Goal: Task Accomplishment & Management: Complete application form

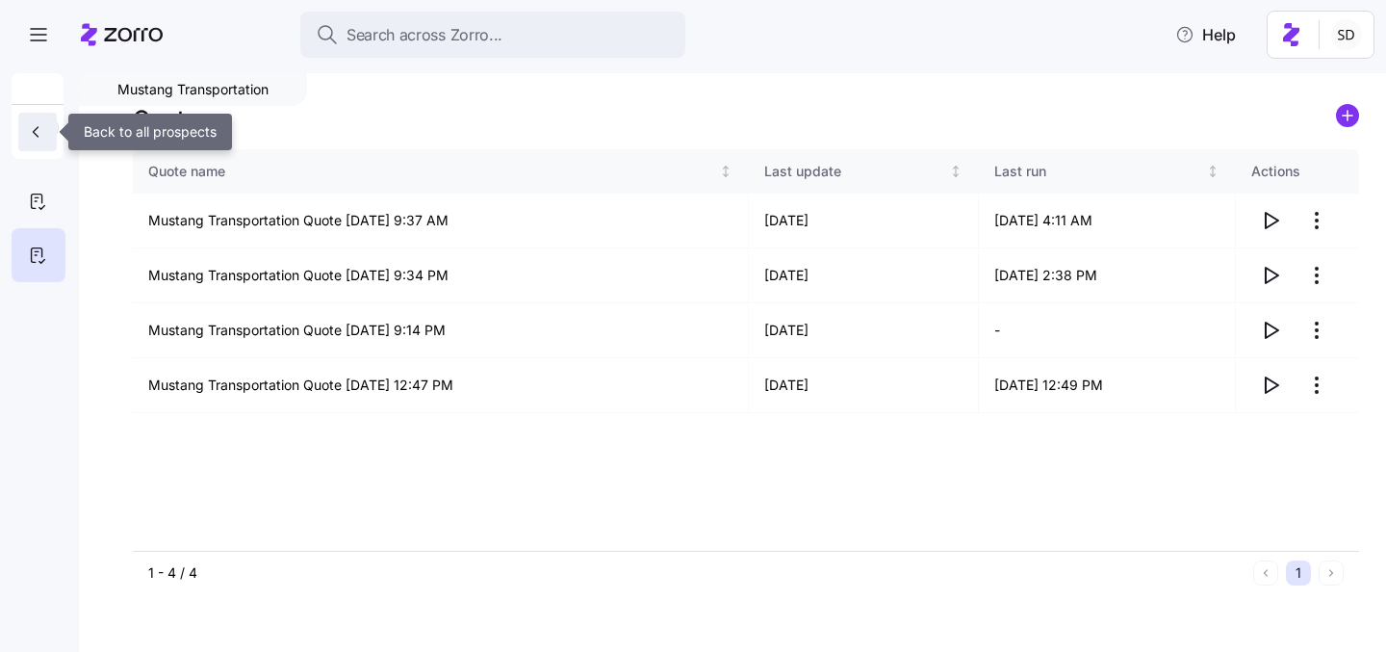
click at [34, 129] on icon "button" at bounding box center [35, 131] width 19 height 19
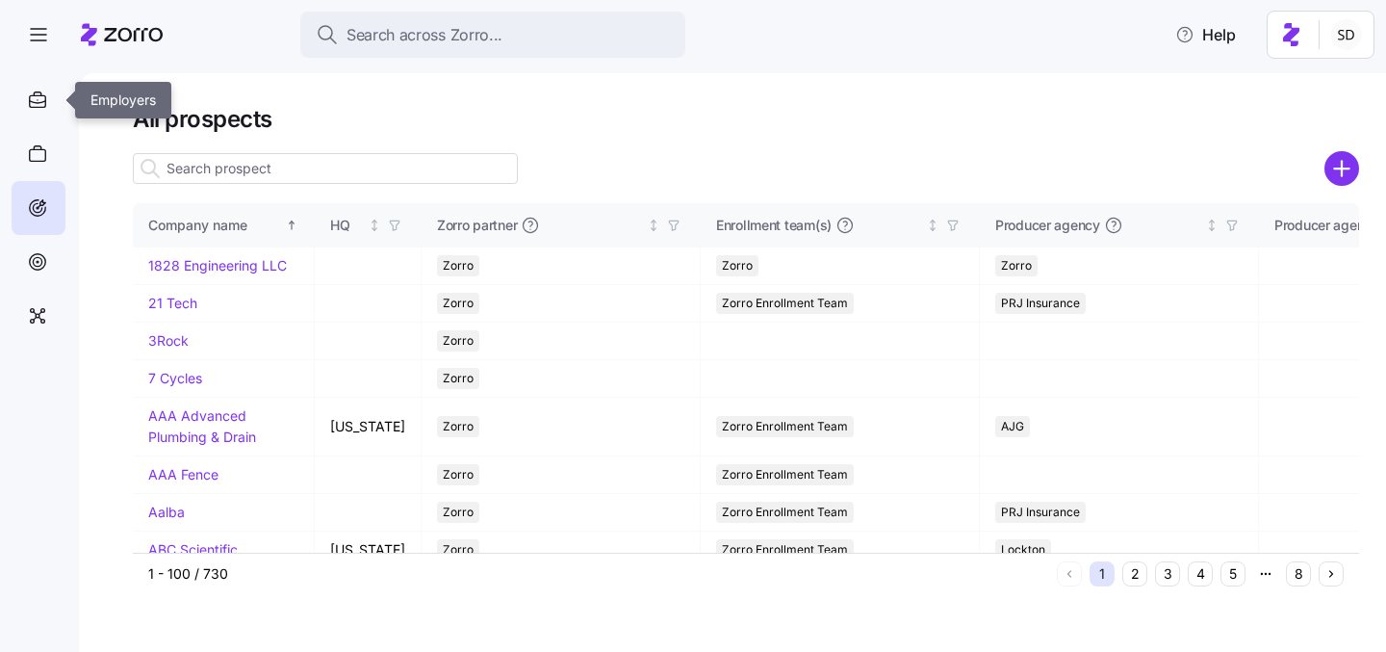
click at [35, 105] on icon at bounding box center [37, 100] width 21 height 23
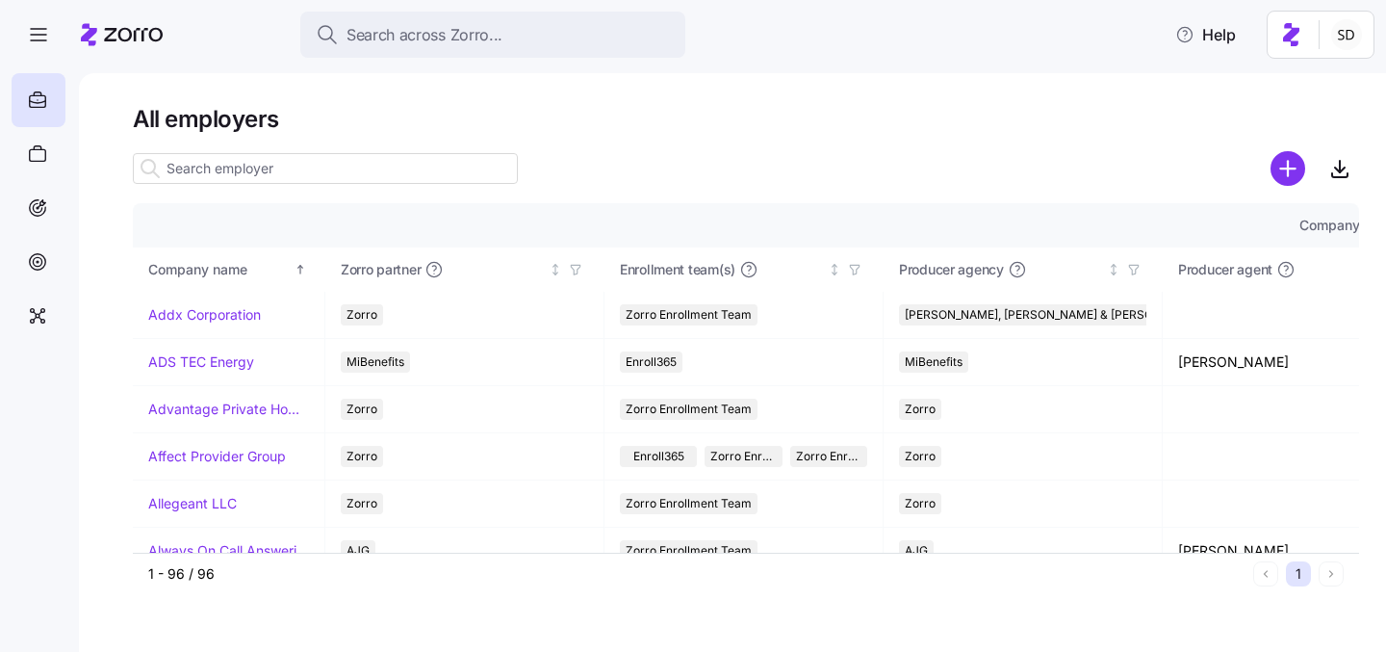
click at [255, 167] on input at bounding box center [325, 168] width 385 height 31
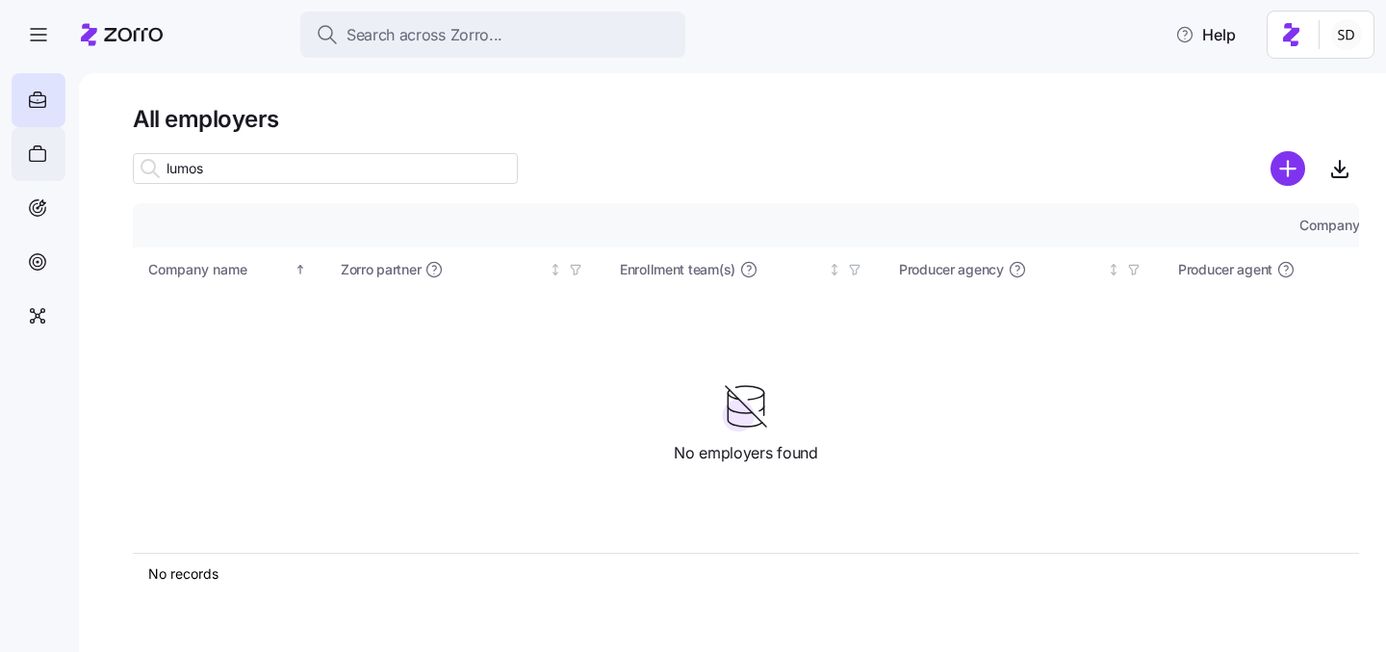
type input "lumos"
click at [44, 152] on icon at bounding box center [37, 153] width 21 height 23
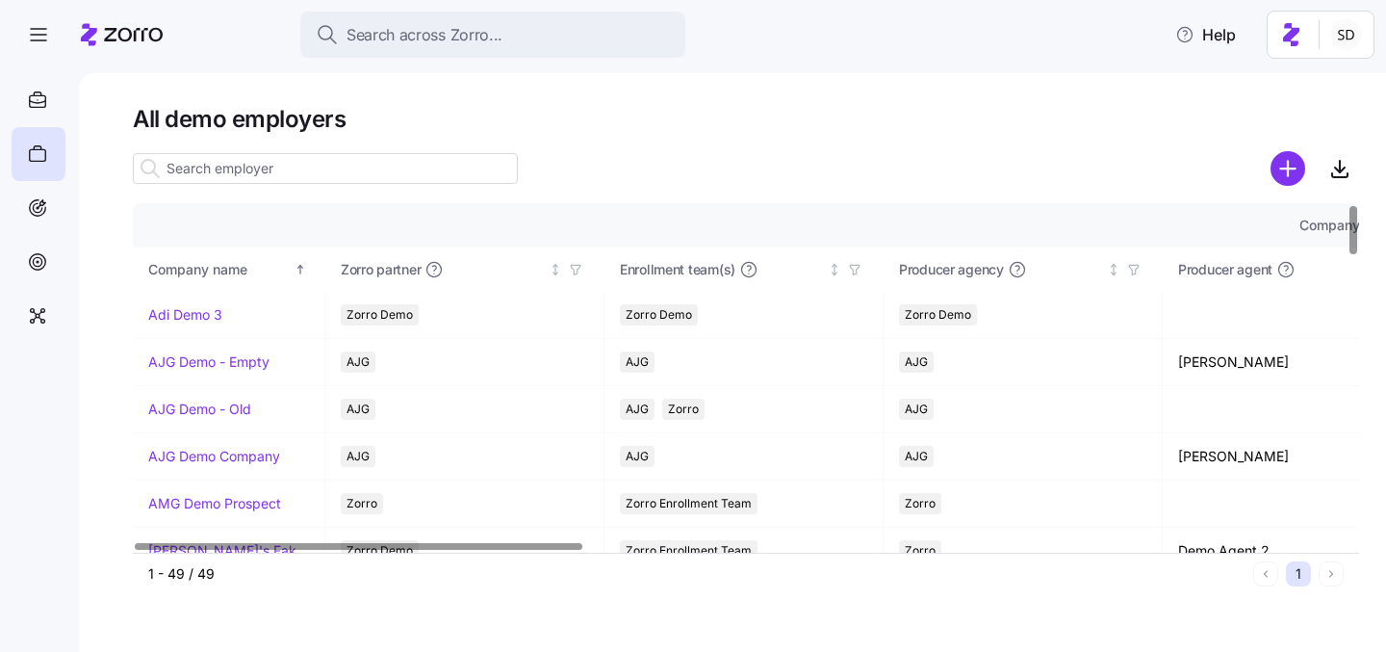
click at [287, 163] on input at bounding box center [325, 168] width 385 height 31
click at [265, 183] on input at bounding box center [325, 168] width 385 height 31
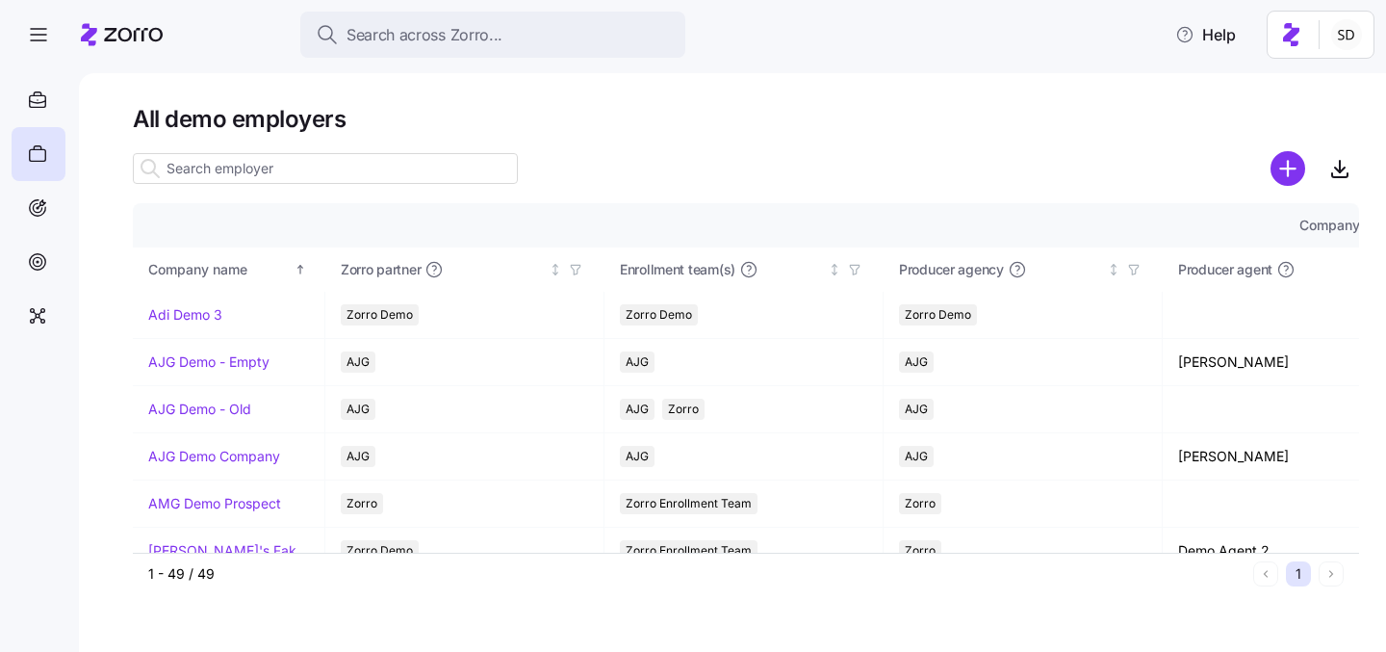
type input "m"
type input "u"
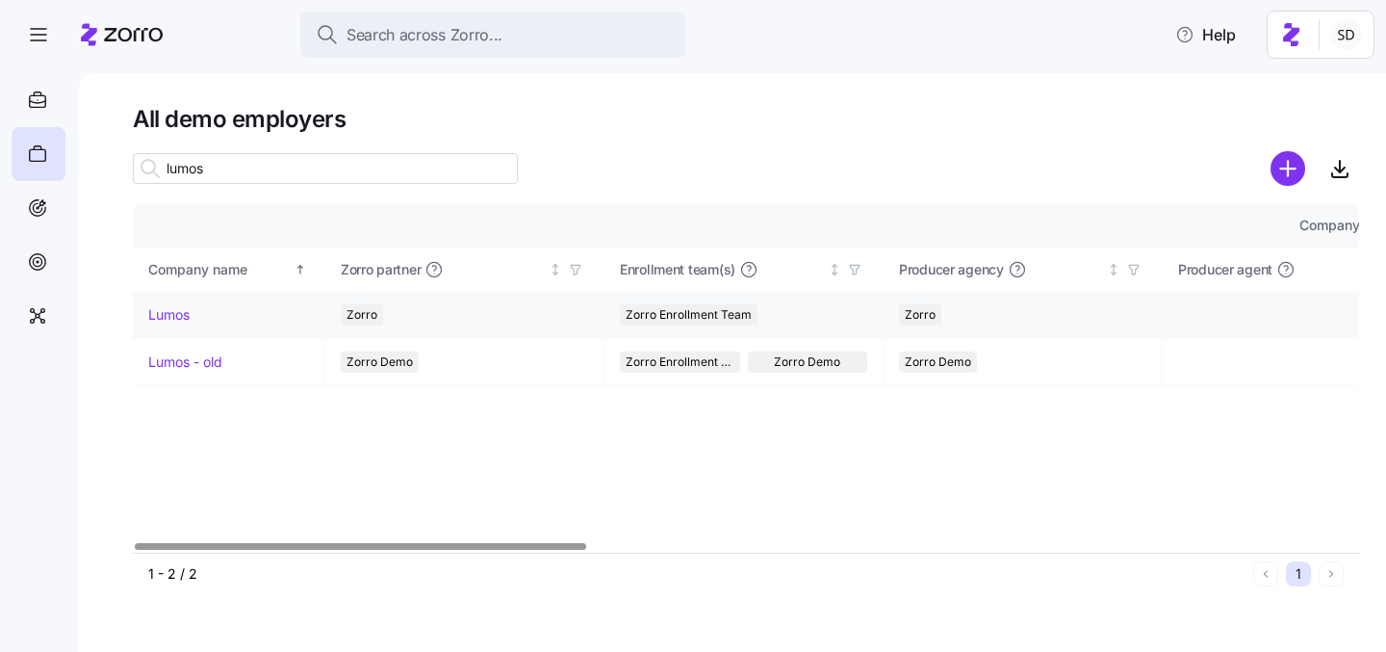
type input "lumos"
click at [161, 315] on link "Lumos" at bounding box center [168, 314] width 41 height 19
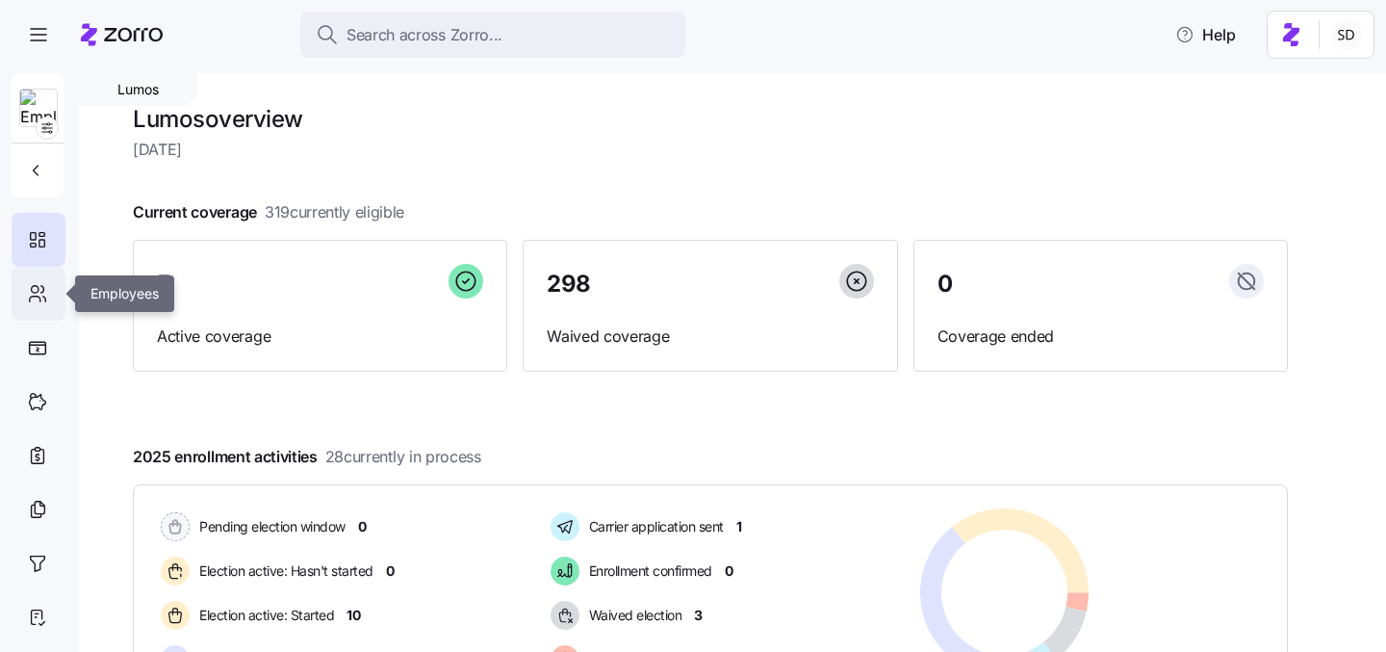
click at [46, 300] on icon at bounding box center [37, 293] width 21 height 23
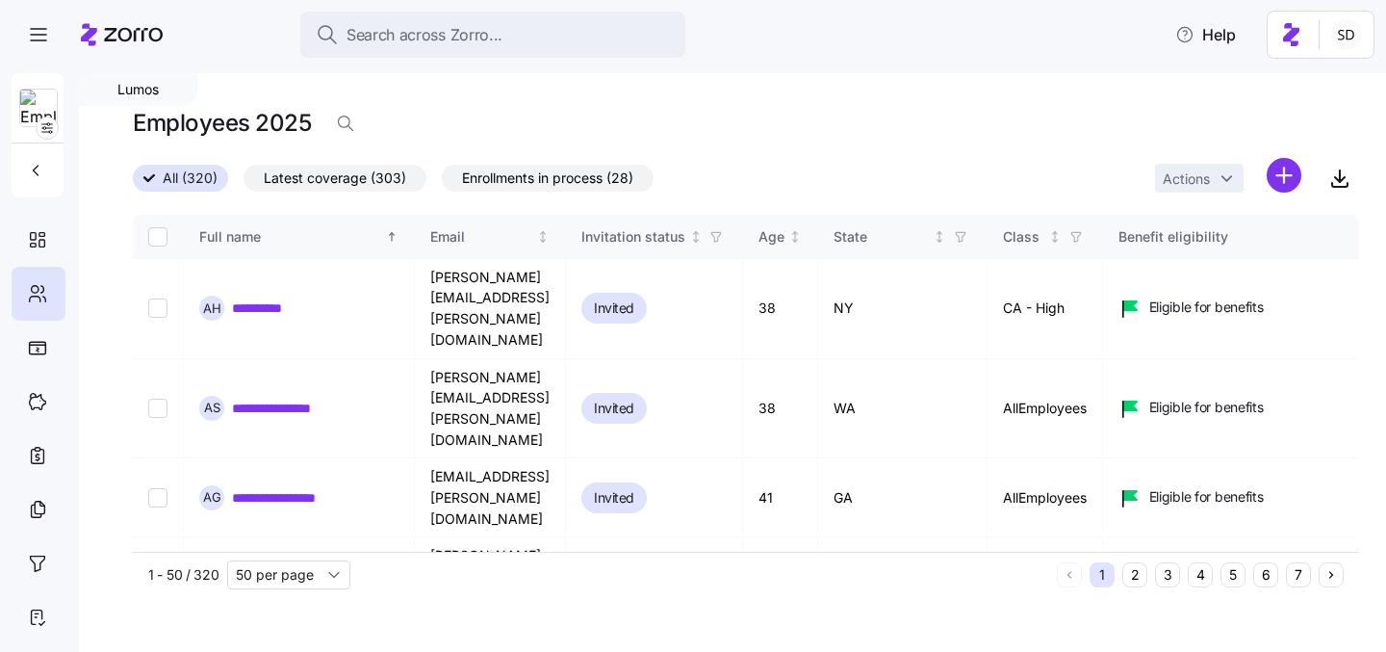
click at [1261, 575] on button "6" at bounding box center [1265, 574] width 25 height 25
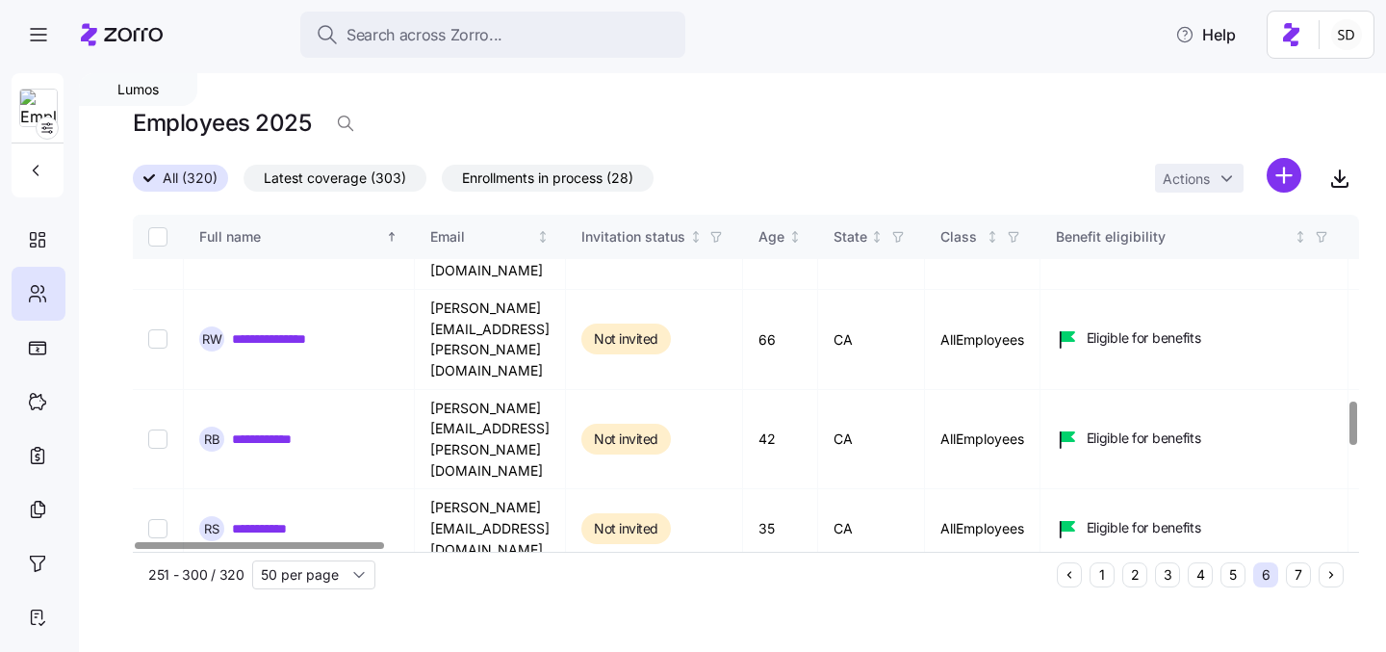
scroll to position [1443, 0]
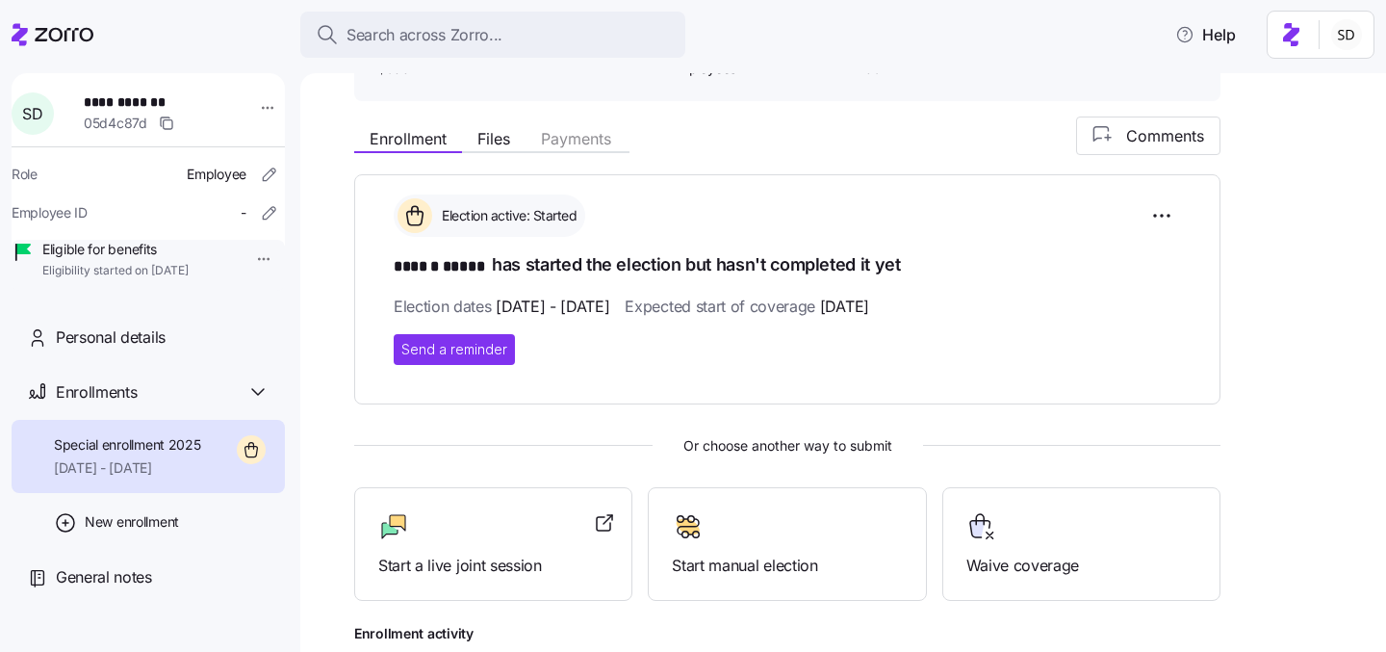
scroll to position [249, 0]
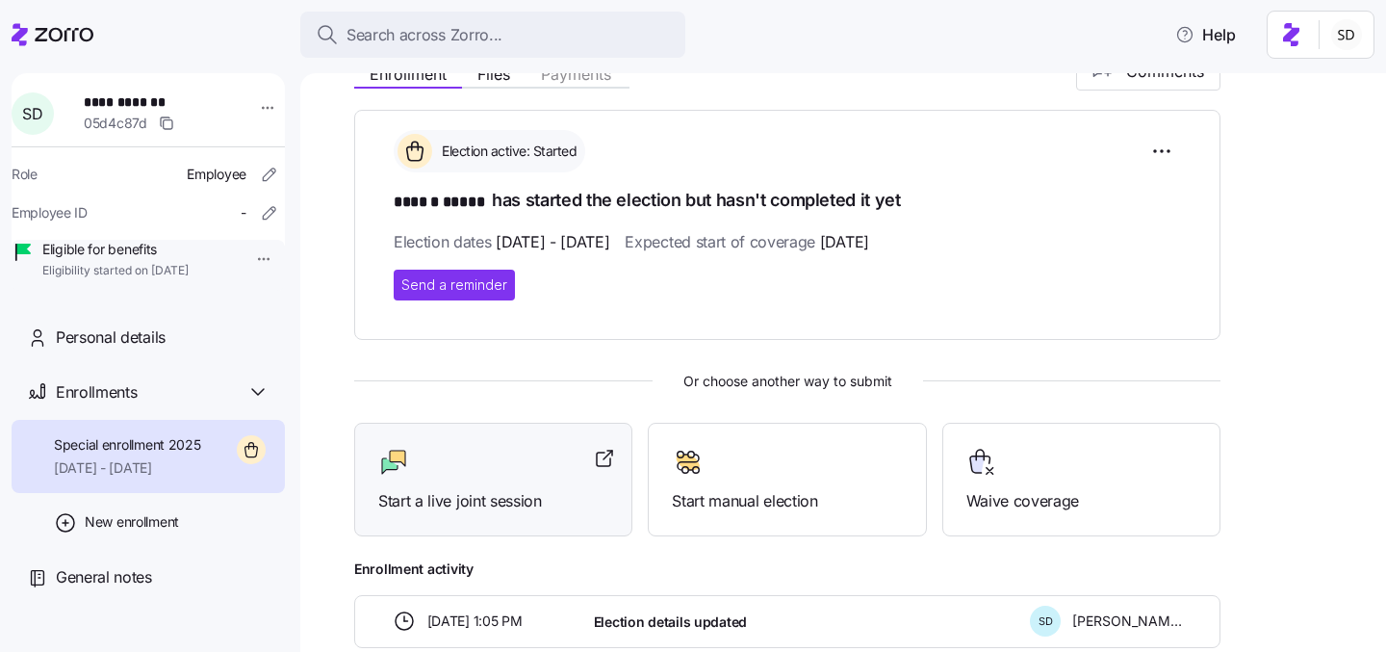
click at [471, 469] on div at bounding box center [493, 462] width 230 height 31
click at [19, 33] on icon at bounding box center [20, 34] width 16 height 22
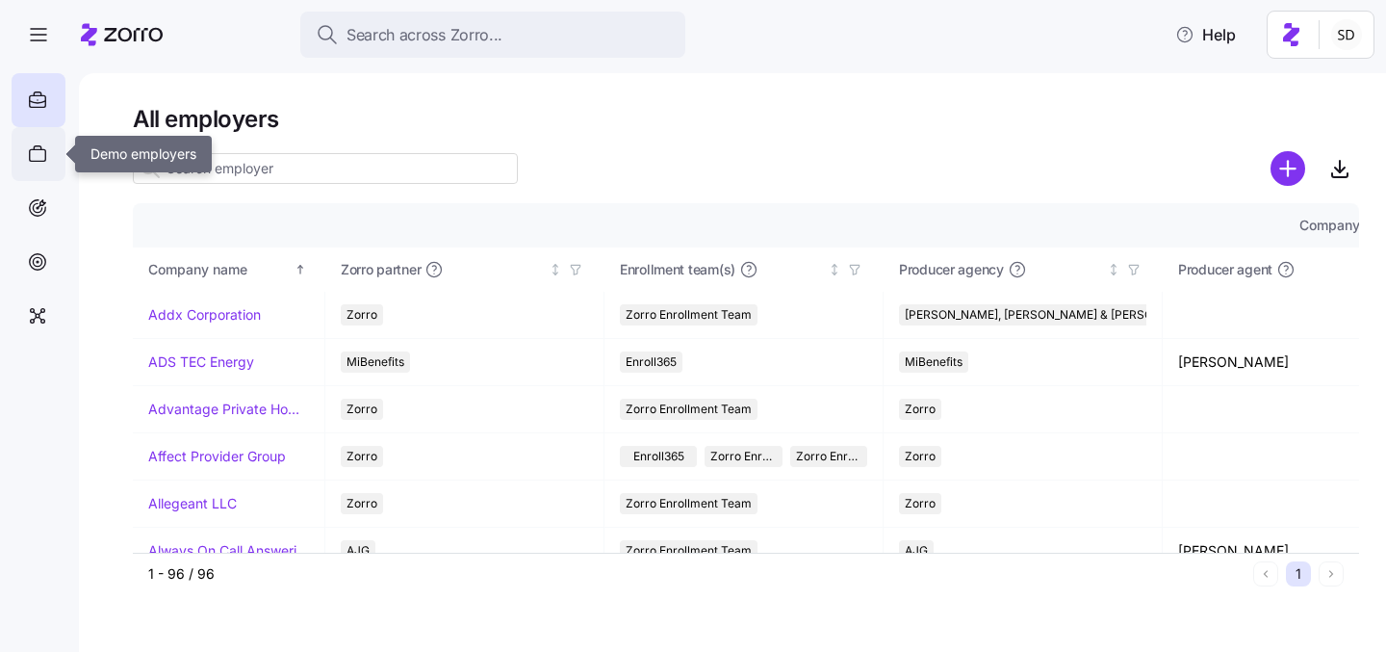
click at [40, 154] on icon at bounding box center [37, 153] width 21 height 23
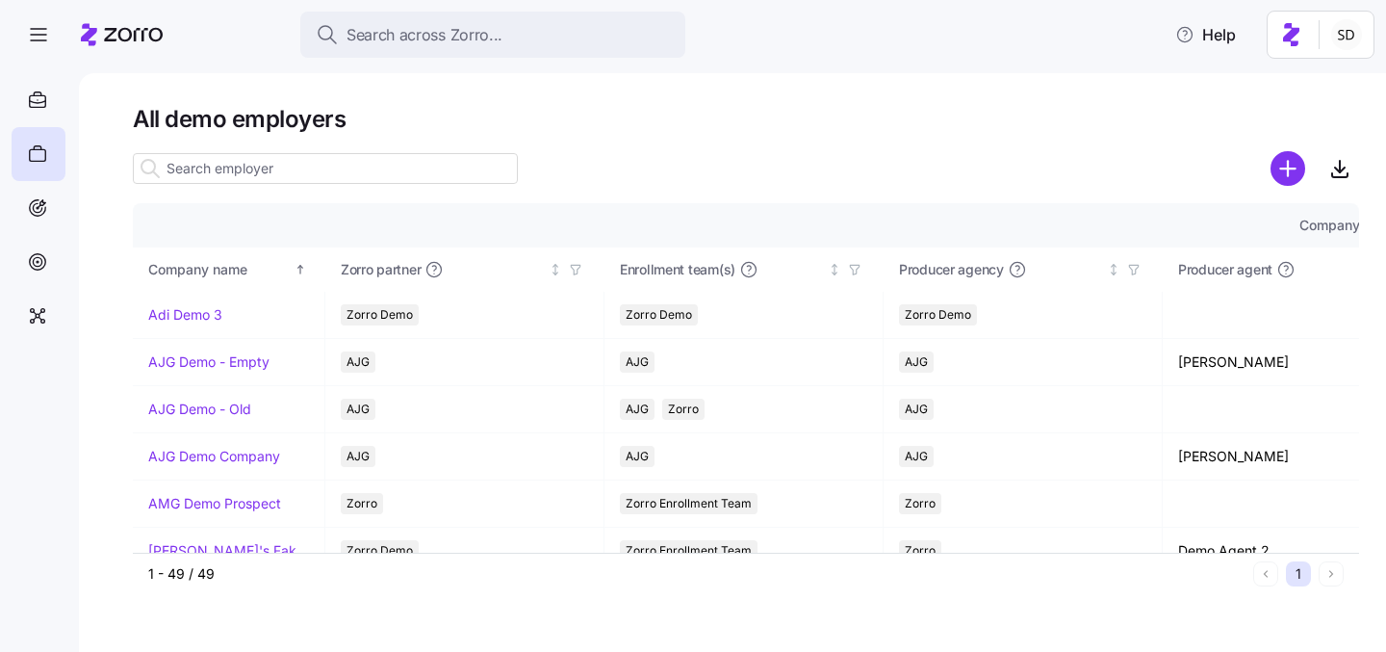
click at [202, 166] on input at bounding box center [325, 168] width 385 height 31
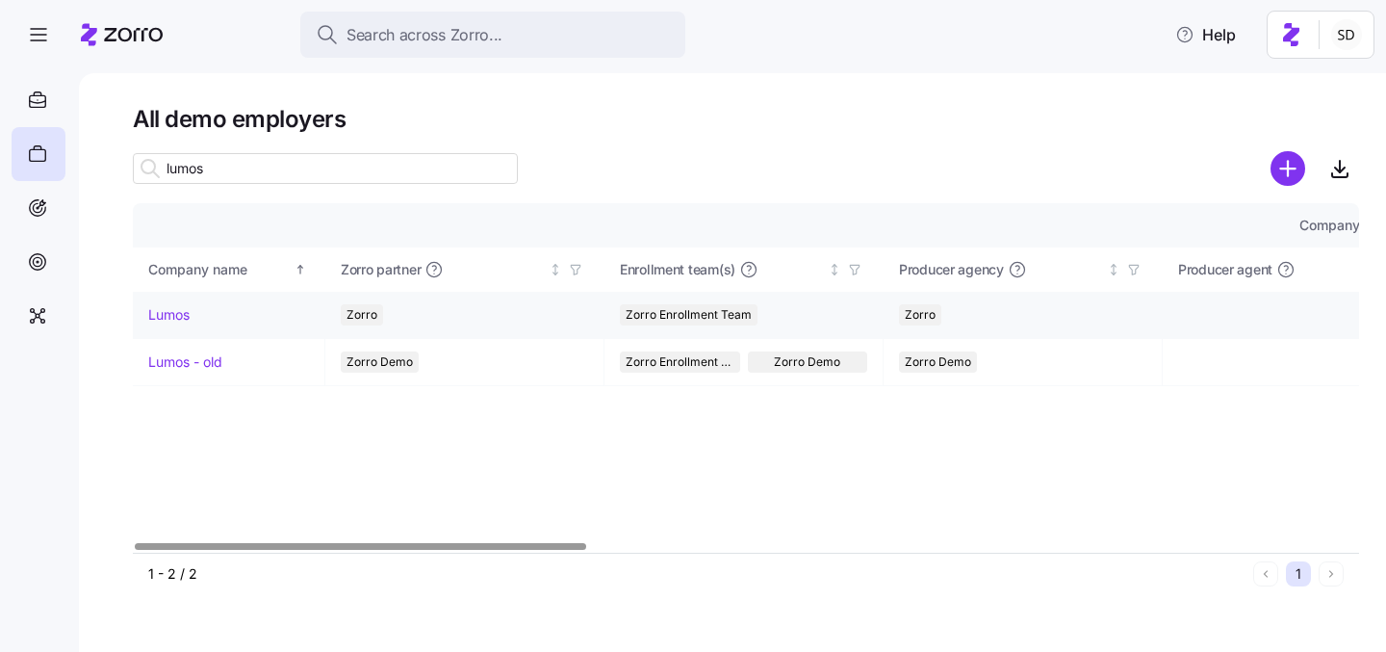
type input "lumos"
click at [163, 314] on link "Lumos" at bounding box center [168, 314] width 41 height 19
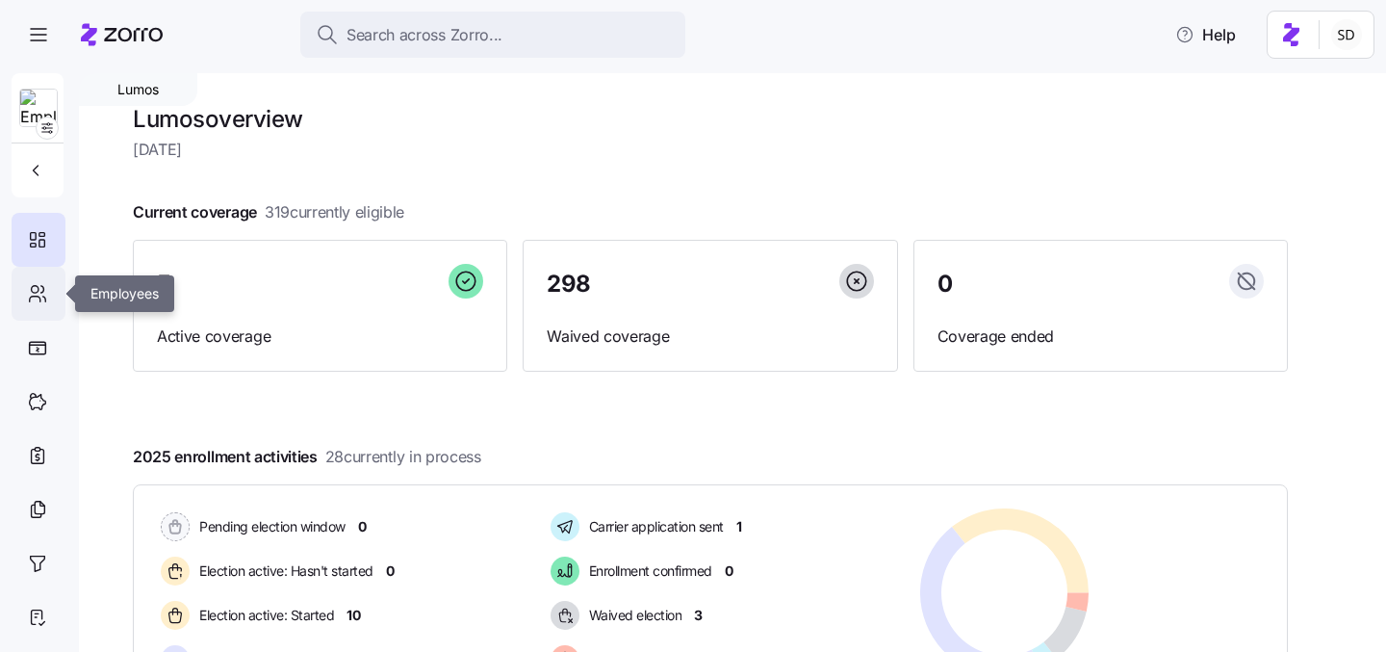
click at [35, 292] on icon at bounding box center [37, 293] width 21 height 23
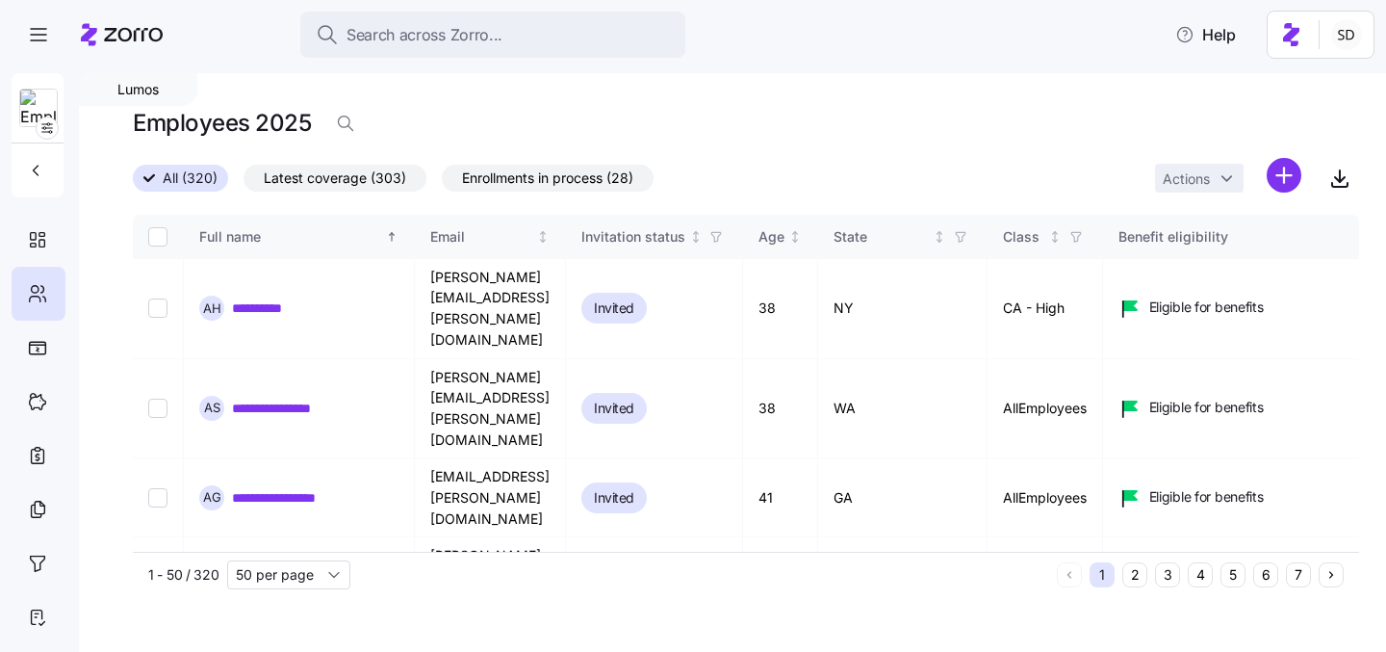
click at [1262, 576] on button "6" at bounding box center [1265, 574] width 25 height 25
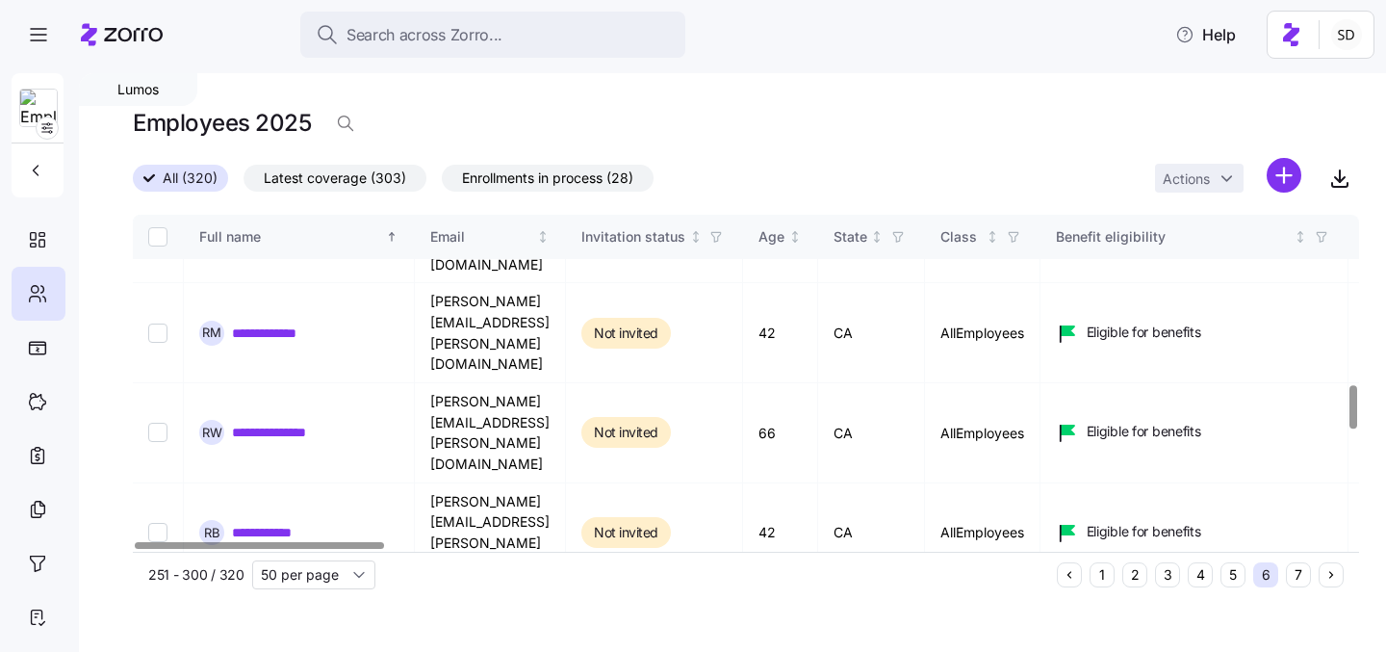
scroll to position [1350, 0]
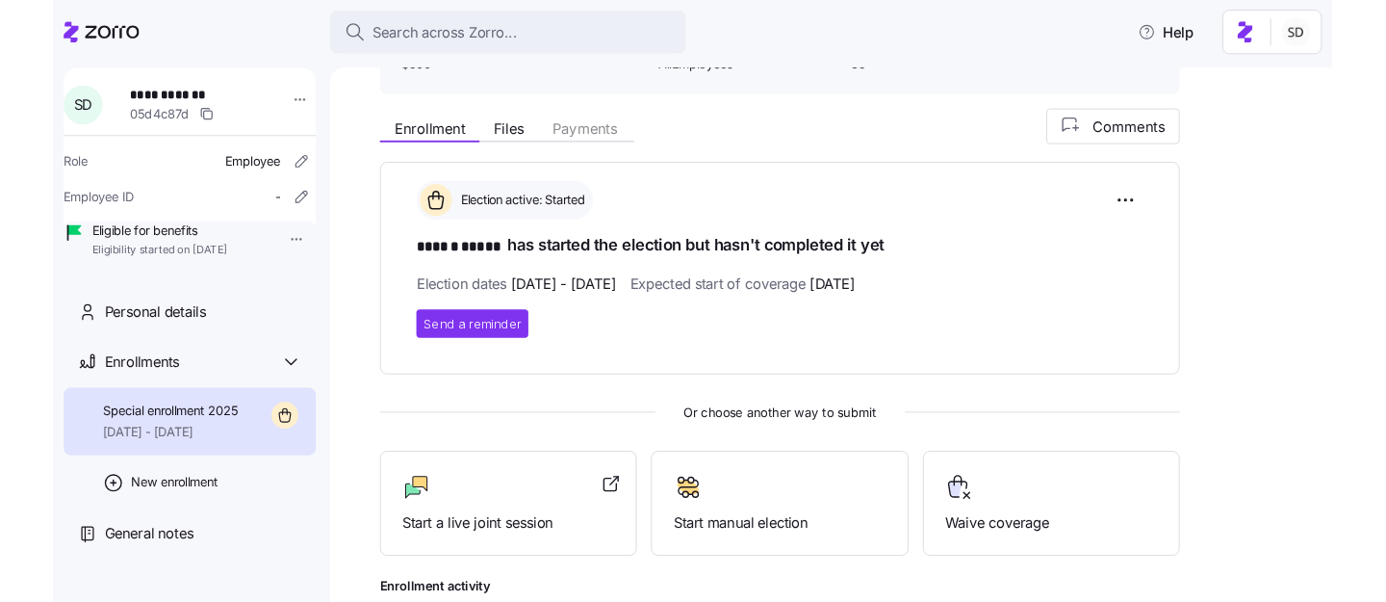
scroll to position [185, 0]
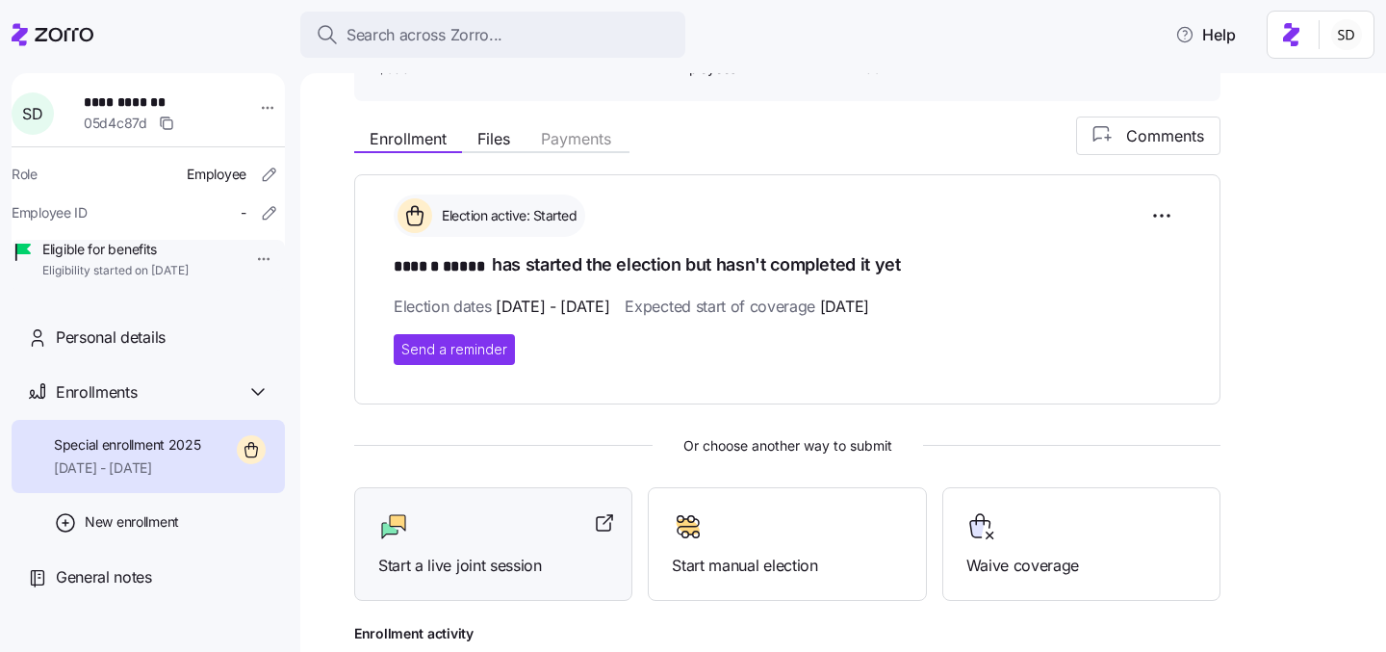
click at [457, 549] on div "Start a live joint session" at bounding box center [493, 544] width 230 height 66
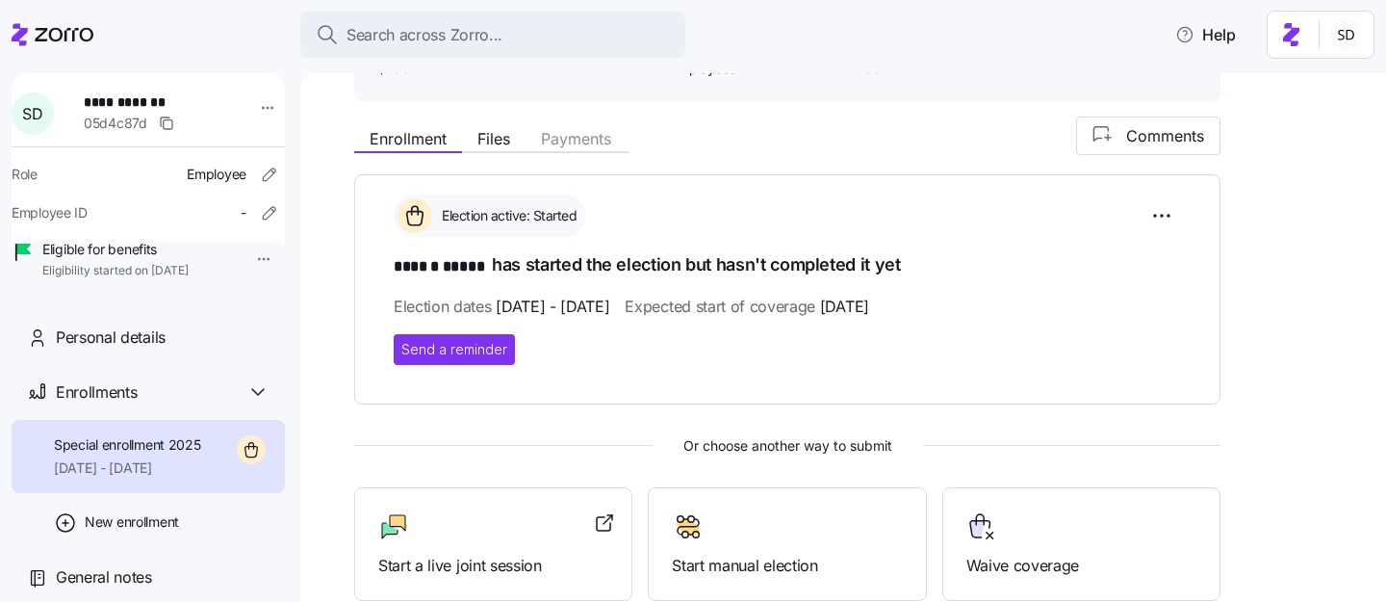
click at [27, 38] on icon at bounding box center [53, 34] width 82 height 23
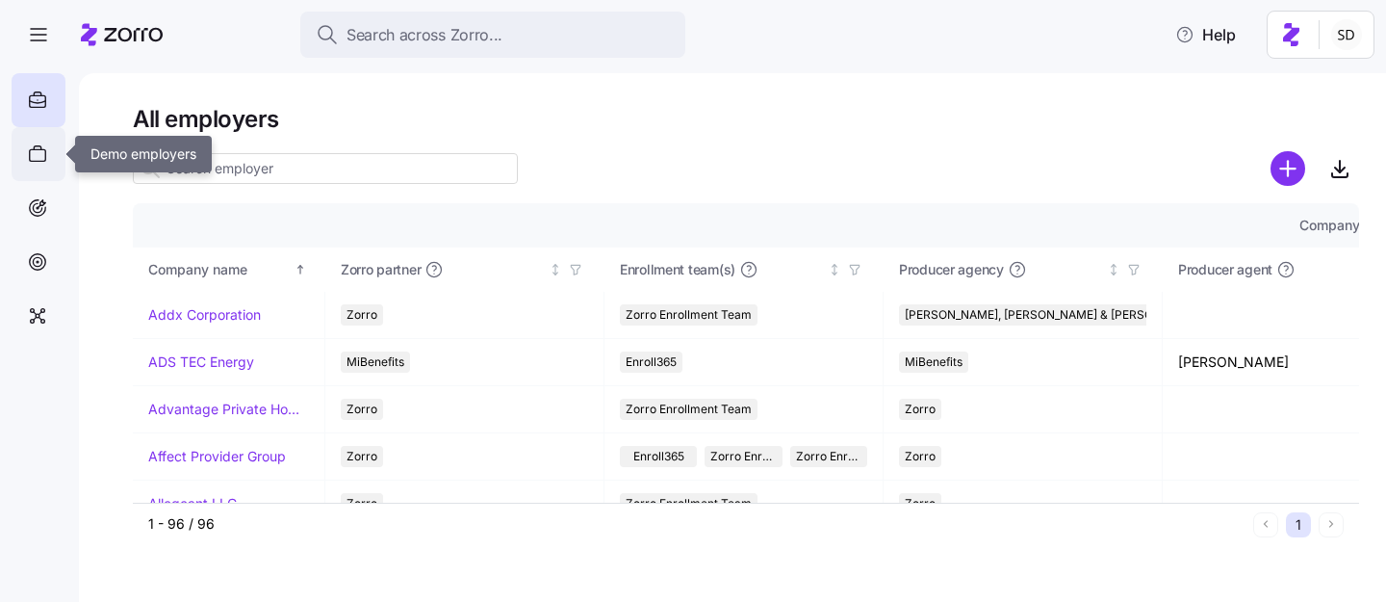
click at [35, 166] on div at bounding box center [39, 154] width 54 height 54
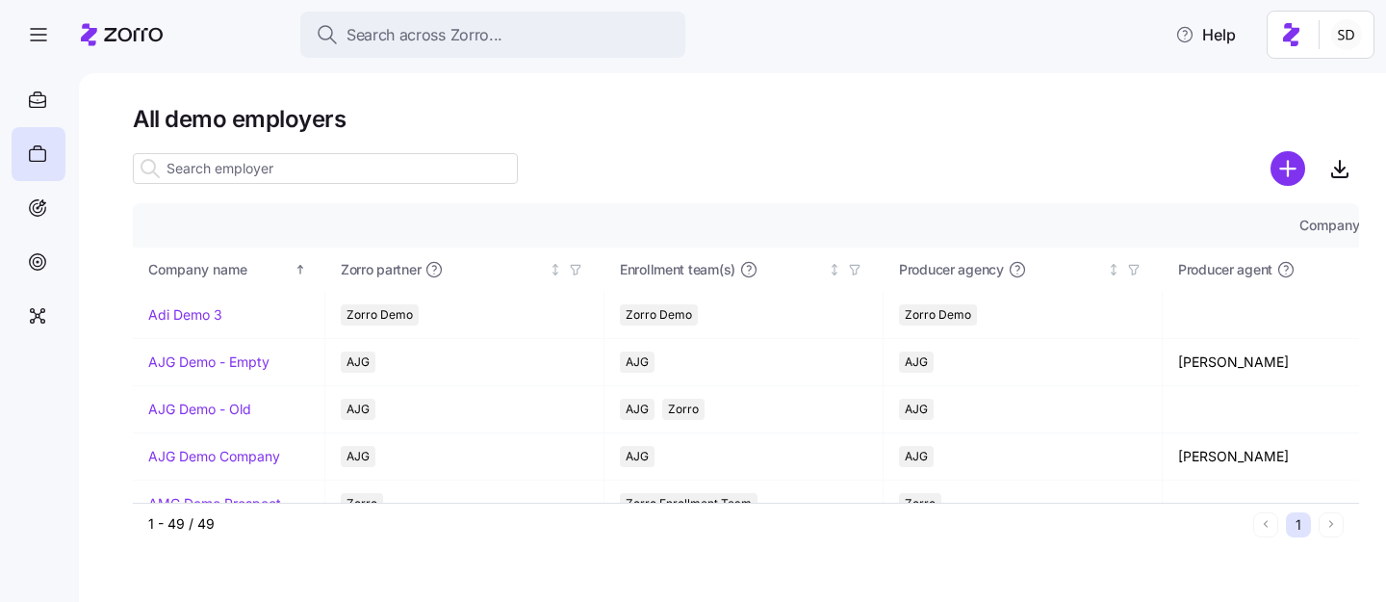
click at [224, 171] on input at bounding box center [325, 168] width 385 height 31
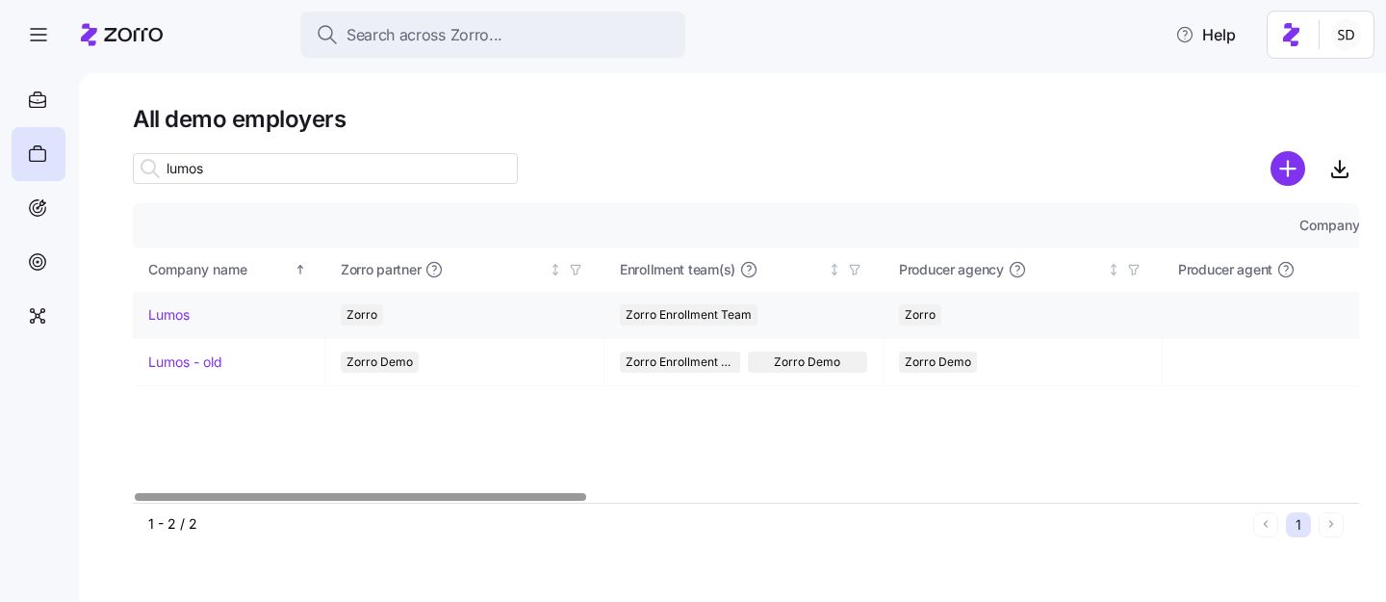
type input "lumos"
click at [161, 320] on link "Lumos" at bounding box center [168, 314] width 41 height 19
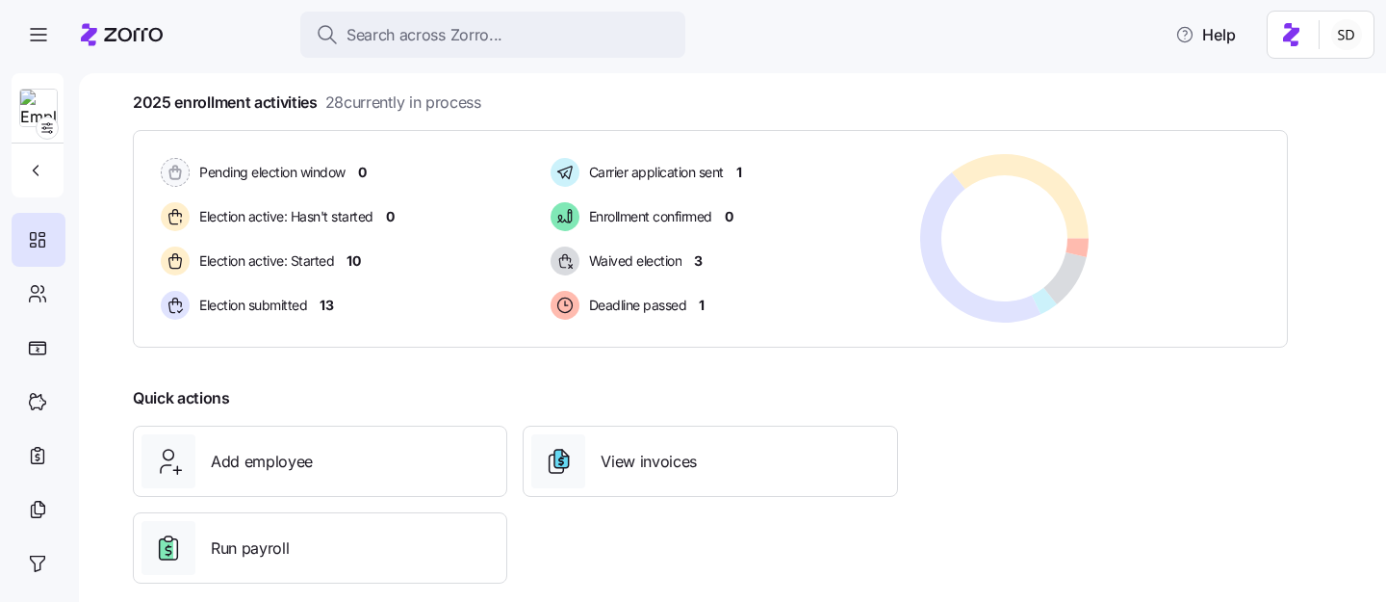
scroll to position [295, 0]
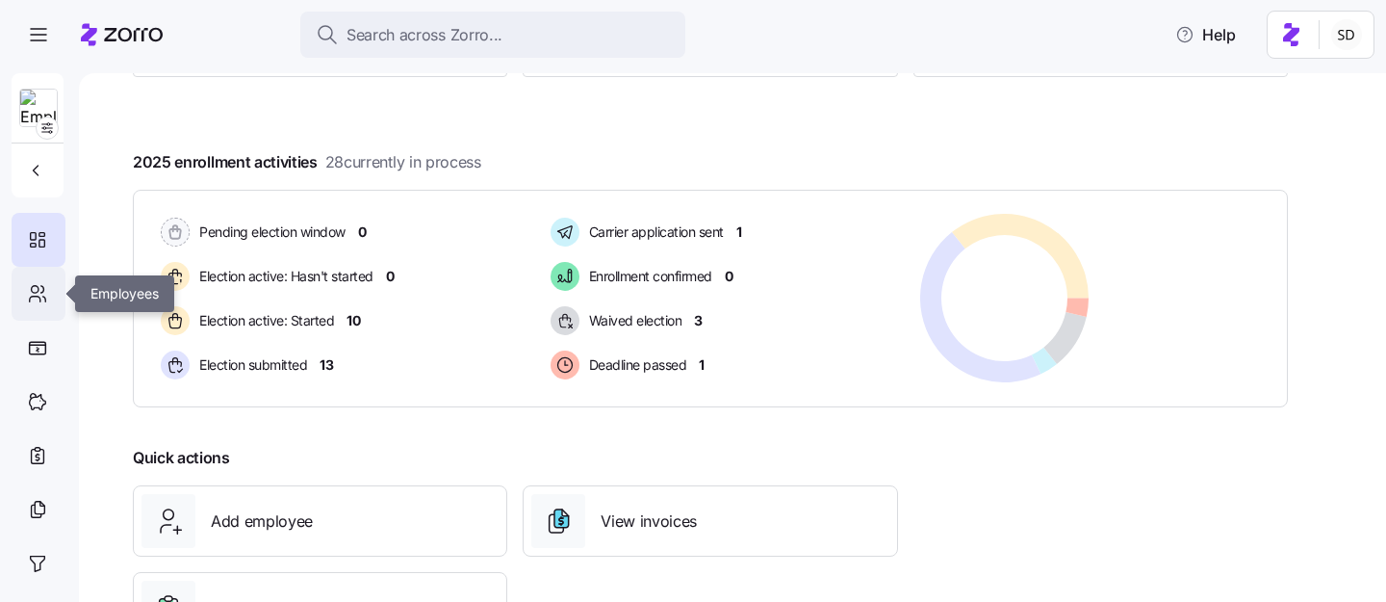
click at [34, 299] on icon at bounding box center [37, 293] width 21 height 23
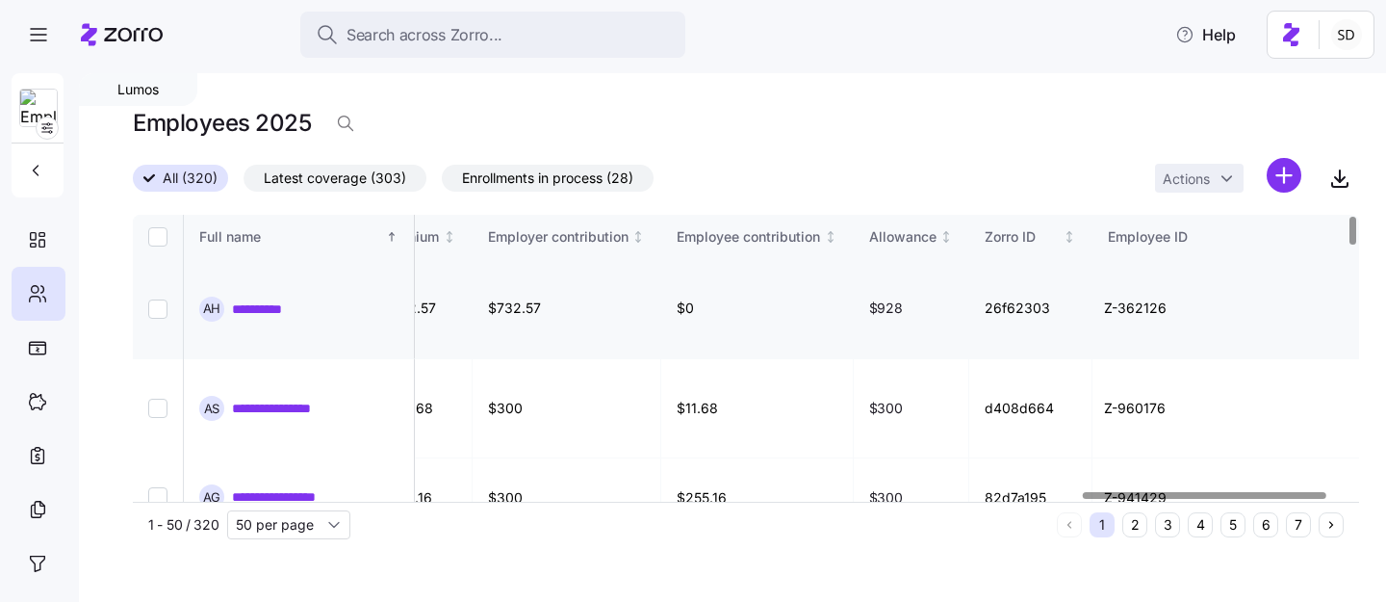
scroll to position [0, 4812]
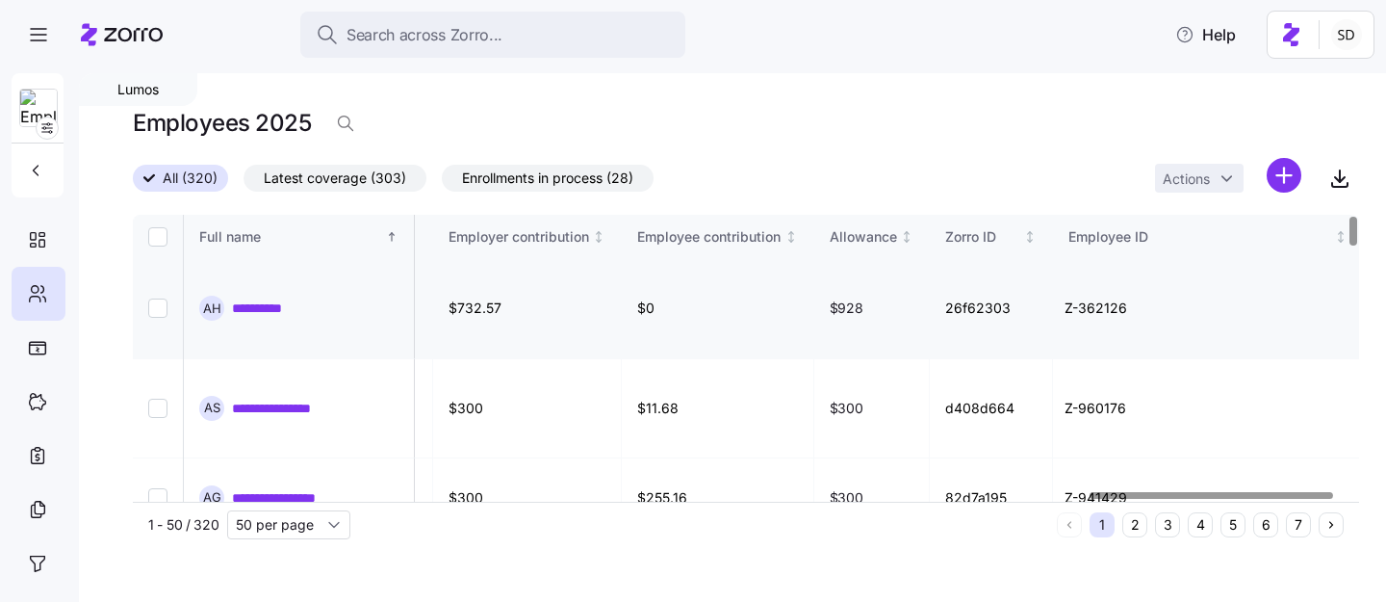
click at [269, 311] on link "**********" at bounding box center [273, 307] width 83 height 19
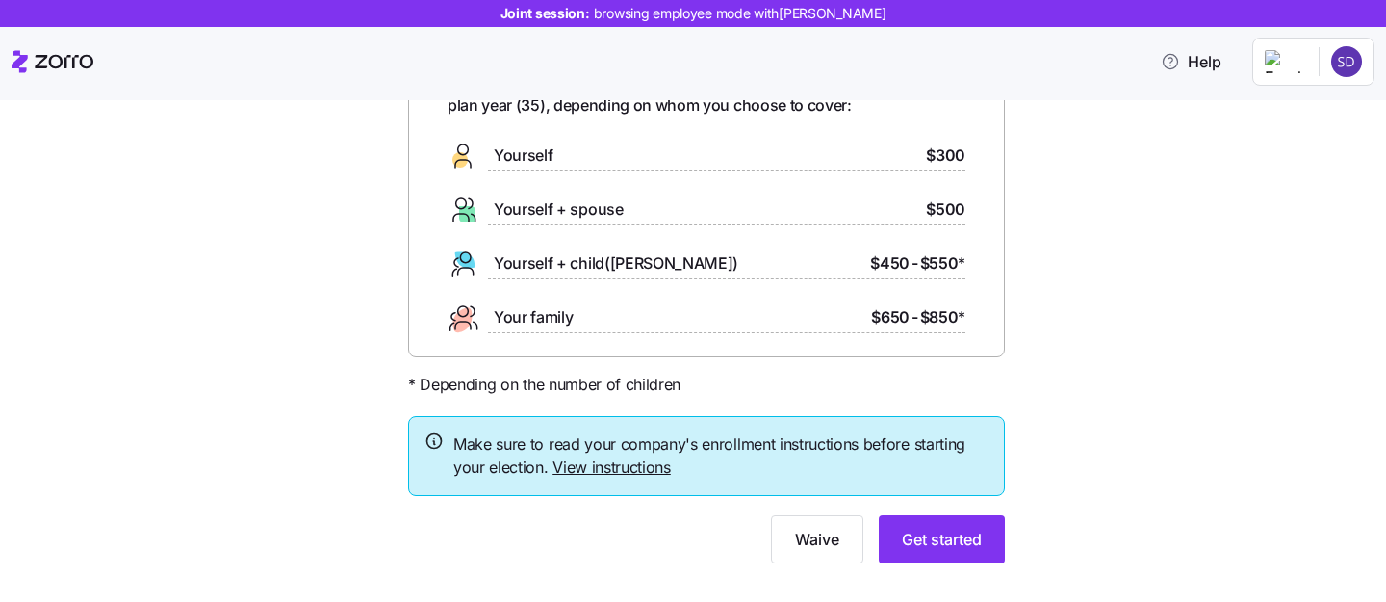
scroll to position [148, 0]
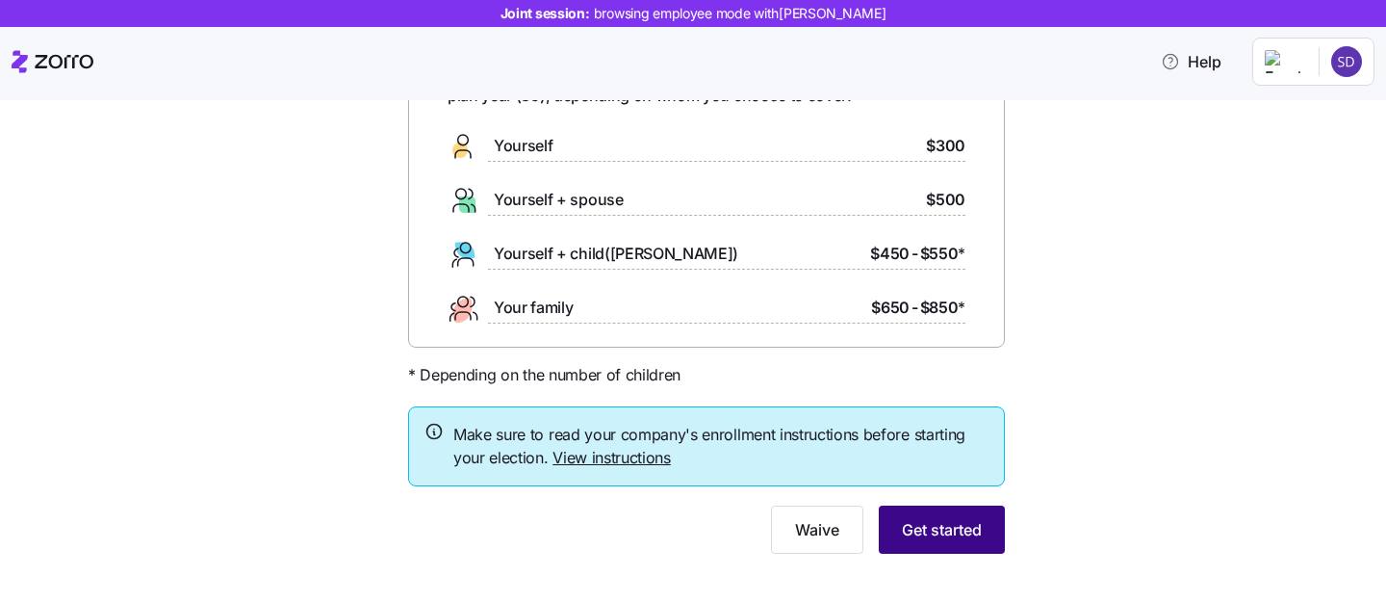
click at [939, 528] on span "Get started" at bounding box center [942, 529] width 80 height 23
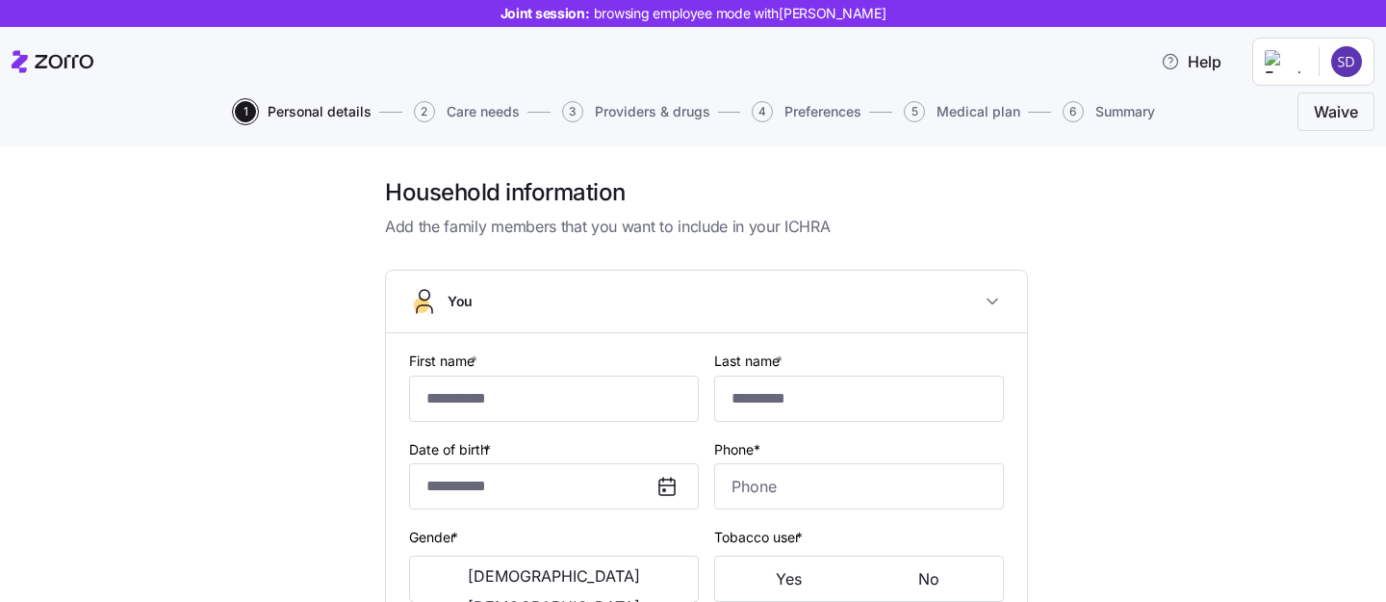
type input "******"
type input "*****"
type input "[PERSON_NAME][EMAIL_ADDRESS][DOMAIN_NAME]"
type input "123@gmail.com"
type input "**********"
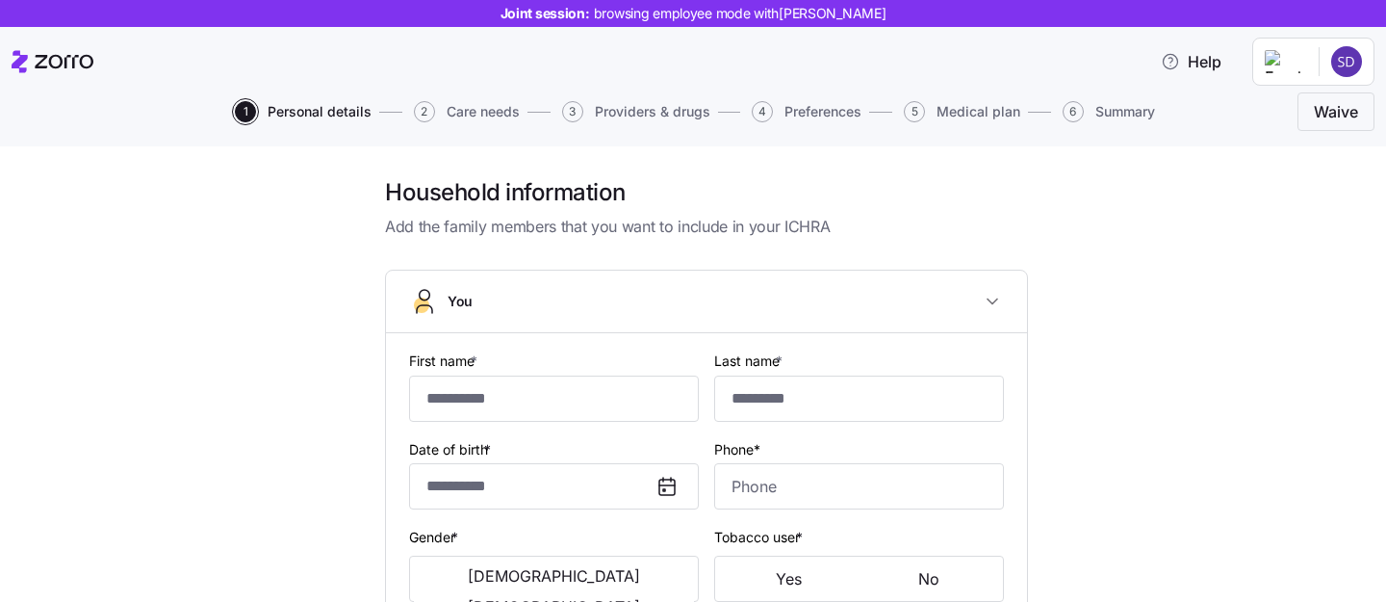
checkbox input "true"
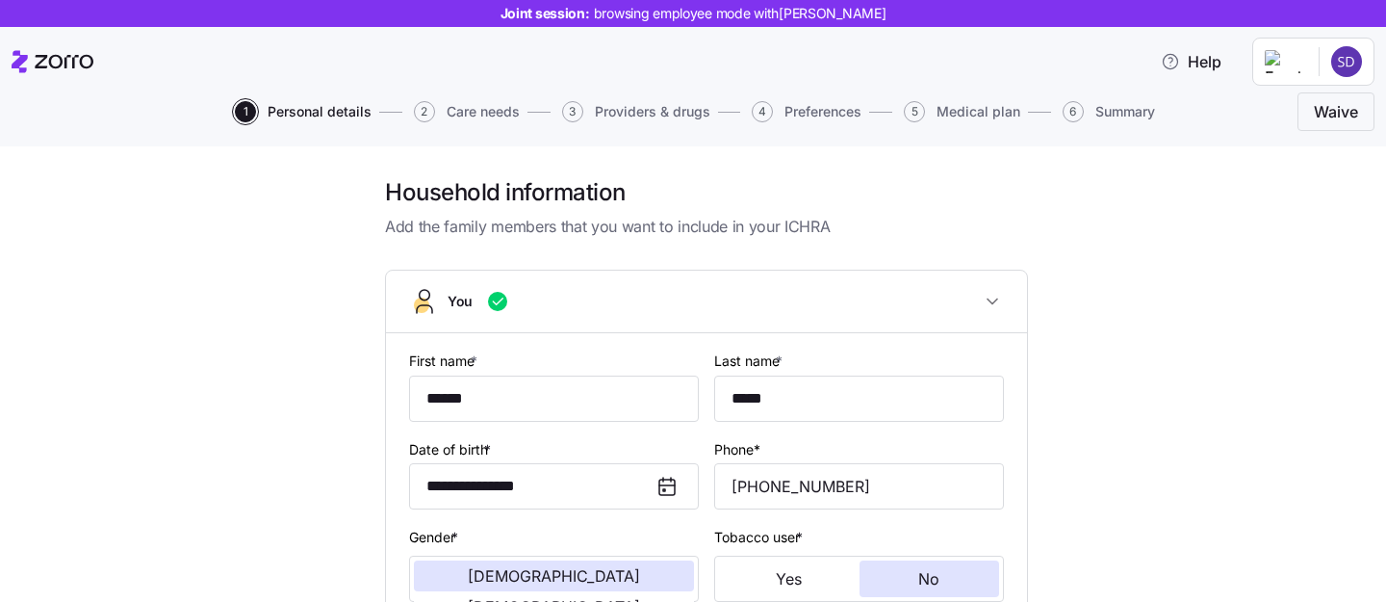
type input "**********"
type input "(718) 555-2211"
type input "[DEMOGRAPHIC_DATA] citizen"
type input "Married"
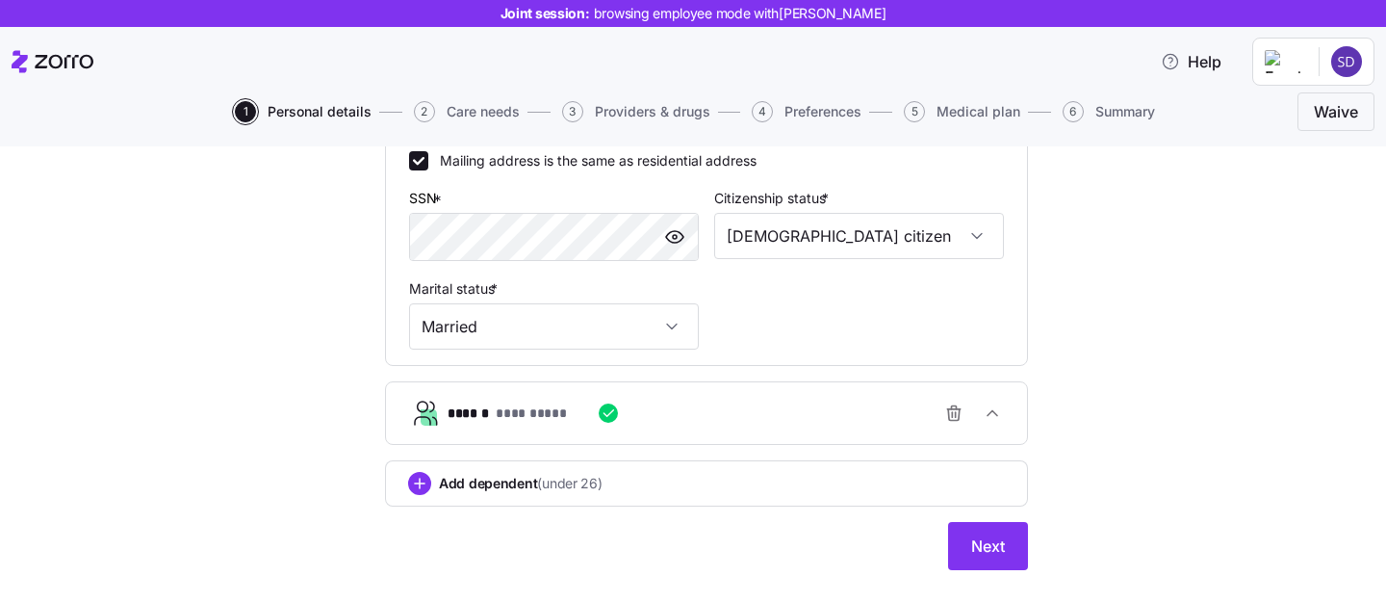
scroll to position [682, 0]
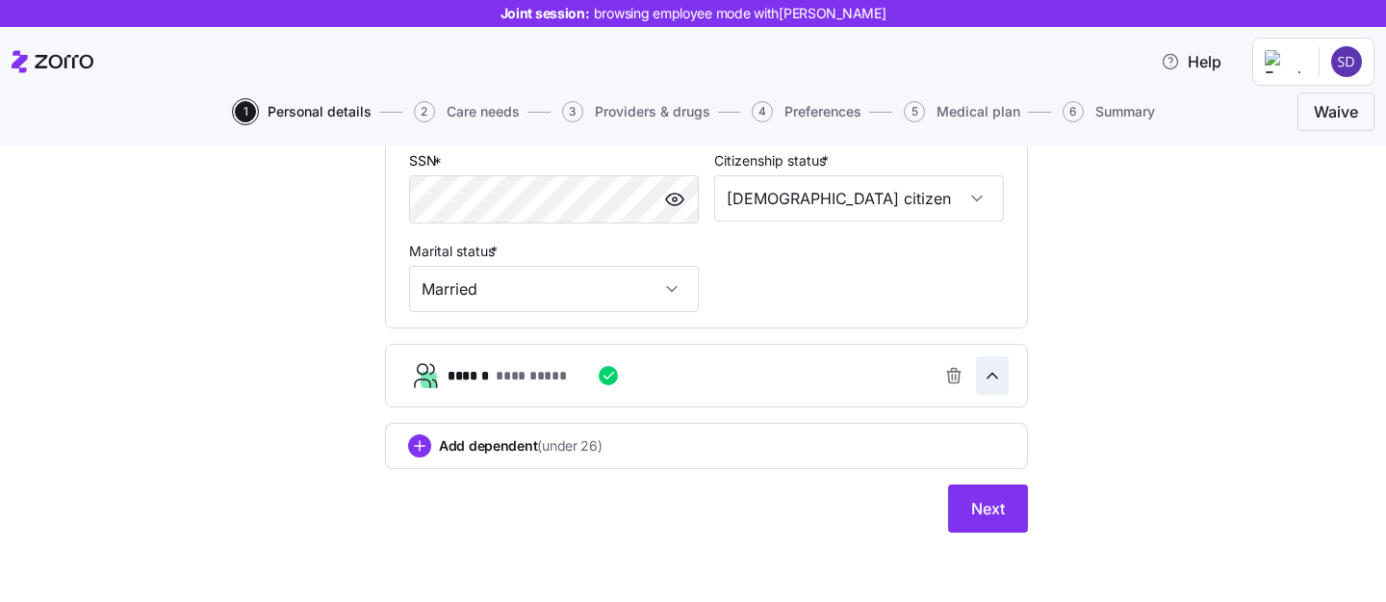
click at [993, 374] on icon "button" at bounding box center [993, 375] width 10 height 5
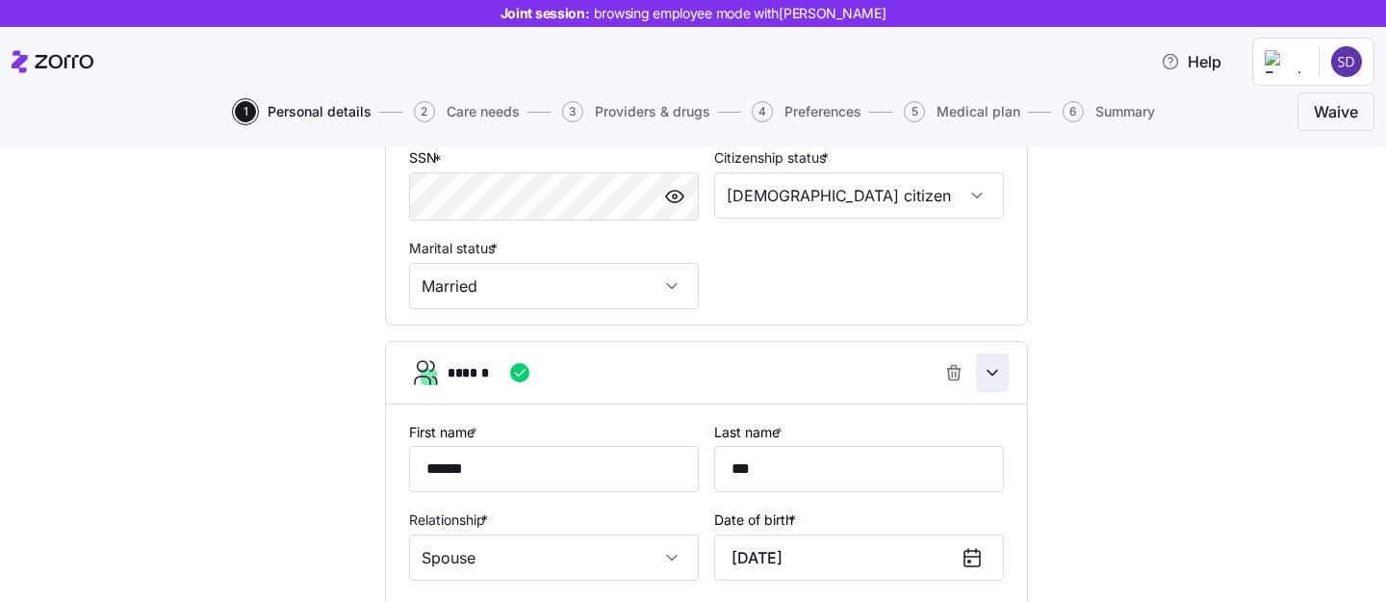
click at [993, 374] on icon "button" at bounding box center [992, 372] width 19 height 19
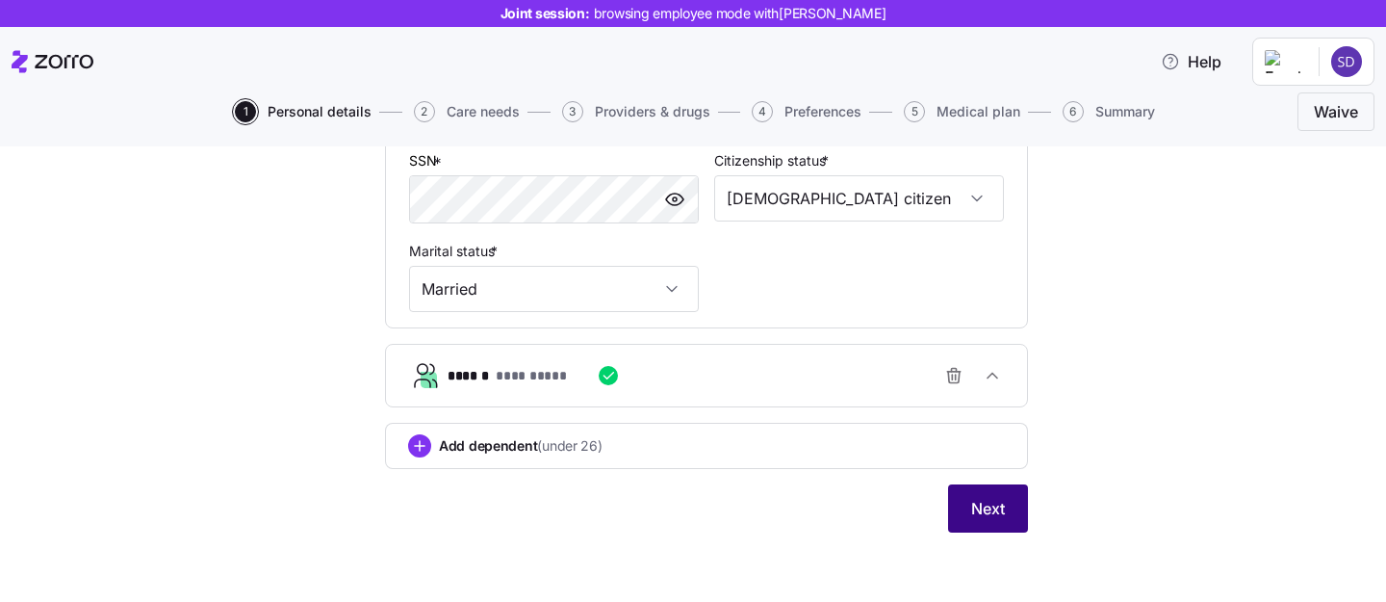
click at [972, 502] on span "Next" at bounding box center [988, 508] width 34 height 23
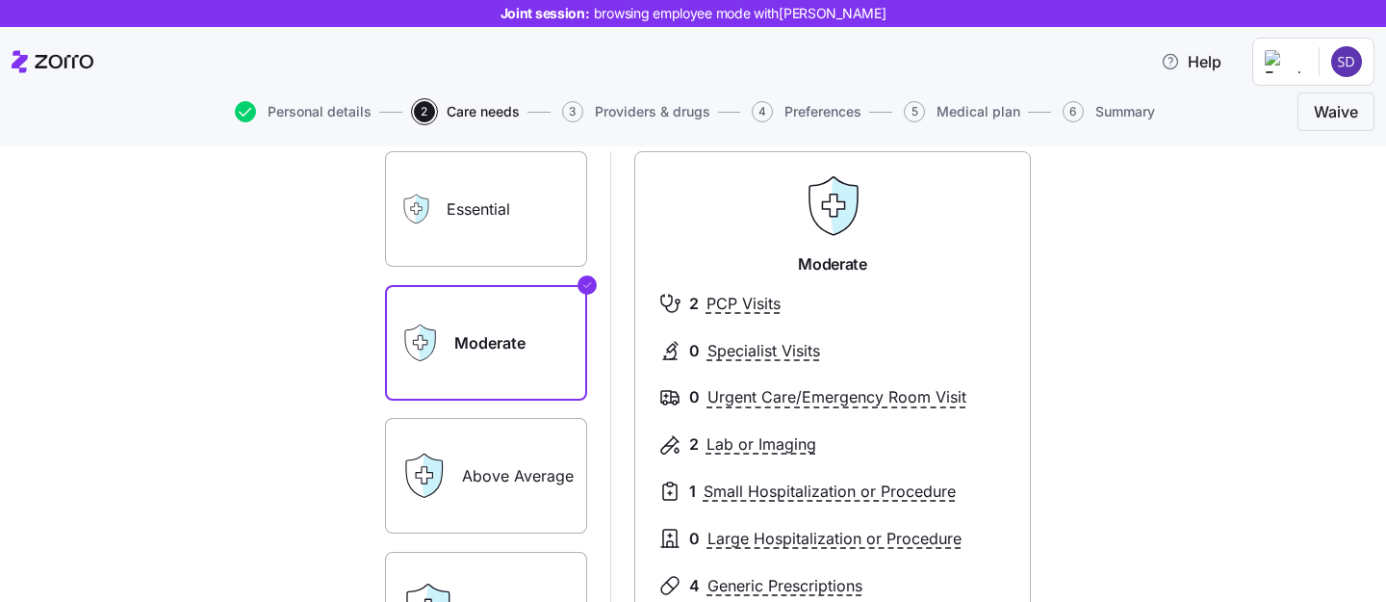
scroll to position [153, 0]
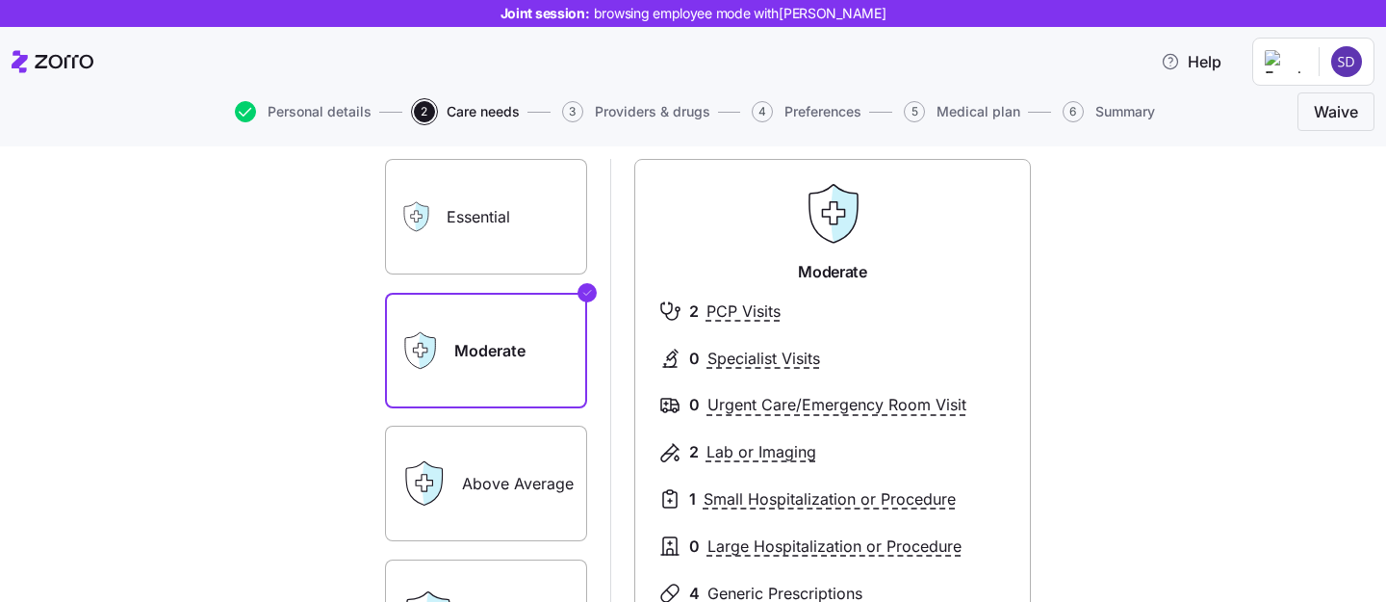
click at [457, 217] on label "Essential" at bounding box center [486, 217] width 202 height 116
click at [0, 0] on input "Essential" at bounding box center [0, 0] width 0 height 0
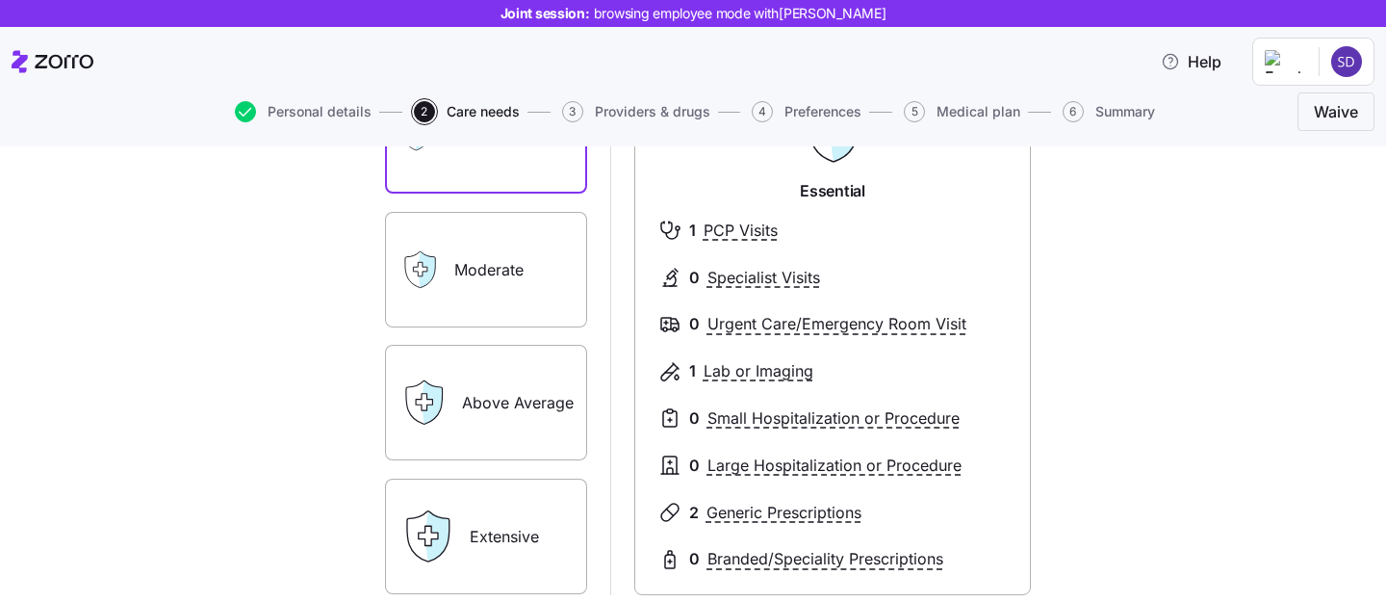
scroll to position [236, 0]
click at [494, 524] on label "Extensive" at bounding box center [486, 534] width 202 height 116
click at [0, 0] on input "Extensive" at bounding box center [0, 0] width 0 height 0
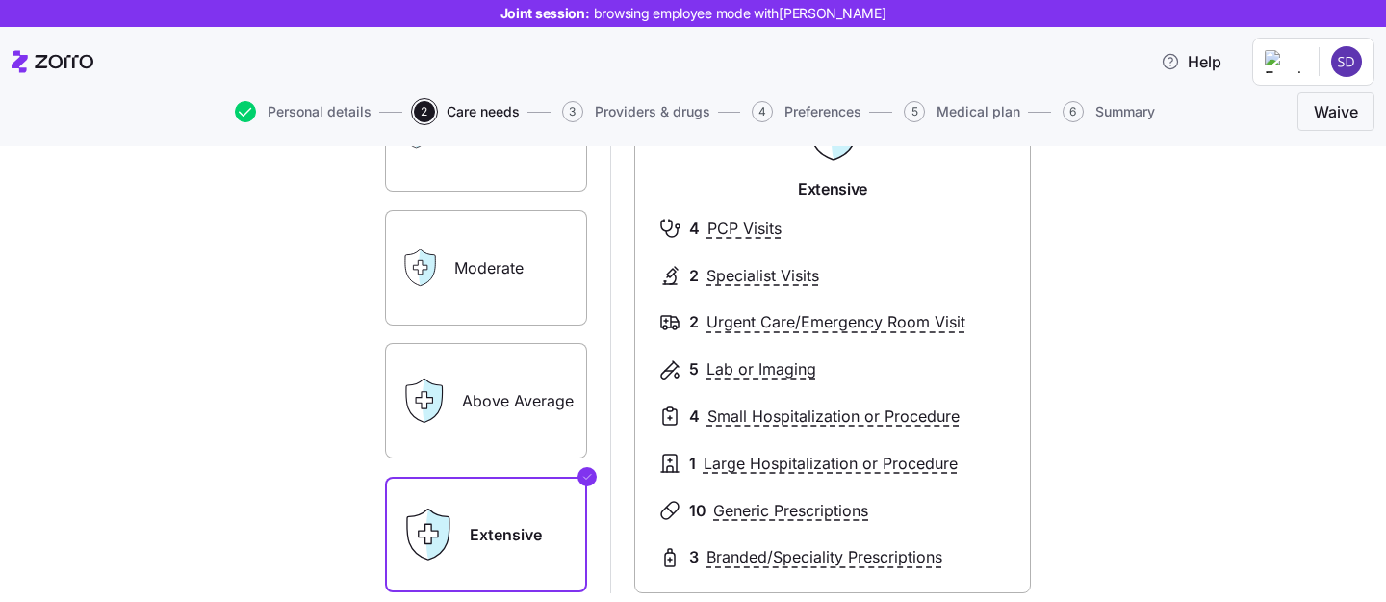
scroll to position [273, 0]
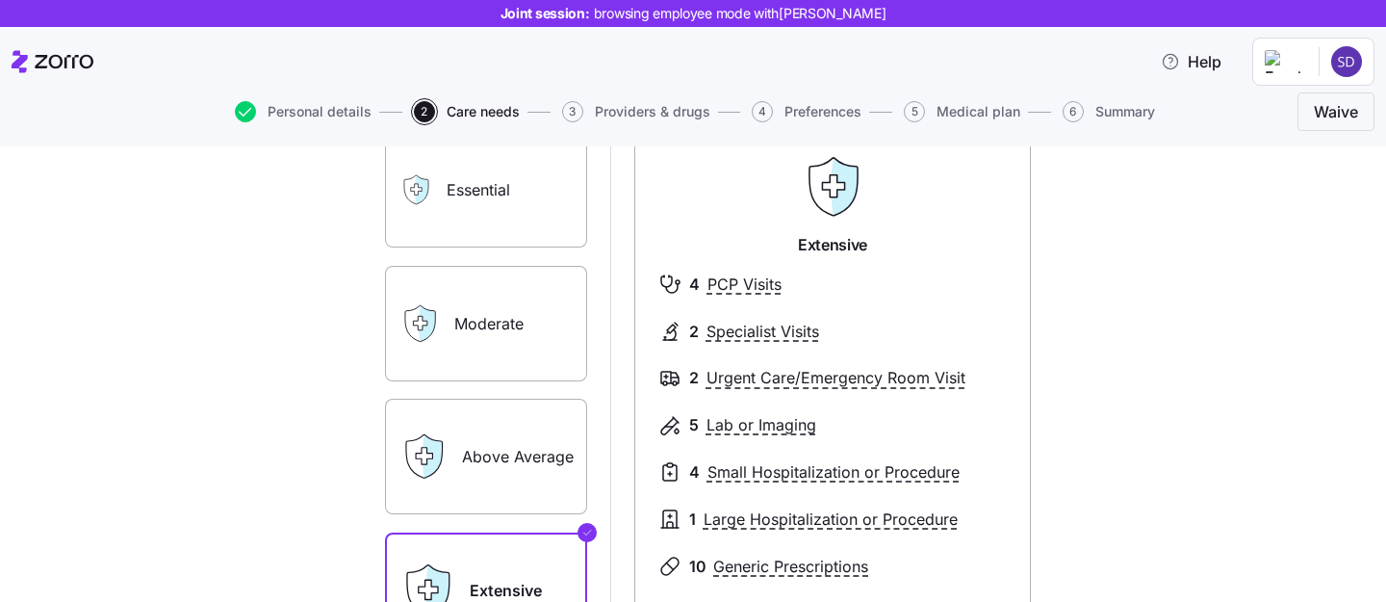
click at [522, 316] on label "Moderate" at bounding box center [486, 324] width 202 height 116
click at [0, 0] on input "Moderate" at bounding box center [0, 0] width 0 height 0
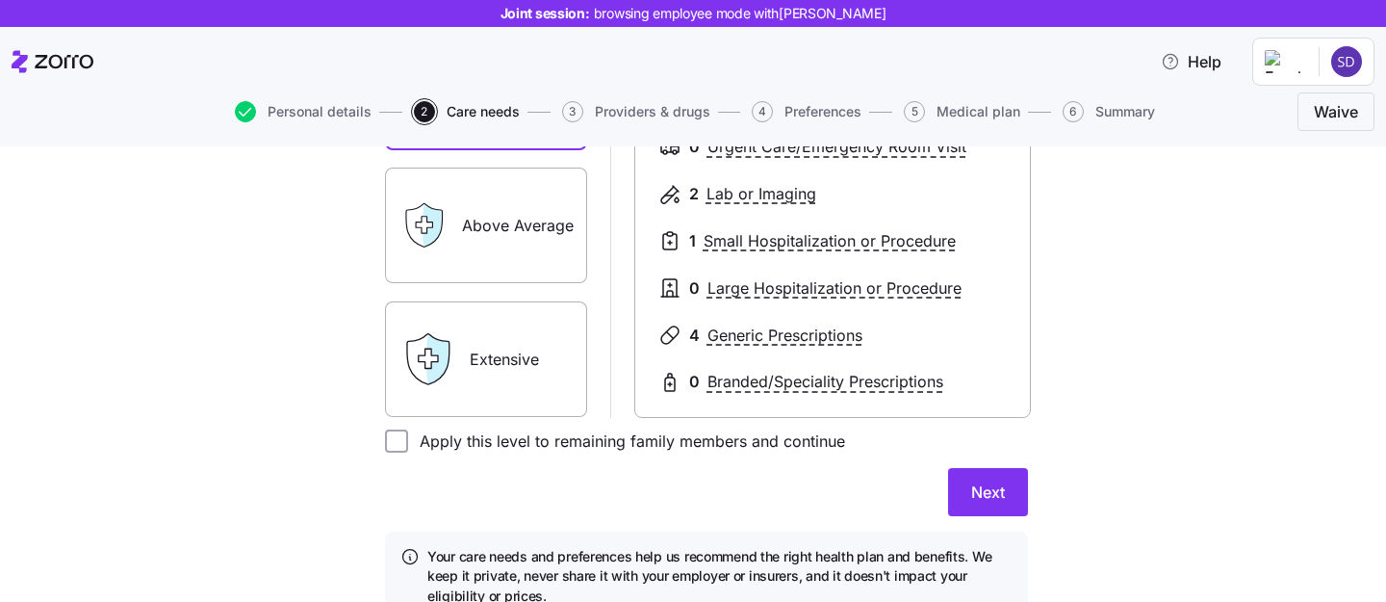
scroll to position [440, 0]
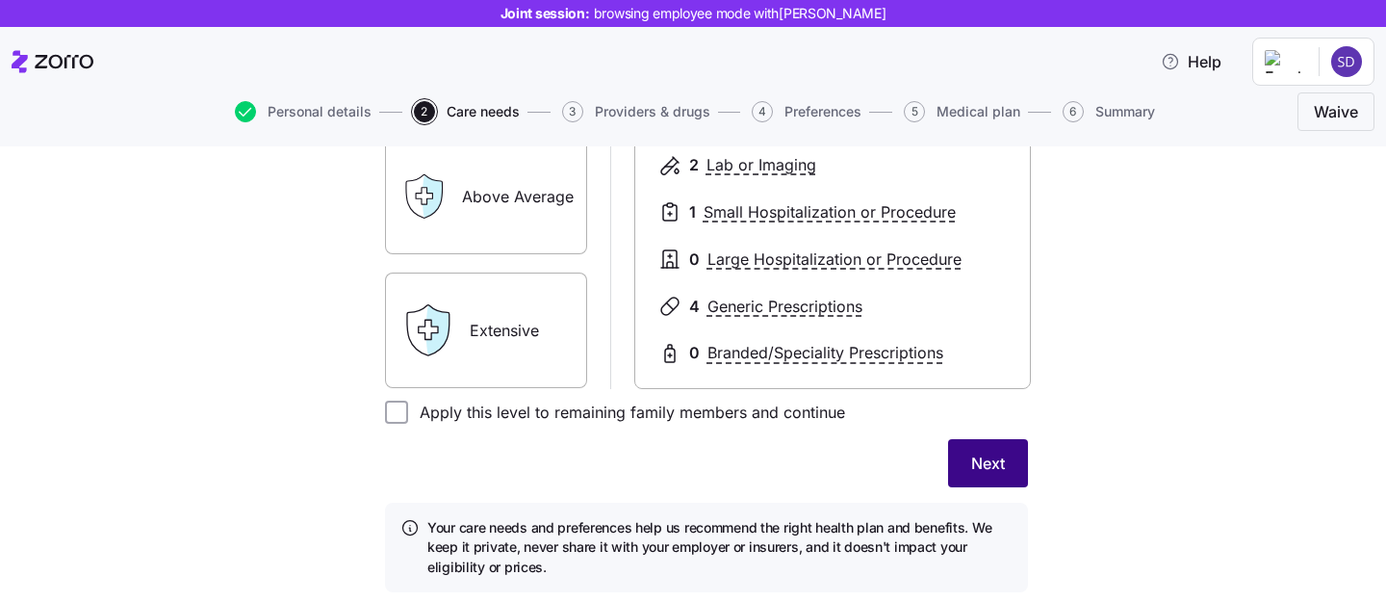
click at [980, 485] on button "Next" at bounding box center [988, 463] width 80 height 48
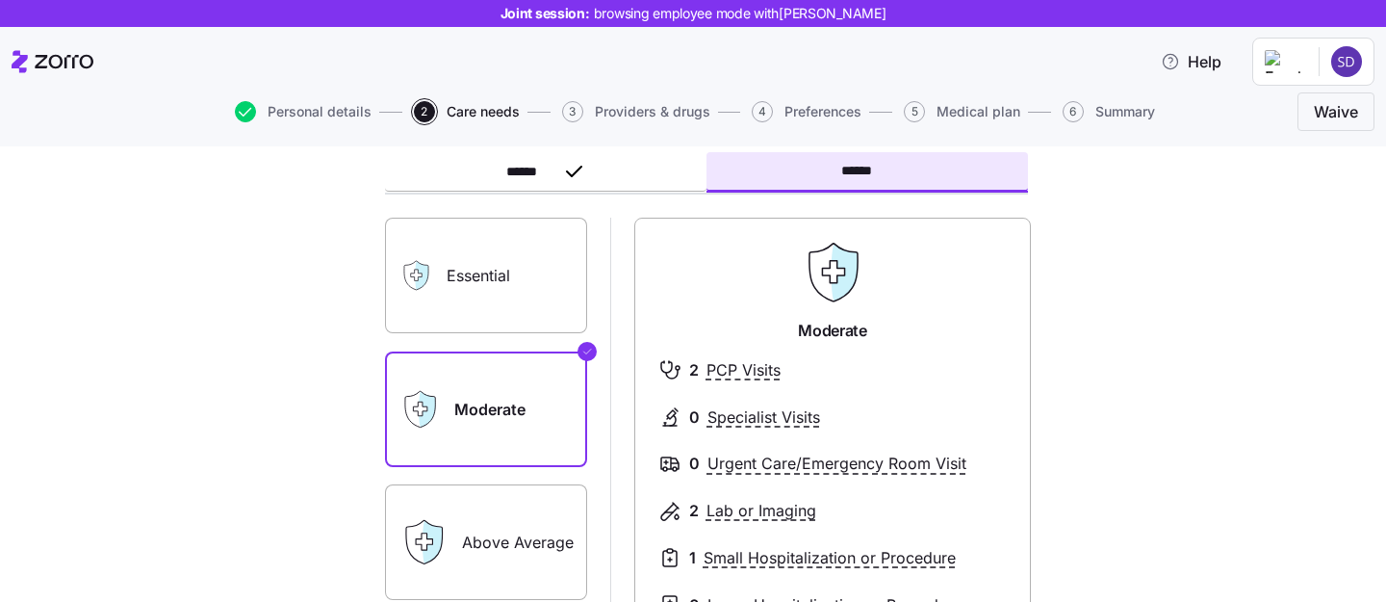
scroll to position [101, 0]
click at [518, 251] on label "Essential" at bounding box center [486, 277] width 202 height 116
click at [0, 0] on input "Essential" at bounding box center [0, 0] width 0 height 0
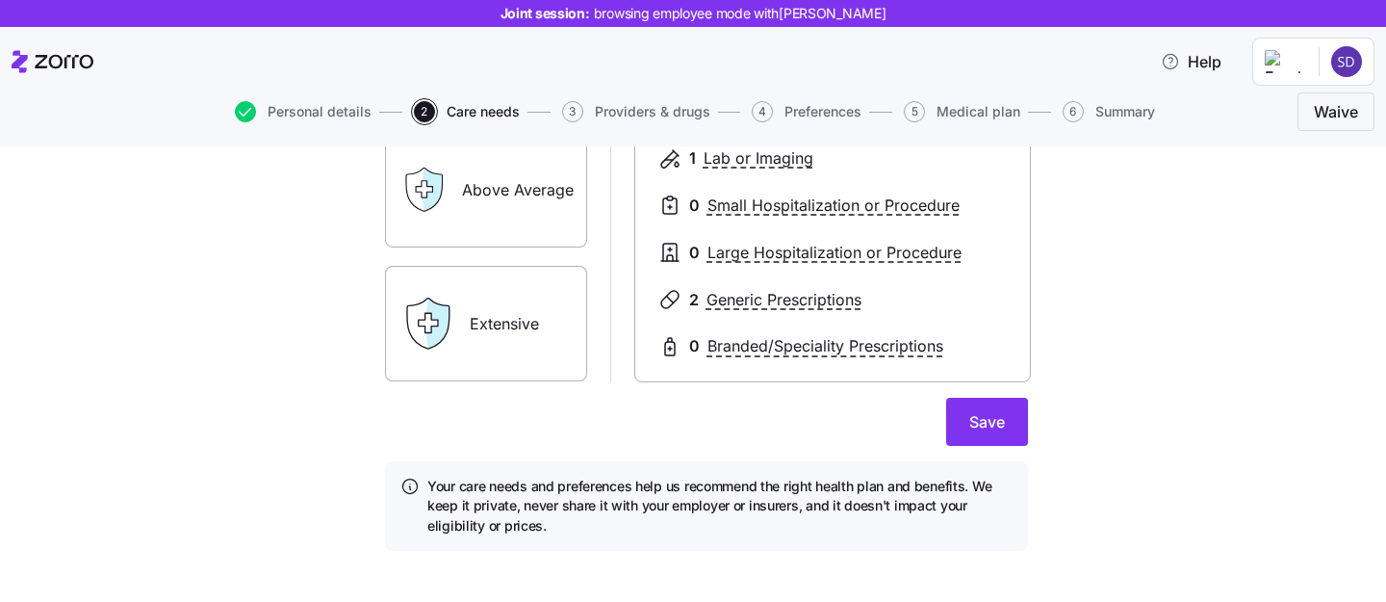
scroll to position [457, 0]
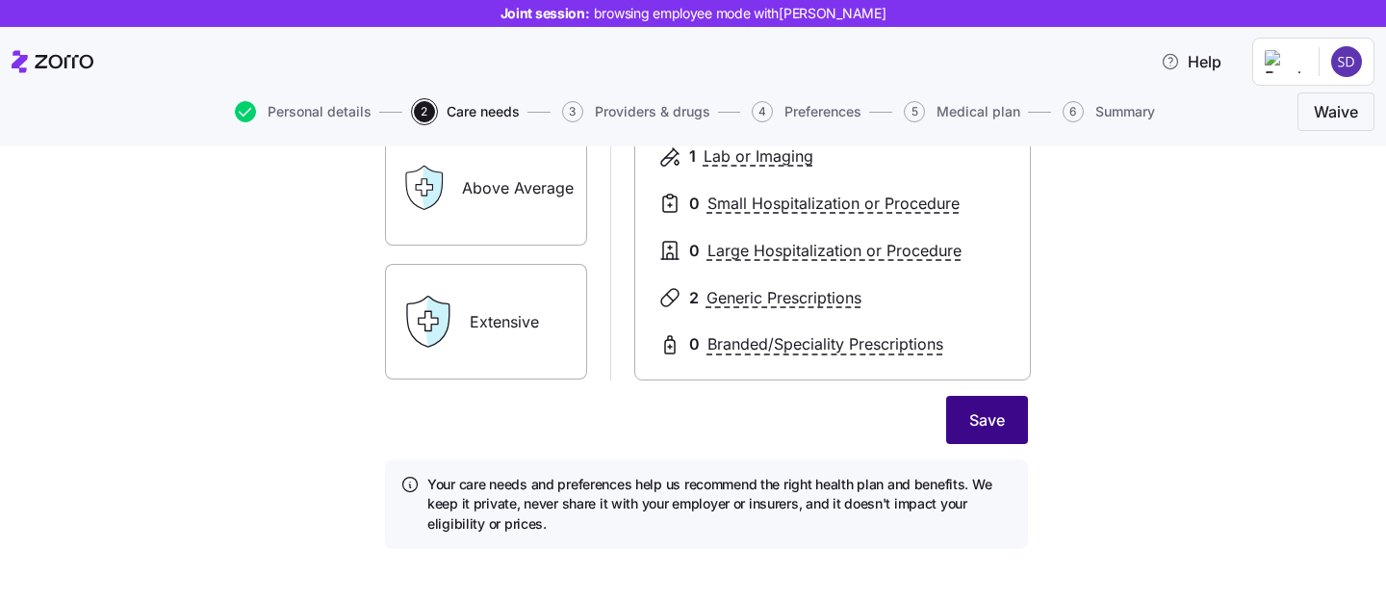
click at [988, 420] on span "Save" at bounding box center [987, 419] width 36 height 23
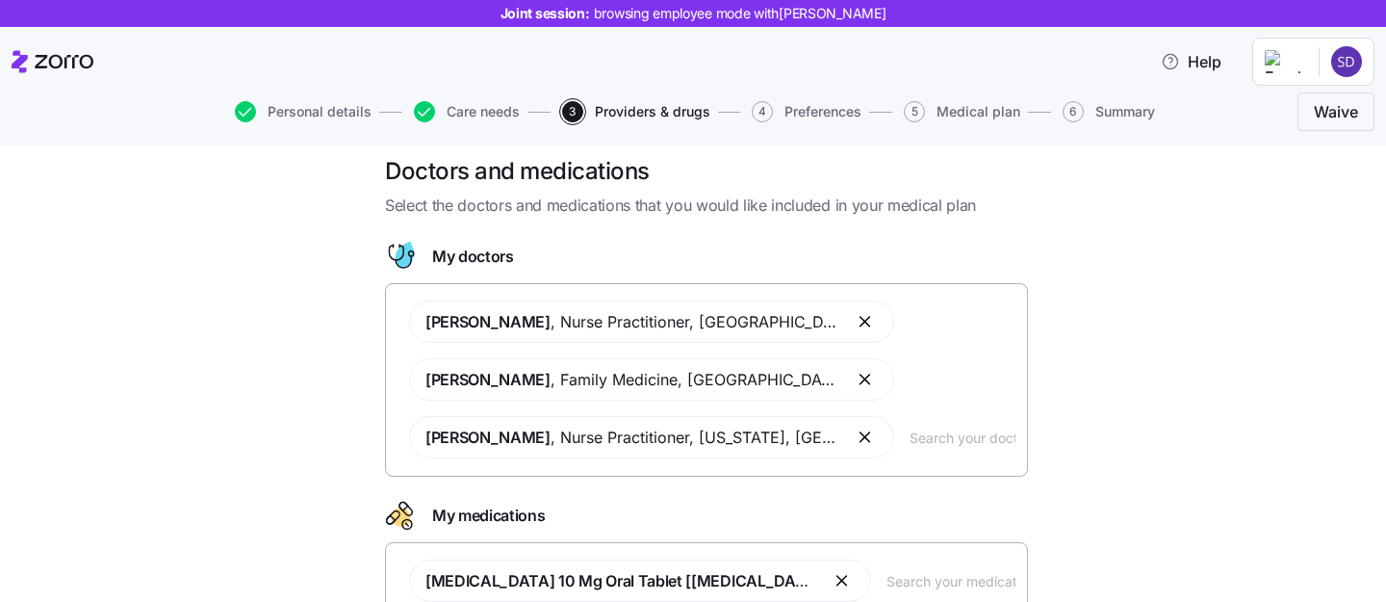
scroll to position [23, 0]
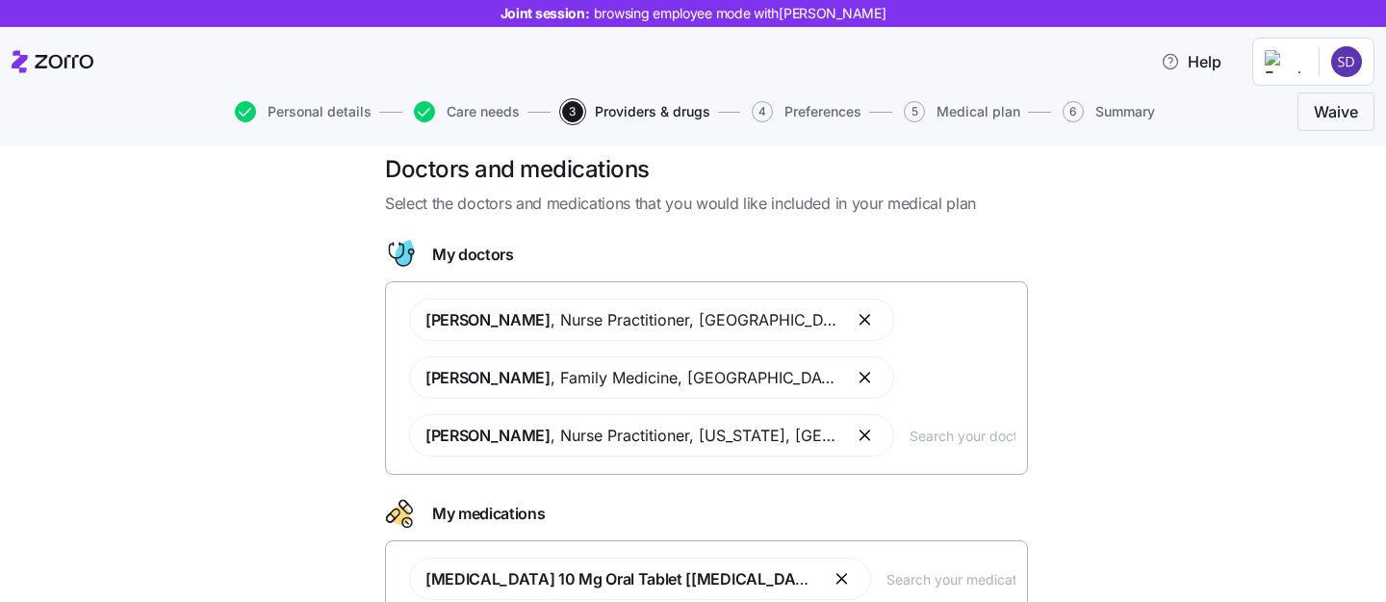
click at [926, 438] on input "text" at bounding box center [963, 434] width 106 height 21
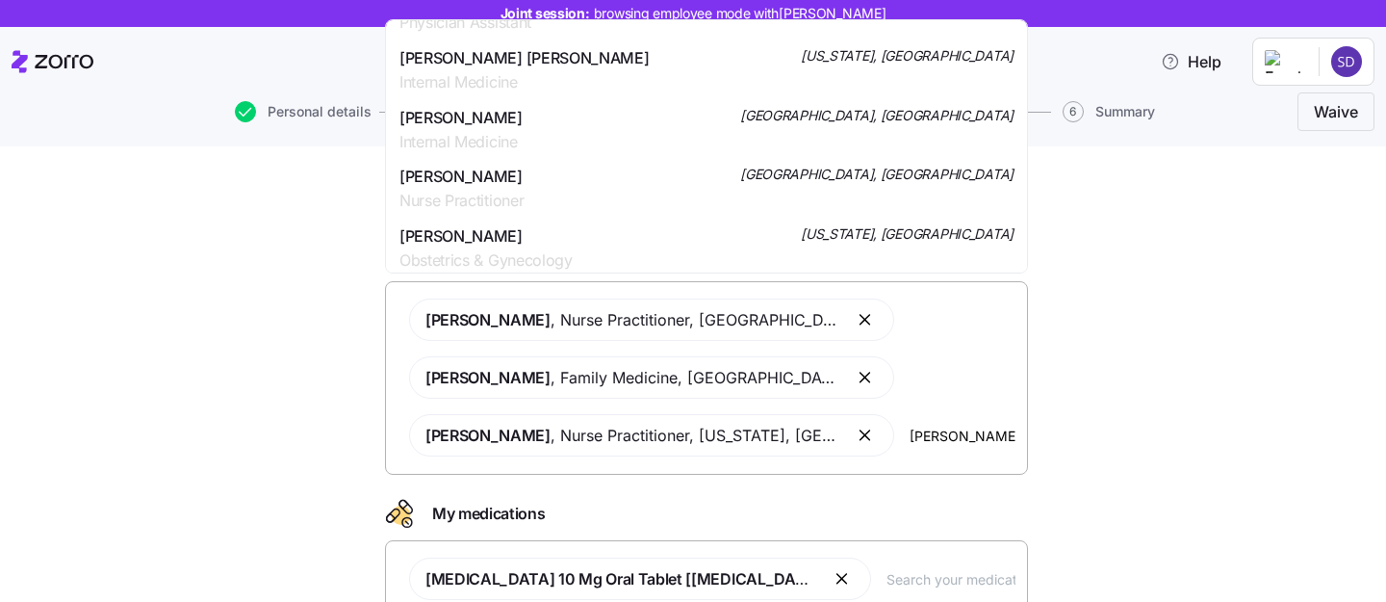
scroll to position [1973, 0]
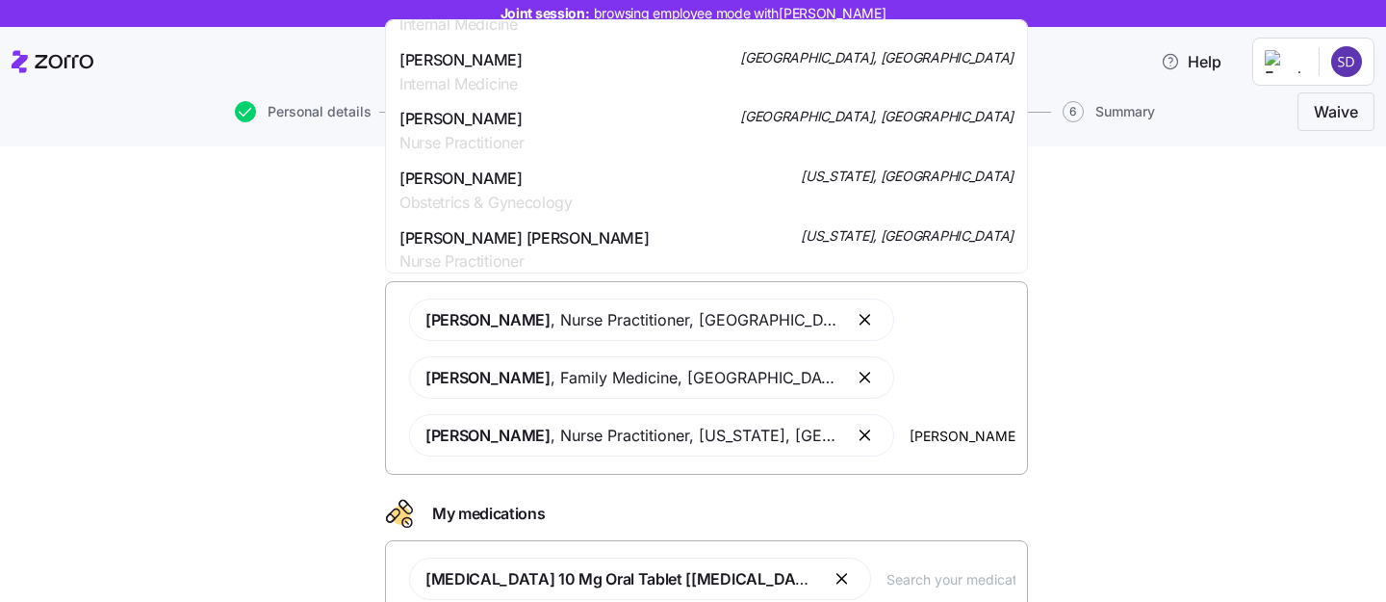
type input "[PERSON_NAME]"
click at [1228, 263] on div "Doctors and medications Select the doctors and medications that you would like …" at bounding box center [706, 433] width 1305 height 558
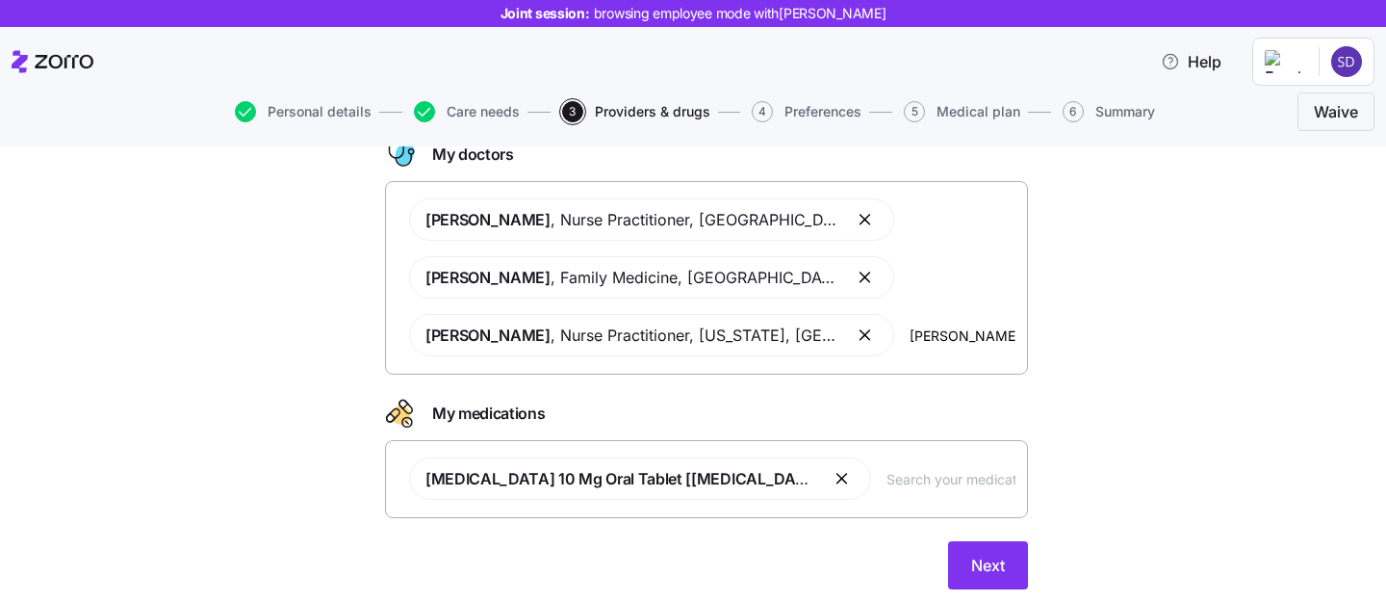
scroll to position [180, 0]
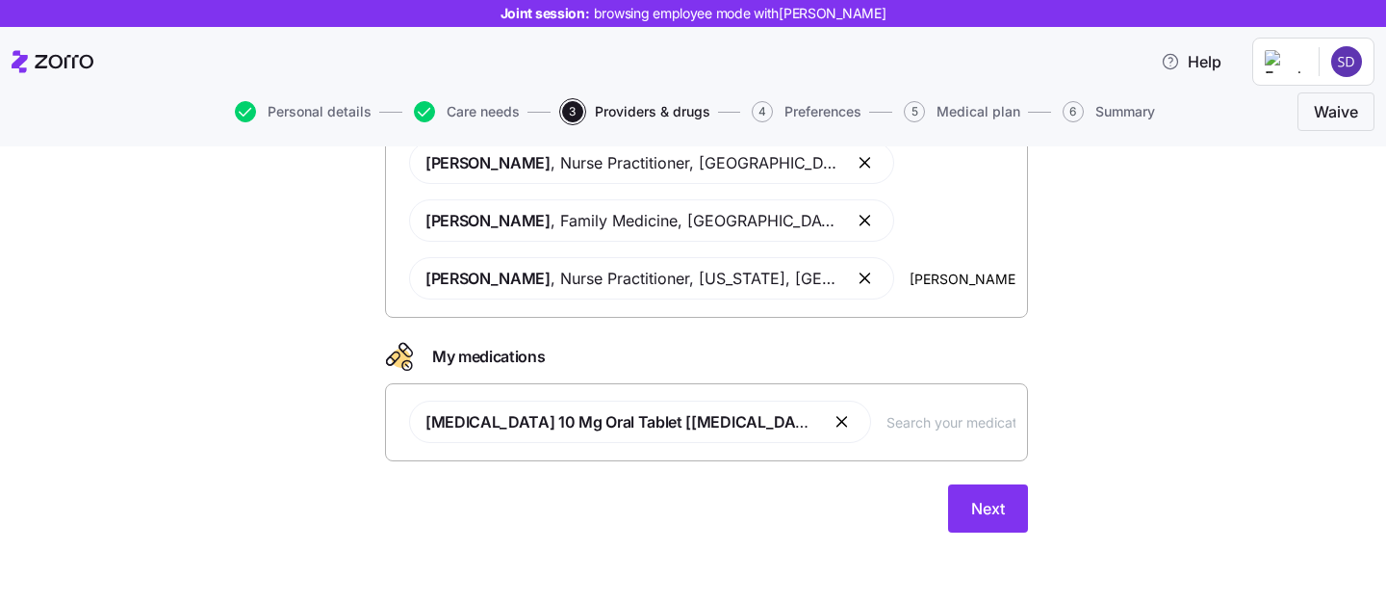
click at [887, 425] on input "text" at bounding box center [951, 421] width 129 height 21
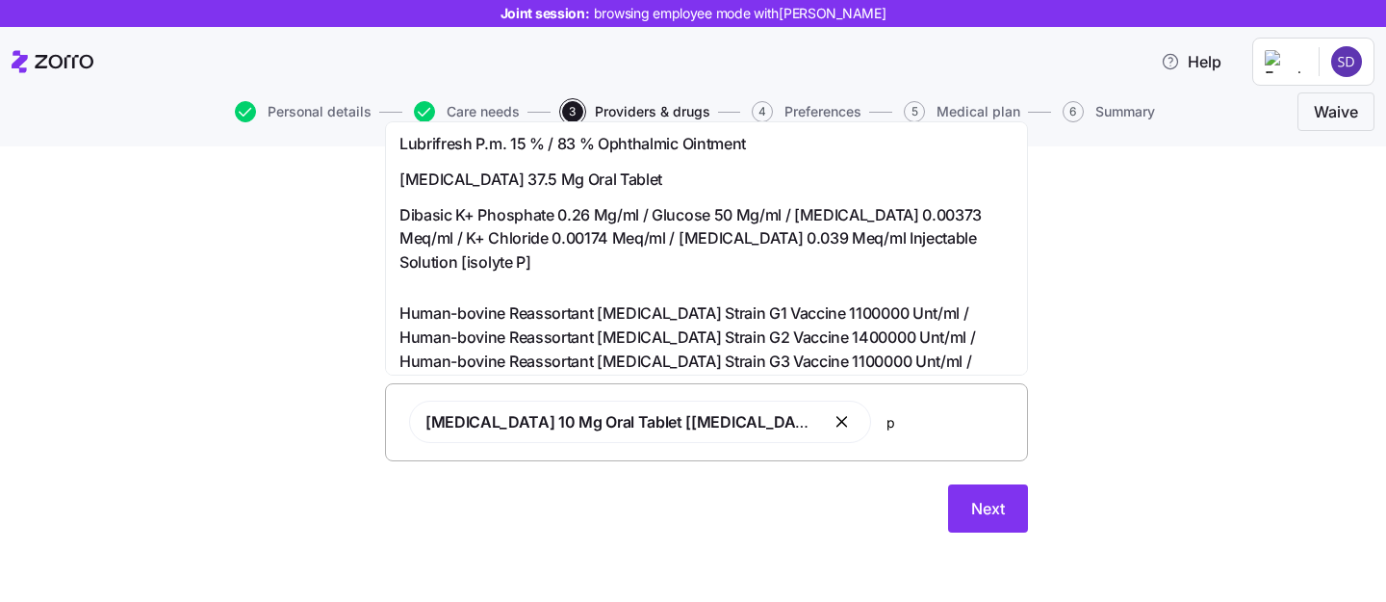
scroll to position [71, 0]
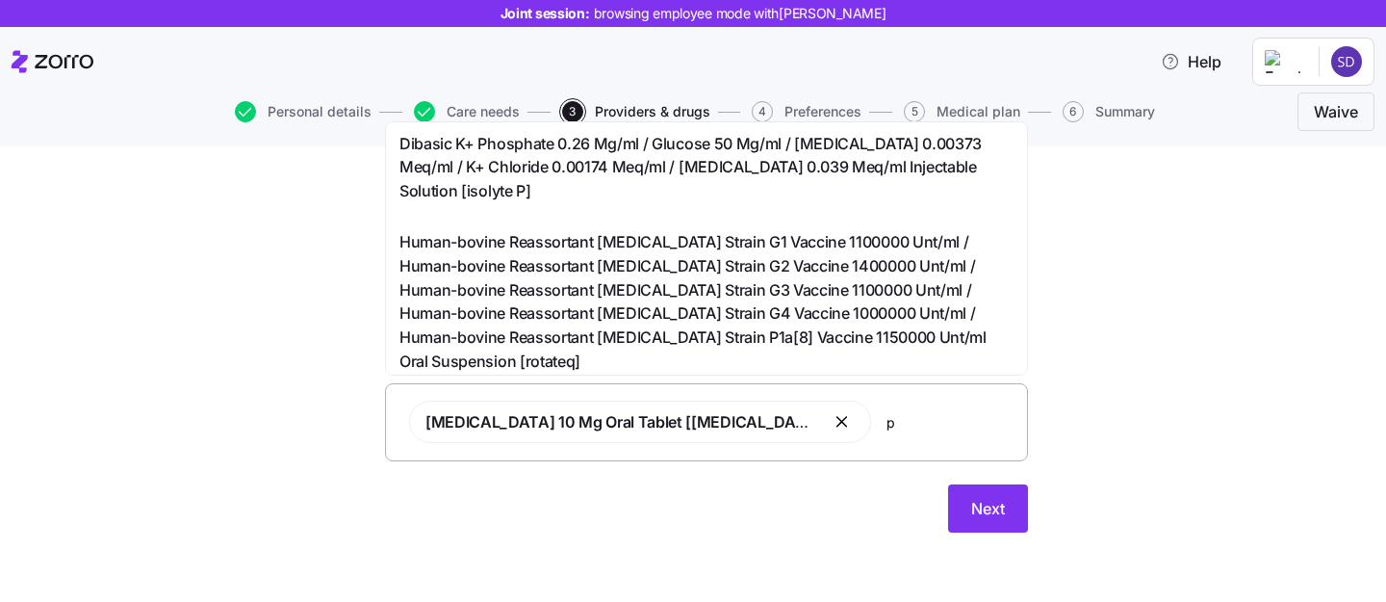
type input "p"
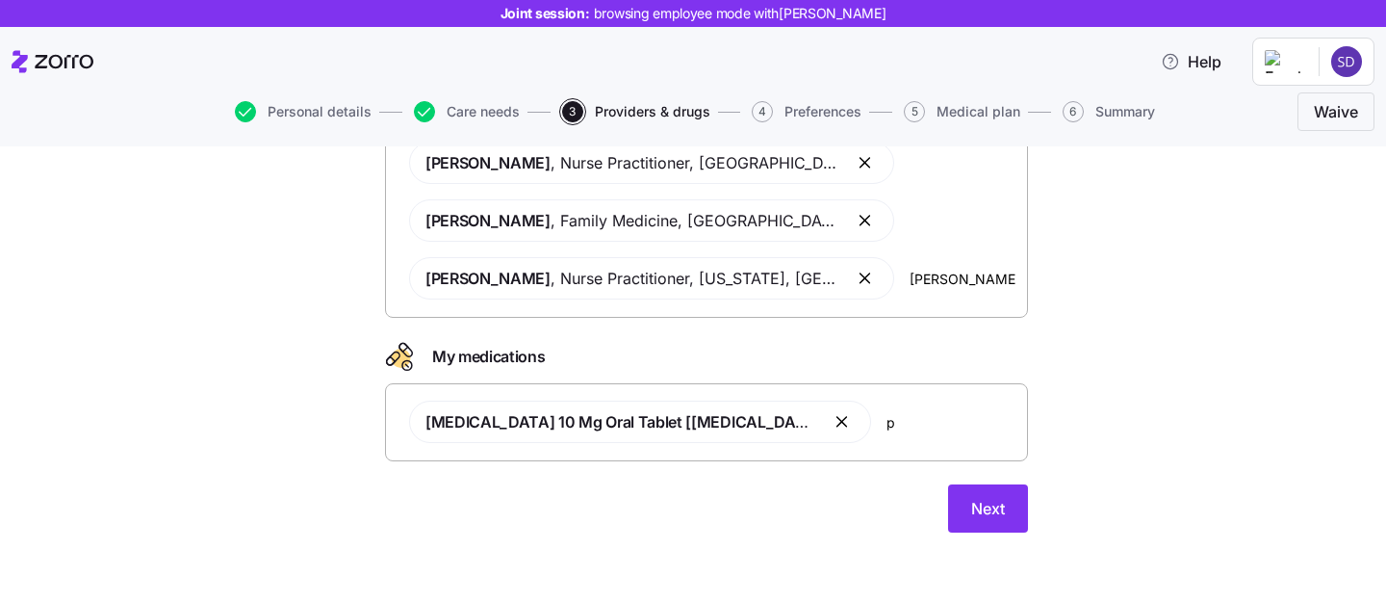
click at [1154, 314] on div "Doctors and medications Select the doctors and medications that you would like …" at bounding box center [706, 276] width 1305 height 558
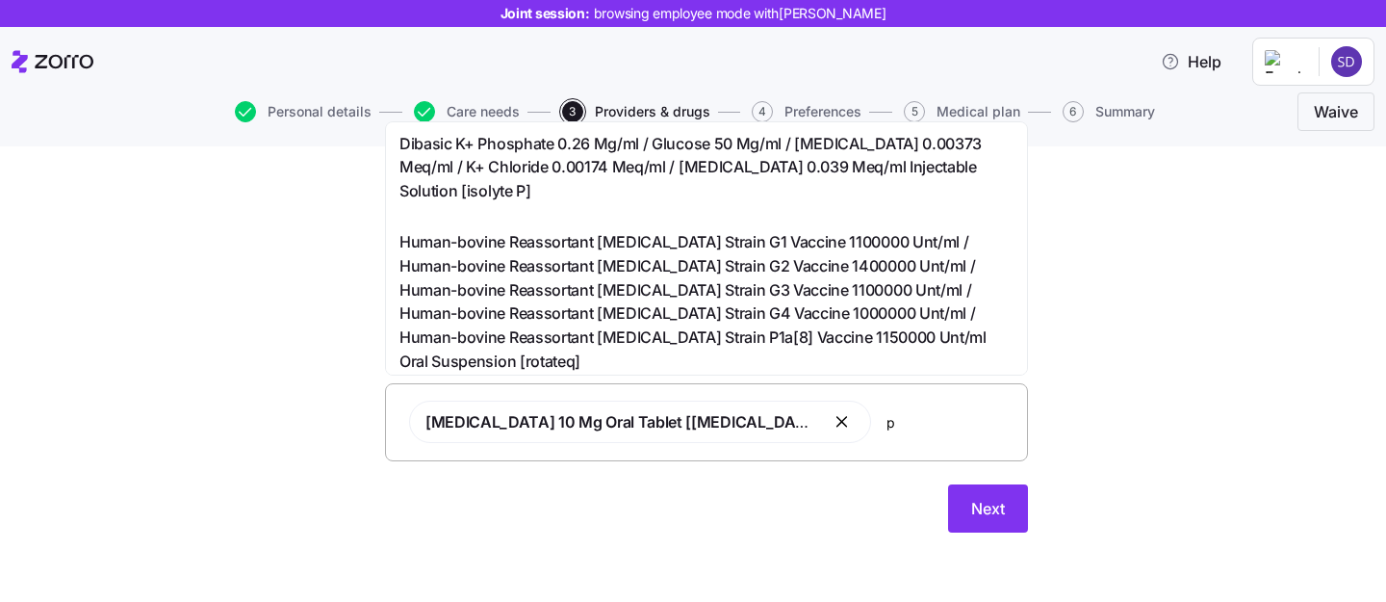
click at [900, 424] on input "p" at bounding box center [951, 421] width 129 height 21
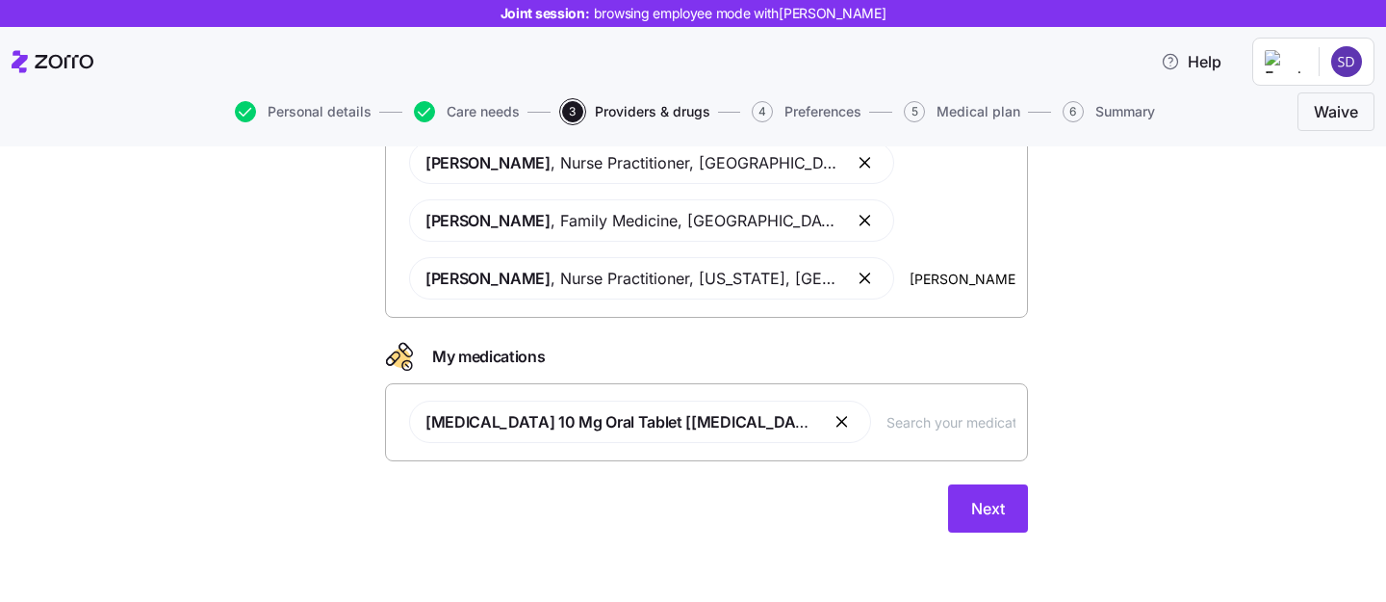
click at [1069, 430] on div "Doctors and medications Select the doctors and medications that you would like …" at bounding box center [706, 276] width 1305 height 558
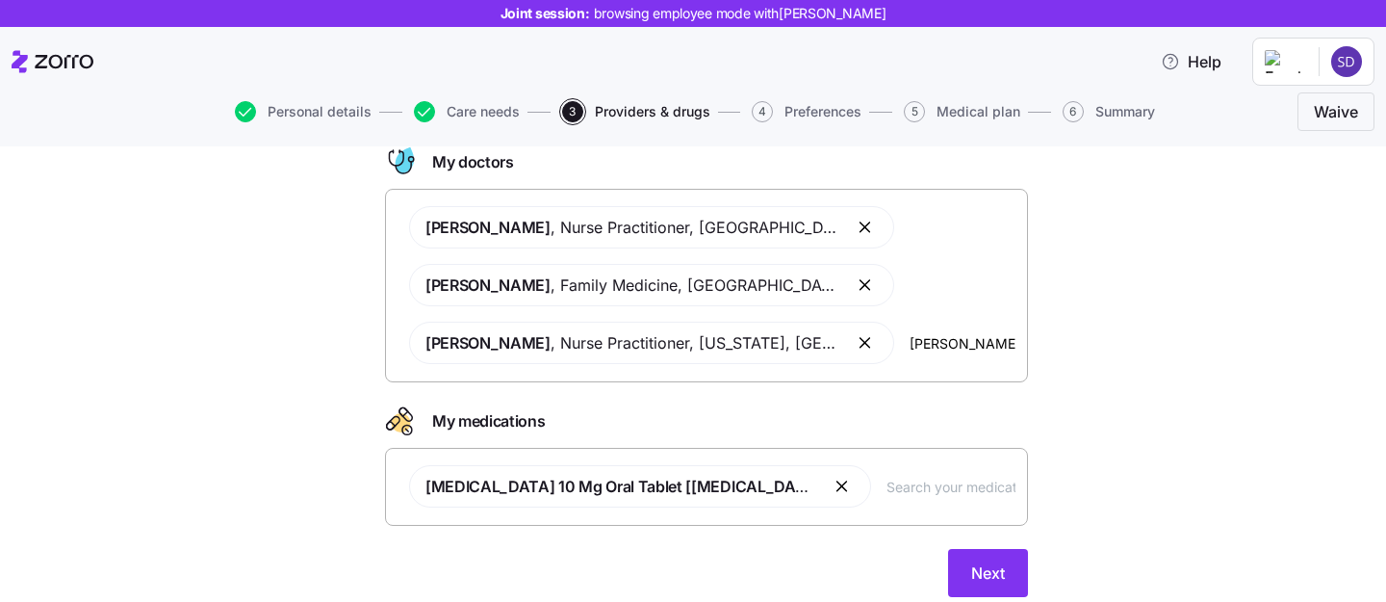
scroll to position [107, 0]
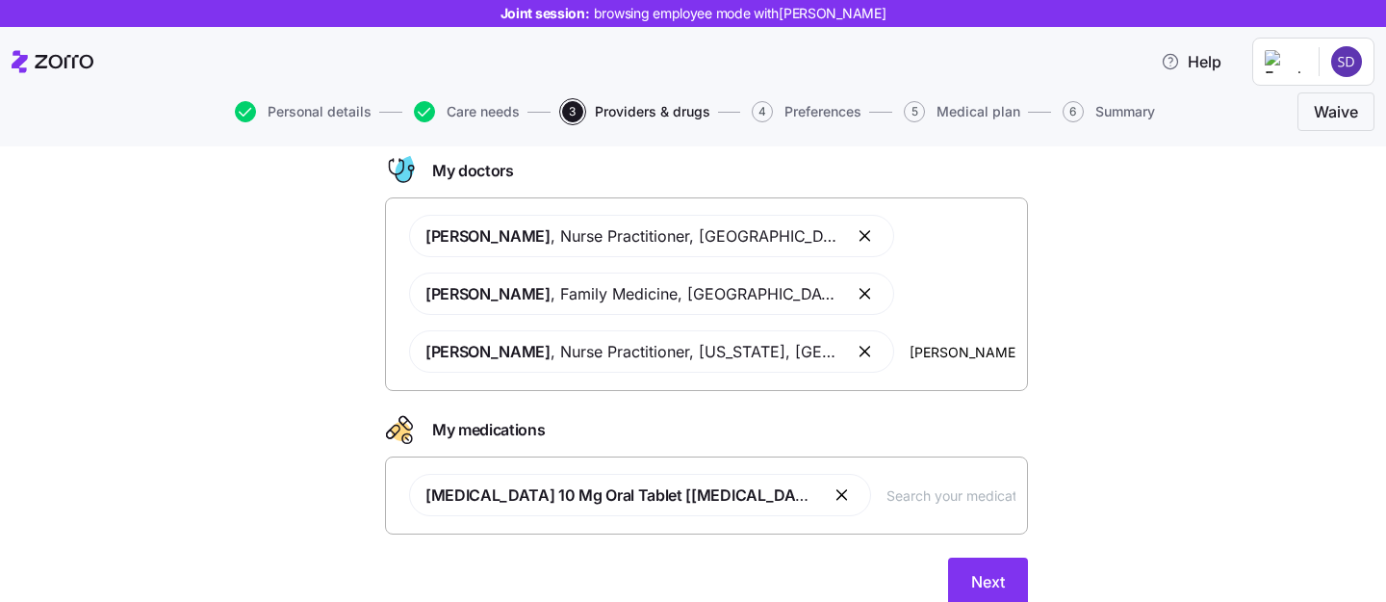
click at [910, 351] on input "[PERSON_NAME]" at bounding box center [963, 351] width 106 height 21
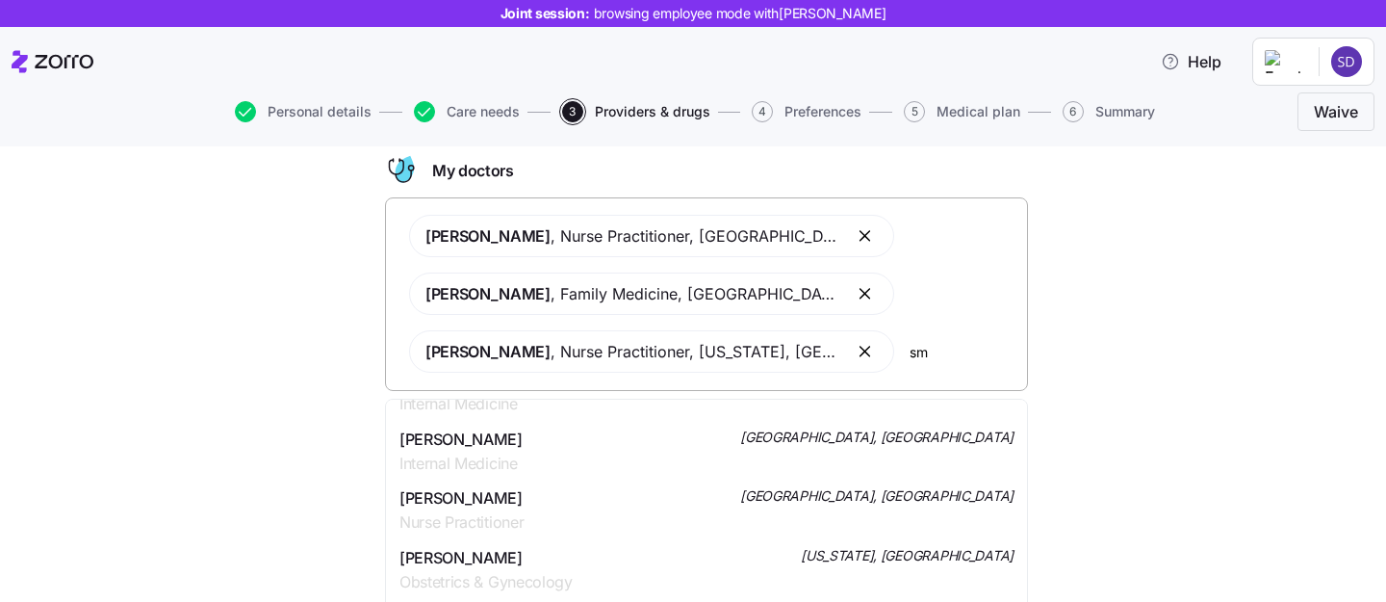
type input "s"
click at [1168, 396] on div "Doctors and medications Select the doctors and medications that you would like …" at bounding box center [706, 349] width 1305 height 558
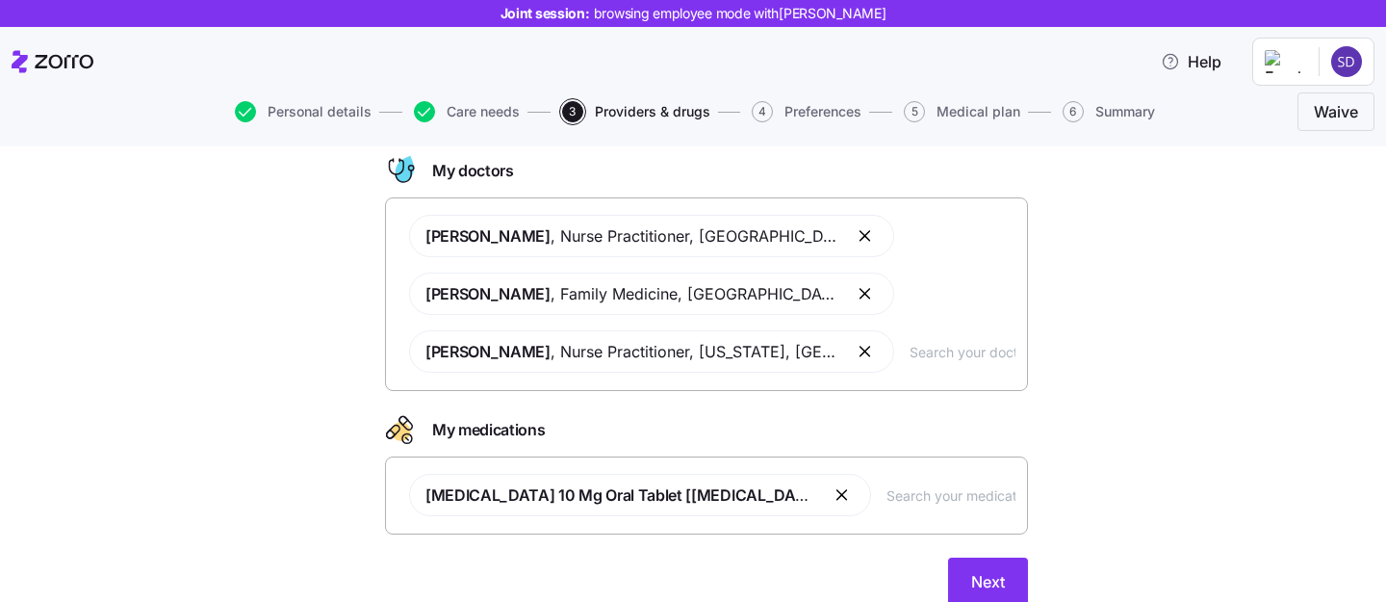
scroll to position [148, 0]
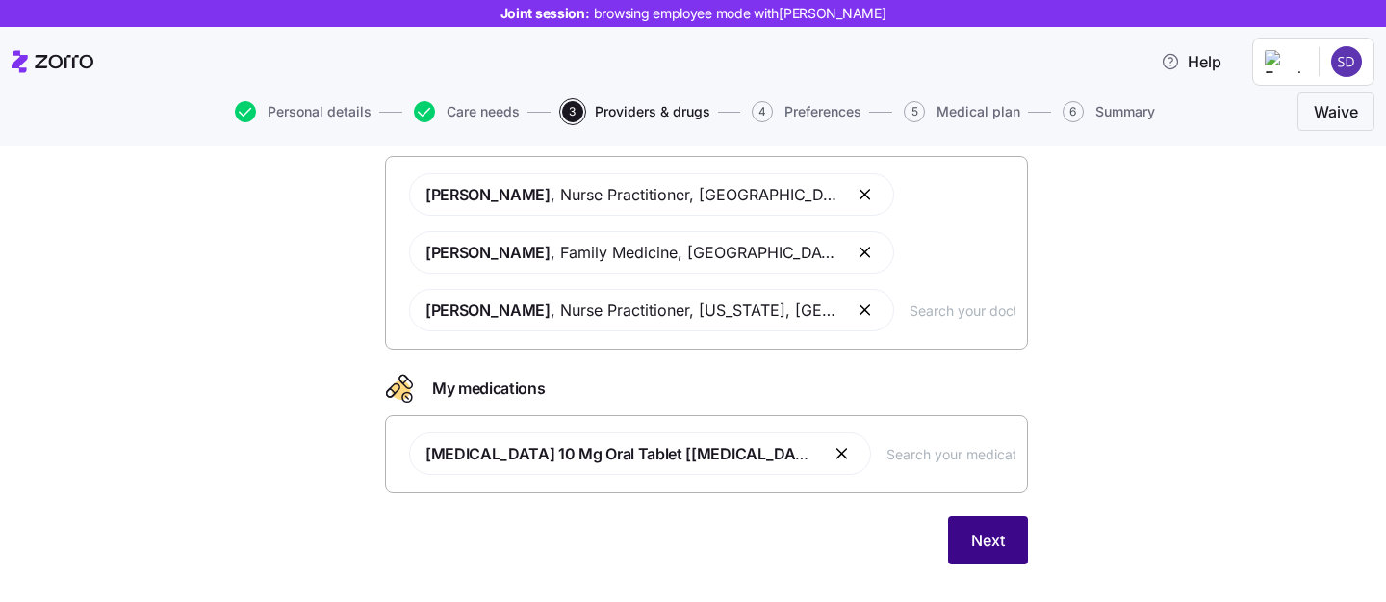
click at [982, 531] on span "Next" at bounding box center [988, 539] width 34 height 23
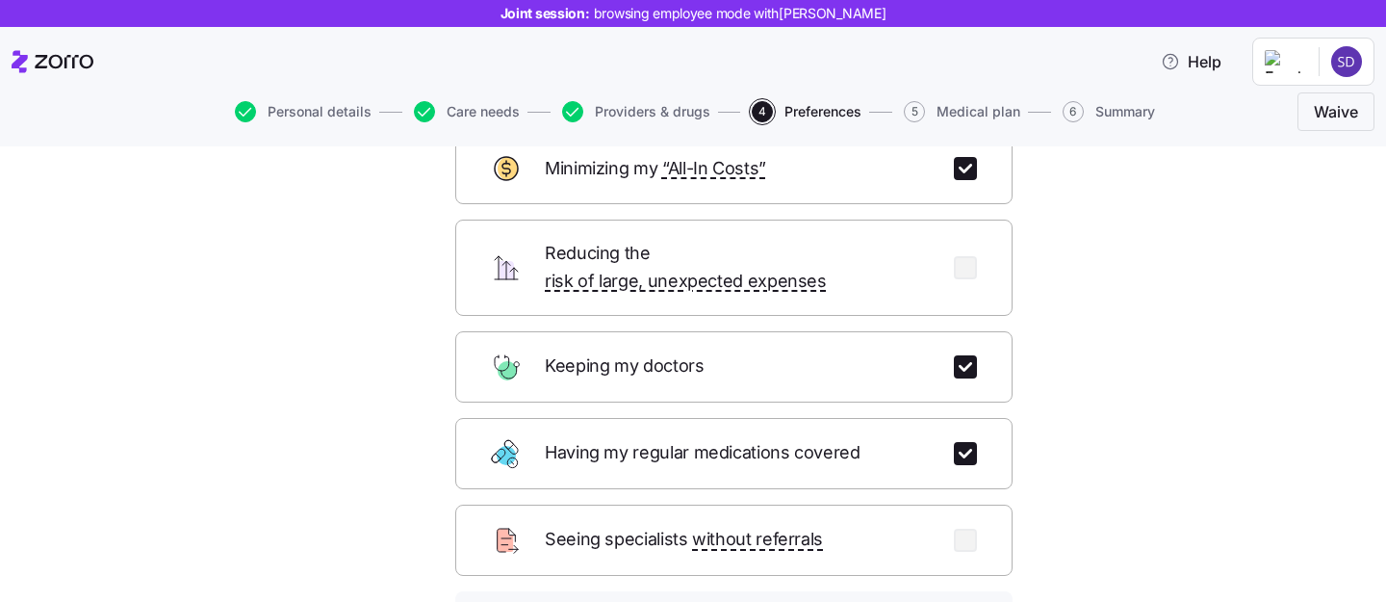
scroll to position [193, 0]
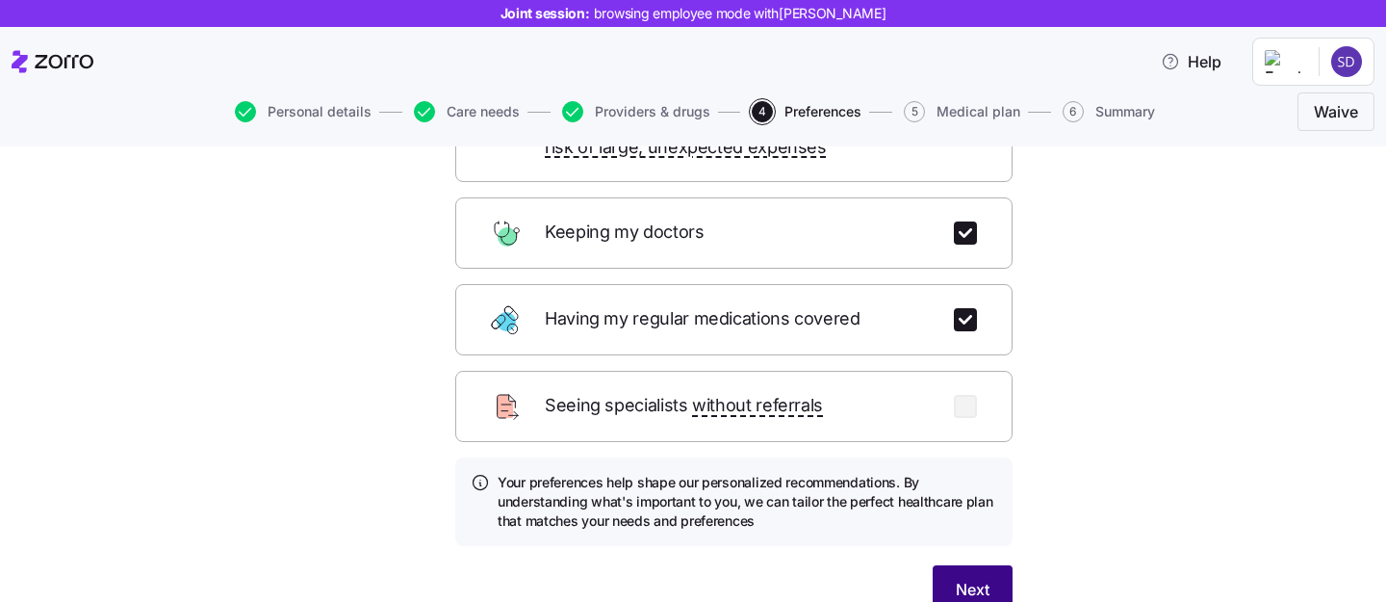
click at [989, 565] on button "Next" at bounding box center [973, 589] width 80 height 48
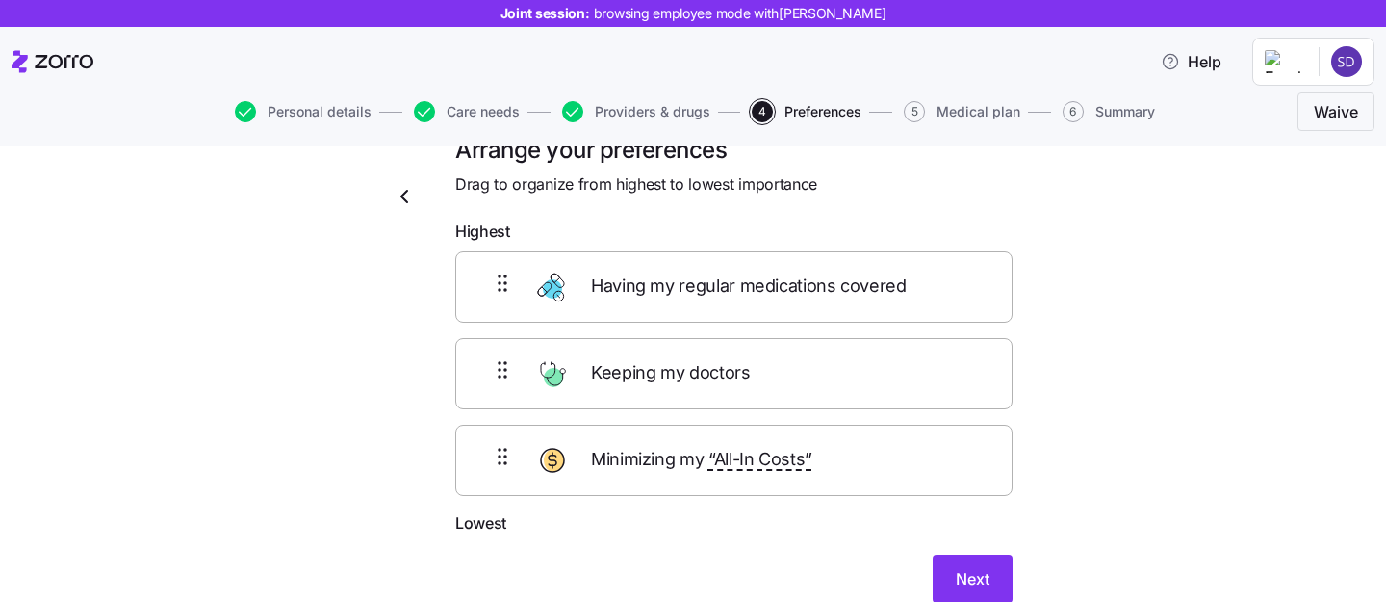
scroll to position [42, 0]
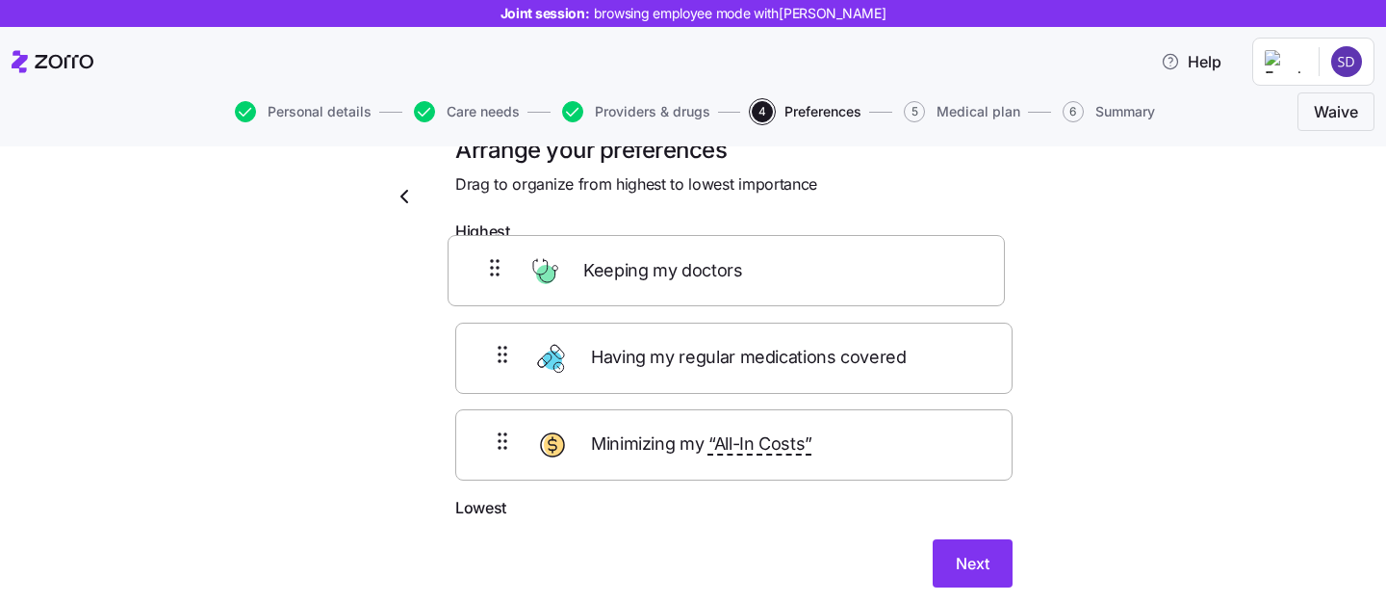
drag, startPoint x: 883, startPoint y: 389, endPoint x: 875, endPoint y: 278, distance: 111.0
click at [875, 278] on div "Having my regular medications covered Keeping my doctors Minimizing my “All-In …" at bounding box center [733, 373] width 557 height 244
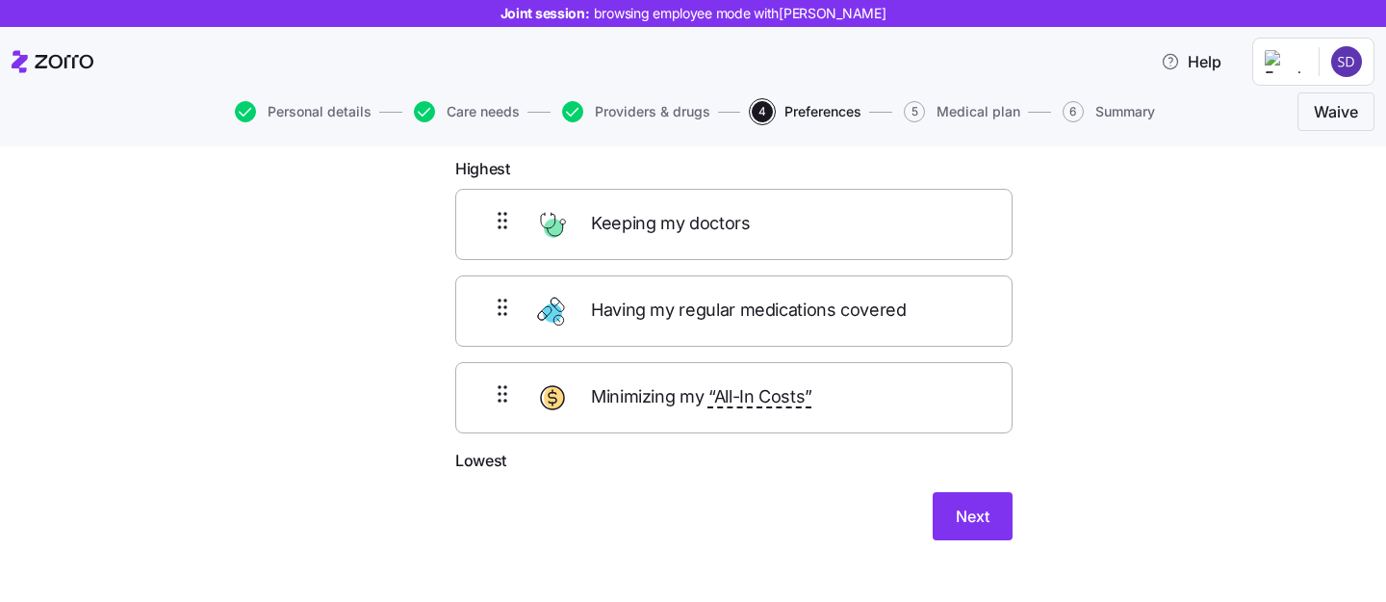
scroll to position [106, 0]
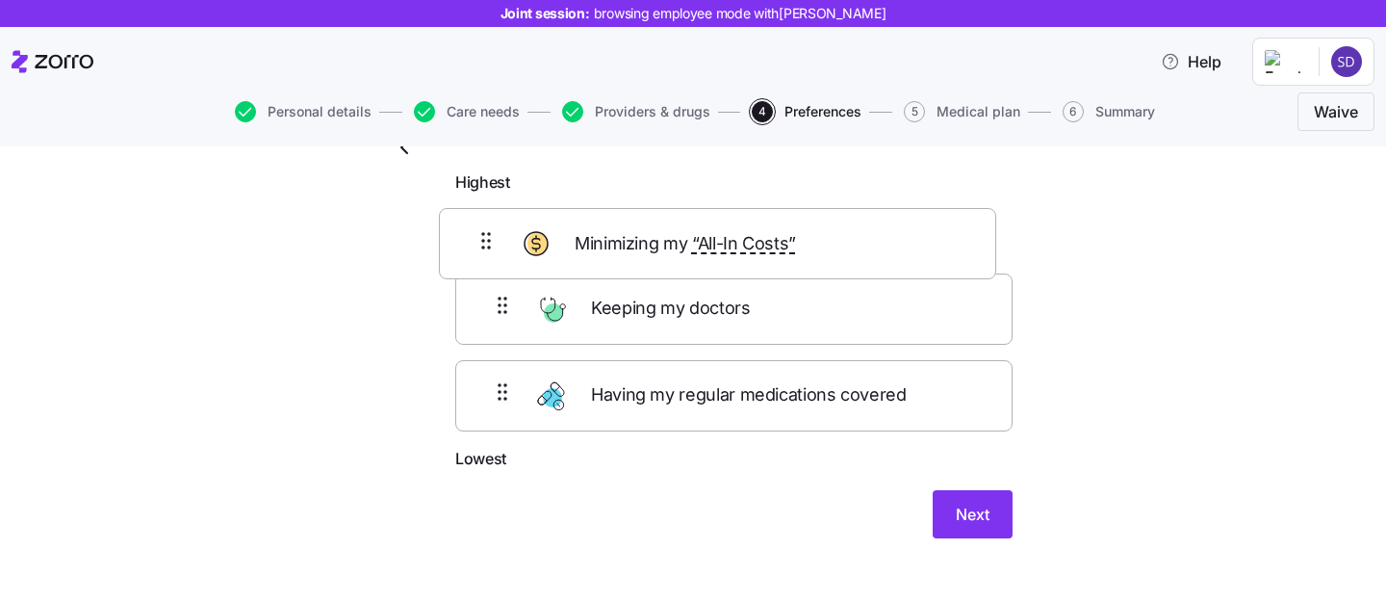
drag, startPoint x: 913, startPoint y: 406, endPoint x: 896, endPoint y: 244, distance: 162.5
click at [896, 244] on div "Keeping my doctors Having my regular medications covered Minimizing my “All-In …" at bounding box center [733, 324] width 557 height 244
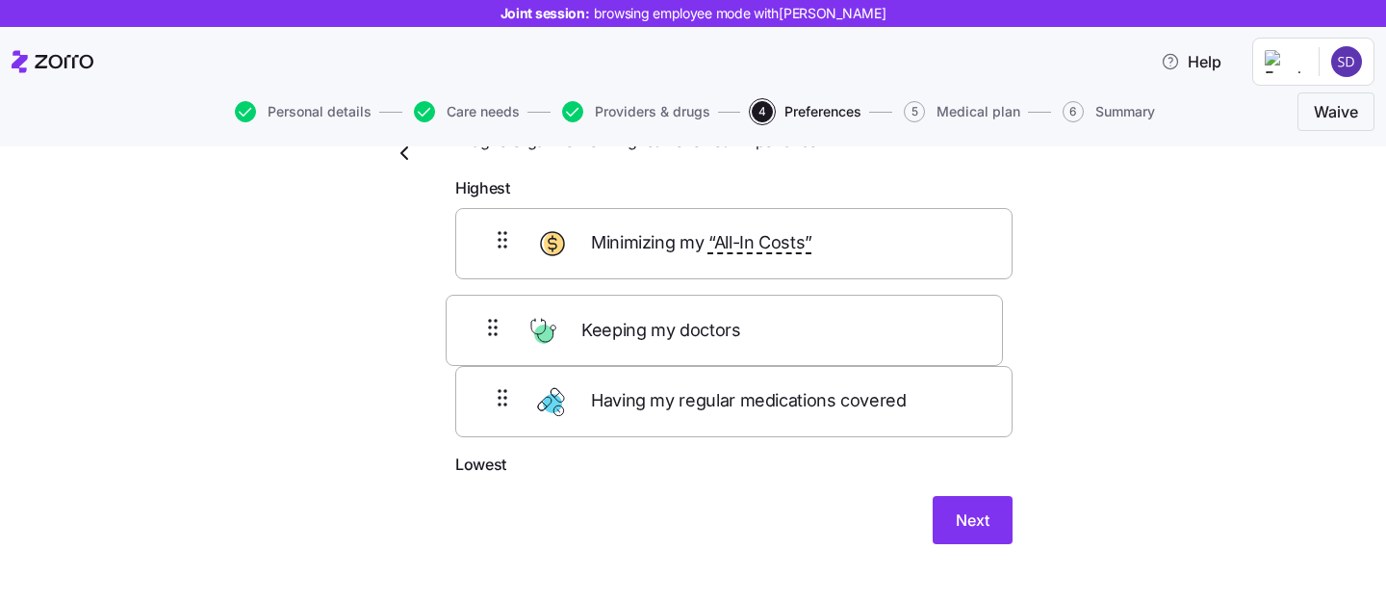
drag, startPoint x: 903, startPoint y: 427, endPoint x: 893, endPoint y: 333, distance: 94.8
click at [893, 333] on div "Minimizing my “All-In Costs” Having my regular medications covered Keeping my d…" at bounding box center [733, 330] width 557 height 244
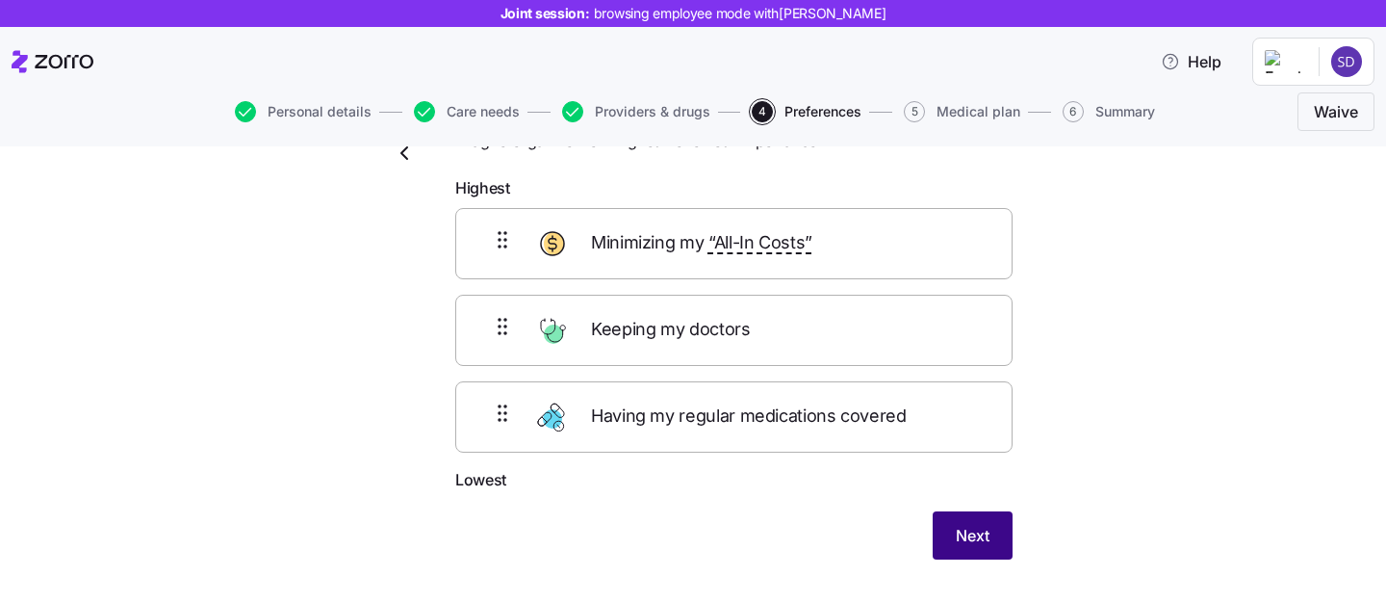
click at [965, 528] on span "Next" at bounding box center [973, 535] width 34 height 23
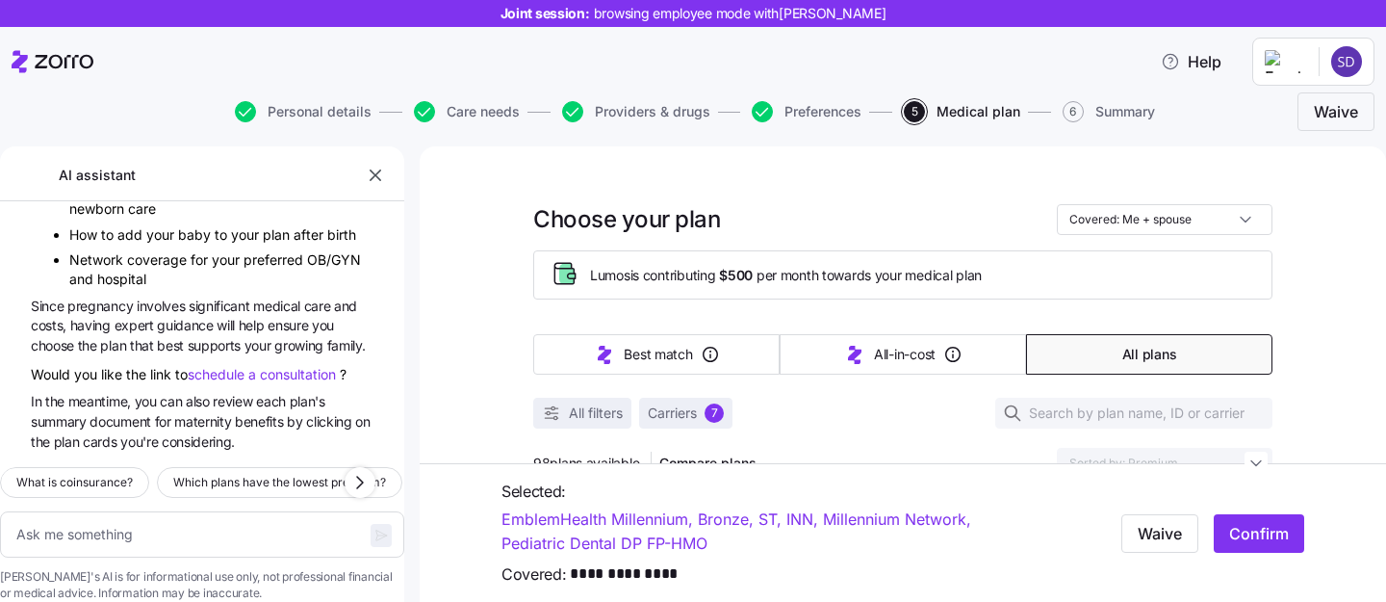
scroll to position [6087, 0]
click at [375, 175] on icon "button" at bounding box center [376, 175] width 12 height 12
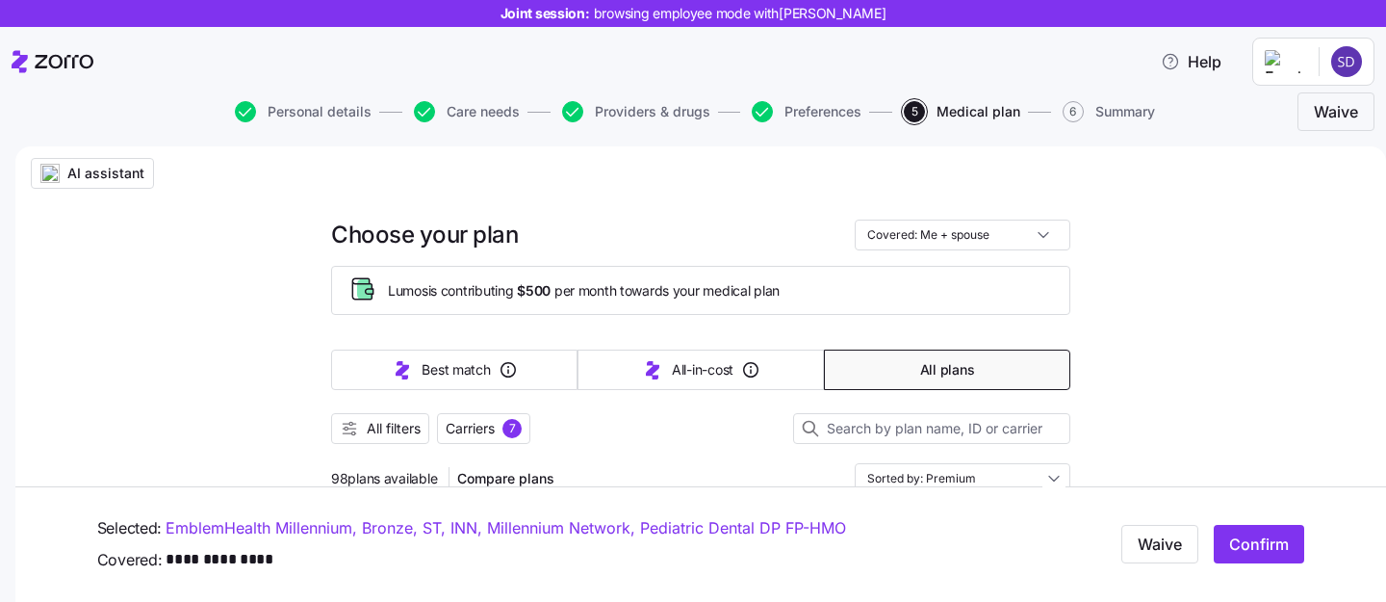
type textarea "x"
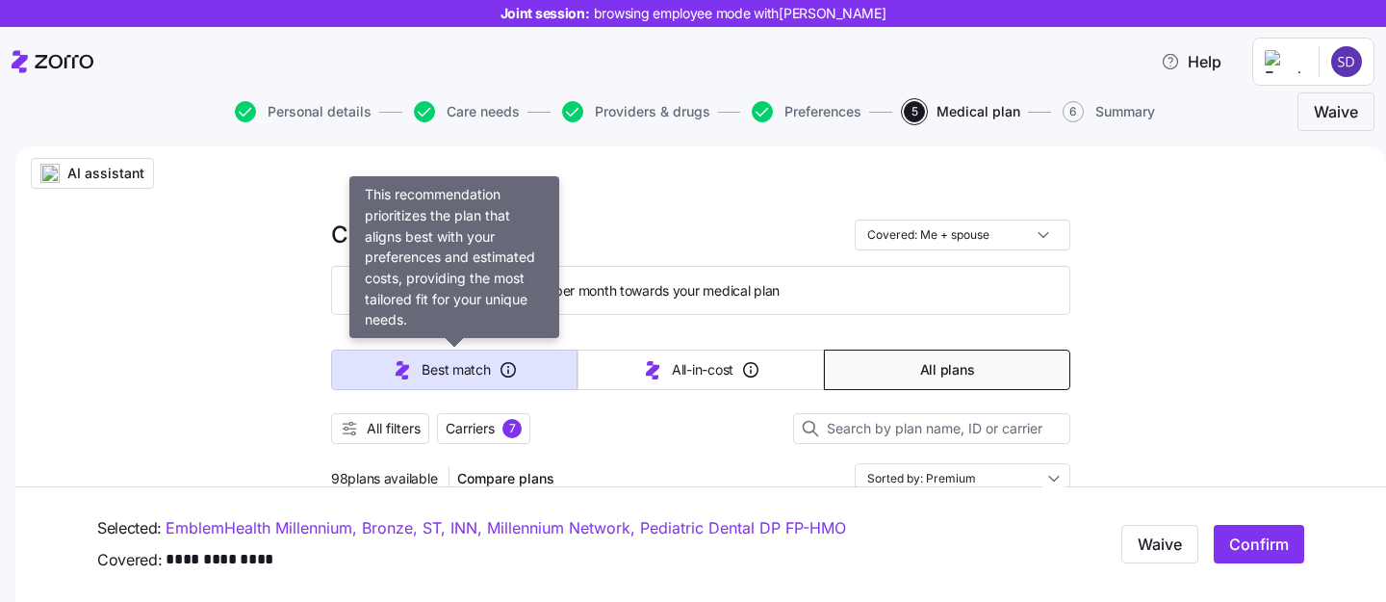
click at [473, 375] on span "Best match" at bounding box center [456, 369] width 68 height 19
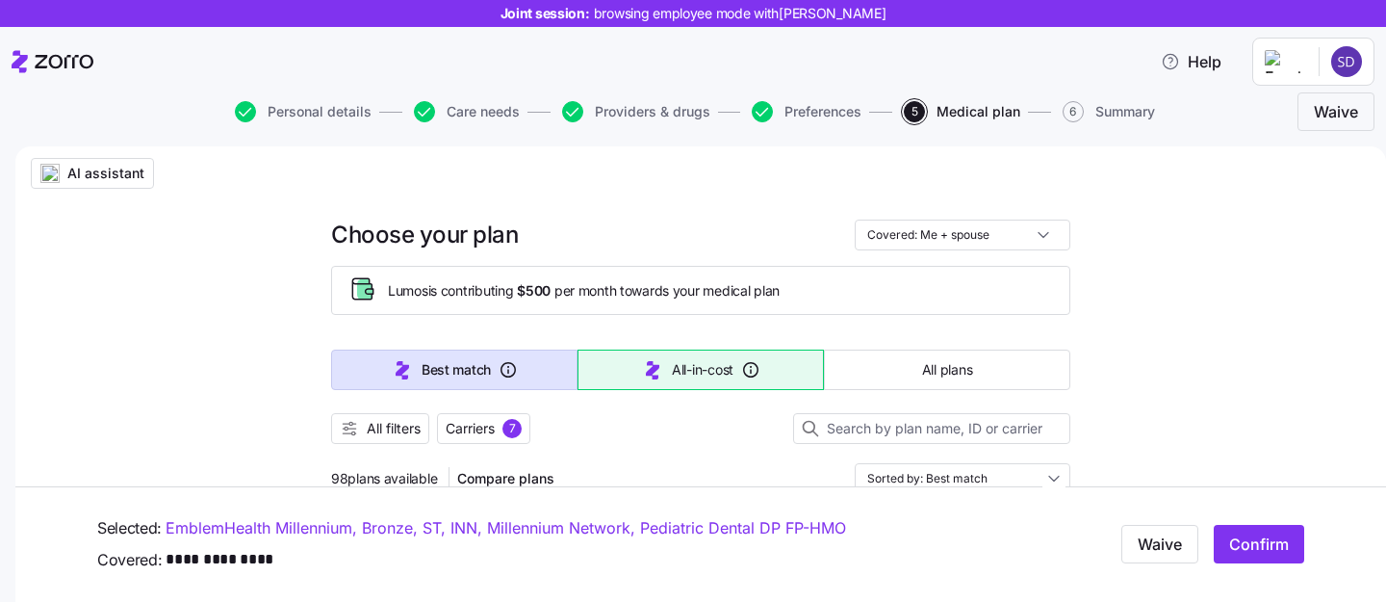
type input "Sorted by: Best match"
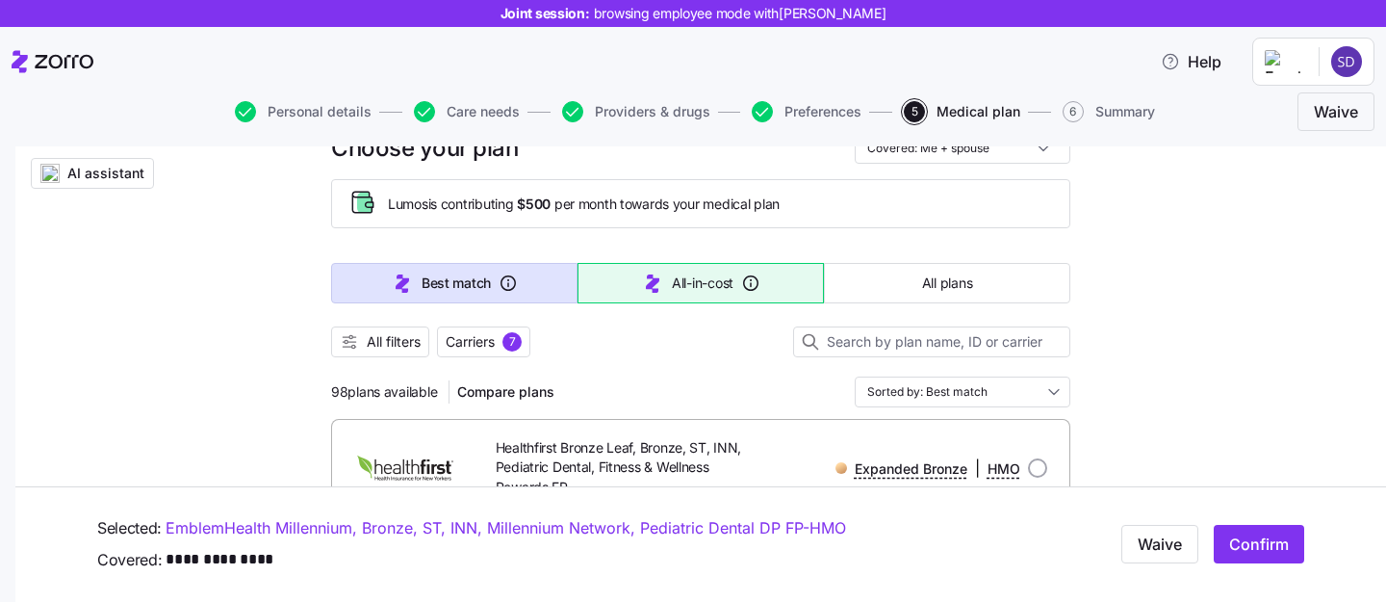
scroll to position [142, 0]
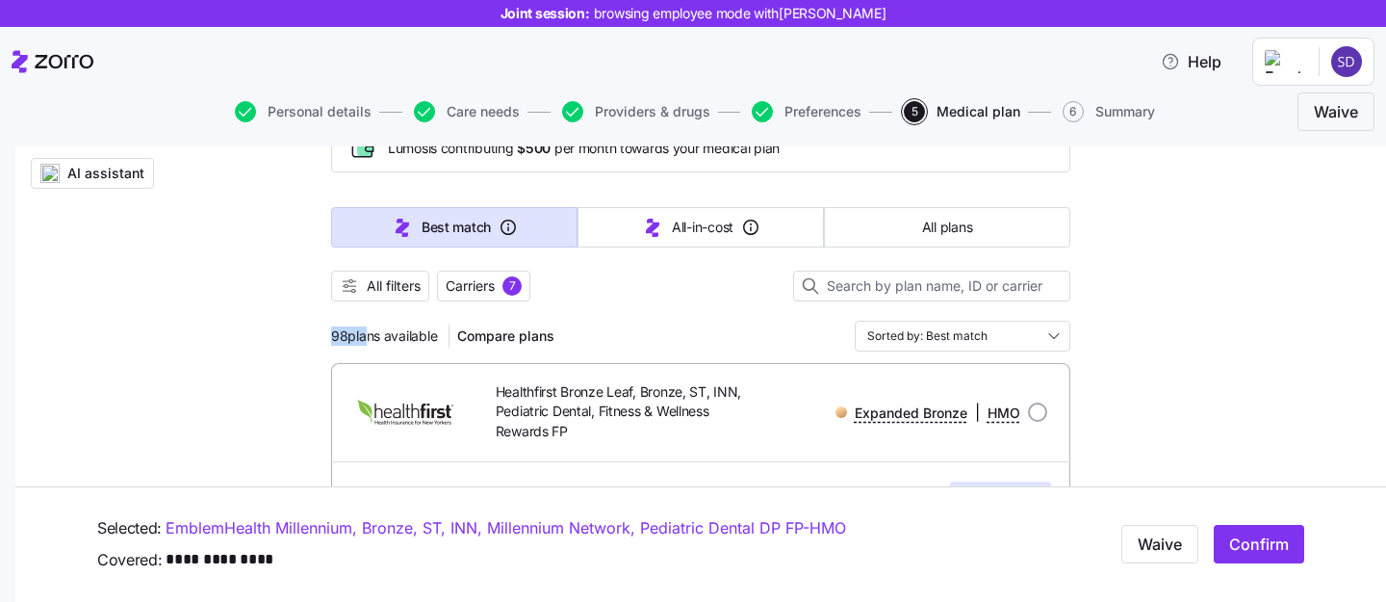
drag, startPoint x: 333, startPoint y: 336, endPoint x: 360, endPoint y: 336, distance: 27.0
click at [360, 336] on span "98 plans available" at bounding box center [384, 335] width 106 height 19
click at [627, 322] on div "98 plans available Compare plans Sorted by: Best match" at bounding box center [700, 336] width 739 height 31
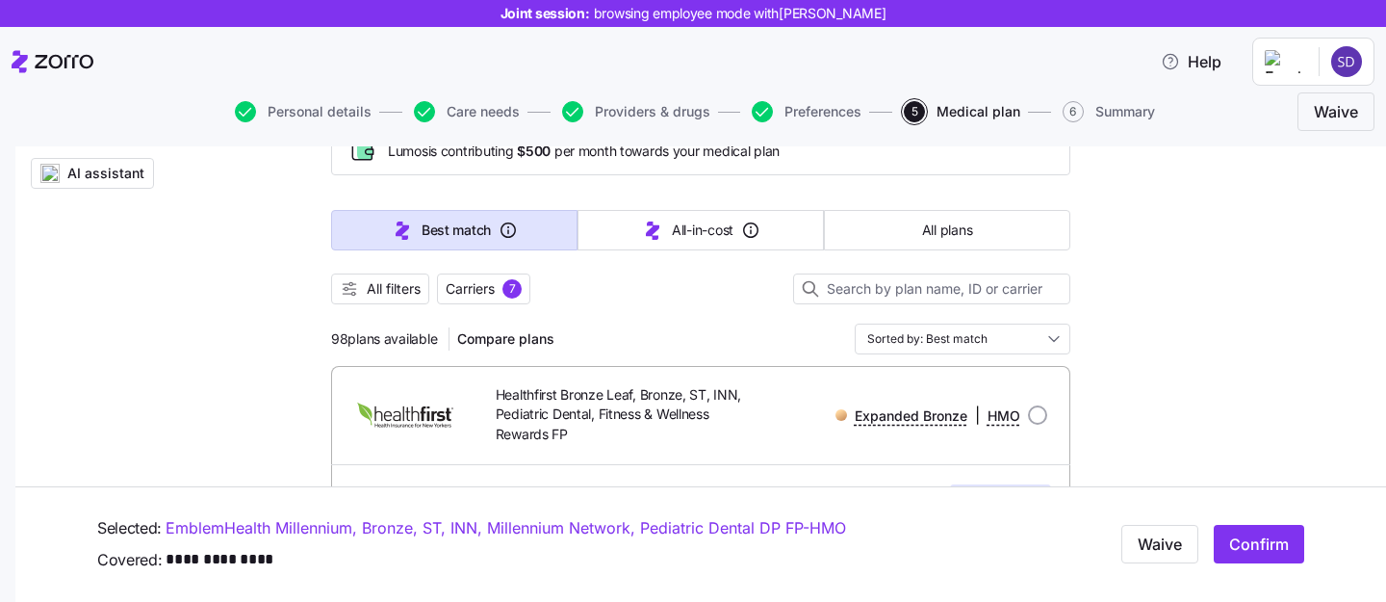
scroll to position [102, 0]
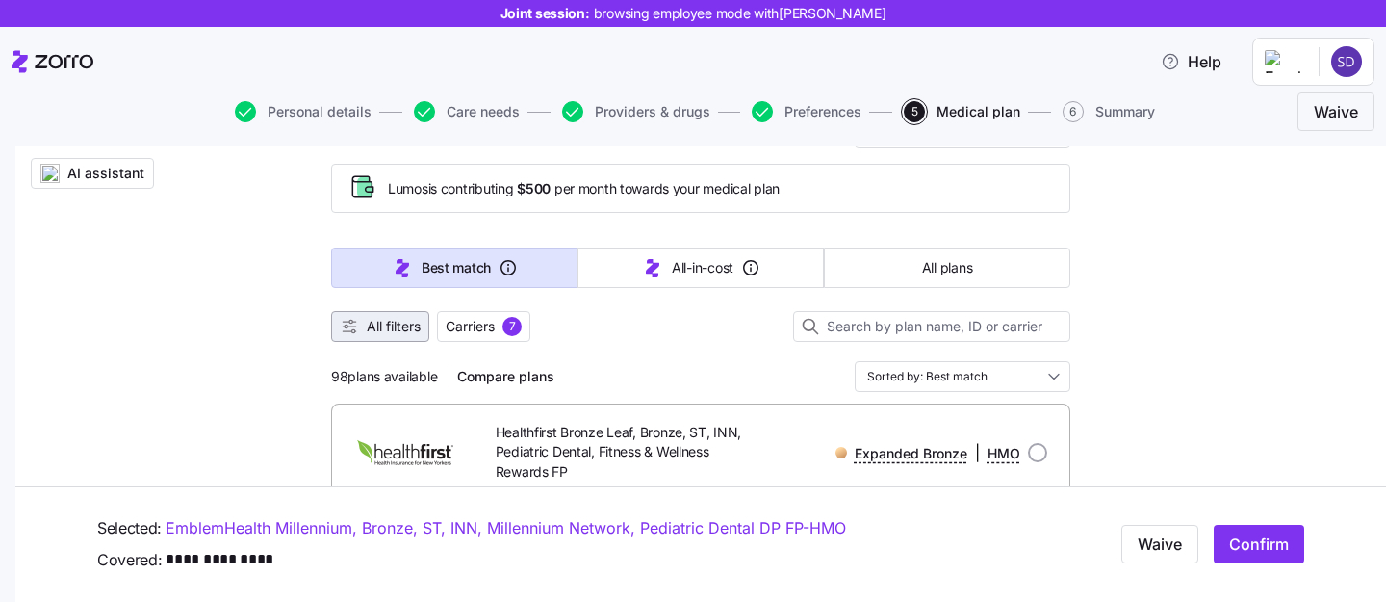
click at [388, 329] on span "All filters" at bounding box center [394, 326] width 54 height 19
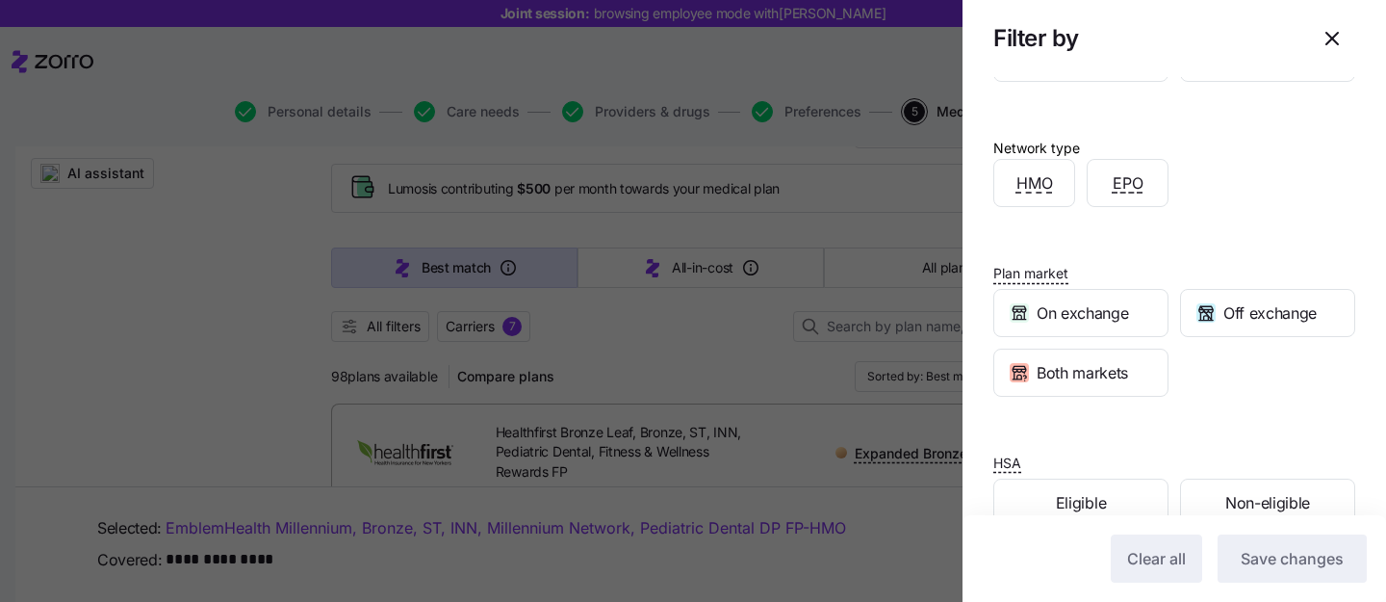
scroll to position [472, 0]
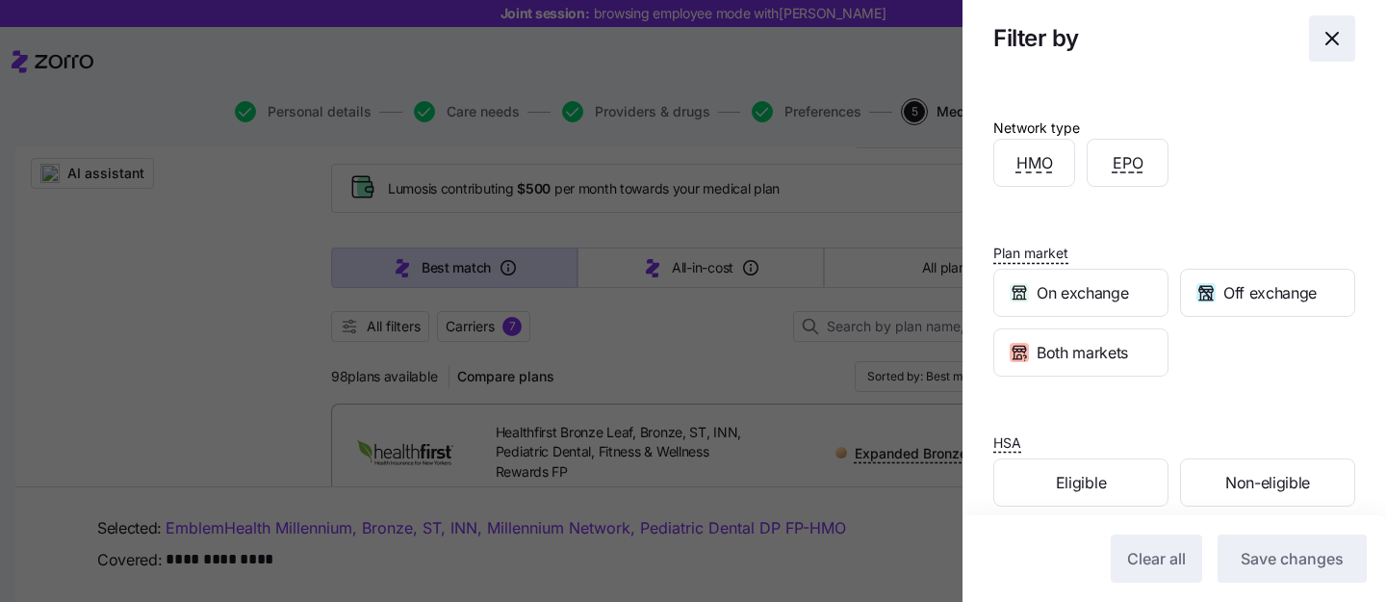
click at [1346, 44] on span "button" at bounding box center [1332, 38] width 44 height 44
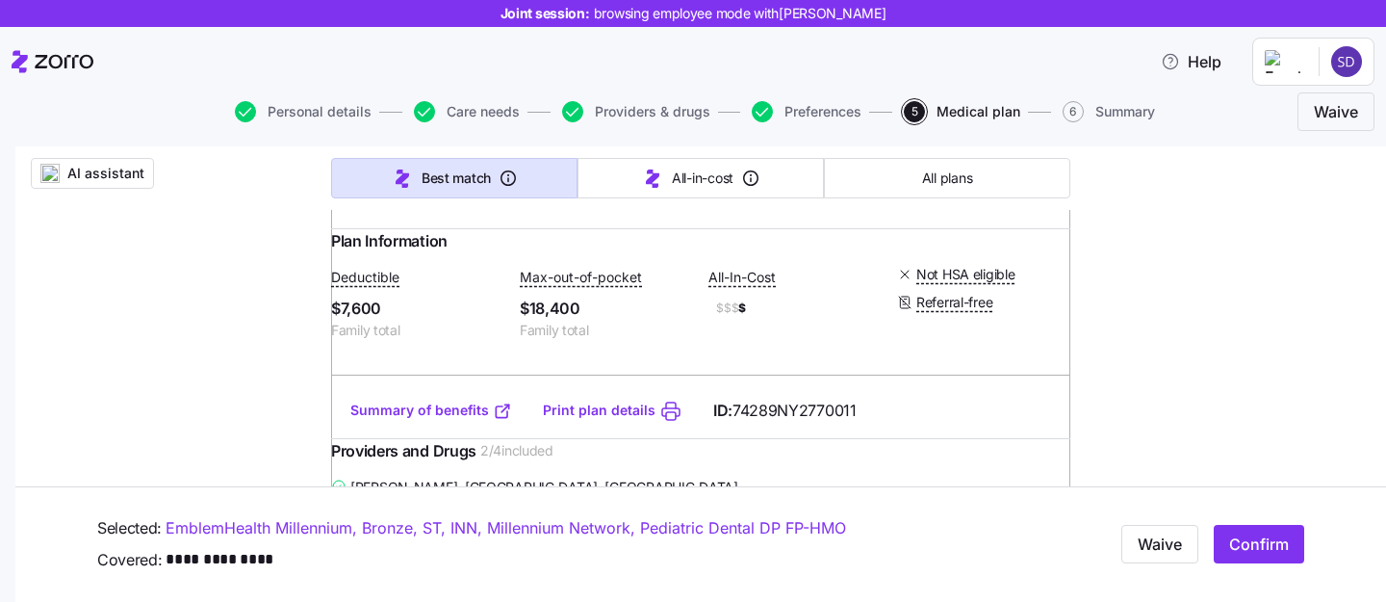
scroll to position [3929, 0]
click at [1036, 56] on input "radio" at bounding box center [1037, 46] width 19 height 19
radio input "true"
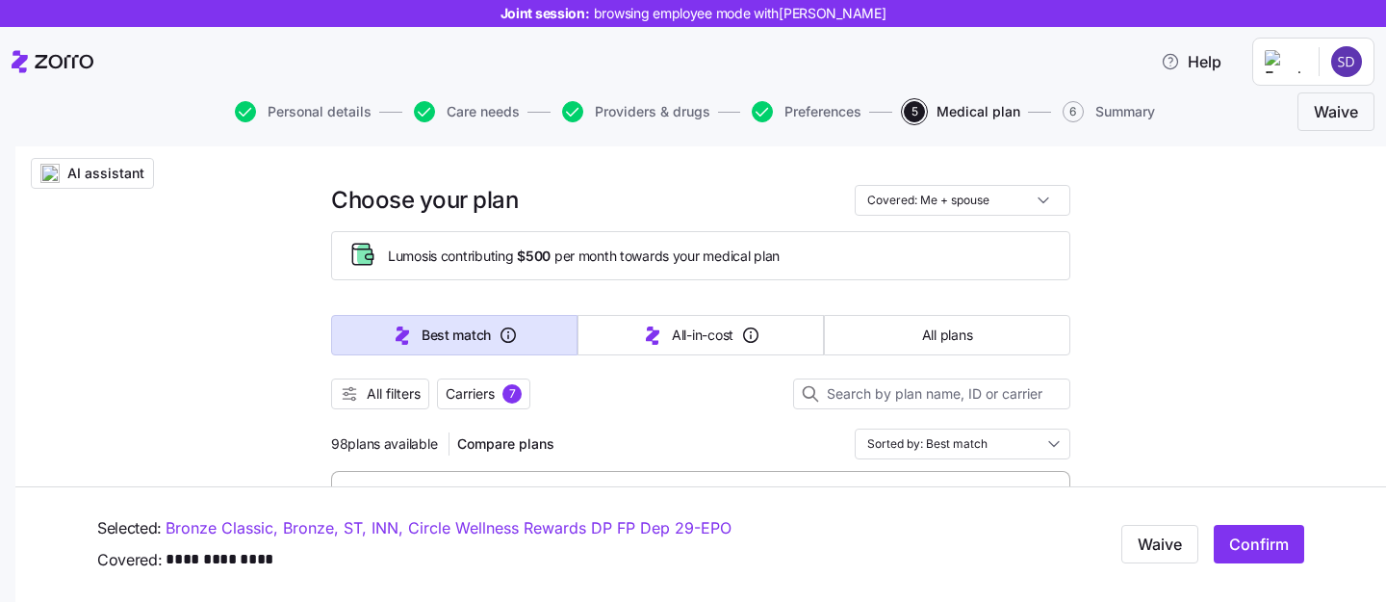
scroll to position [41, 0]
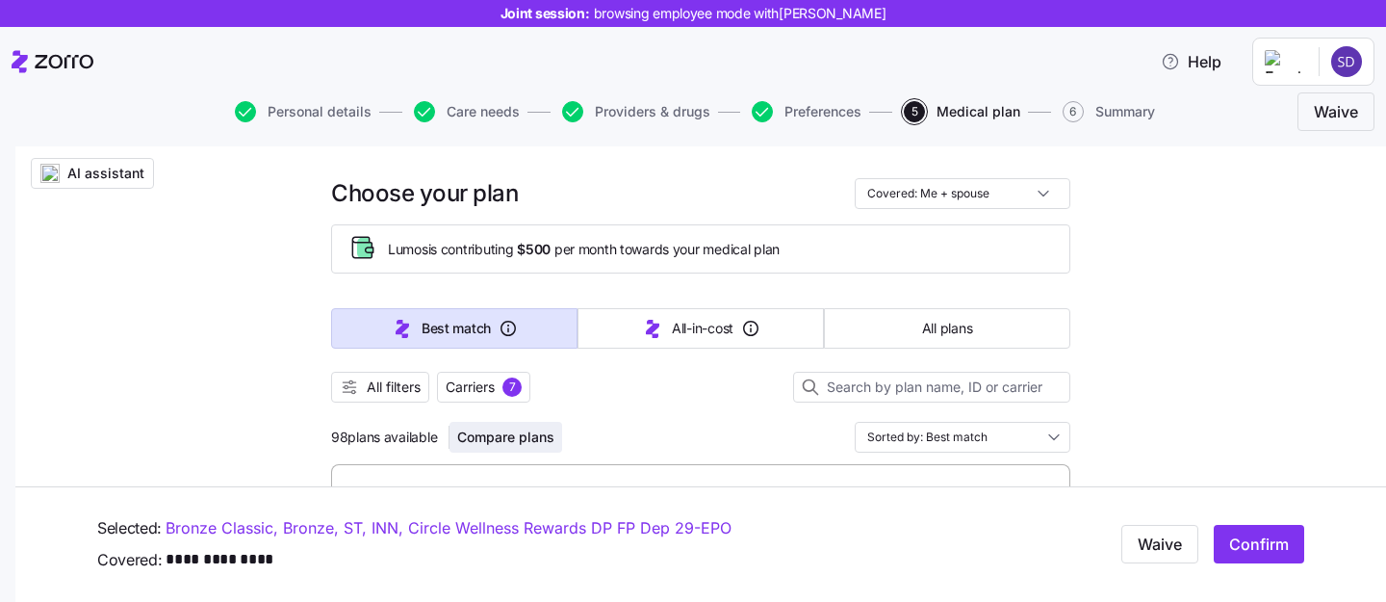
click at [505, 432] on span "Compare plans" at bounding box center [505, 436] width 97 height 19
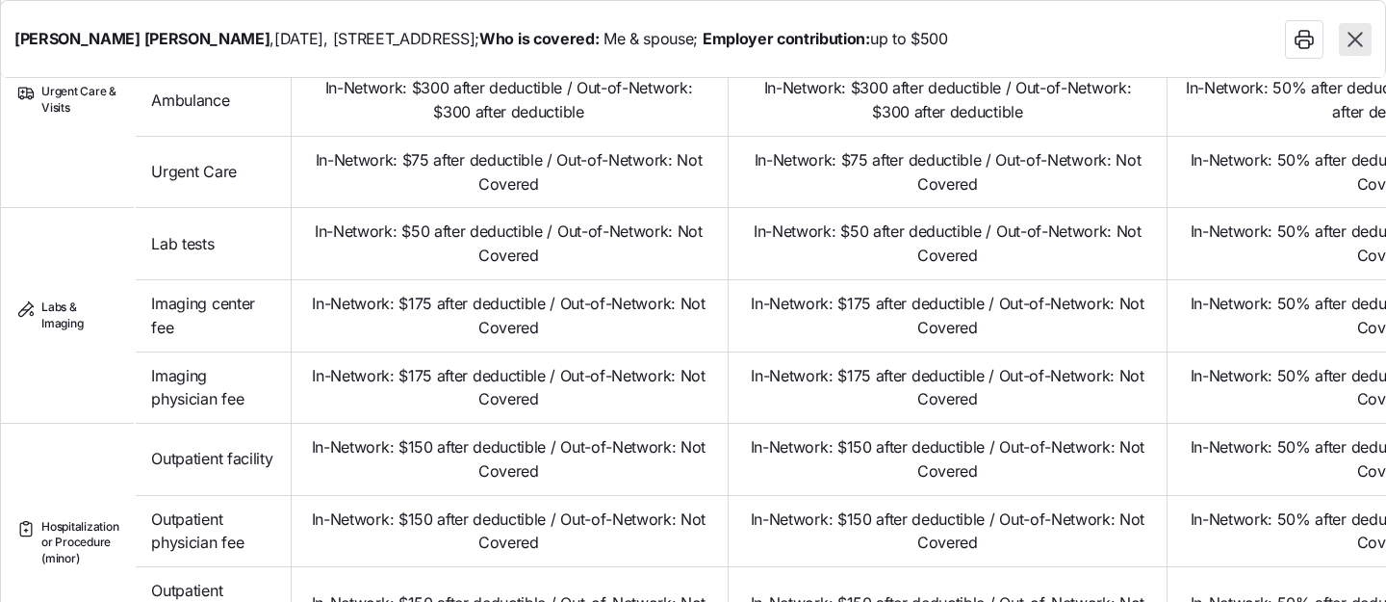
scroll to position [1099, 0]
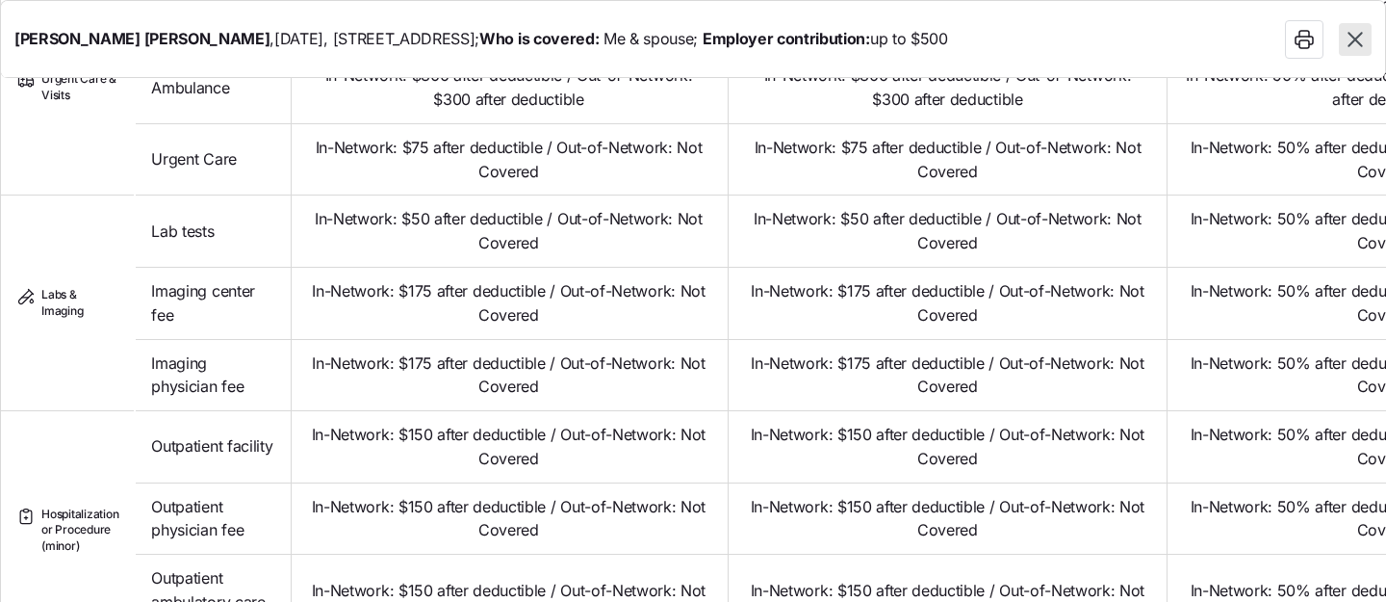
click at [1356, 52] on button "button" at bounding box center [1355, 39] width 33 height 33
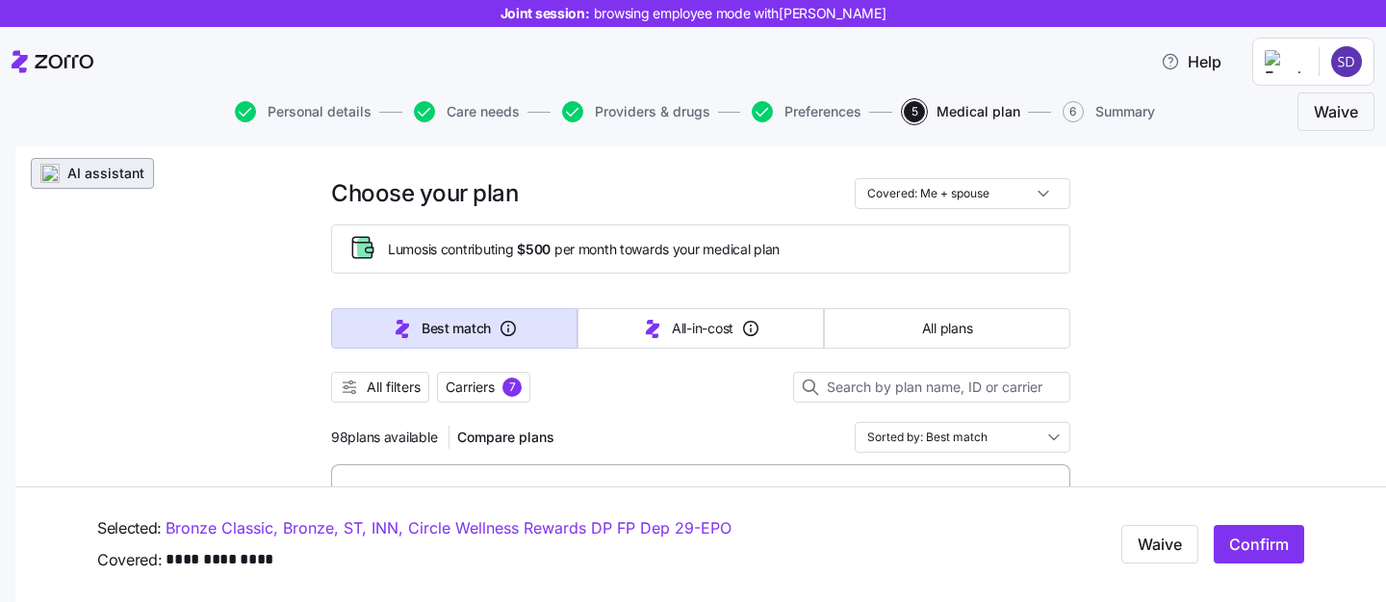
click at [67, 172] on span "AI assistant" at bounding box center [92, 173] width 106 height 19
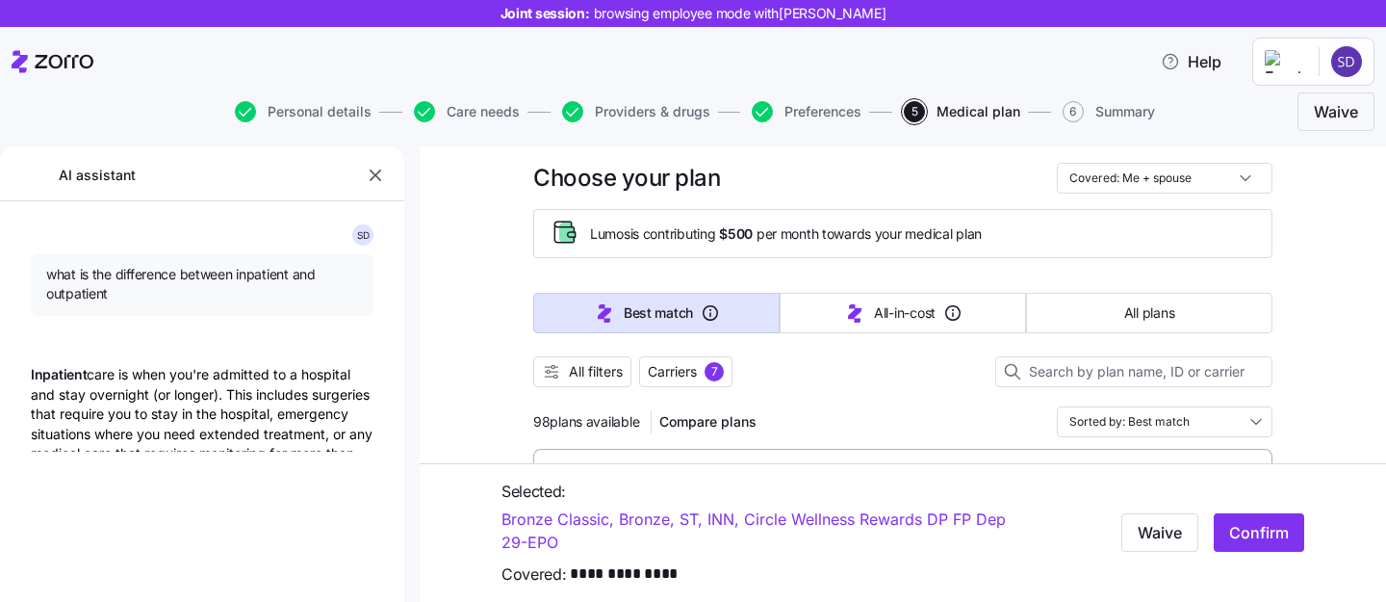
type textarea "x"
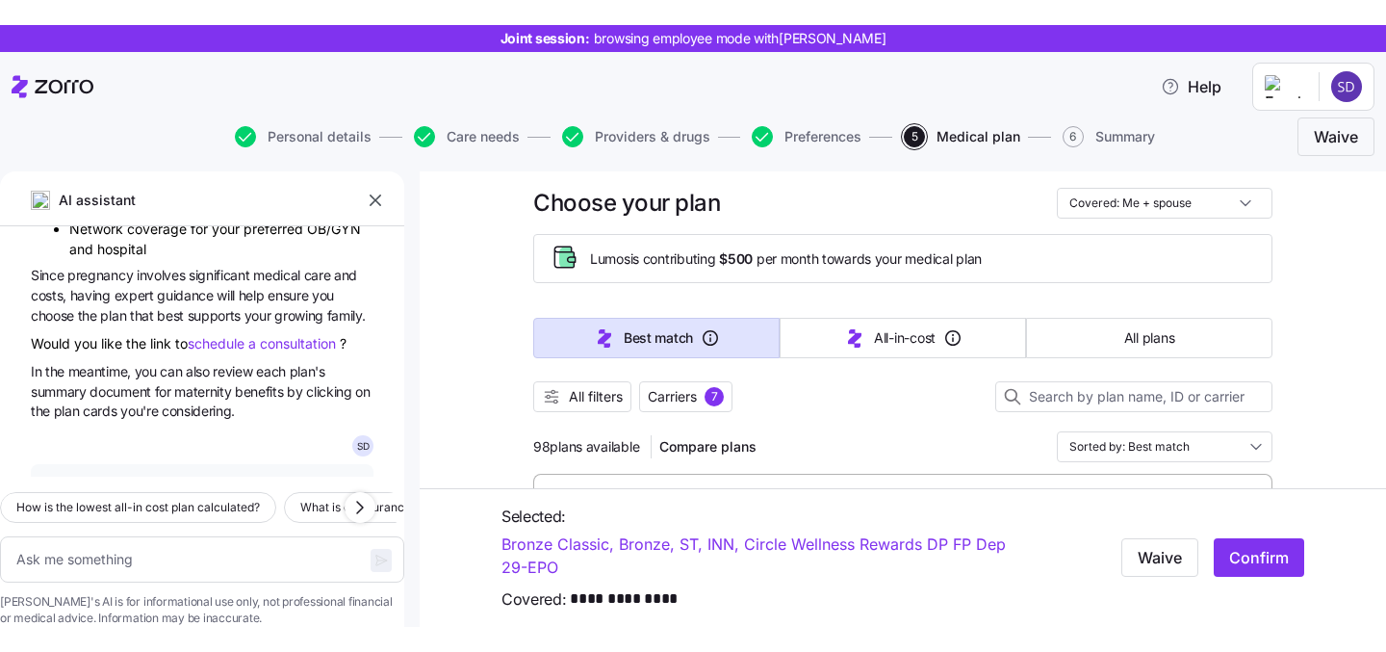
scroll to position [272, 0]
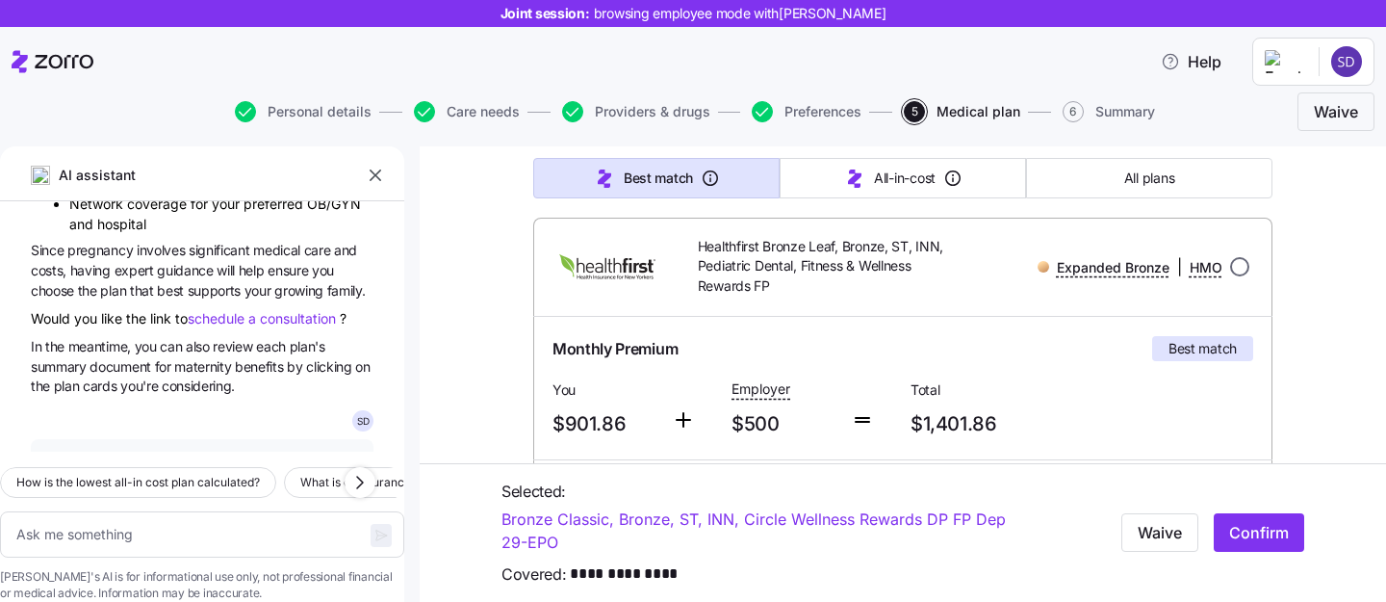
click at [1232, 270] on input "radio" at bounding box center [1239, 266] width 19 height 19
radio input "true"
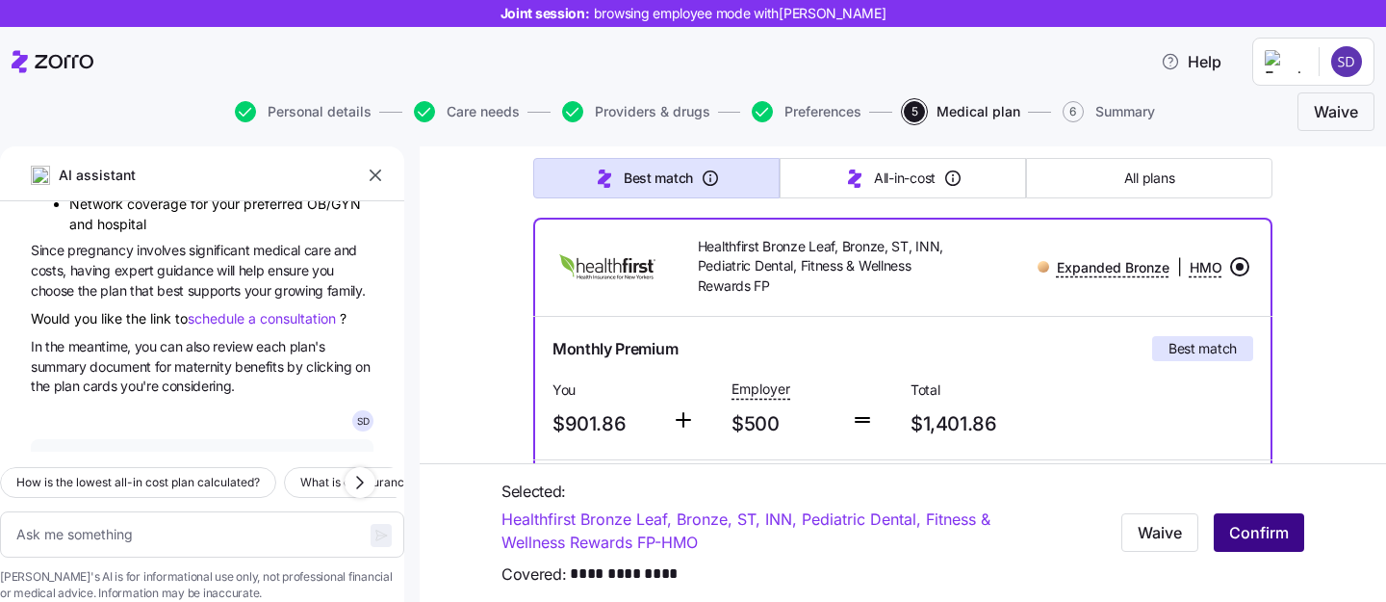
click at [1234, 537] on span "Confirm" at bounding box center [1259, 532] width 60 height 23
type textarea "x"
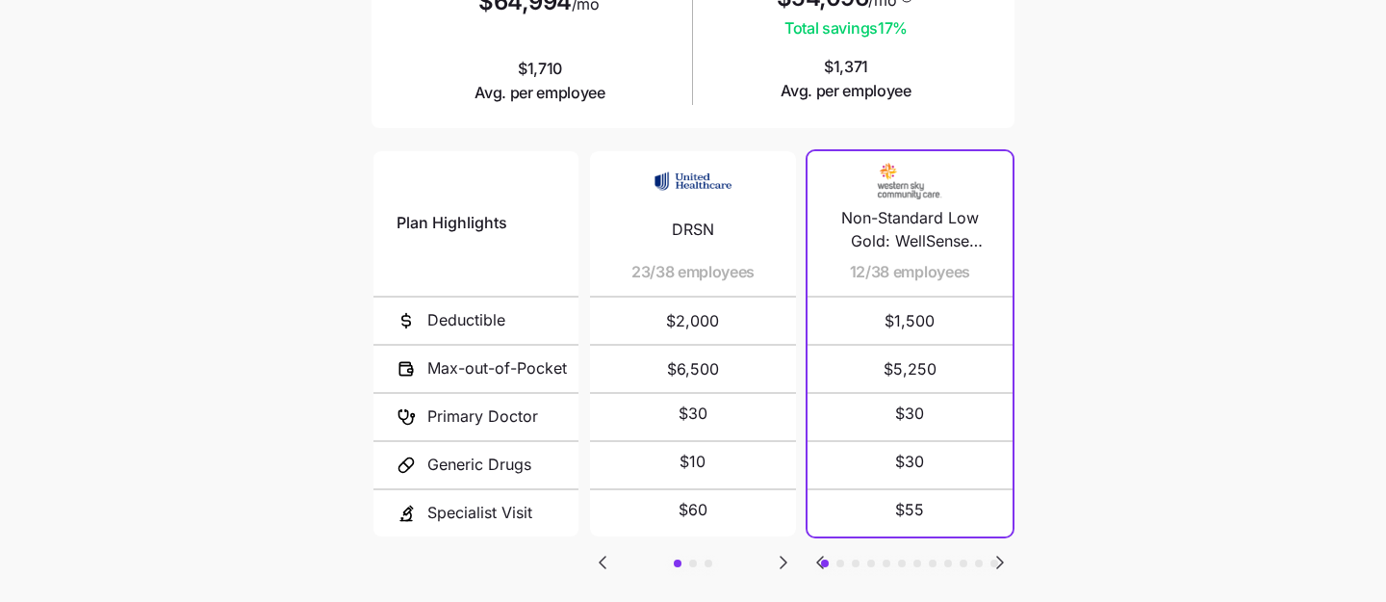
scroll to position [302, 0]
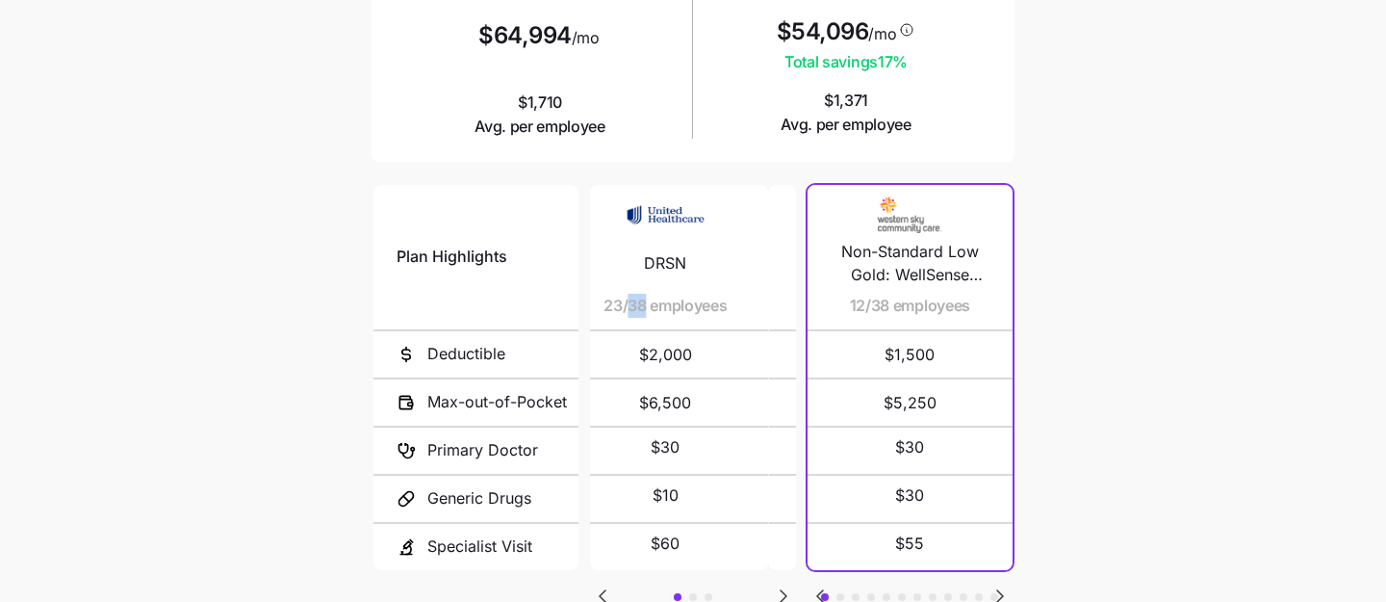
drag, startPoint x: 670, startPoint y: 302, endPoint x: 642, endPoint y: 302, distance: 27.9
click at [642, 302] on span "23/38 employees" at bounding box center [665, 306] width 123 height 24
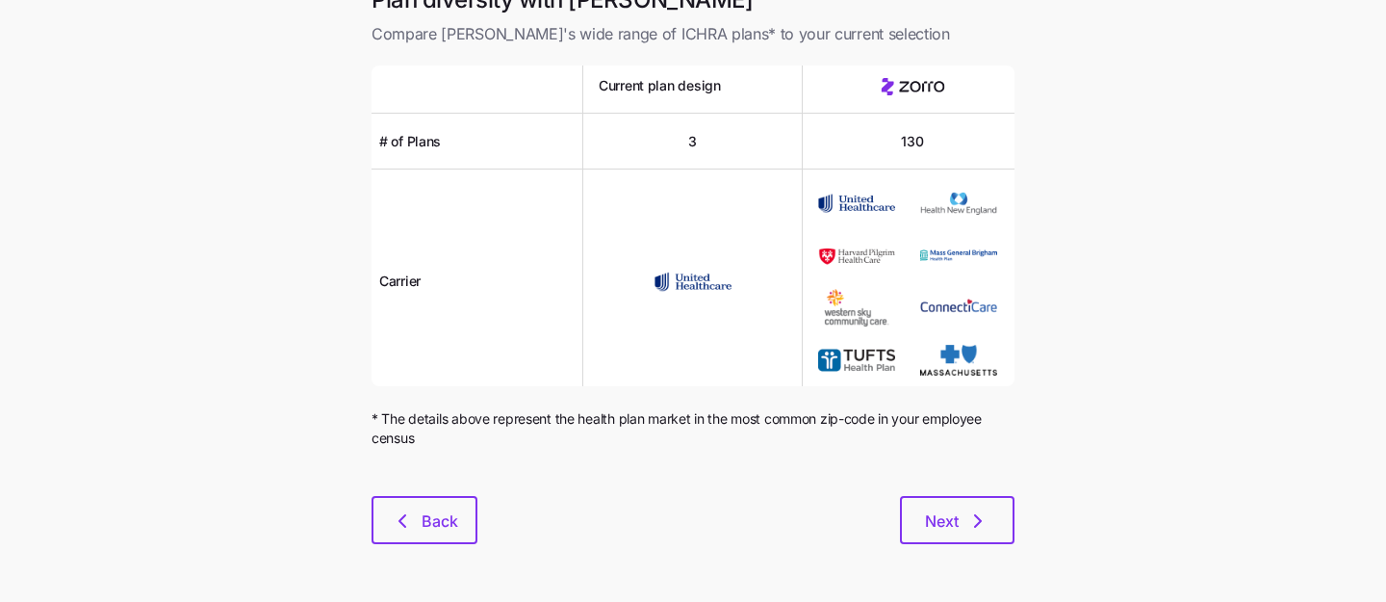
scroll to position [10, 0]
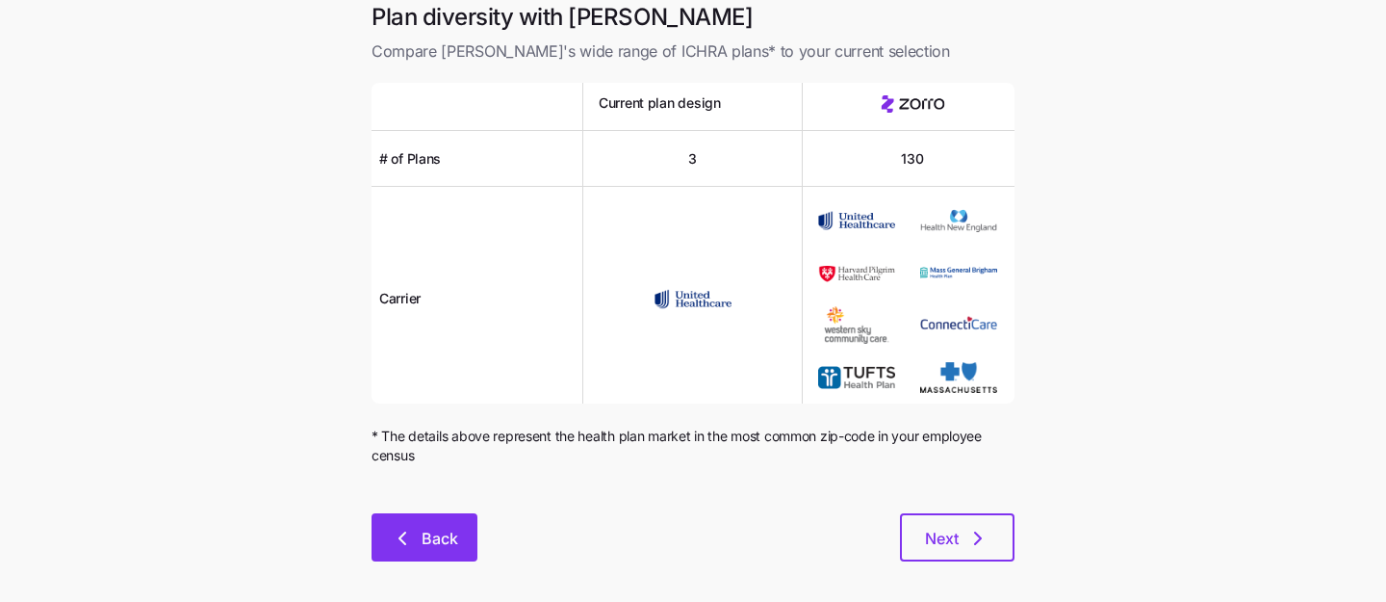
click at [419, 526] on button "Back" at bounding box center [425, 537] width 106 height 48
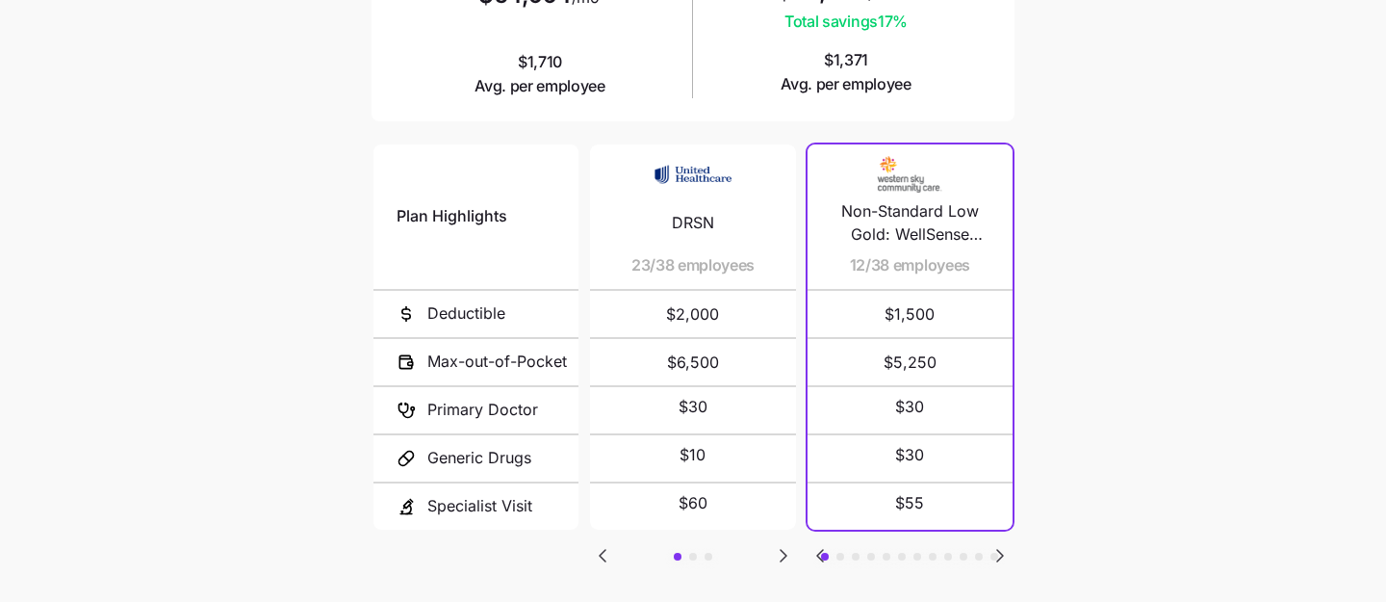
scroll to position [403, 0]
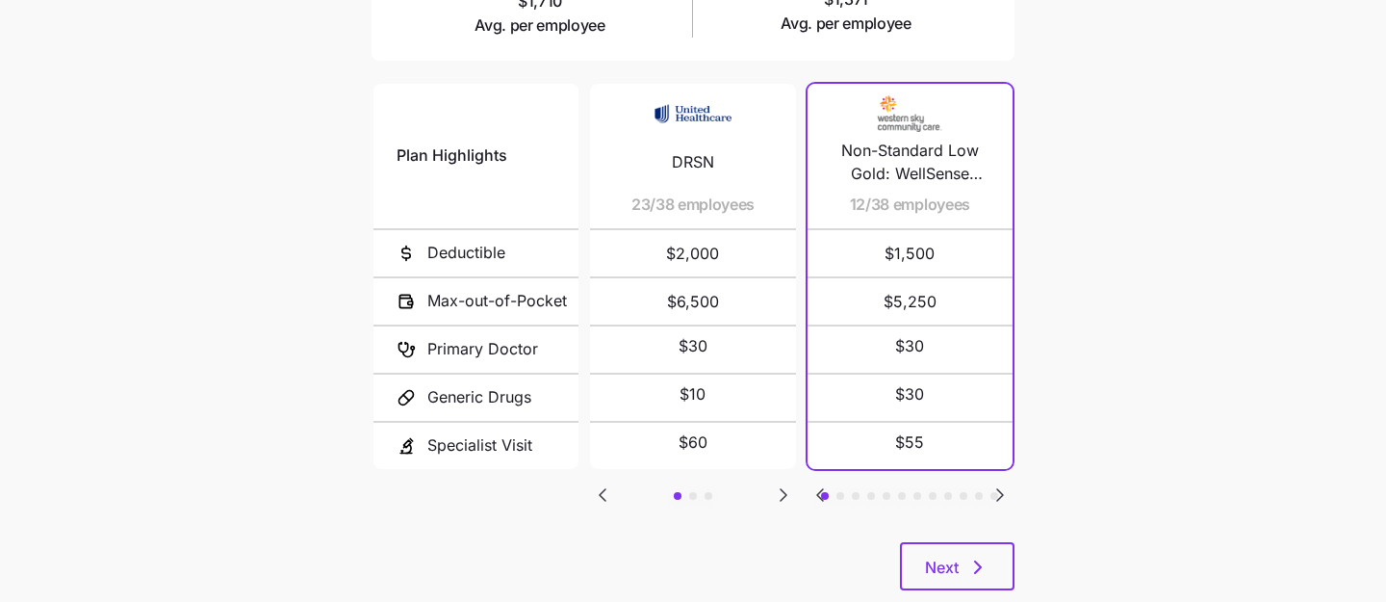
click at [775, 486] on icon "Go to next slide" at bounding box center [783, 494] width 23 height 23
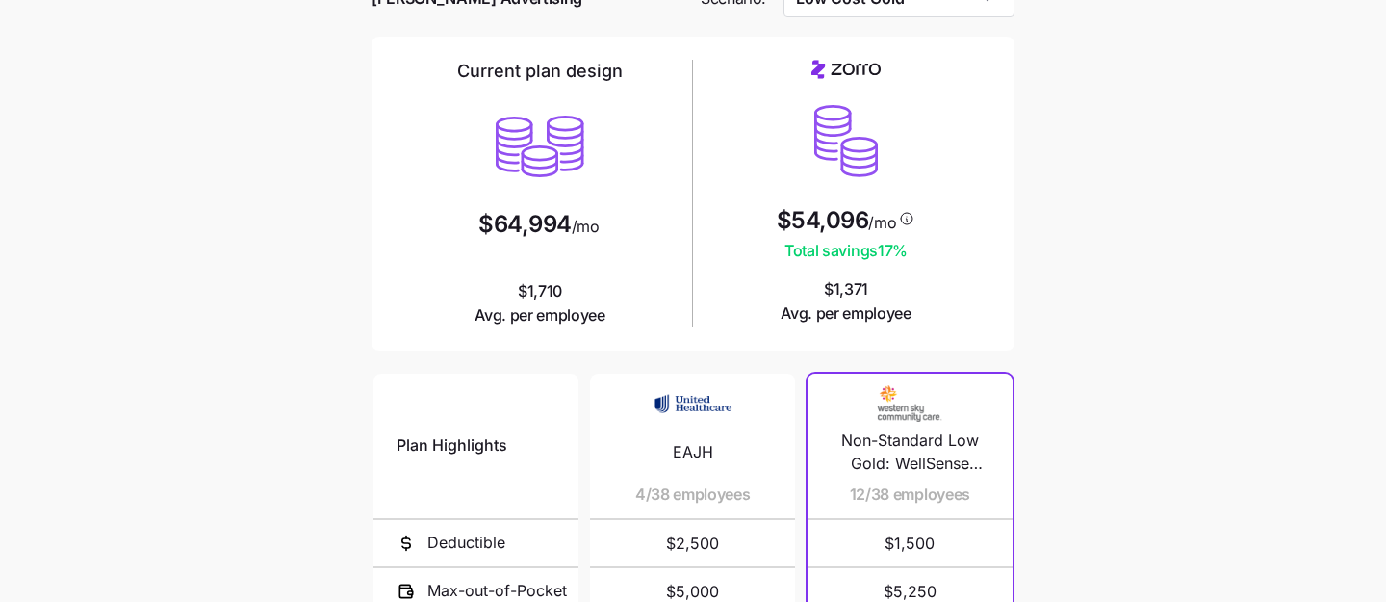
scroll to position [0, 0]
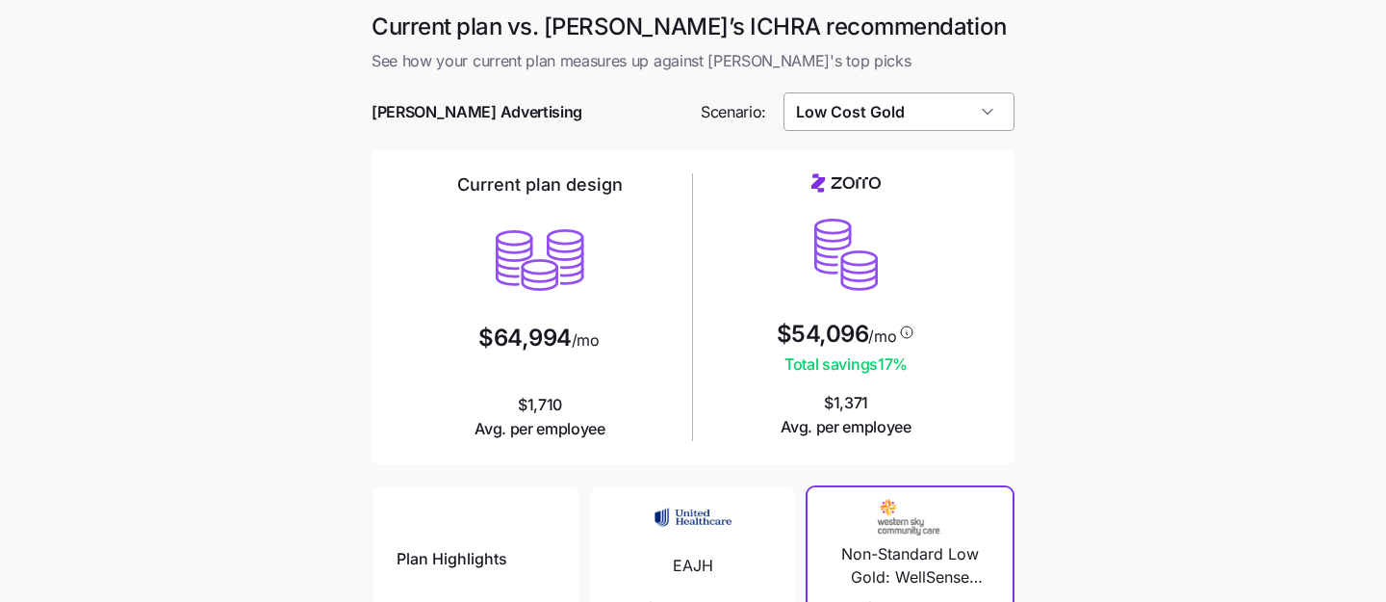
click at [974, 113] on input "Low Cost Gold" at bounding box center [900, 111] width 232 height 39
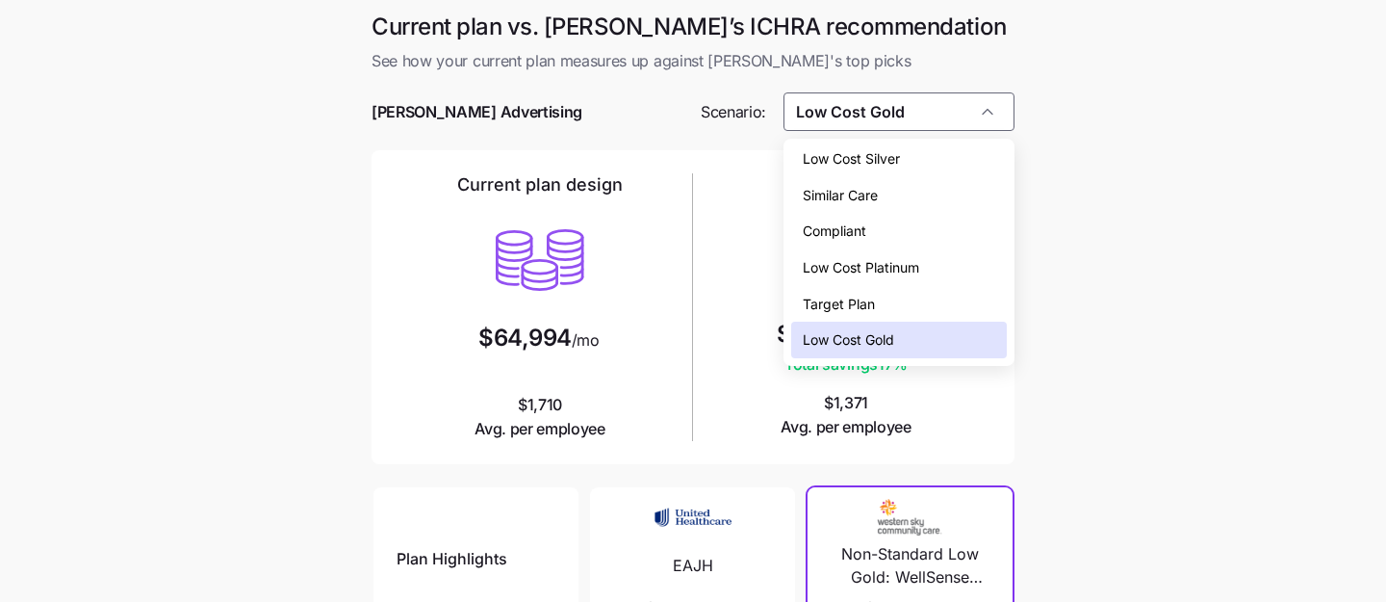
click at [966, 157] on div "Low Cost Silver" at bounding box center [899, 159] width 217 height 37
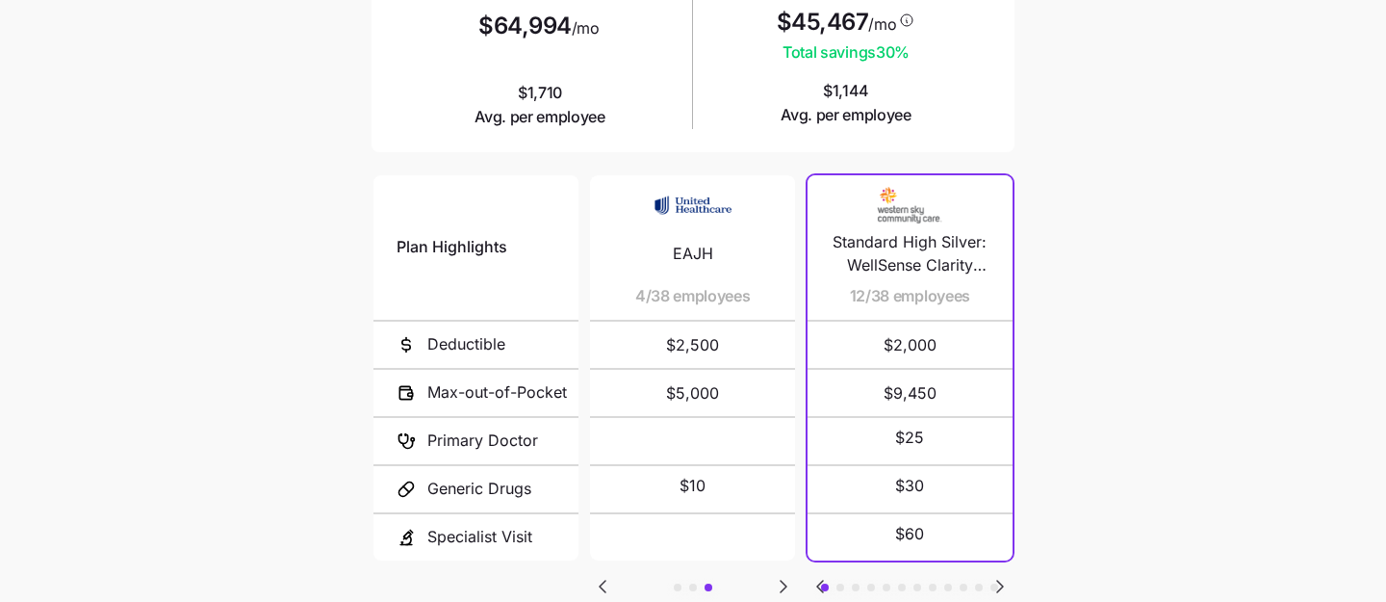
scroll to position [347, 0]
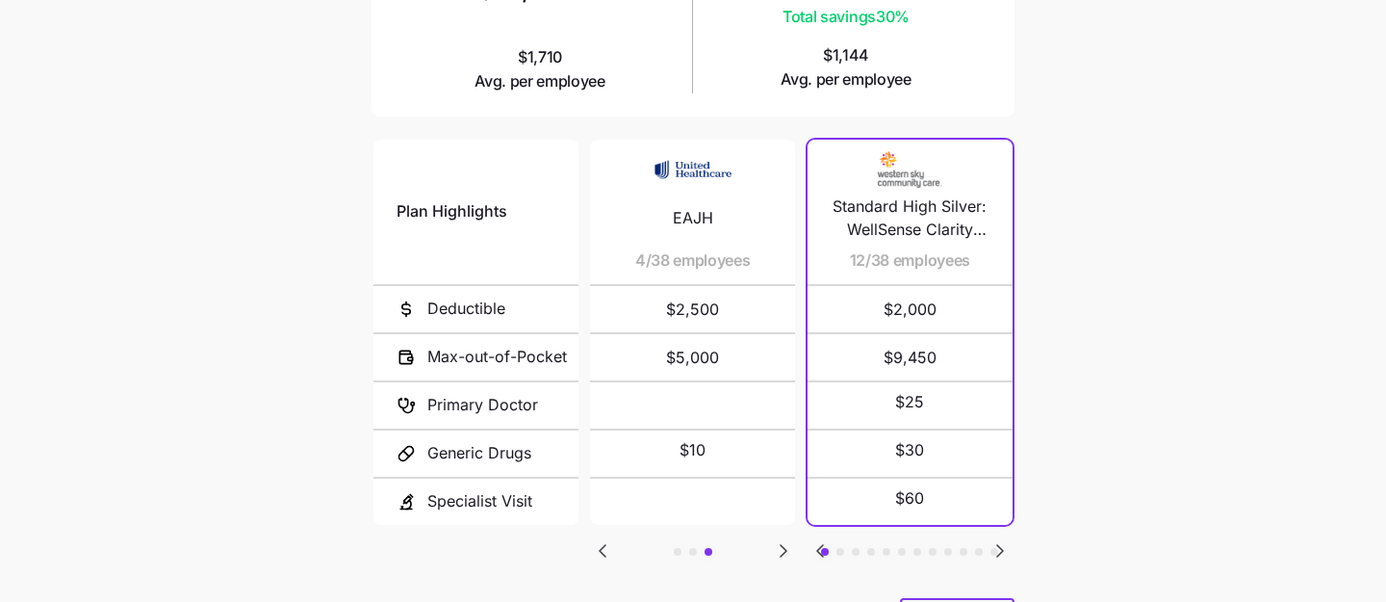
click at [1002, 545] on icon "Go to next slide" at bounding box center [1000, 551] width 6 height 12
click at [1000, 547] on icon "Go to next slide" at bounding box center [1000, 551] width 6 height 12
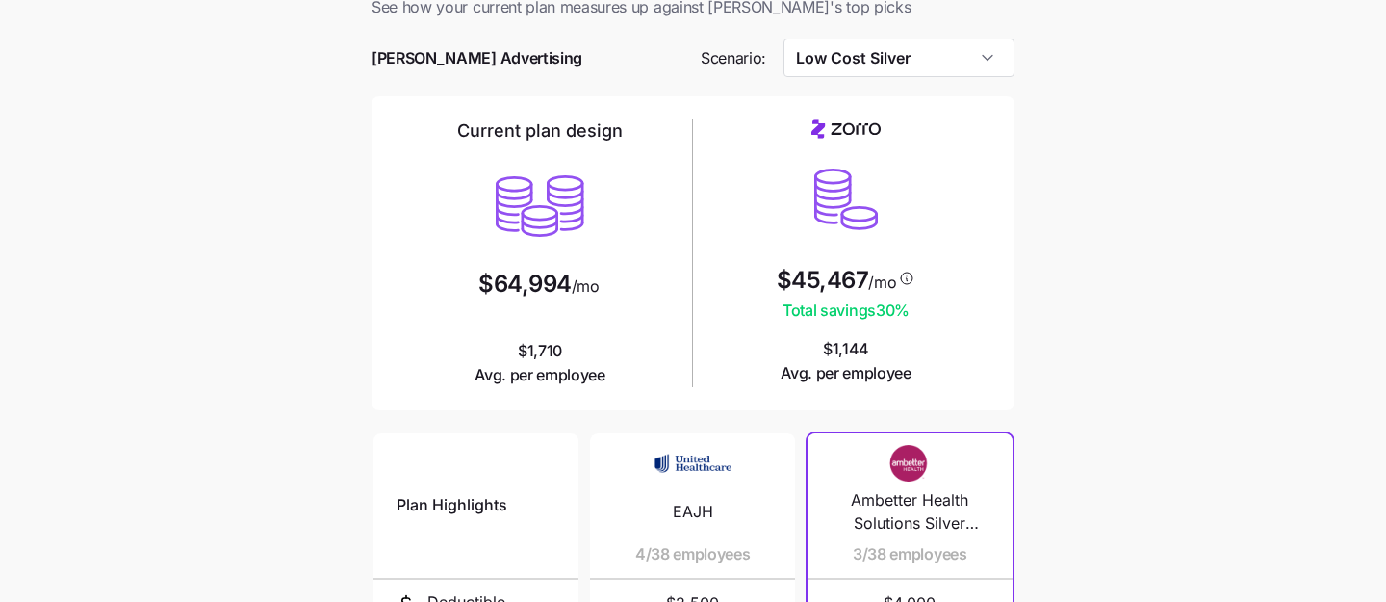
scroll to position [28, 0]
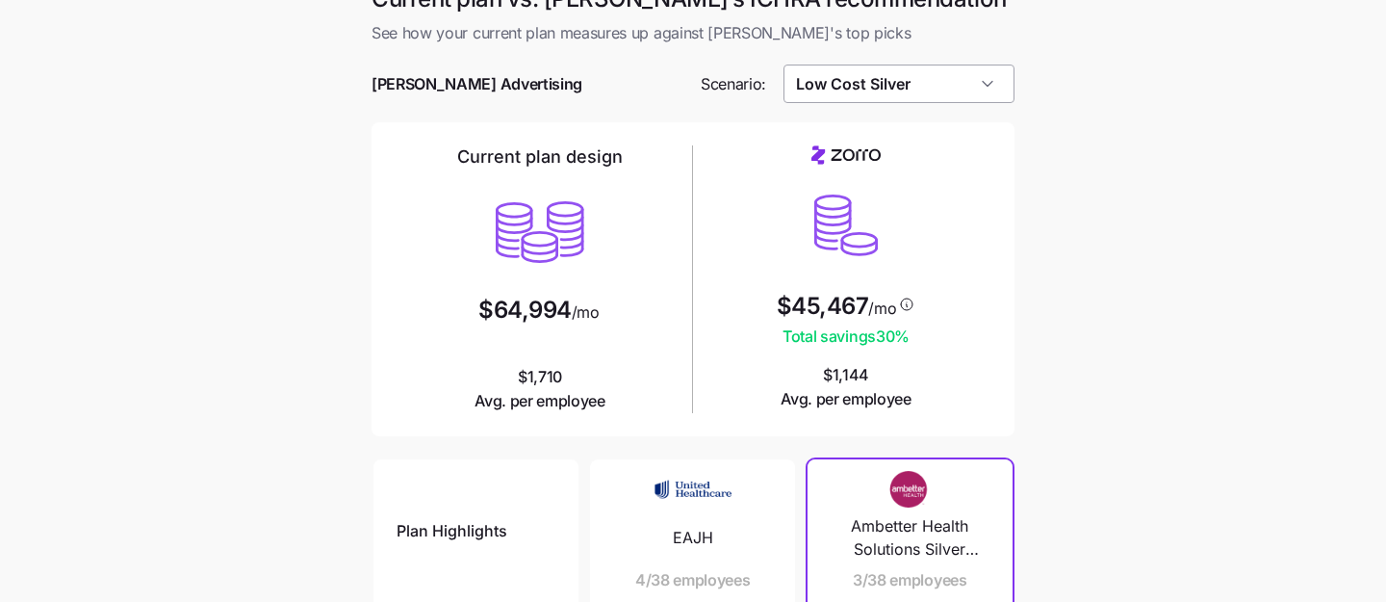
click at [980, 80] on input "Low Cost Silver" at bounding box center [900, 83] width 232 height 39
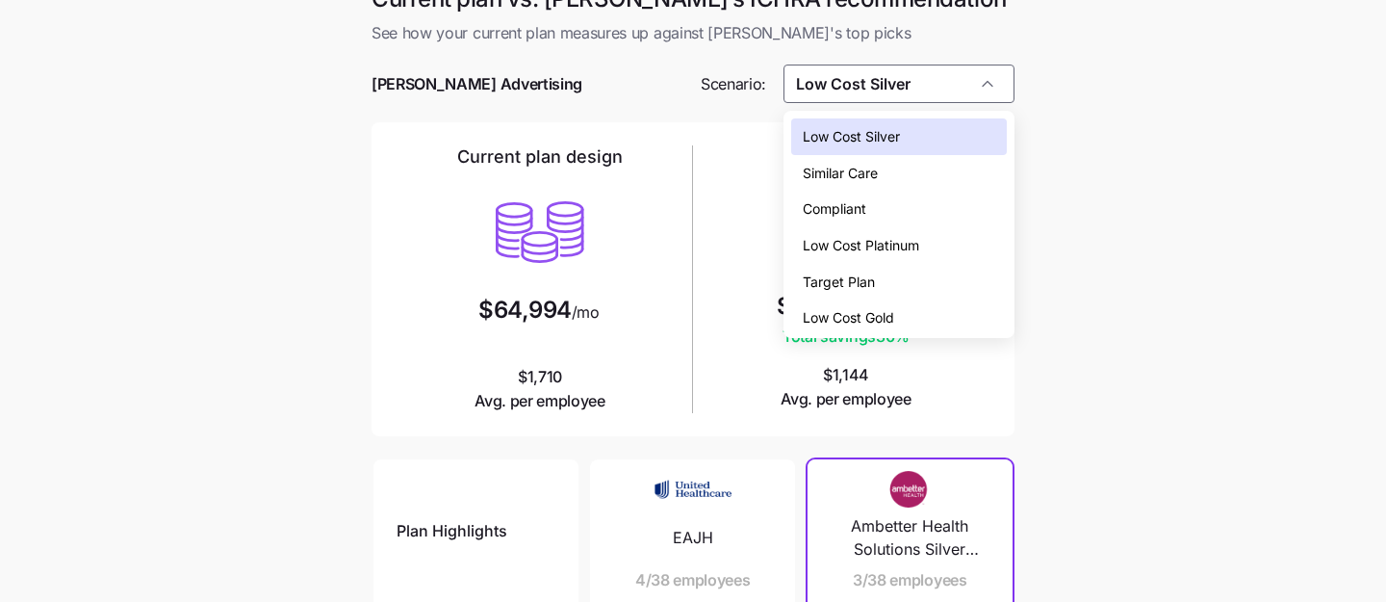
click at [940, 324] on div "Low Cost Gold" at bounding box center [899, 317] width 217 height 37
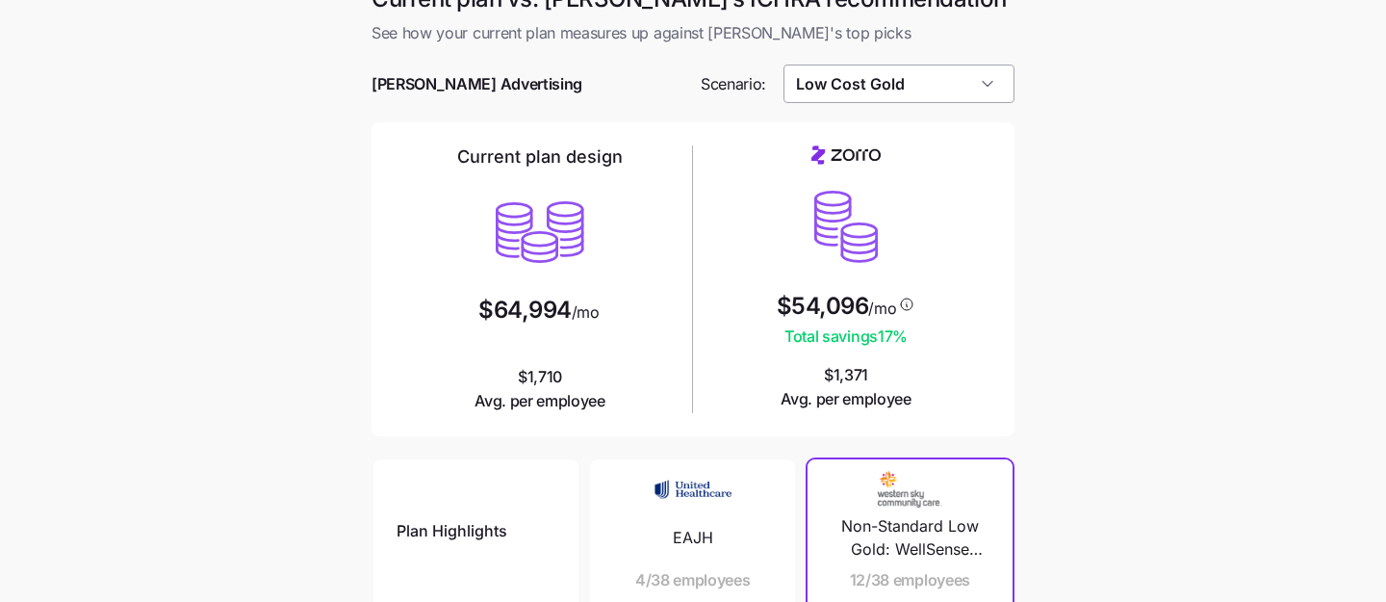
click at [952, 94] on input "Low Cost Gold" at bounding box center [900, 83] width 232 height 39
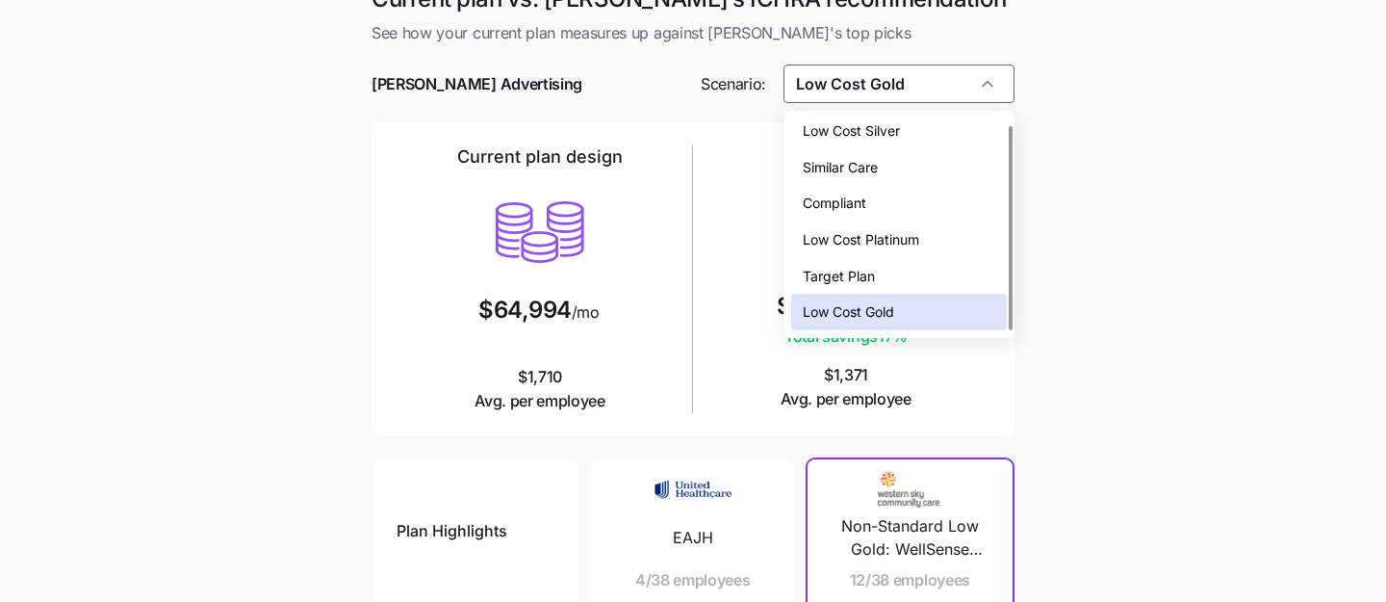
click at [948, 209] on div "Compliant" at bounding box center [899, 203] width 217 height 37
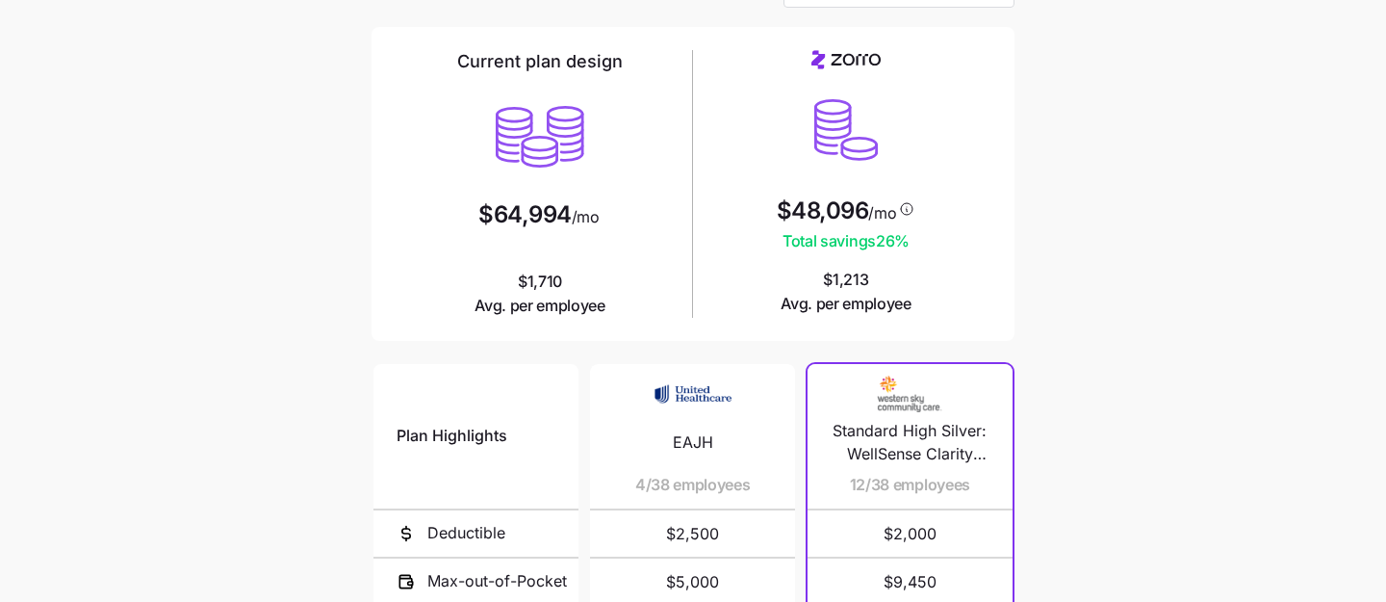
scroll to position [1, 0]
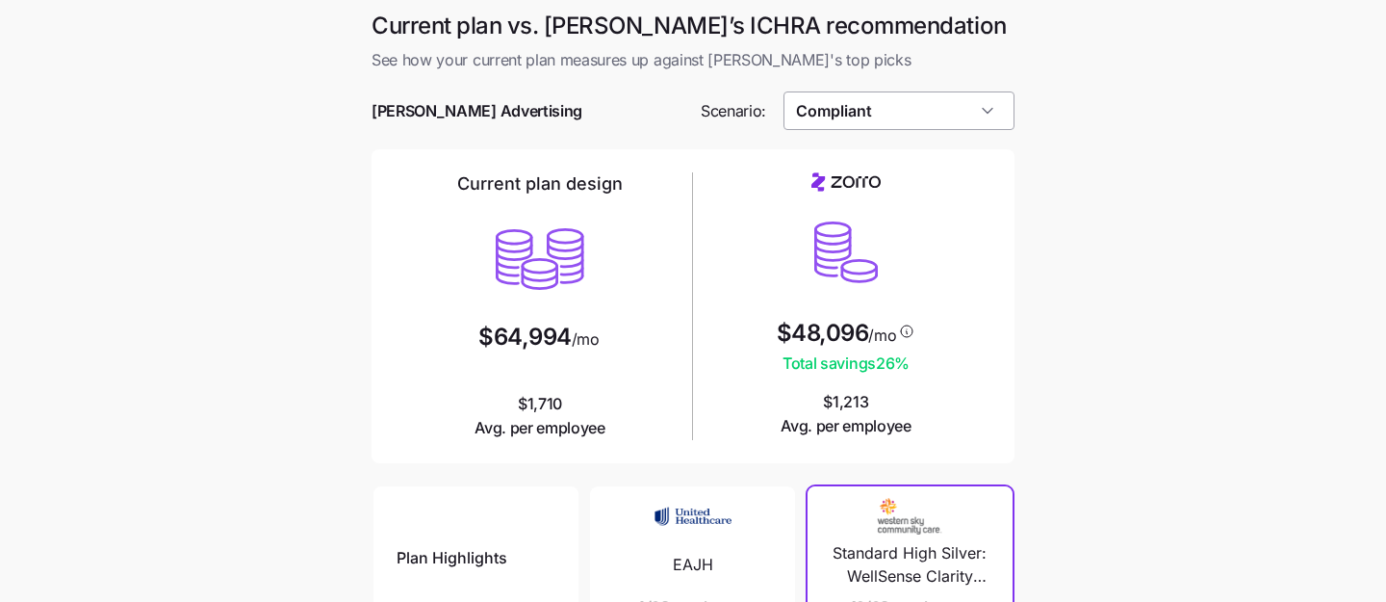
click at [996, 123] on input "Compliant" at bounding box center [900, 110] width 232 height 39
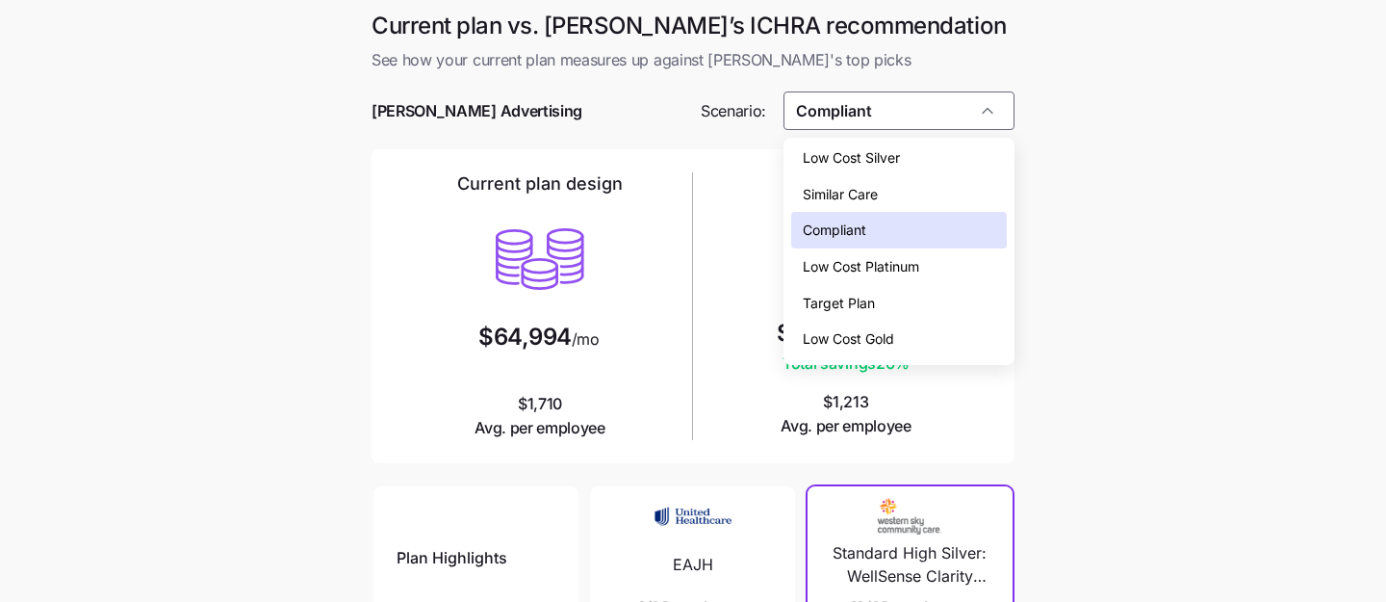
click at [971, 144] on div "Low Cost Silver Similar Care Compliant Low Cost Platinum Target Plan Low Cost G…" at bounding box center [900, 251] width 232 height 227
click at [951, 157] on div "Low Cost Silver" at bounding box center [899, 158] width 217 height 37
type input "Low Cost Silver"
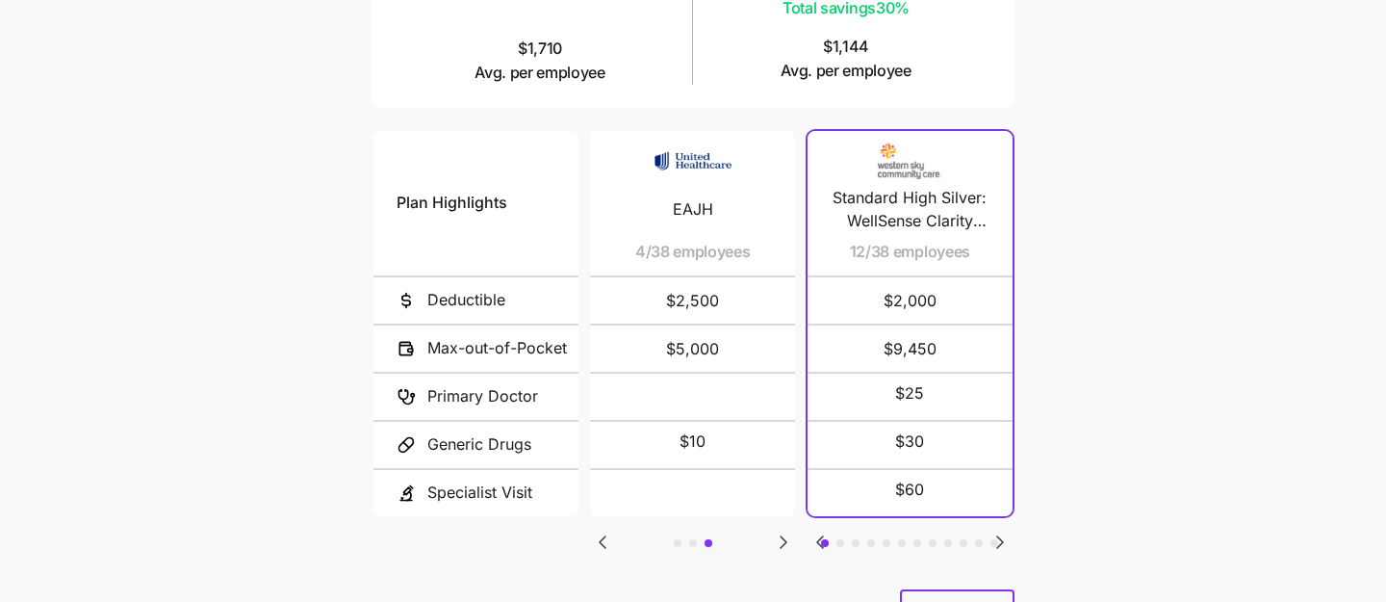
scroll to position [435, 0]
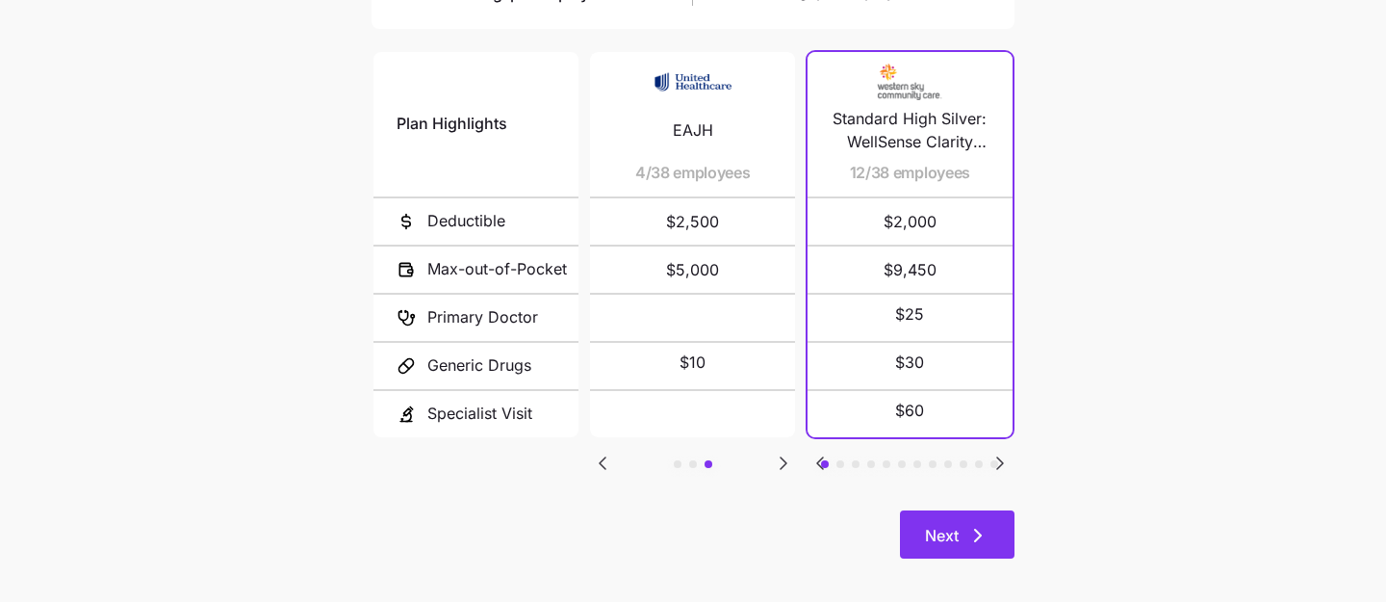
click at [975, 547] on button "Next" at bounding box center [957, 534] width 115 height 48
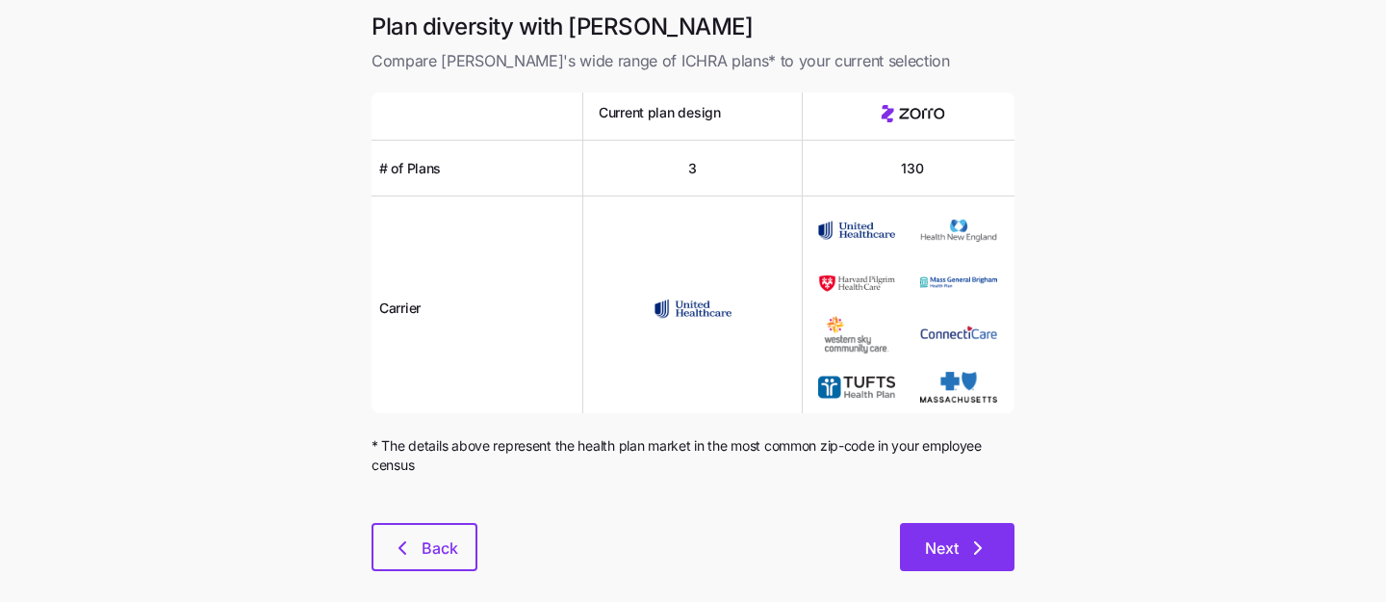
click at [970, 545] on icon "button" at bounding box center [977, 547] width 23 height 23
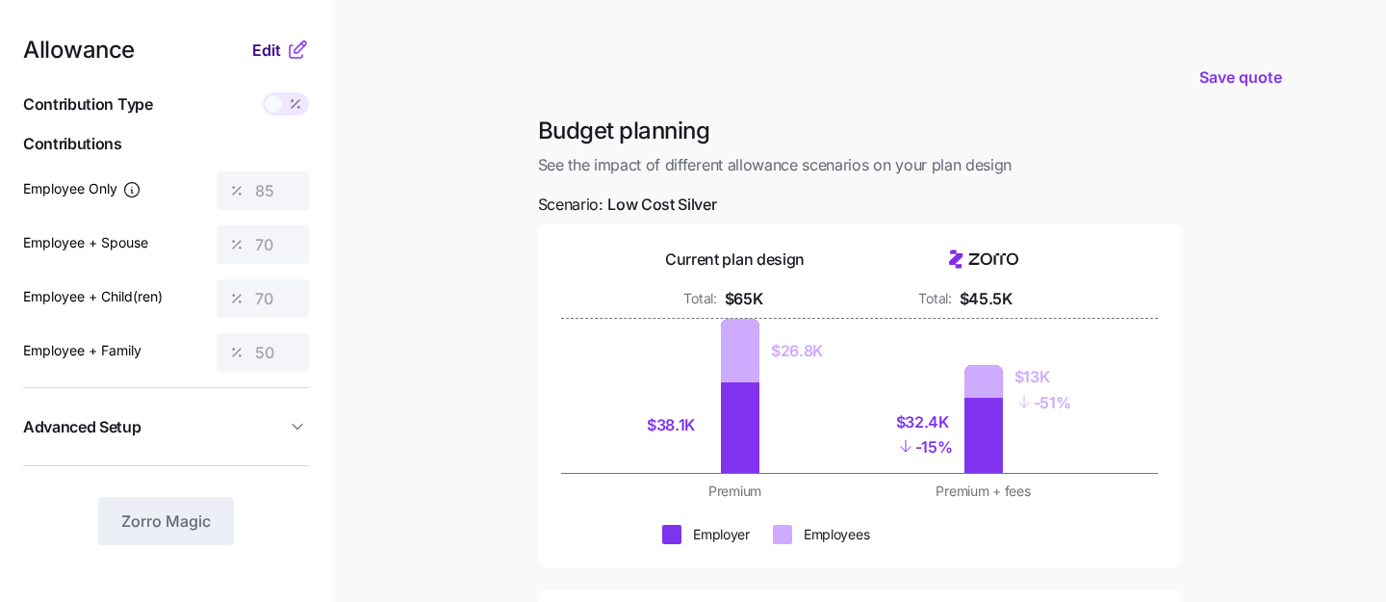
click at [260, 57] on span "Edit" at bounding box center [266, 50] width 29 height 23
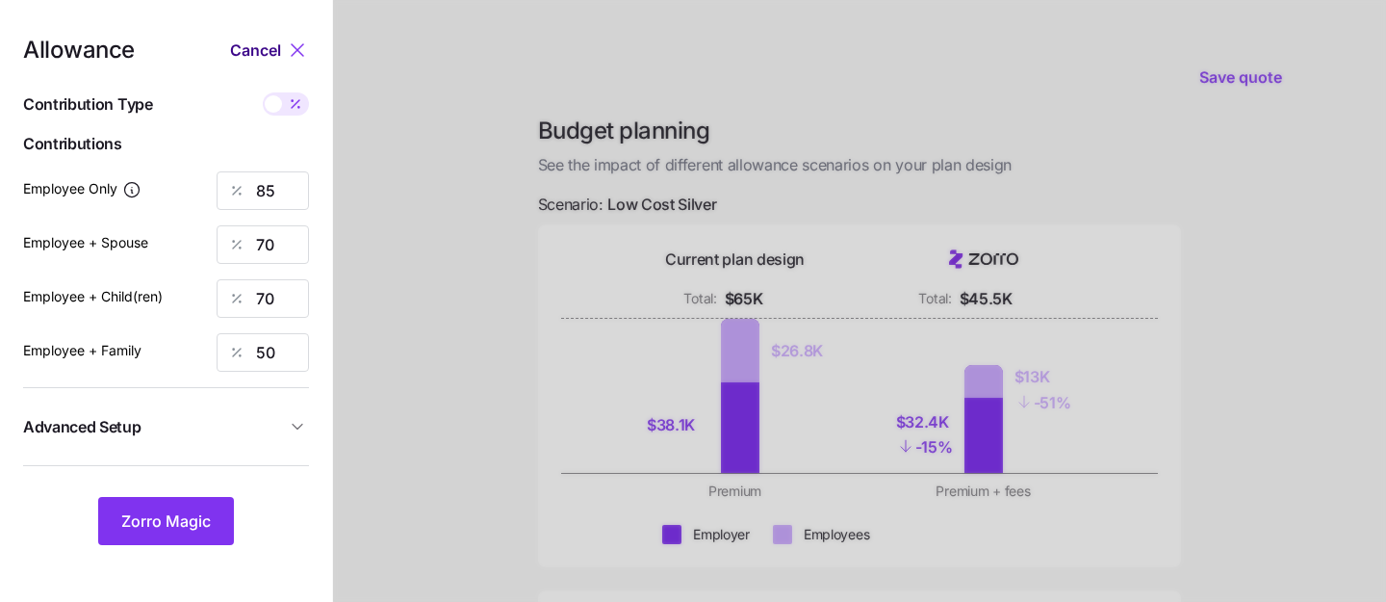
click at [267, 51] on span "Cancel" at bounding box center [255, 50] width 51 height 23
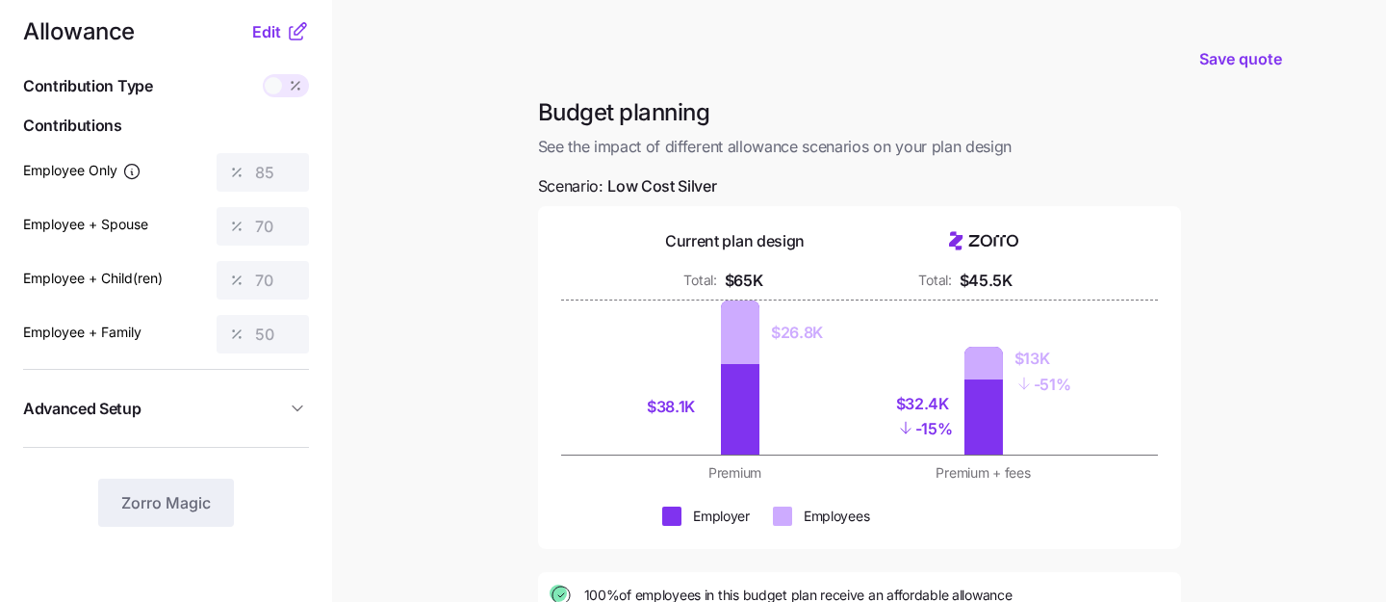
scroll to position [3, 0]
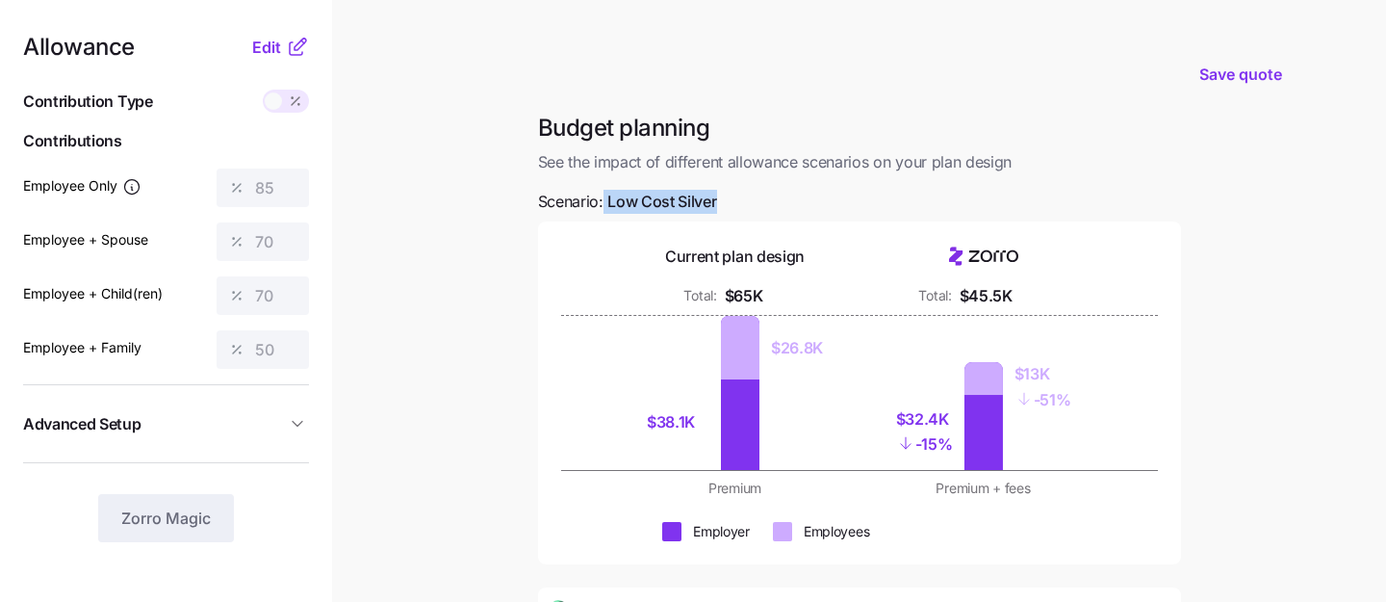
drag, startPoint x: 604, startPoint y: 206, endPoint x: 748, endPoint y: 203, distance: 143.5
click at [750, 204] on div "Budget planning See the impact of different allowance scenarios on your plan de…" at bounding box center [860, 478] width 674 height 731
click at [748, 203] on div "Budget planning See the impact of different allowance scenarios on your plan de…" at bounding box center [860, 478] width 674 height 731
click at [257, 52] on span "Edit" at bounding box center [266, 47] width 29 height 23
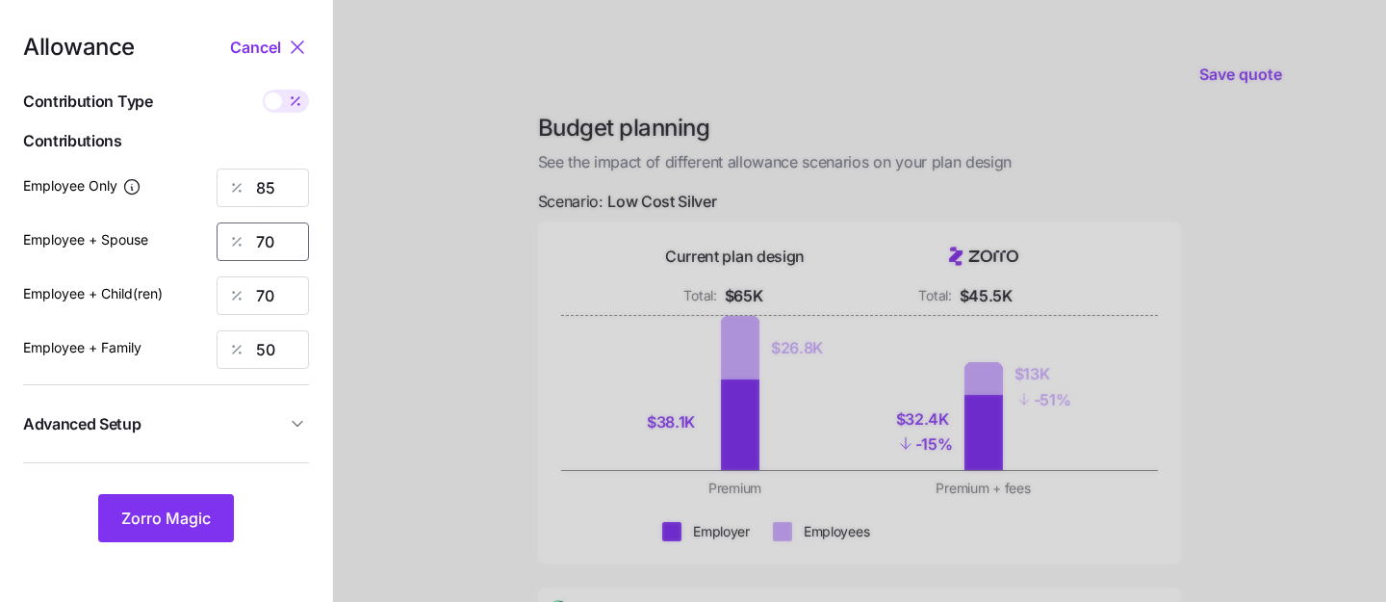
click at [280, 252] on input "70" at bounding box center [263, 241] width 92 height 39
type input "7"
type input "0"
click at [270, 290] on input "70" at bounding box center [263, 295] width 92 height 39
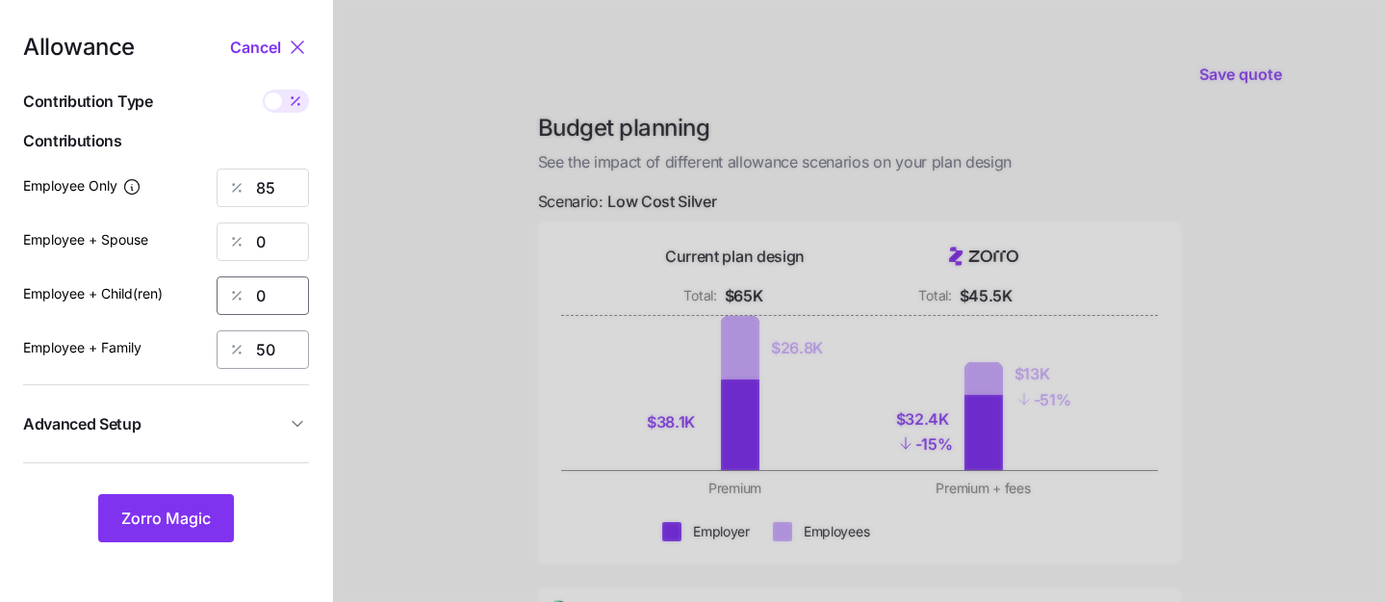
type input "0"
click at [277, 362] on input "50" at bounding box center [263, 349] width 92 height 39
type input "0"
click at [273, 185] on input "85" at bounding box center [263, 187] width 92 height 39
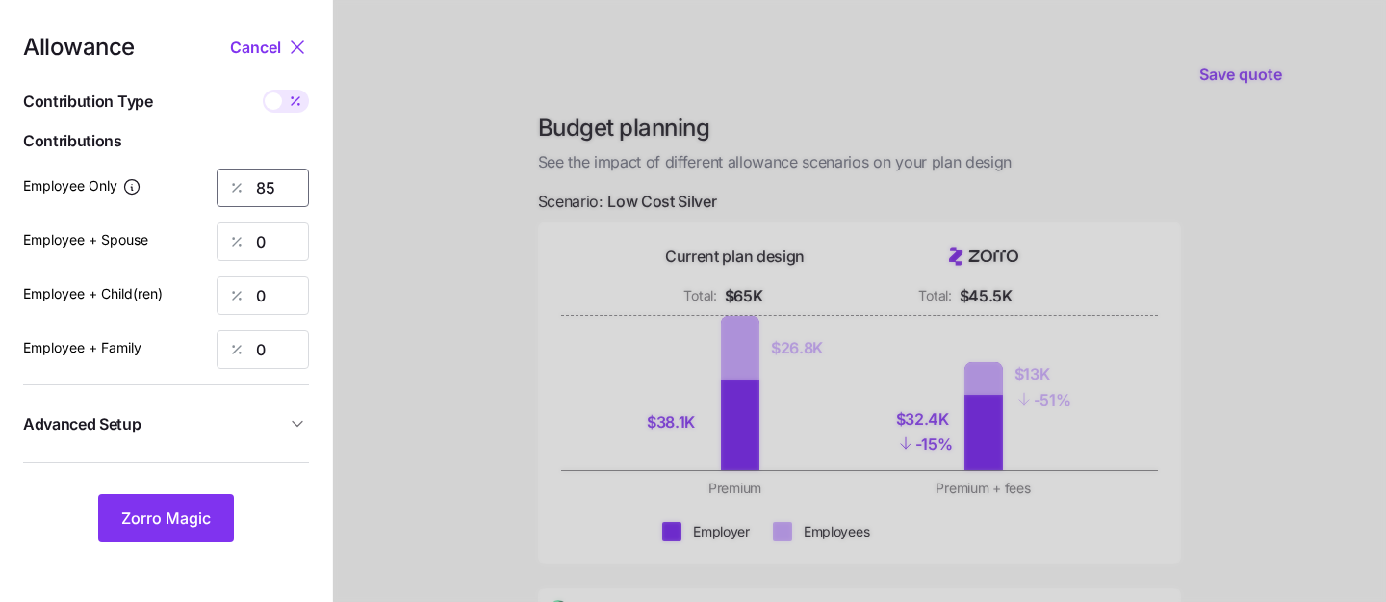
type input "8"
type input "75"
click at [391, 479] on div at bounding box center [859, 470] width 1053 height 946
click at [172, 512] on span "Zorro Magic" at bounding box center [166, 517] width 90 height 23
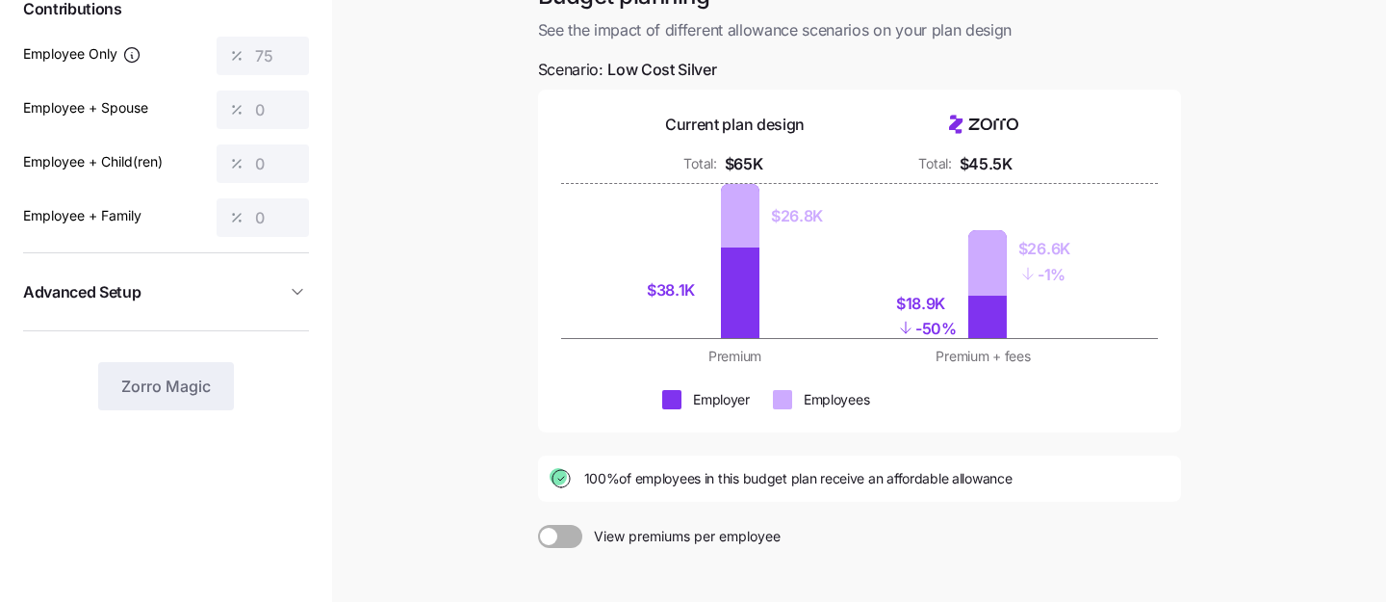
scroll to position [136, 0]
click at [562, 476] on circle at bounding box center [558, 475] width 17 height 17
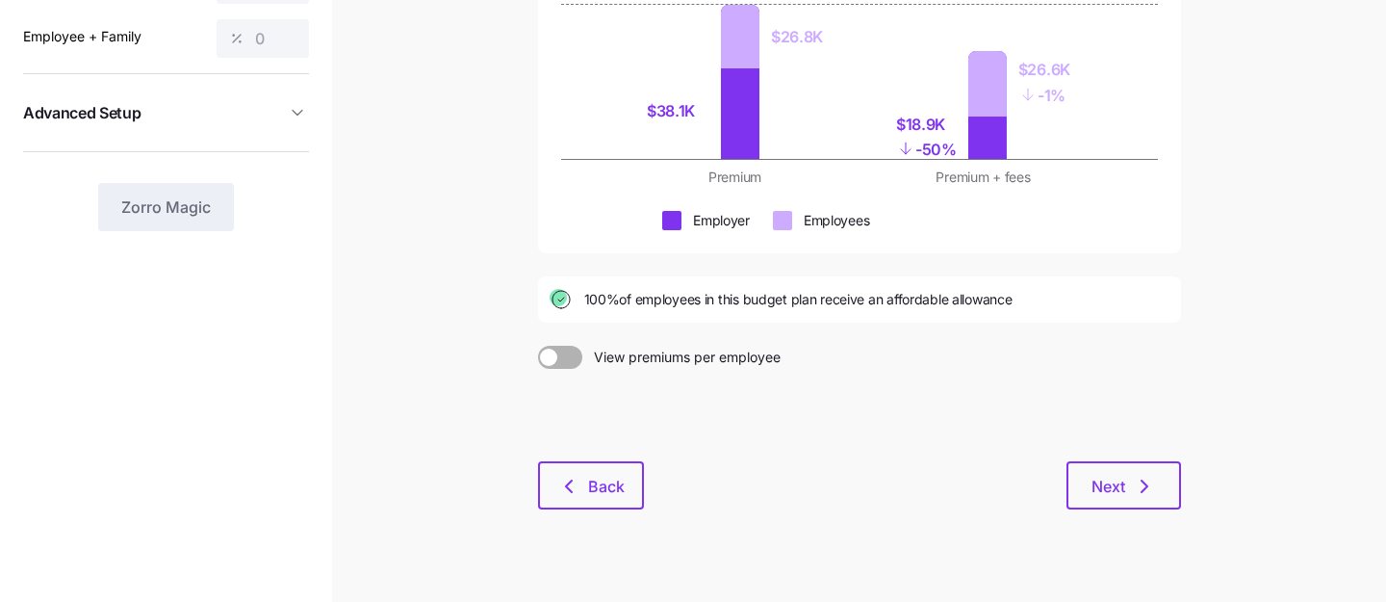
scroll to position [336, 0]
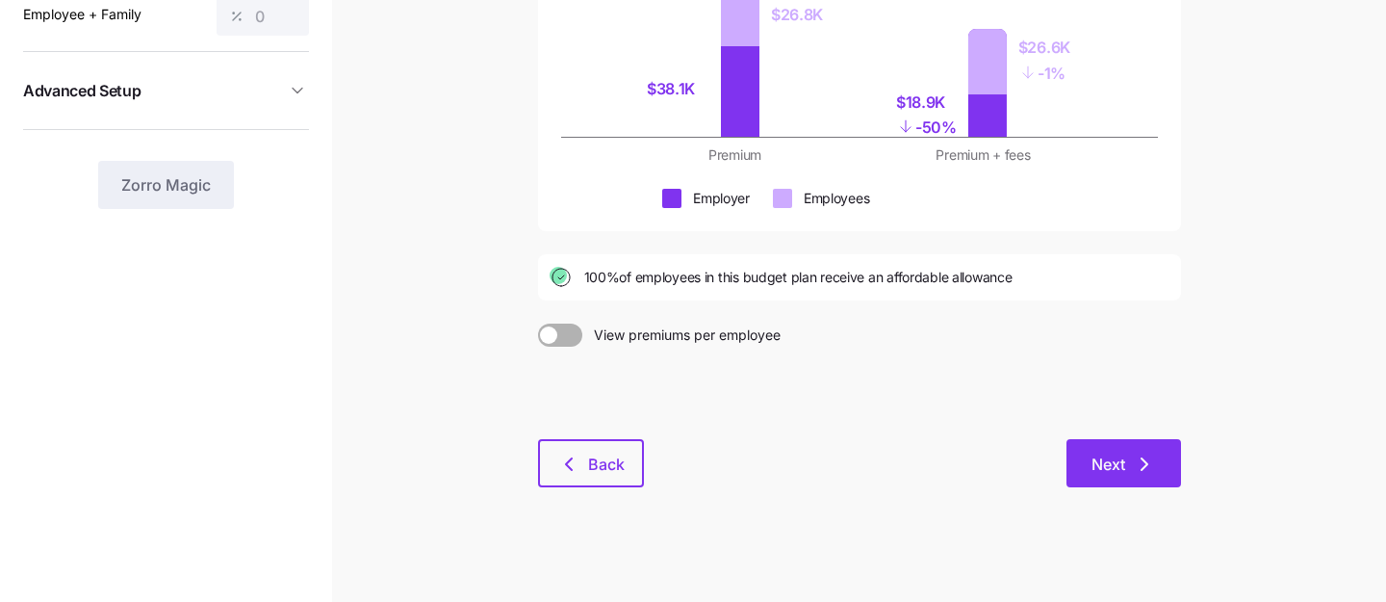
click at [1119, 482] on button "Next" at bounding box center [1124, 463] width 115 height 48
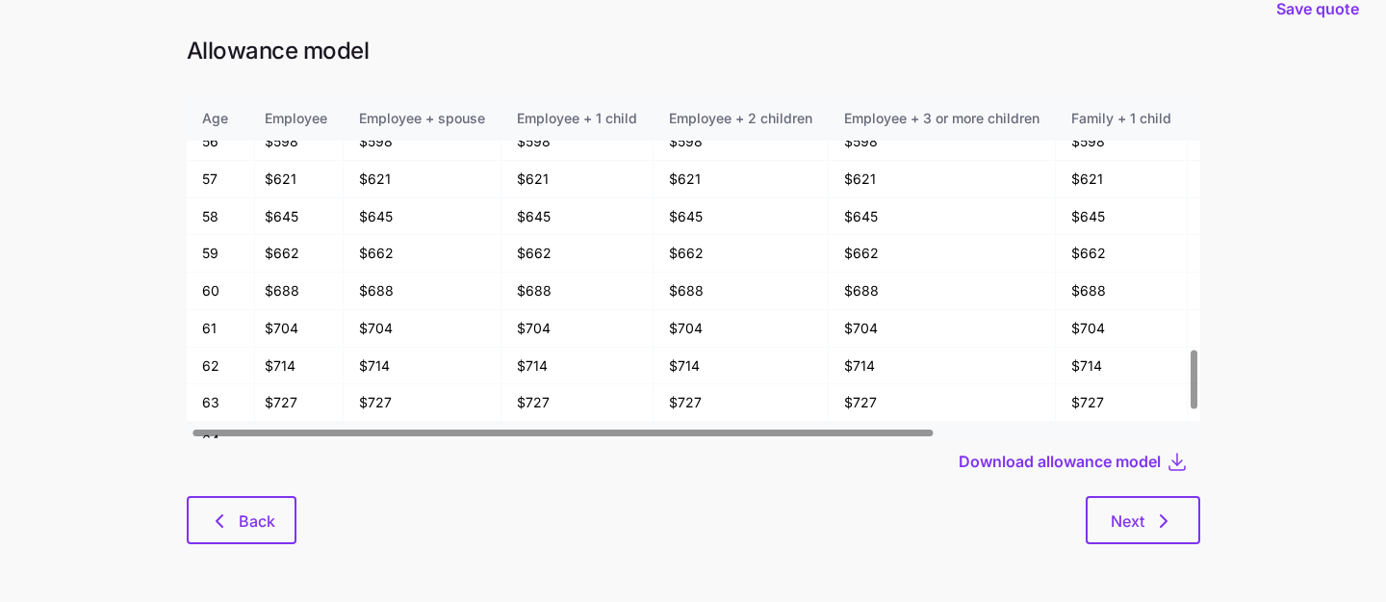
scroll to position [1441, 6]
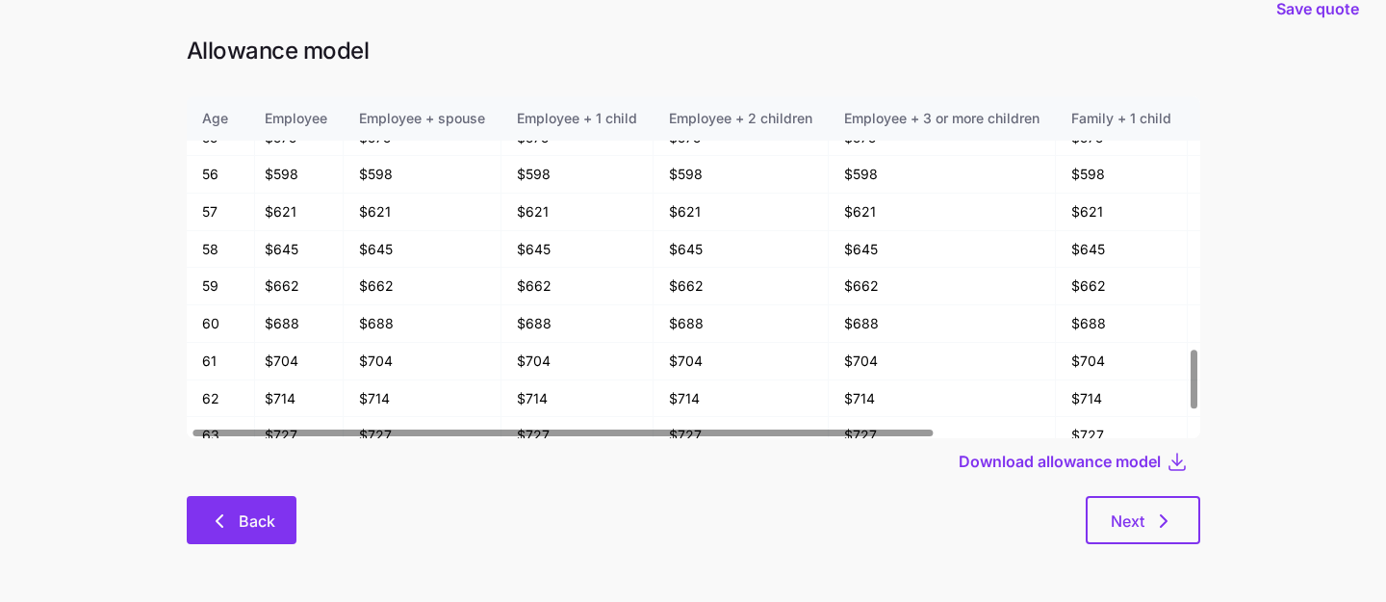
click at [256, 541] on button "Back" at bounding box center [242, 520] width 110 height 48
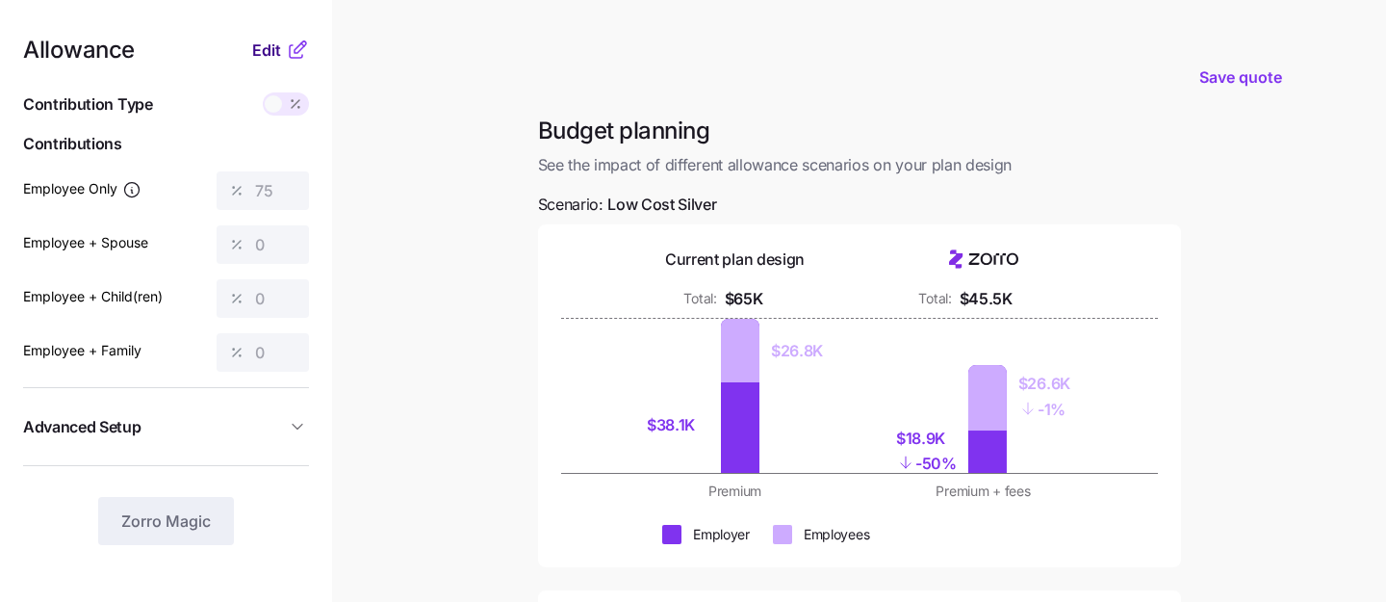
click at [267, 46] on span "Edit" at bounding box center [266, 50] width 29 height 23
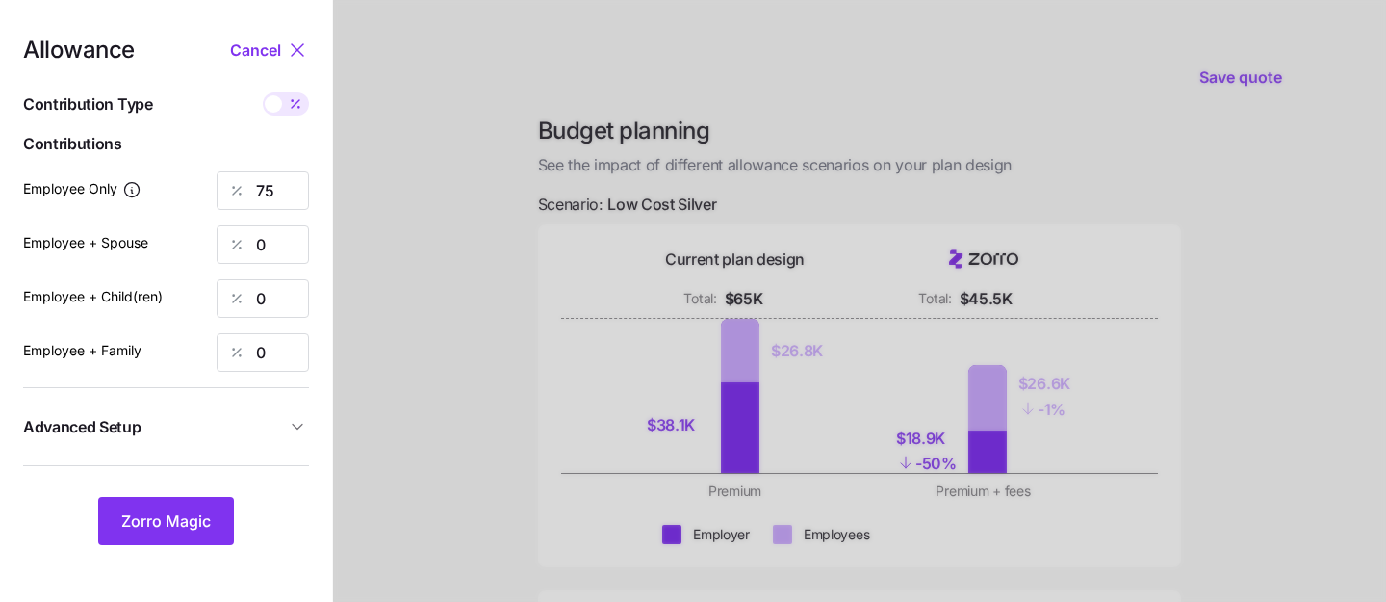
click at [277, 103] on span at bounding box center [273, 103] width 17 height 17
click at [263, 92] on input "checkbox" at bounding box center [263, 92] width 0 height 0
click at [290, 108] on div at bounding box center [286, 103] width 46 height 23
click at [263, 92] on input "checkbox" at bounding box center [263, 92] width 0 height 0
click at [278, 108] on span at bounding box center [273, 103] width 17 height 17
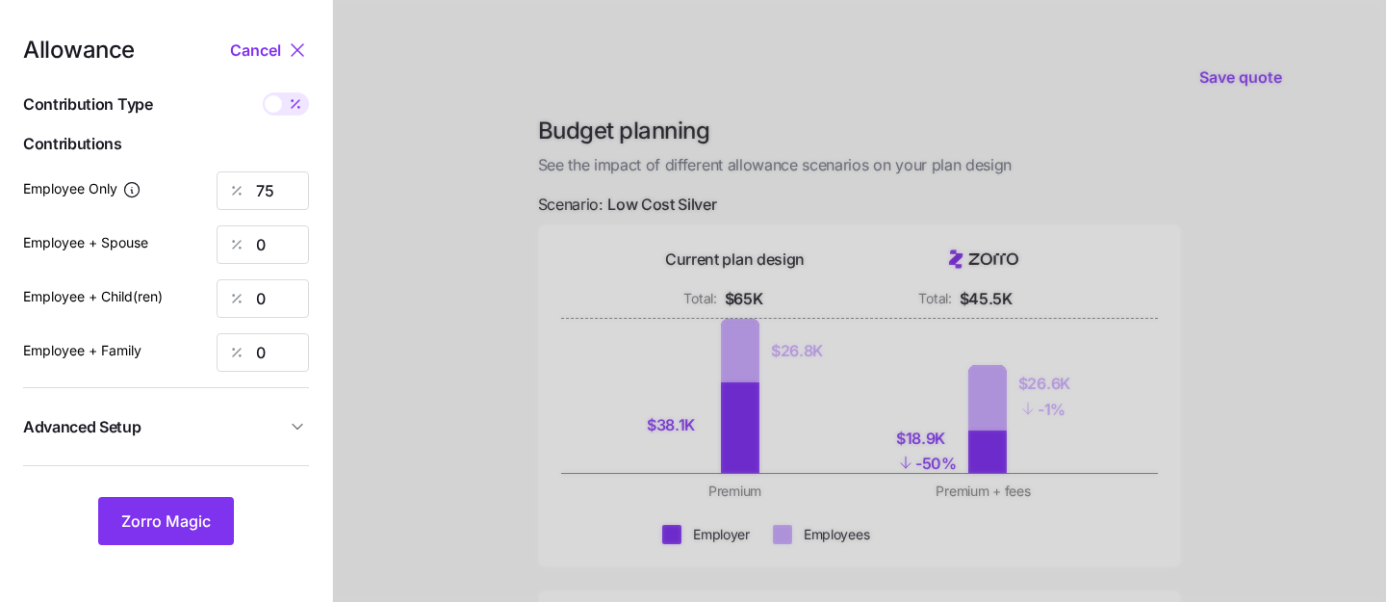
click at [263, 92] on input "checkbox" at bounding box center [263, 92] width 0 height 0
click at [292, 106] on span at bounding box center [298, 103] width 17 height 17
click at [263, 92] on input "checkbox" at bounding box center [263, 92] width 0 height 0
type input "75"
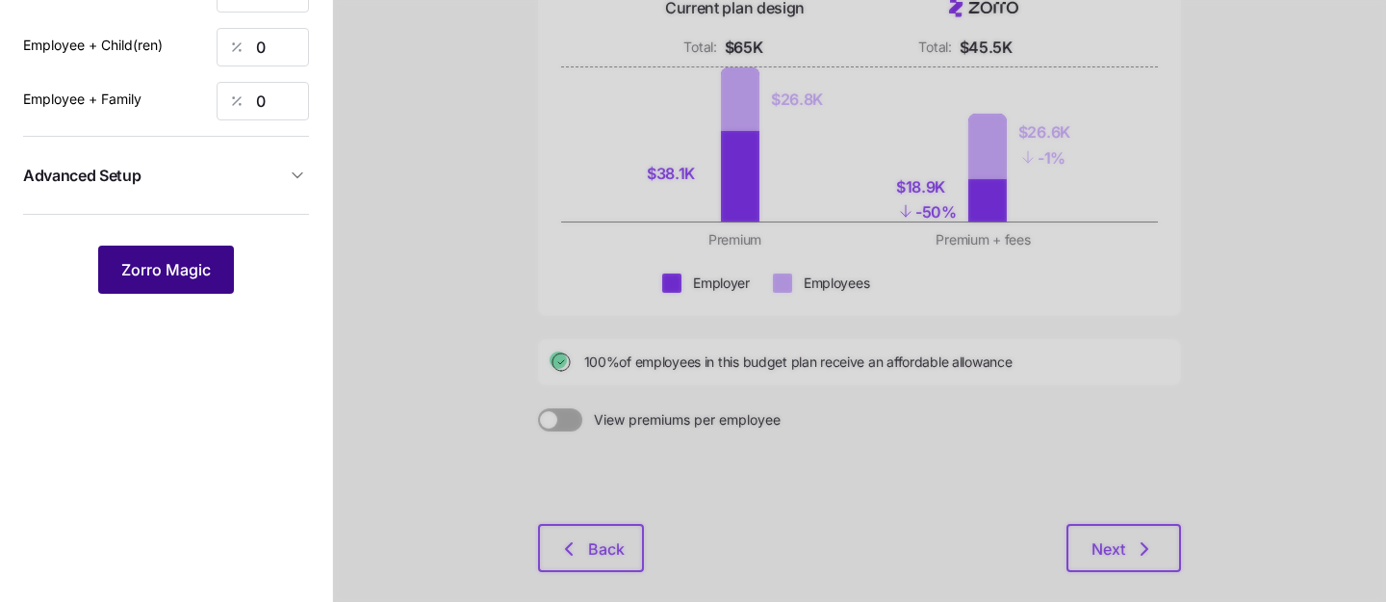
click at [144, 268] on span "Zorro Magic" at bounding box center [166, 269] width 90 height 23
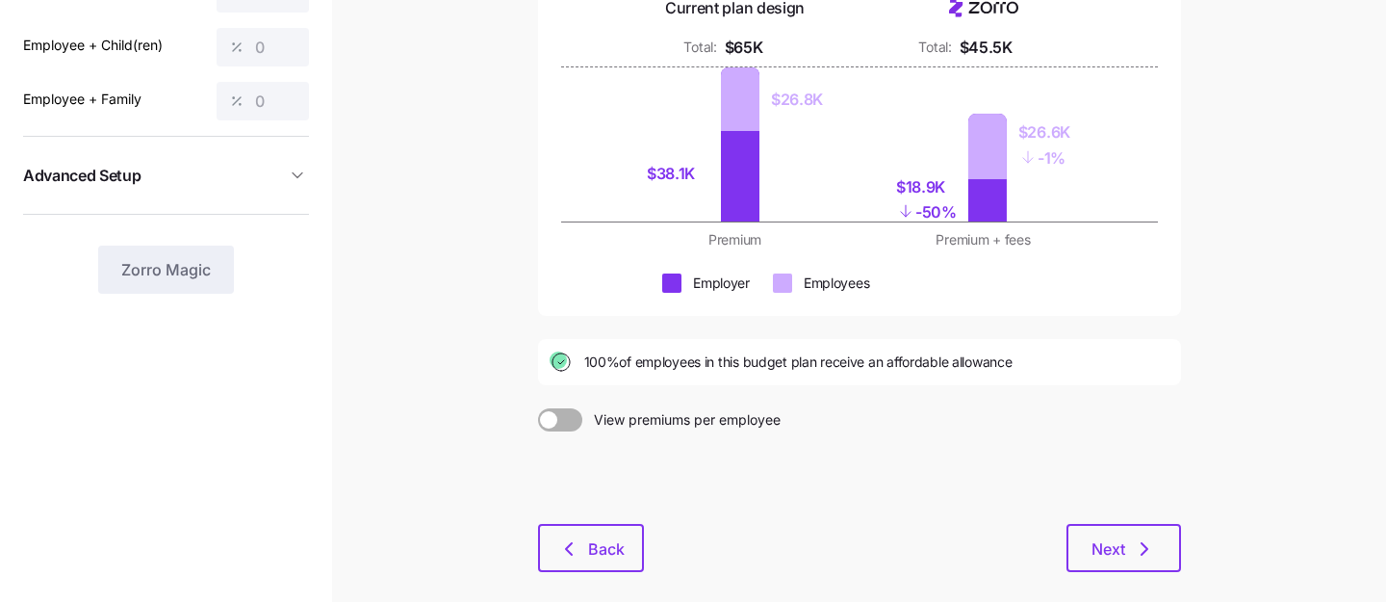
scroll to position [287, 0]
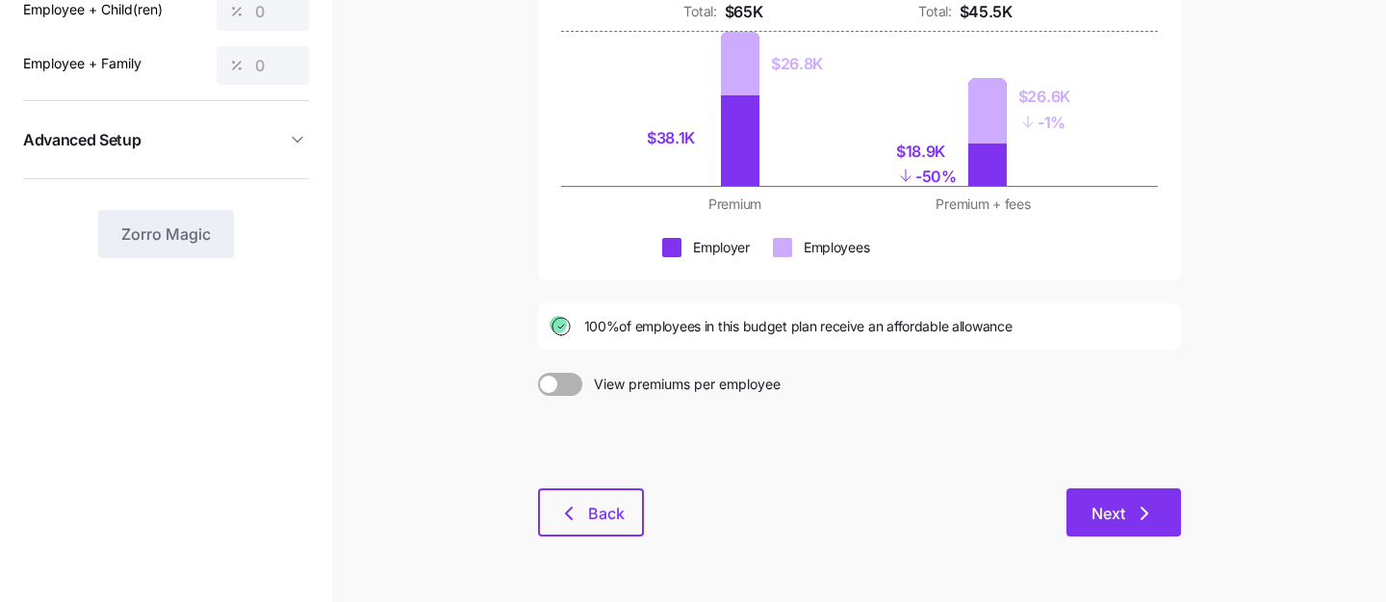
click at [1103, 508] on span "Next" at bounding box center [1109, 513] width 34 height 23
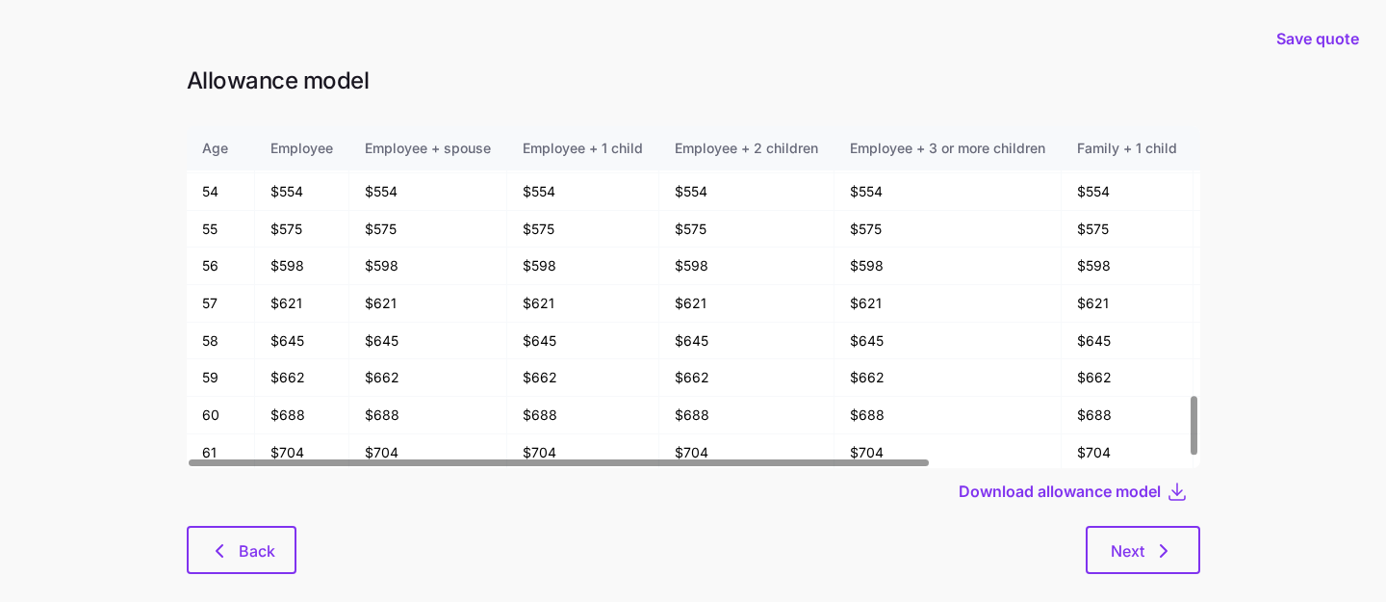
scroll to position [1535, 0]
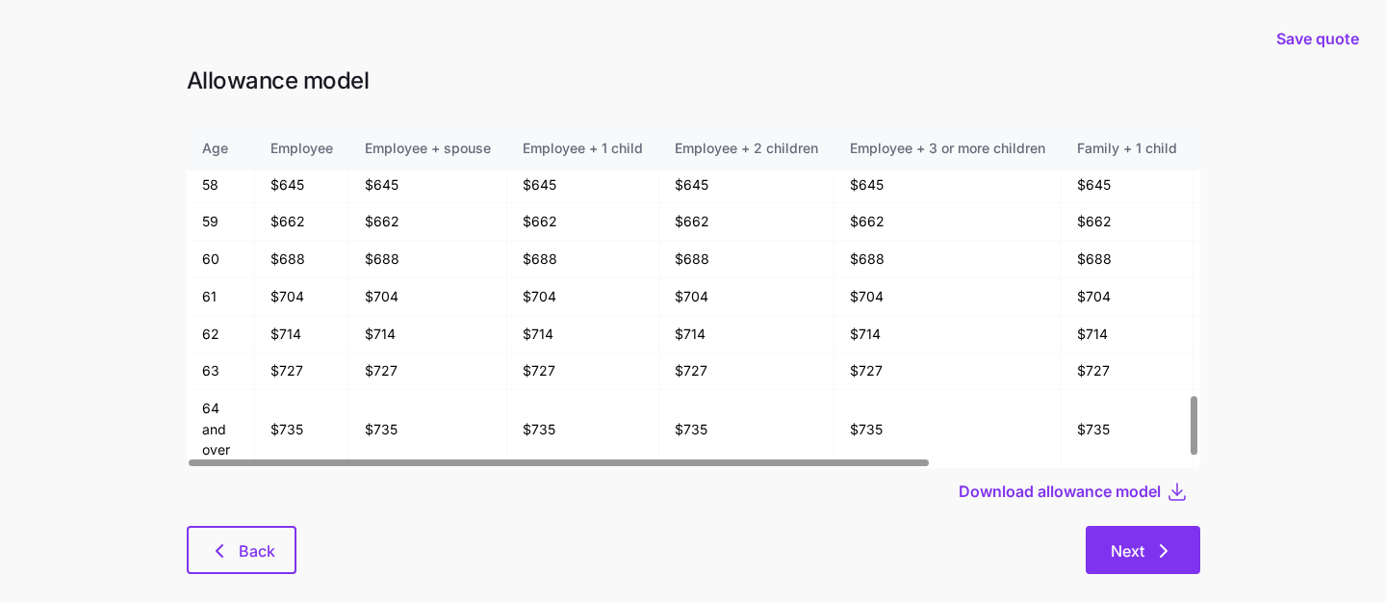
click at [1111, 540] on span "Next" at bounding box center [1128, 550] width 34 height 23
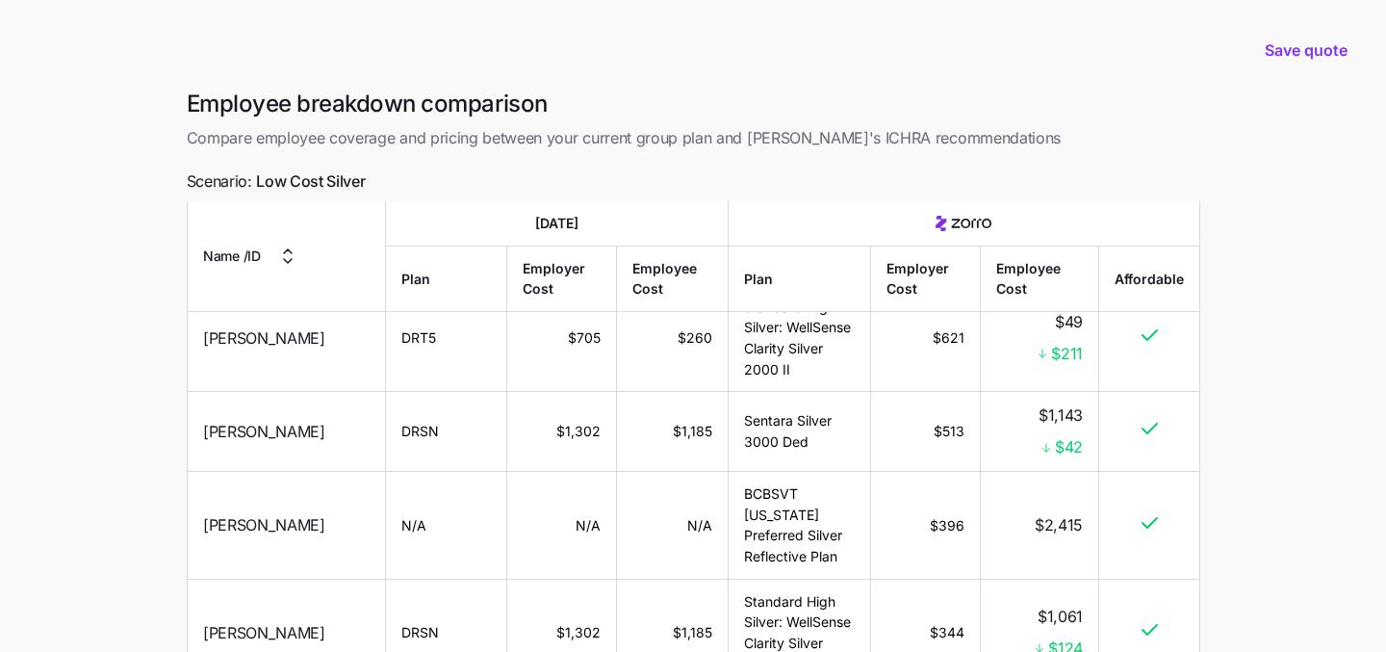
scroll to position [180, 0]
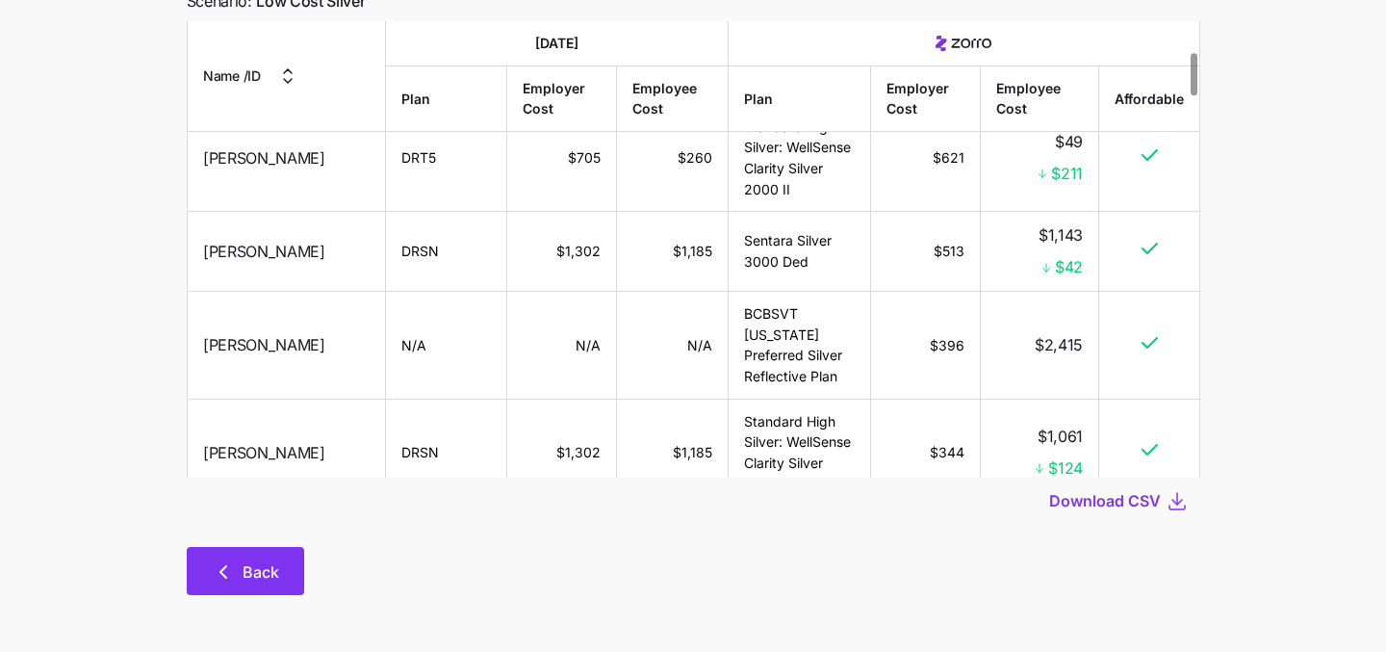
click at [236, 574] on span "Back" at bounding box center [245, 571] width 67 height 23
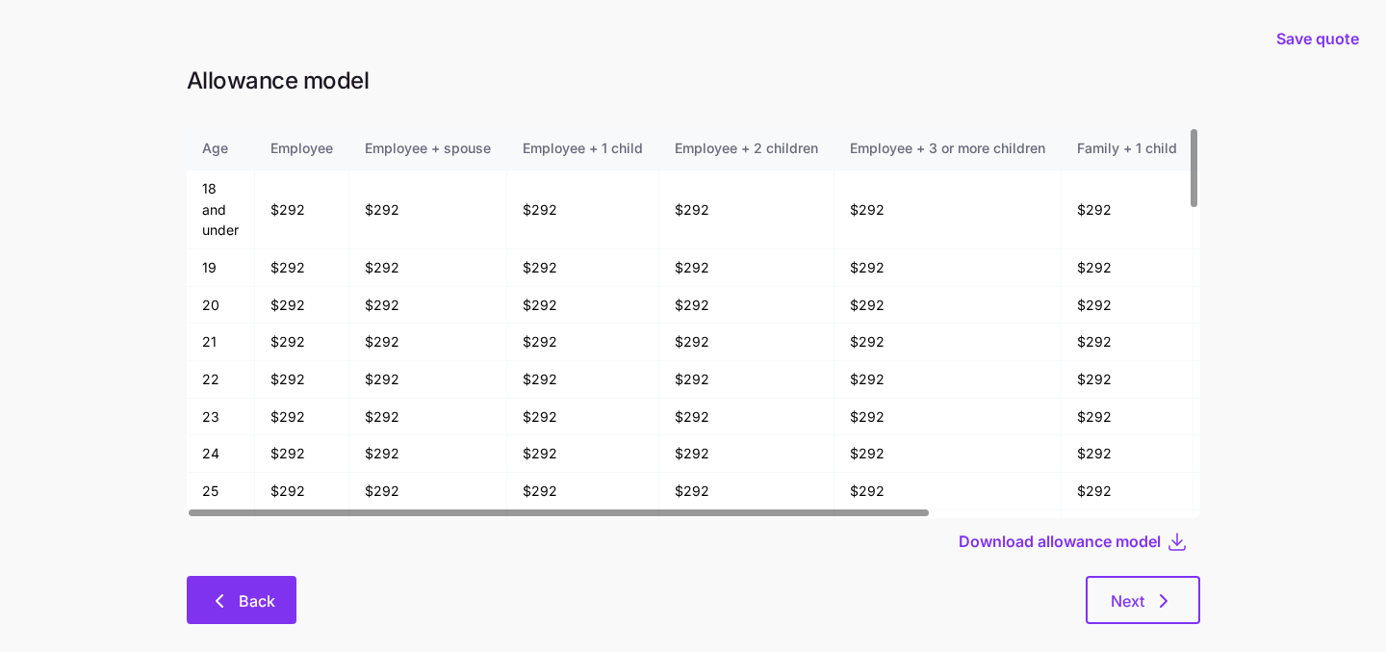
click at [225, 586] on button "Back" at bounding box center [242, 600] width 110 height 48
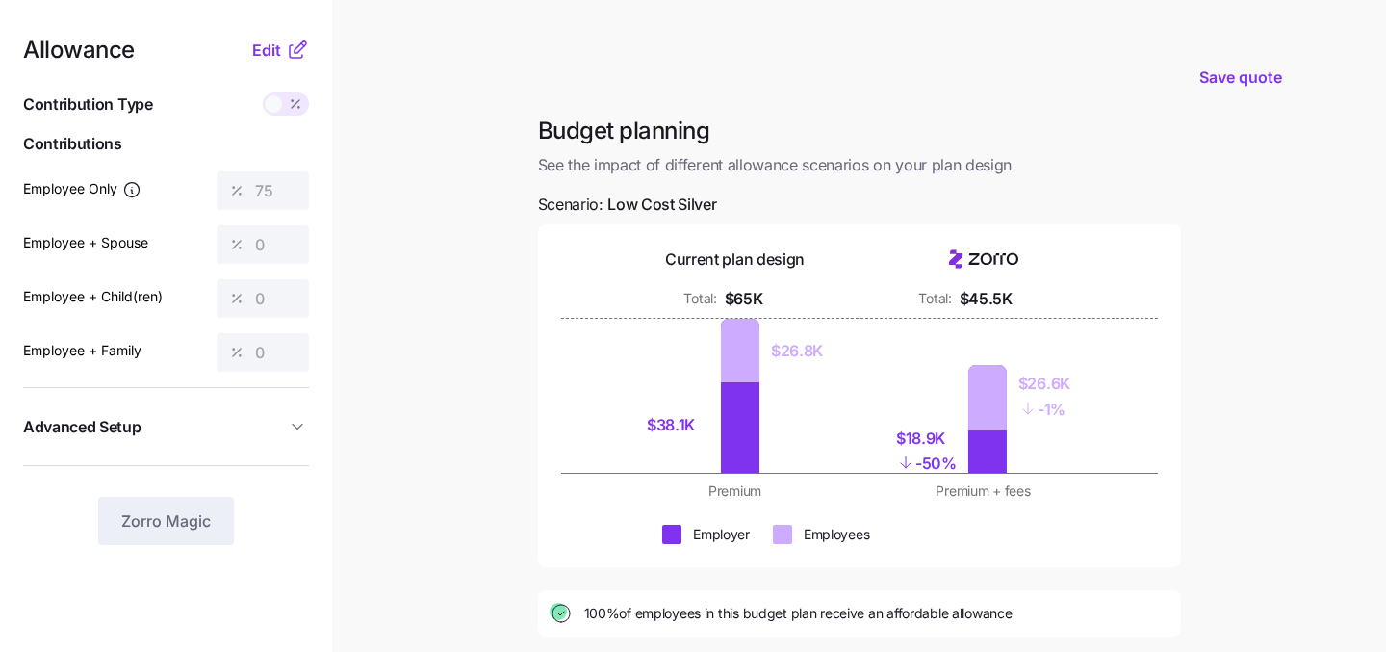
scroll to position [295, 0]
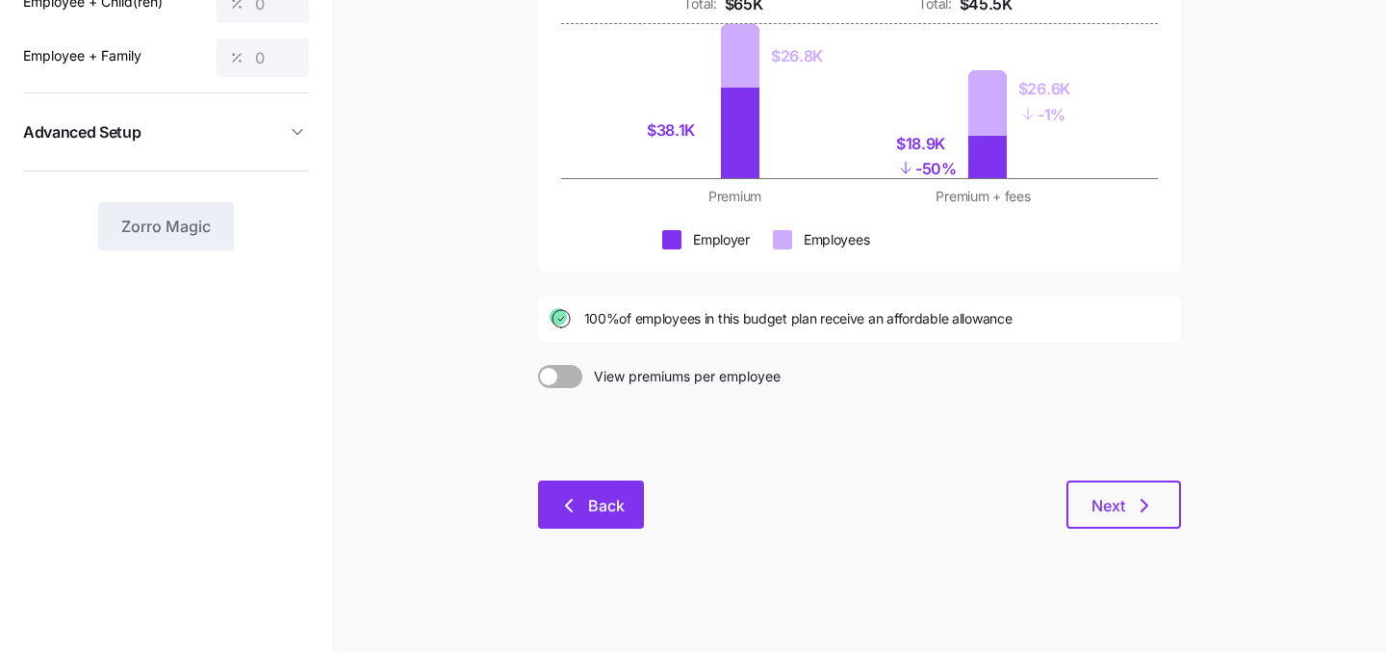
click at [590, 480] on div "Back Next" at bounding box center [859, 504] width 643 height 48
click at [590, 509] on span "Back" at bounding box center [606, 505] width 37 height 23
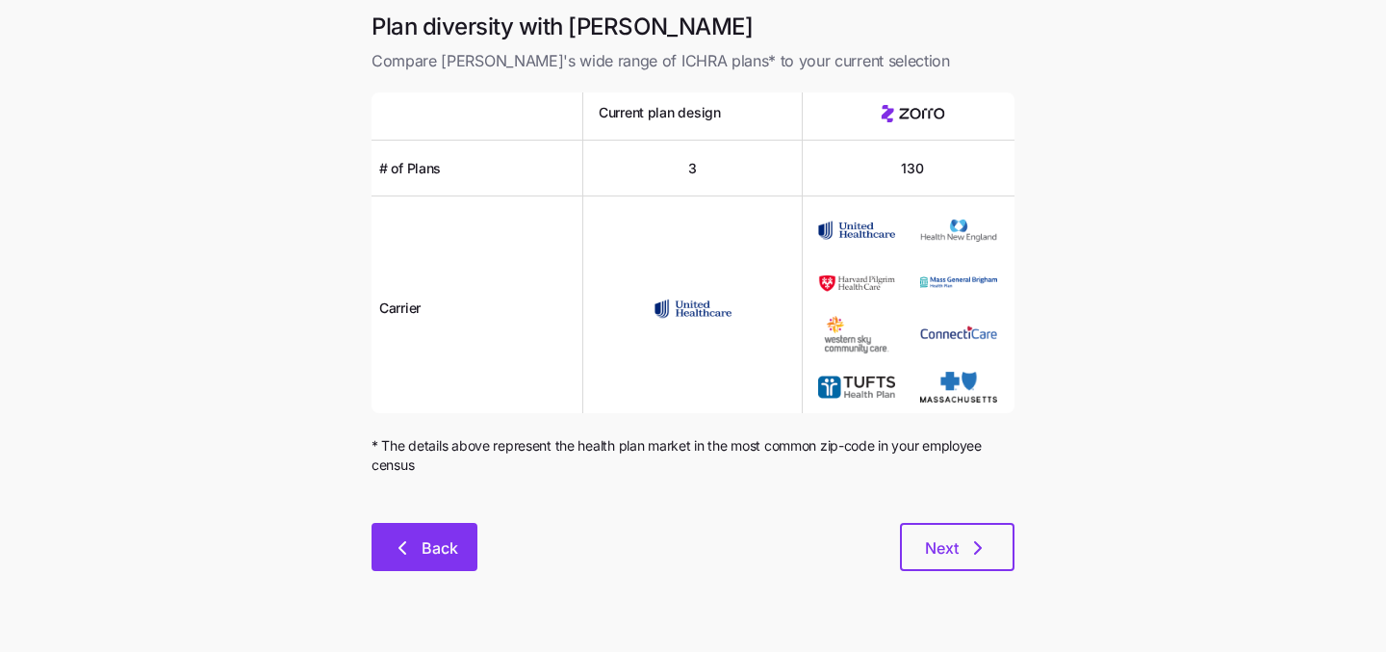
click at [423, 529] on button "Back" at bounding box center [425, 547] width 106 height 48
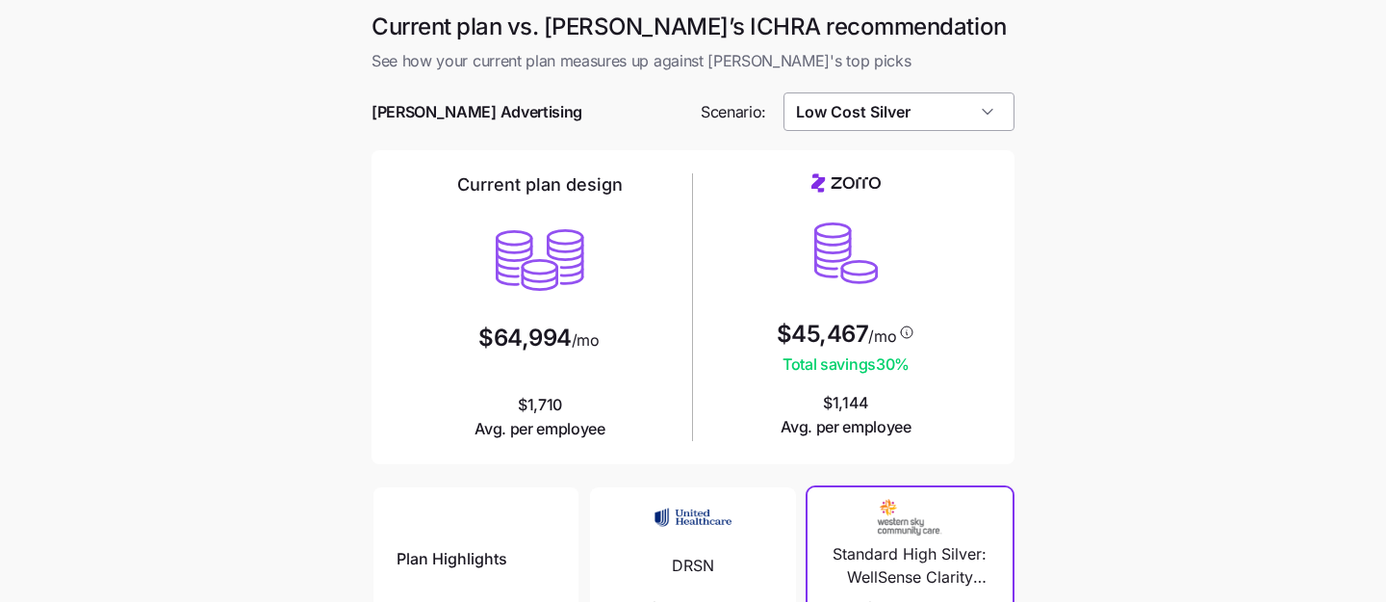
click at [934, 108] on input "Low Cost Silver" at bounding box center [900, 111] width 232 height 39
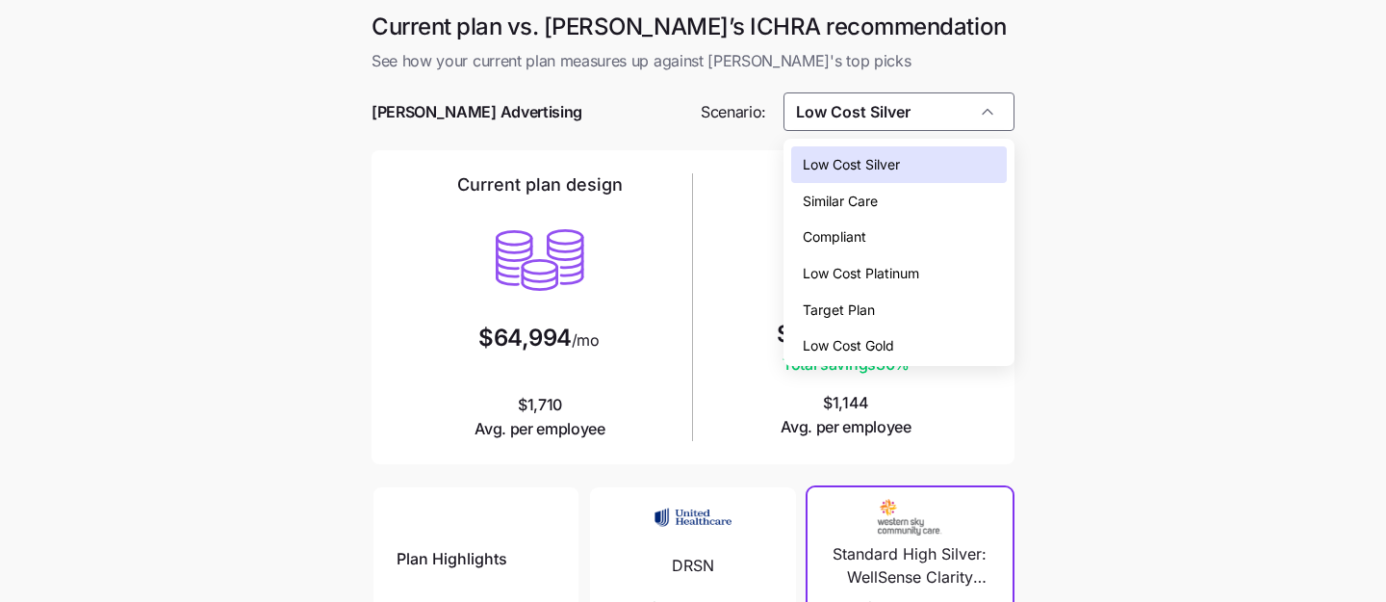
click at [932, 347] on div "Low Cost Gold" at bounding box center [899, 345] width 217 height 37
type input "Low Cost Gold"
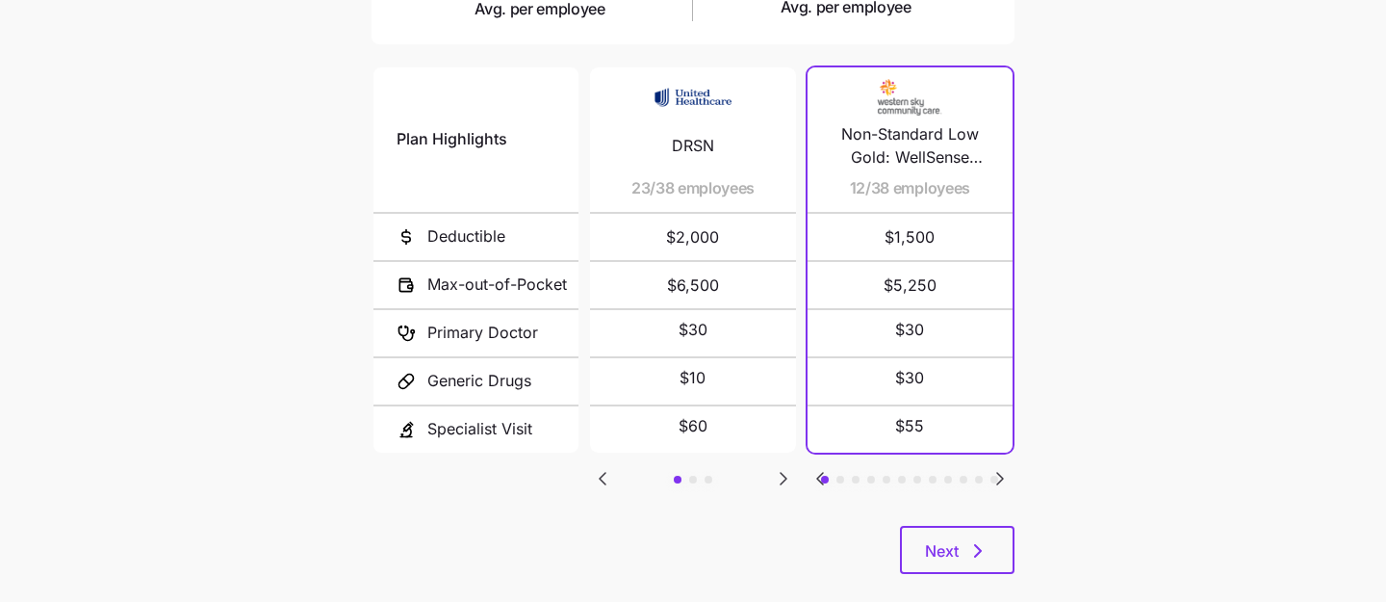
scroll to position [449, 0]
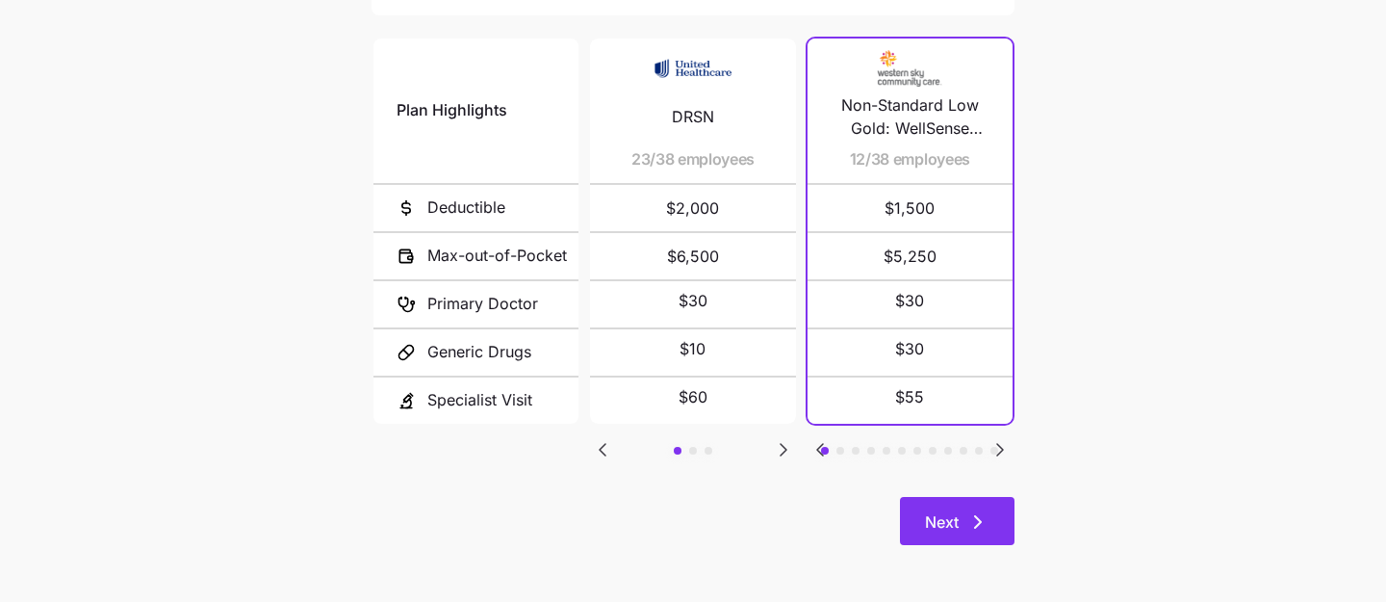
click at [960, 519] on span "Next" at bounding box center [957, 521] width 64 height 23
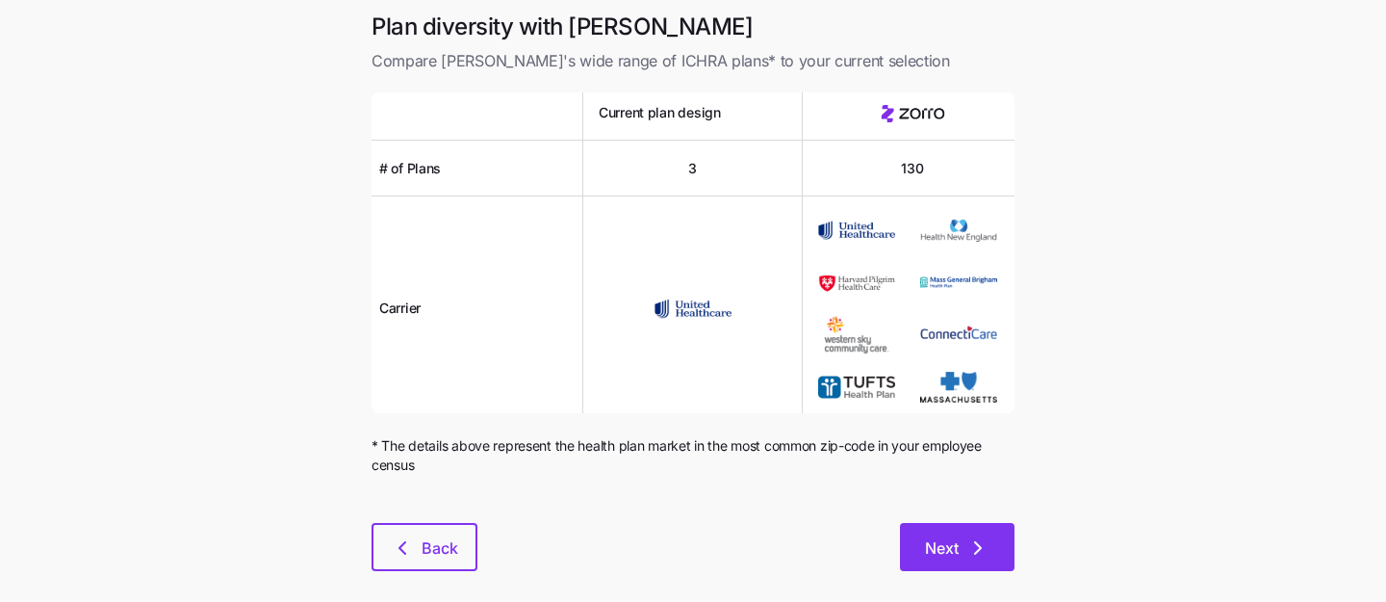
click at [946, 551] on span "Next" at bounding box center [942, 547] width 34 height 23
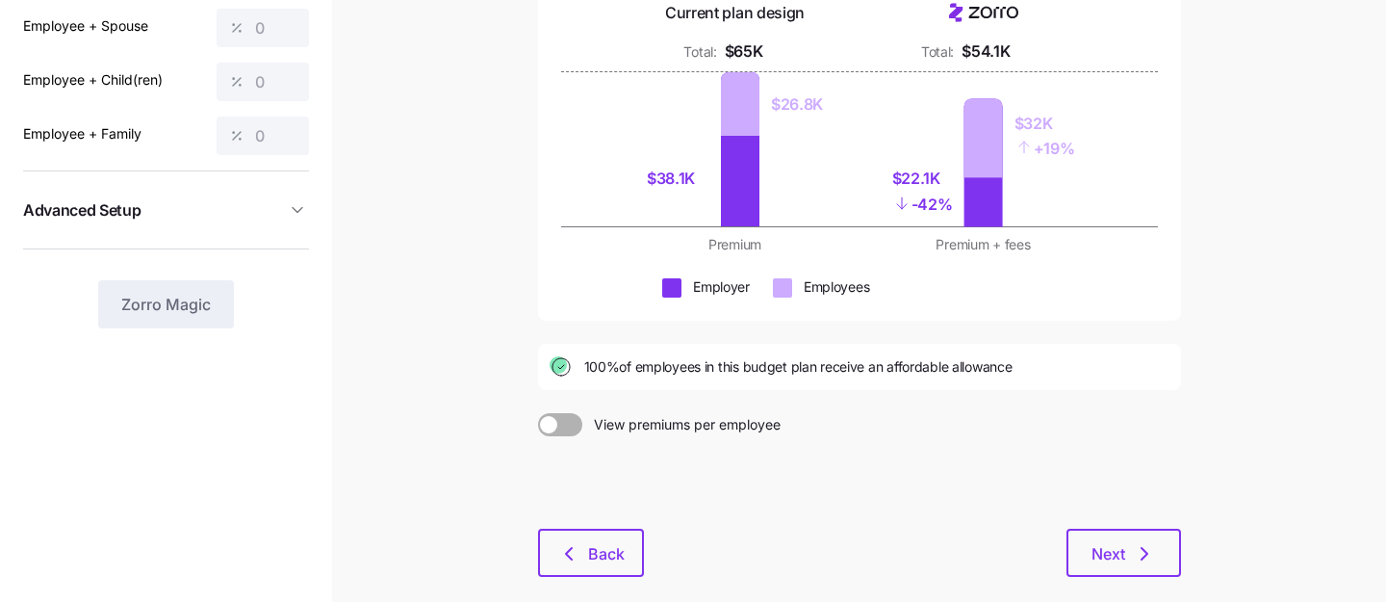
scroll to position [219, 0]
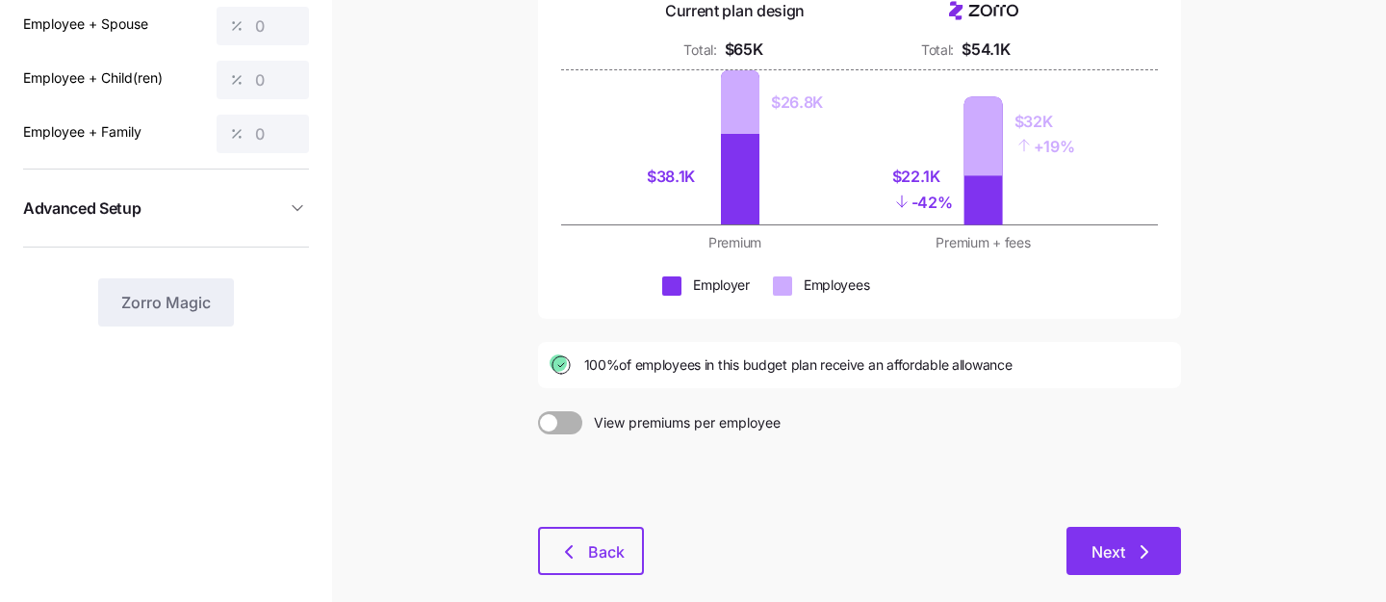
click at [1107, 542] on span "Next" at bounding box center [1109, 551] width 34 height 23
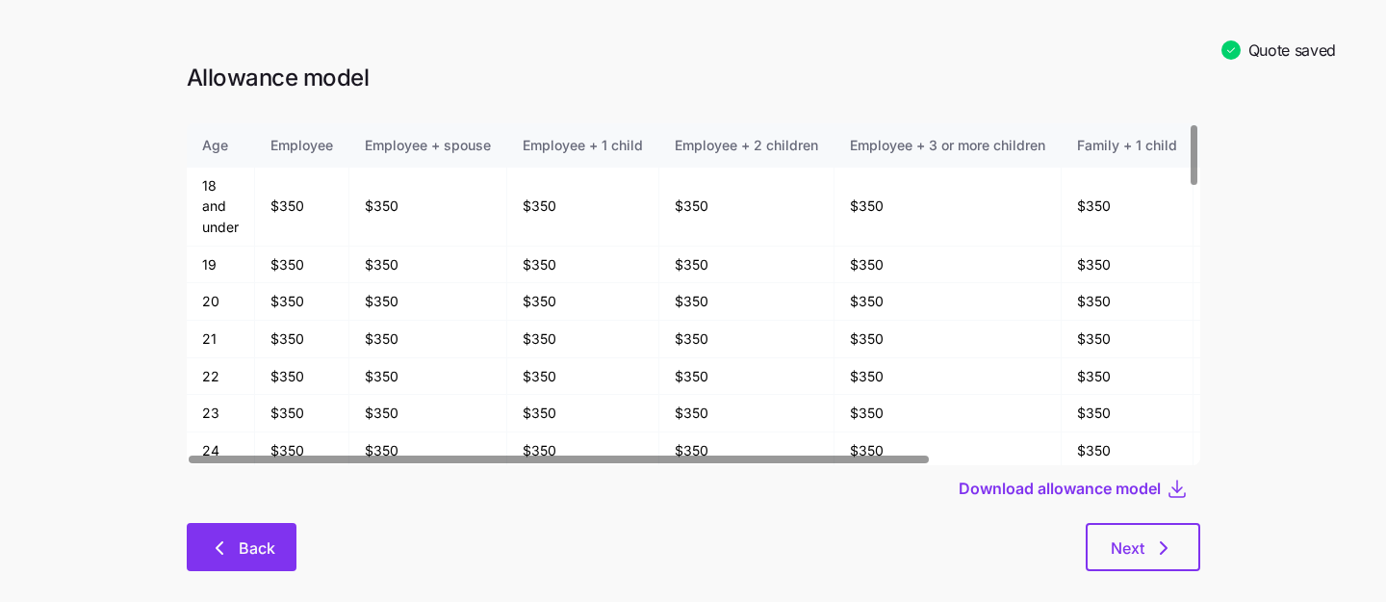
click at [274, 541] on span "Back" at bounding box center [257, 547] width 37 height 23
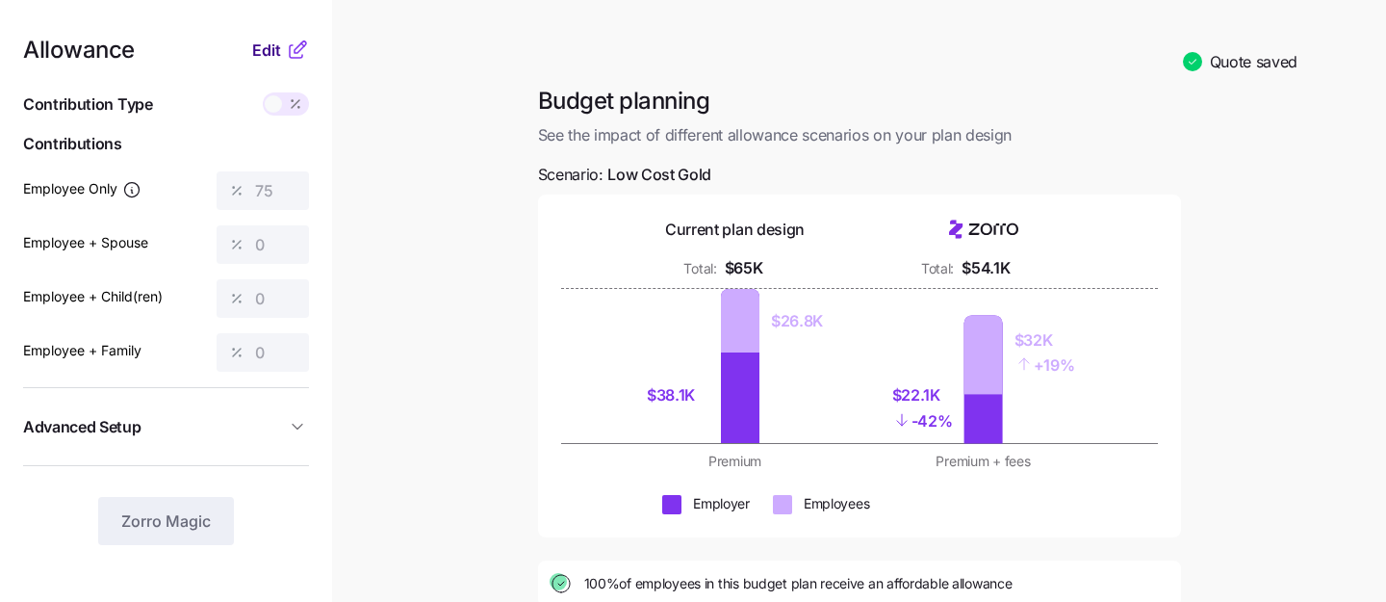
click at [267, 44] on span "Edit" at bounding box center [266, 50] width 29 height 23
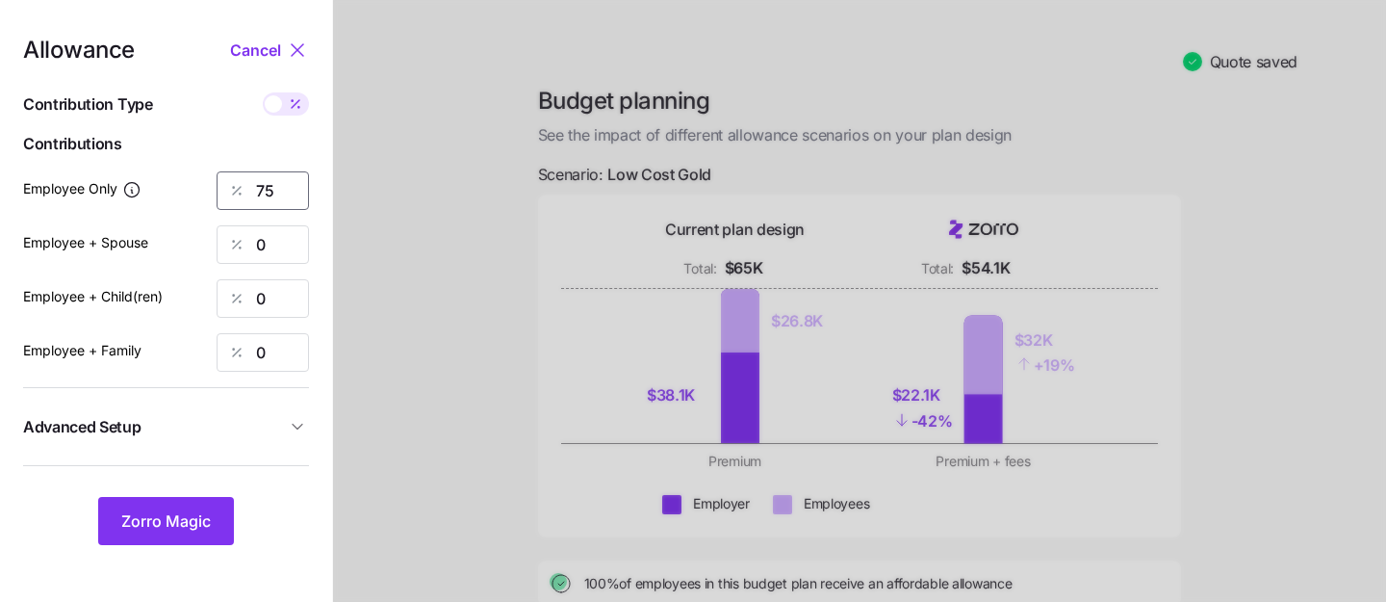
drag, startPoint x: 280, startPoint y: 187, endPoint x: 204, endPoint y: 187, distance: 76.0
click at [204, 187] on div "Employee Only 75" at bounding box center [166, 190] width 286 height 39
click at [358, 178] on div at bounding box center [859, 458] width 1053 height 916
click at [166, 531] on span "Zorro Magic" at bounding box center [166, 520] width 90 height 23
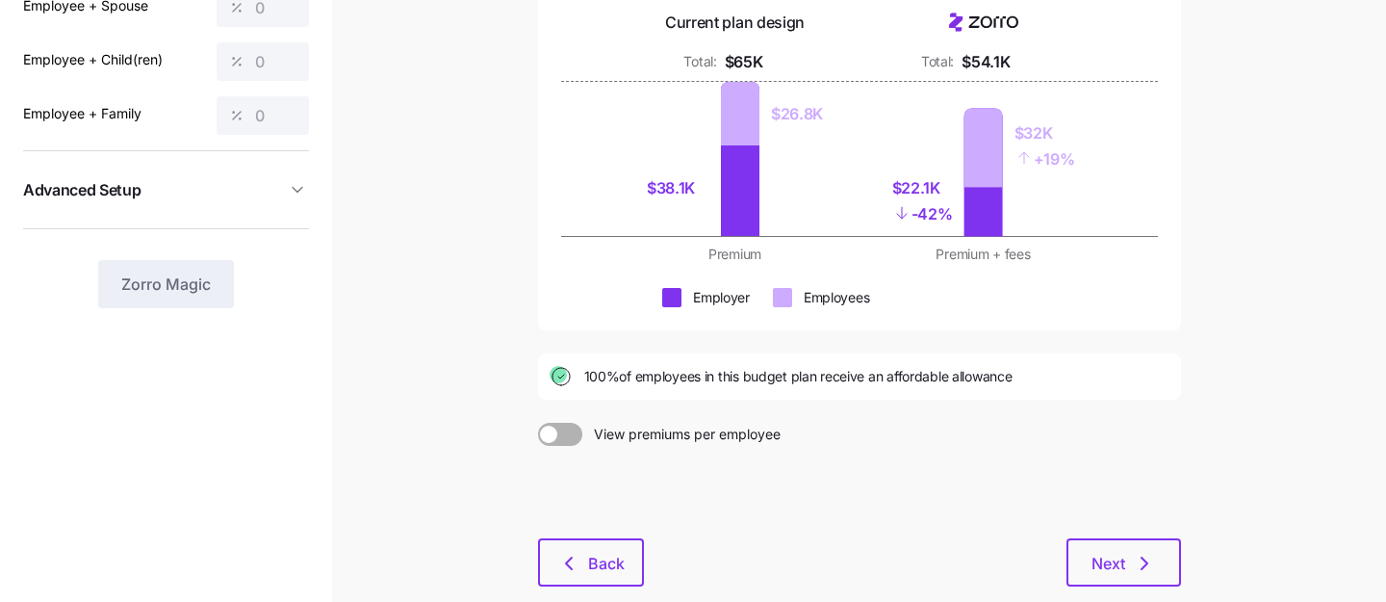
scroll to position [305, 0]
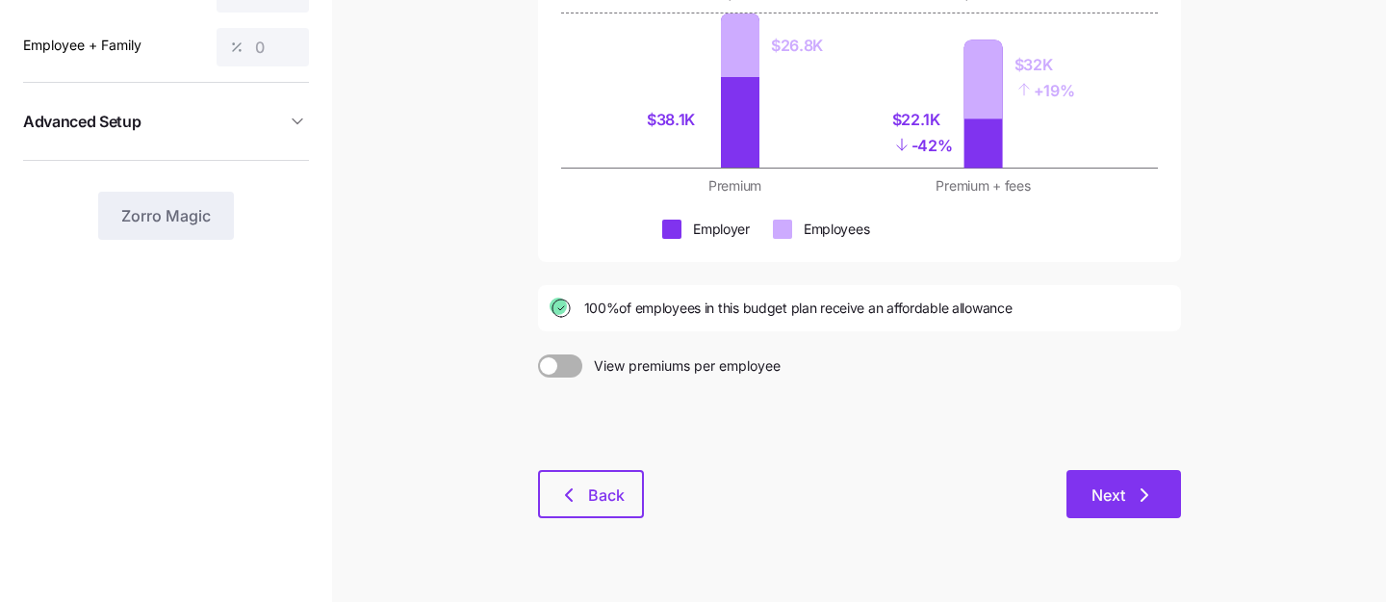
click at [1105, 490] on span "Next" at bounding box center [1109, 494] width 34 height 23
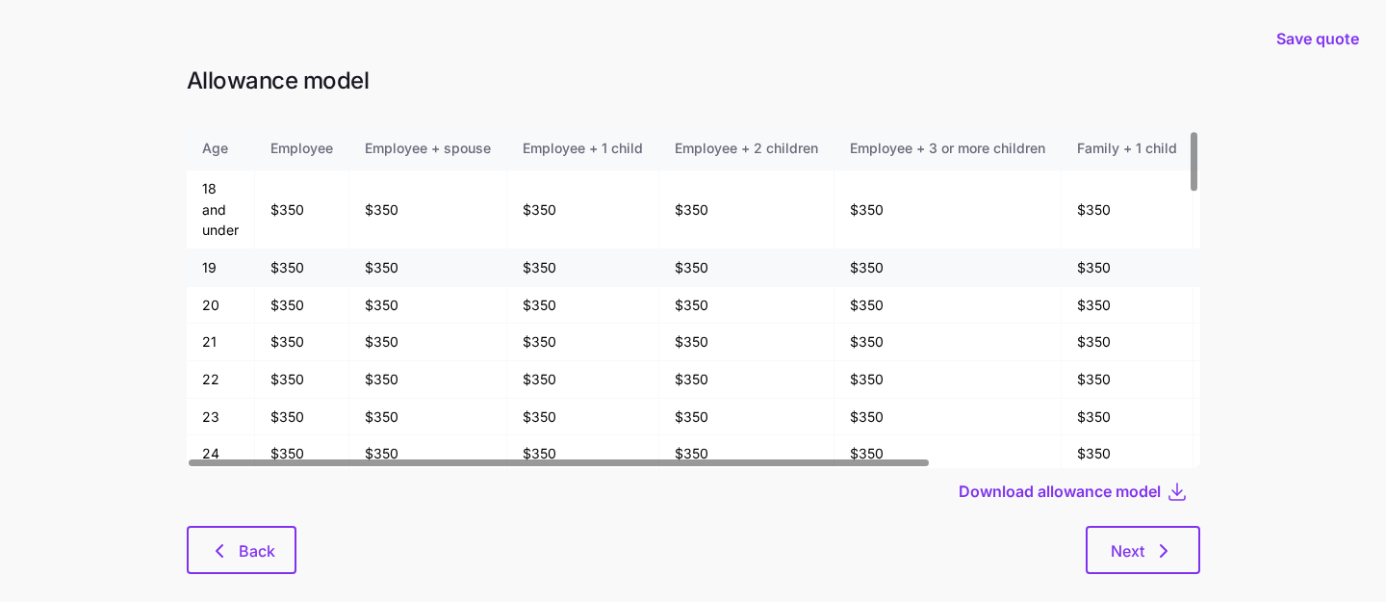
scroll to position [23, 0]
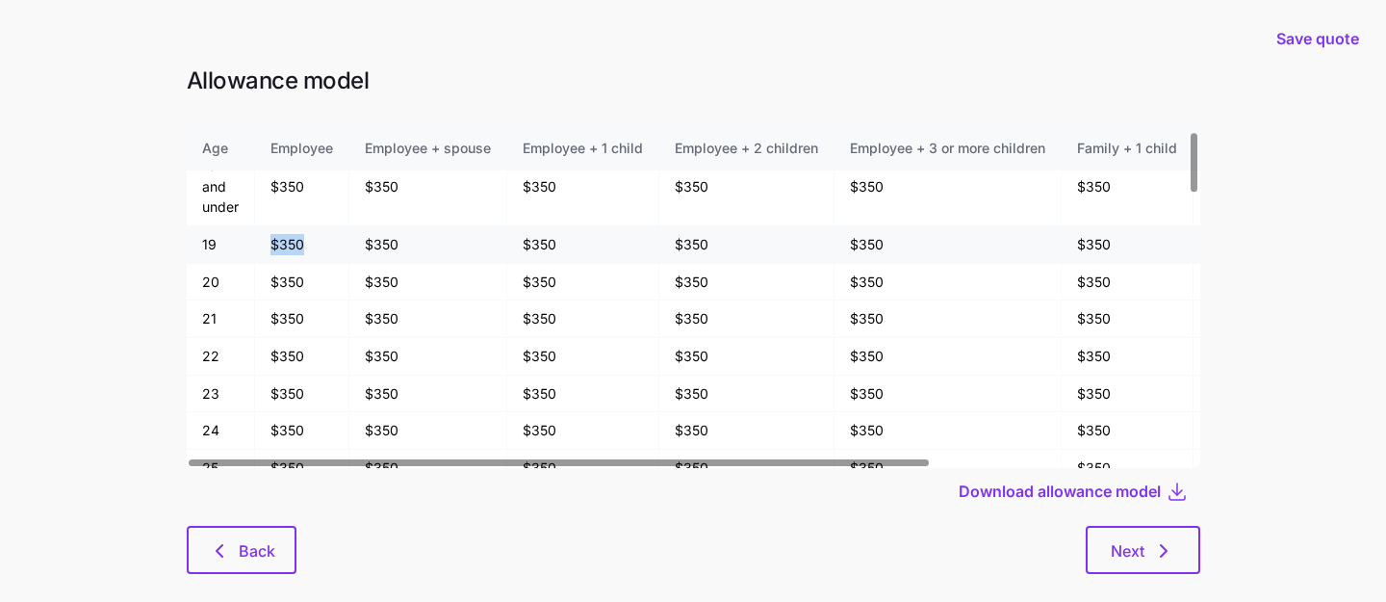
drag, startPoint x: 302, startPoint y: 247, endPoint x: 270, endPoint y: 247, distance: 31.8
click at [270, 247] on td "$350" at bounding box center [302, 245] width 94 height 38
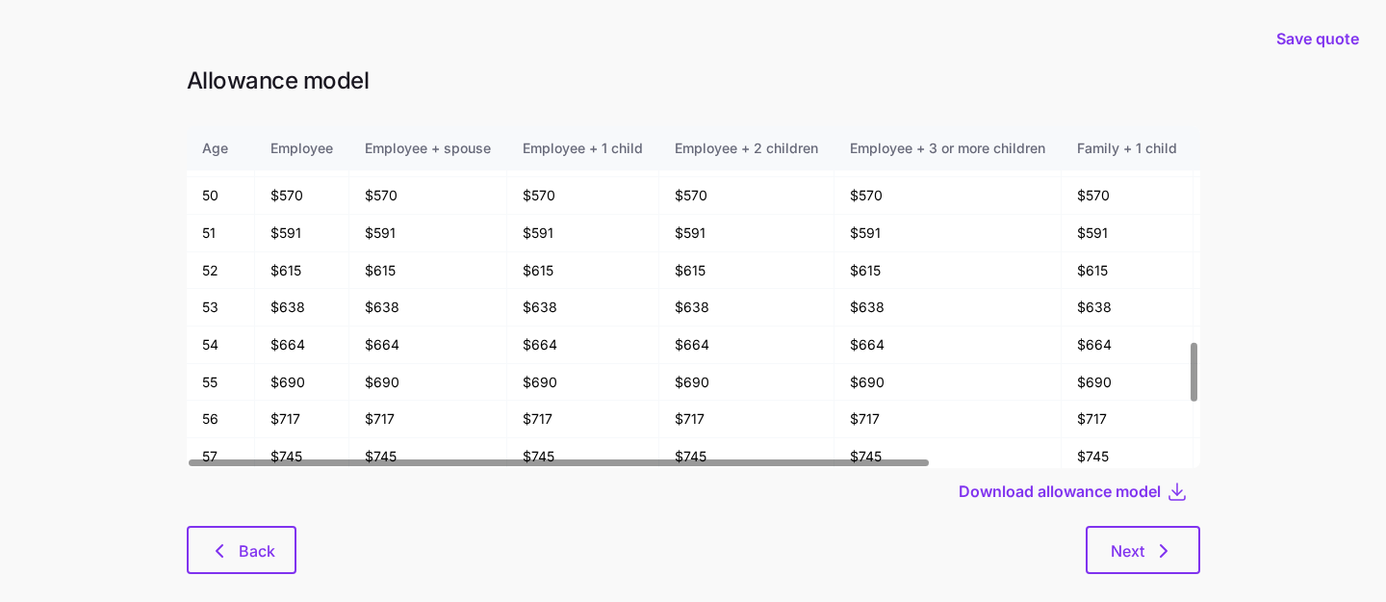
scroll to position [1535, 0]
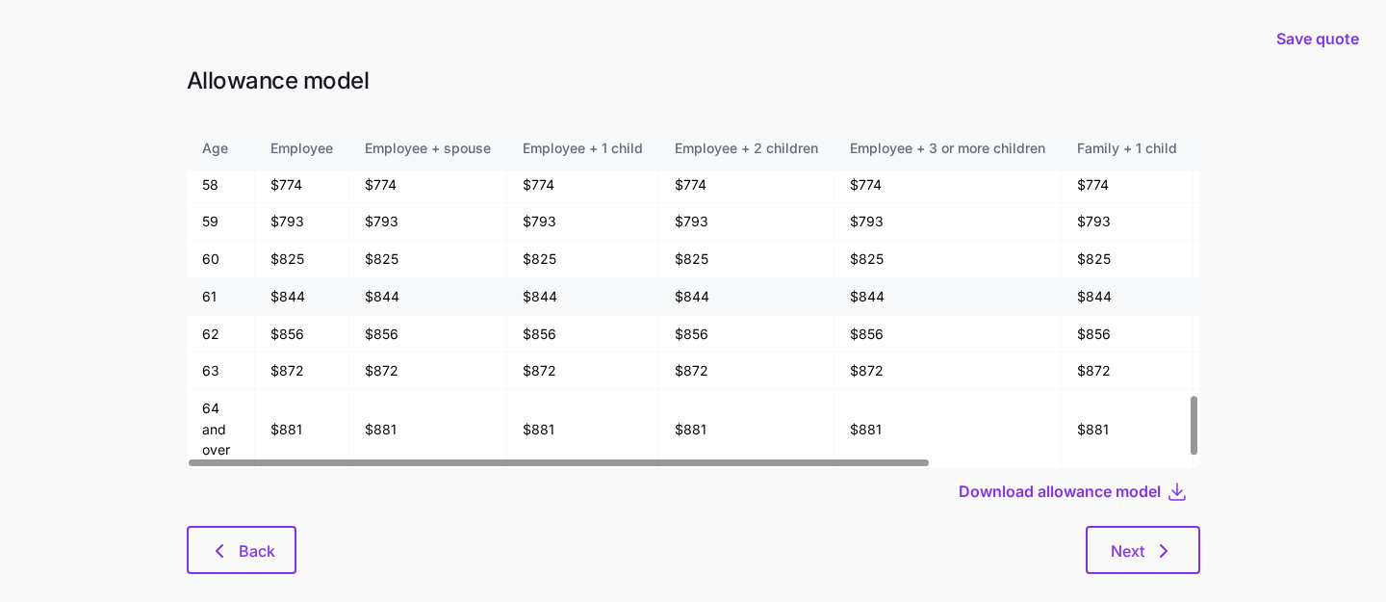
click at [313, 299] on td "$844" at bounding box center [302, 297] width 94 height 38
drag, startPoint x: 313, startPoint y: 336, endPoint x: 275, endPoint y: 336, distance: 37.5
click at [275, 336] on td "$856" at bounding box center [302, 335] width 94 height 38
drag, startPoint x: 275, startPoint y: 336, endPoint x: 300, endPoint y: 338, distance: 25.1
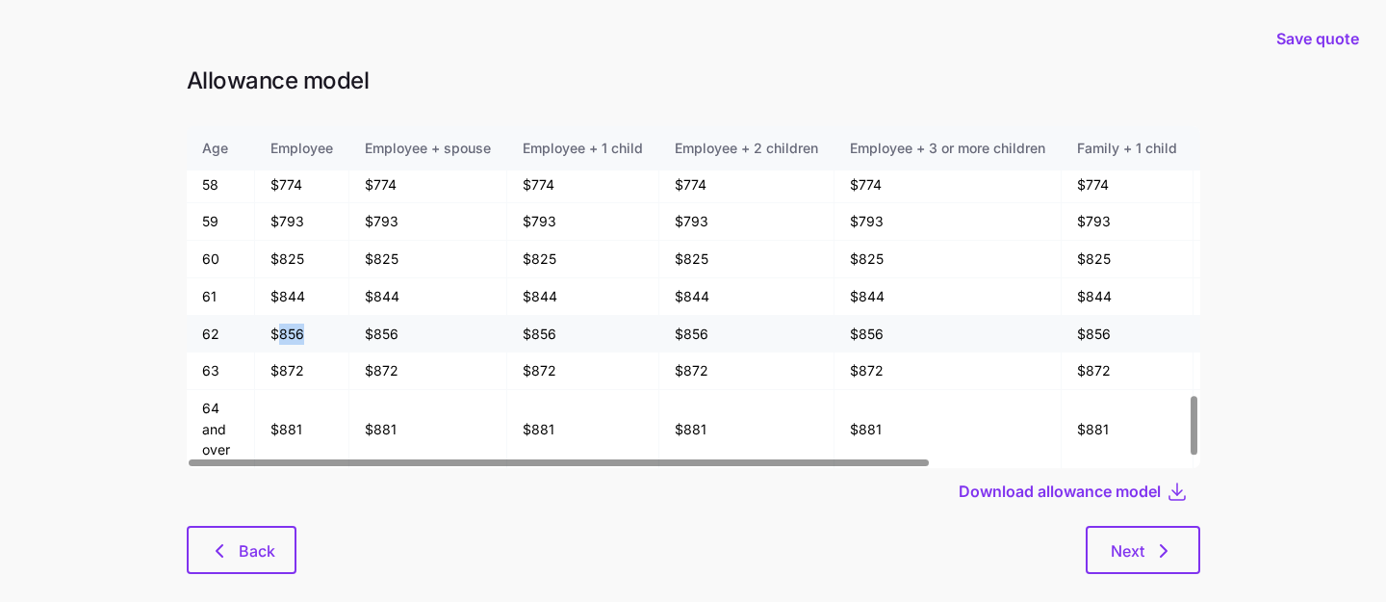
click at [303, 338] on td "$856" at bounding box center [302, 335] width 94 height 38
click at [301, 338] on td "$856" at bounding box center [302, 335] width 94 height 38
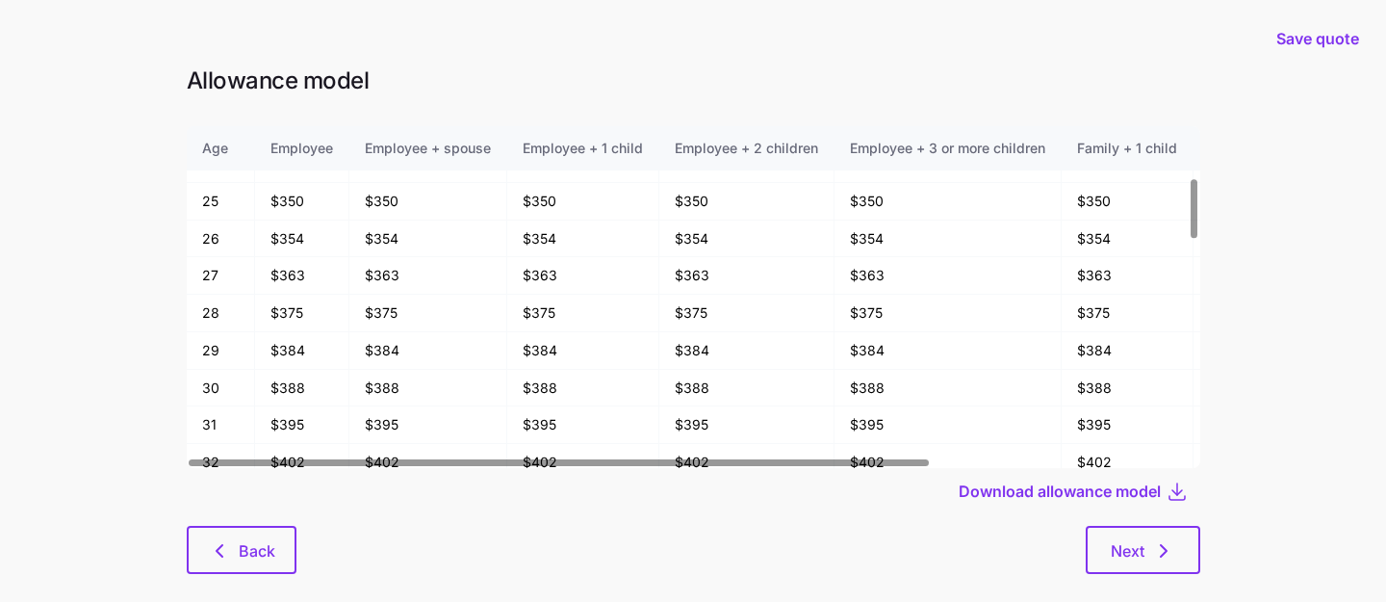
scroll to position [286, 0]
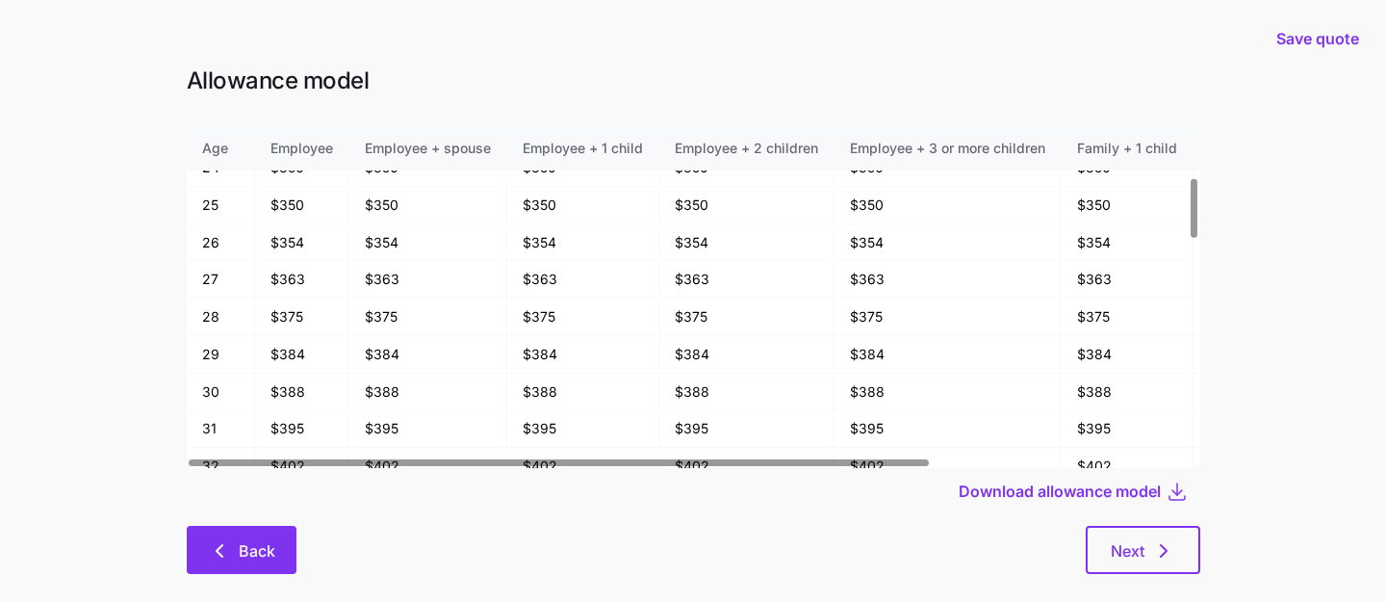
click at [251, 545] on span "Back" at bounding box center [257, 550] width 37 height 23
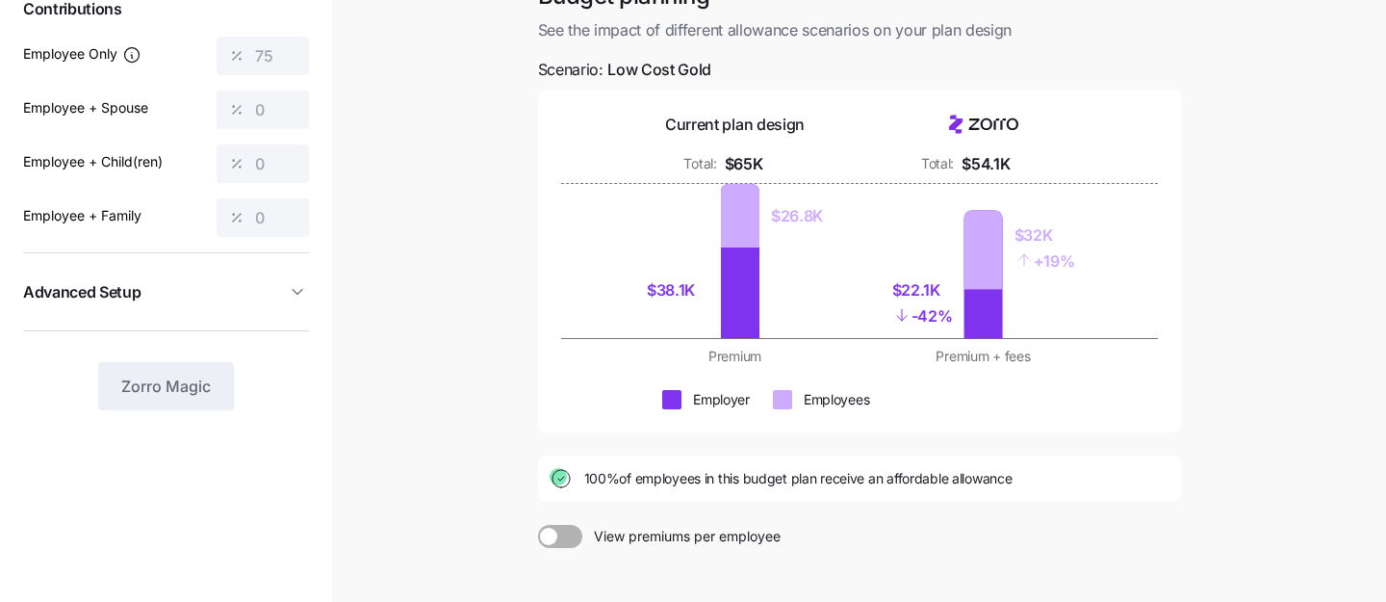
scroll to position [237, 0]
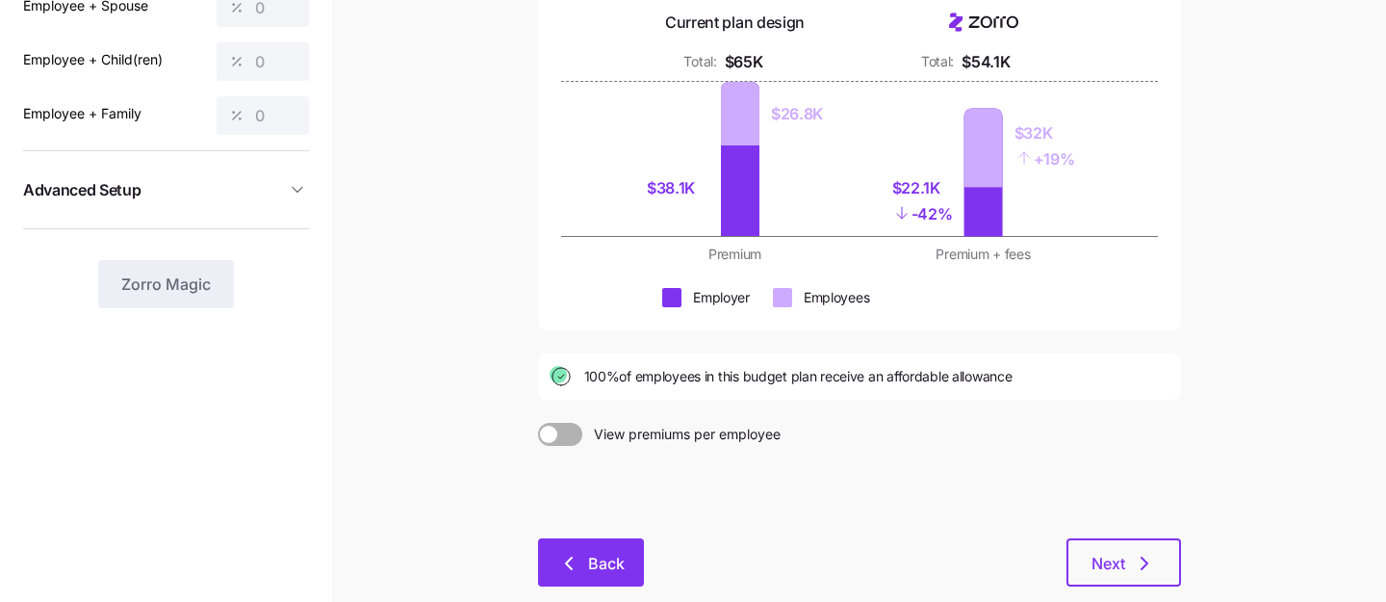
click at [599, 551] on button "Back" at bounding box center [591, 562] width 106 height 48
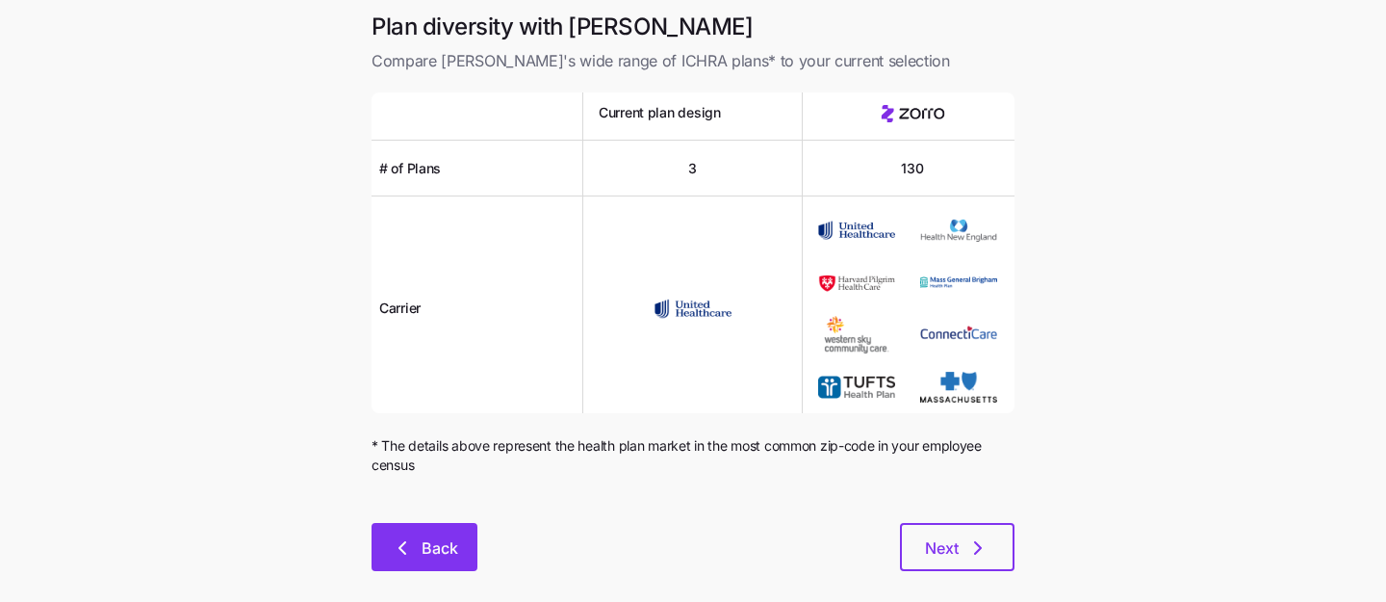
click at [440, 533] on button "Back" at bounding box center [425, 547] width 106 height 48
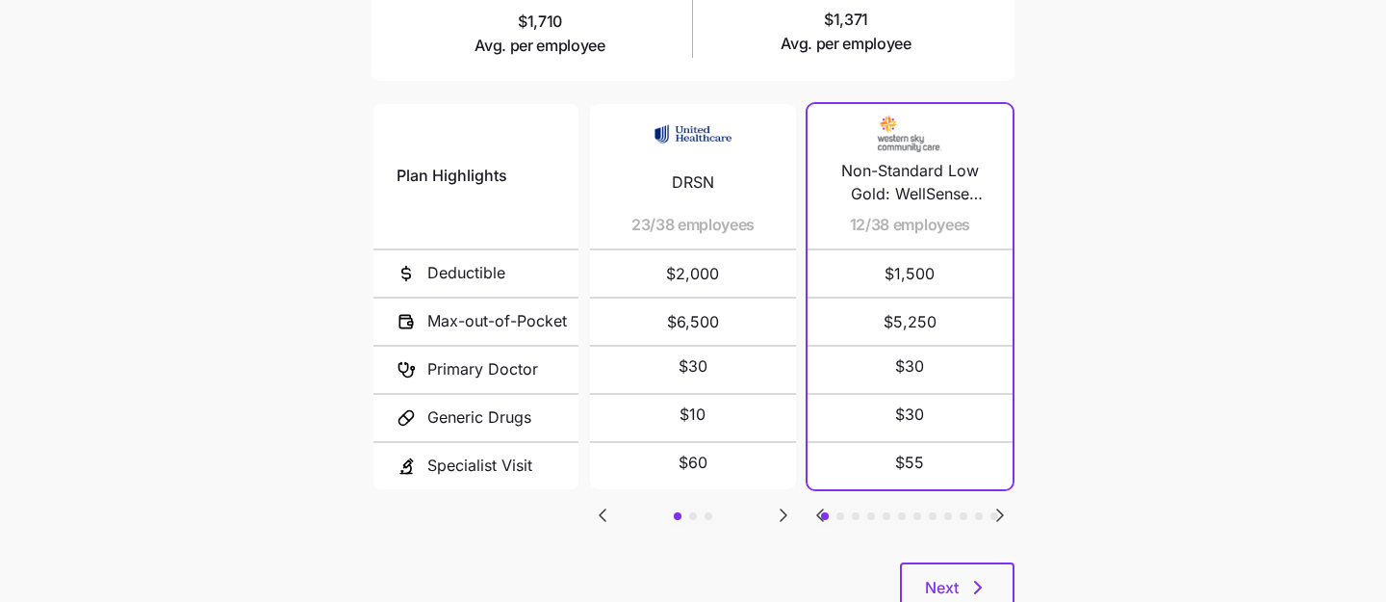
scroll to position [393, 0]
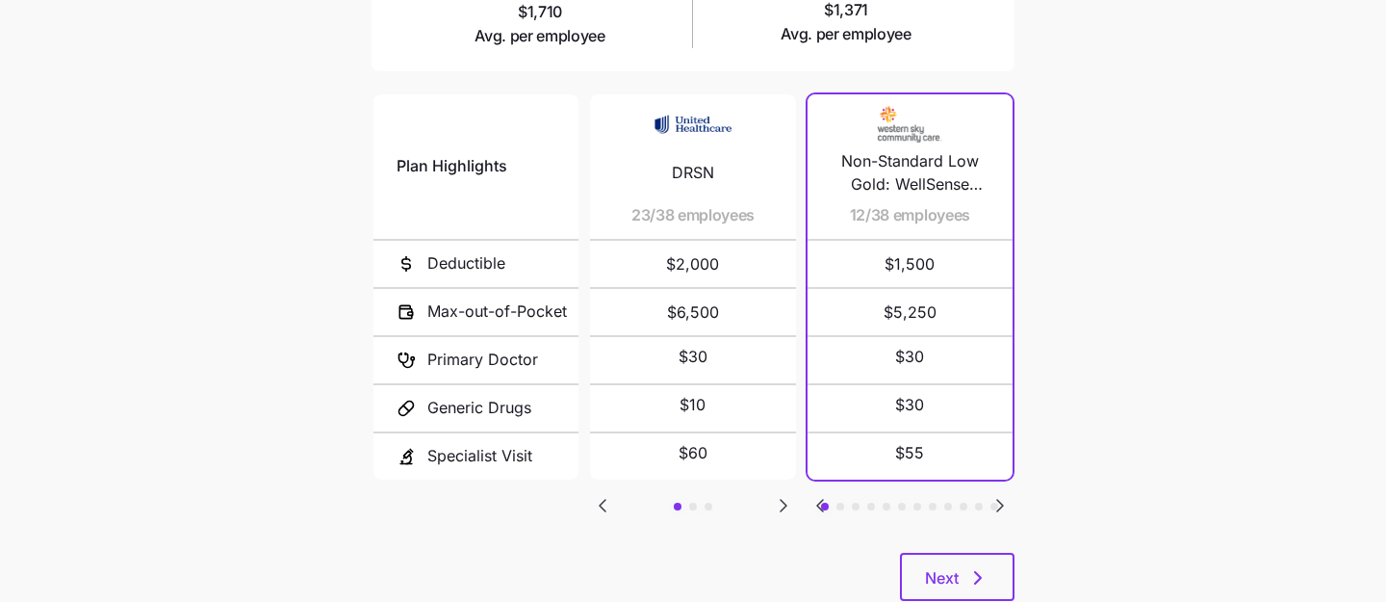
click at [1001, 500] on icon "Go to next slide" at bounding box center [1000, 506] width 6 height 12
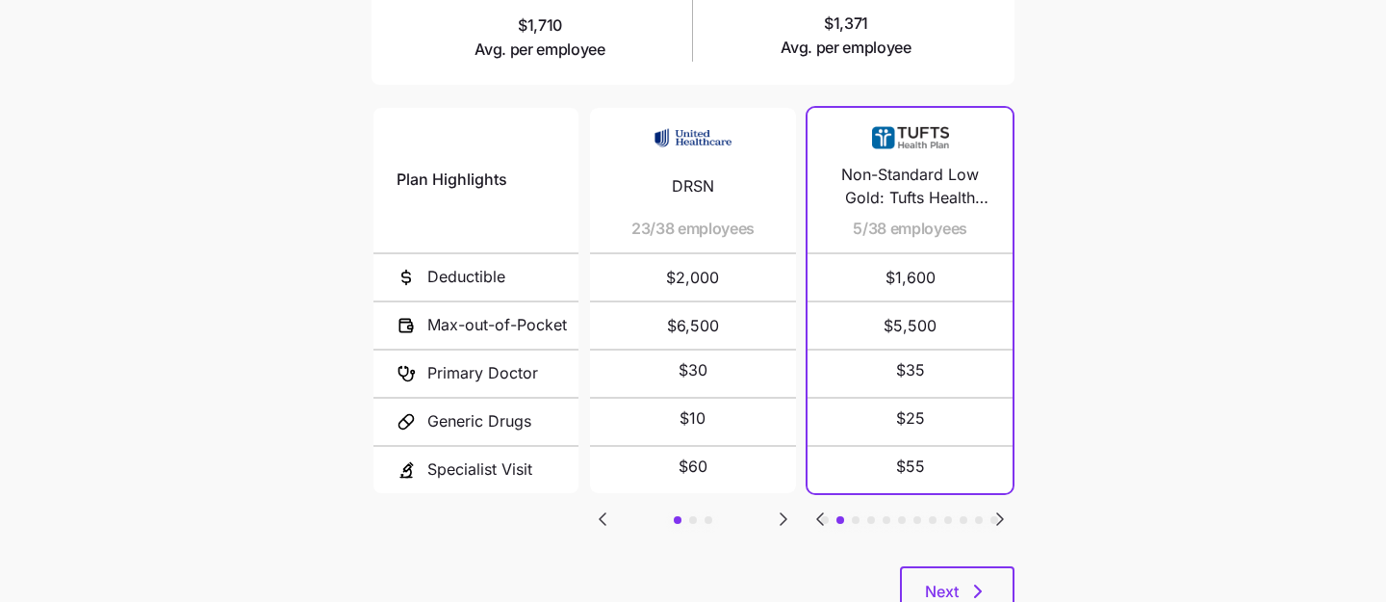
scroll to position [381, 0]
click at [1002, 508] on icon "Go to next slide" at bounding box center [1000, 516] width 23 height 23
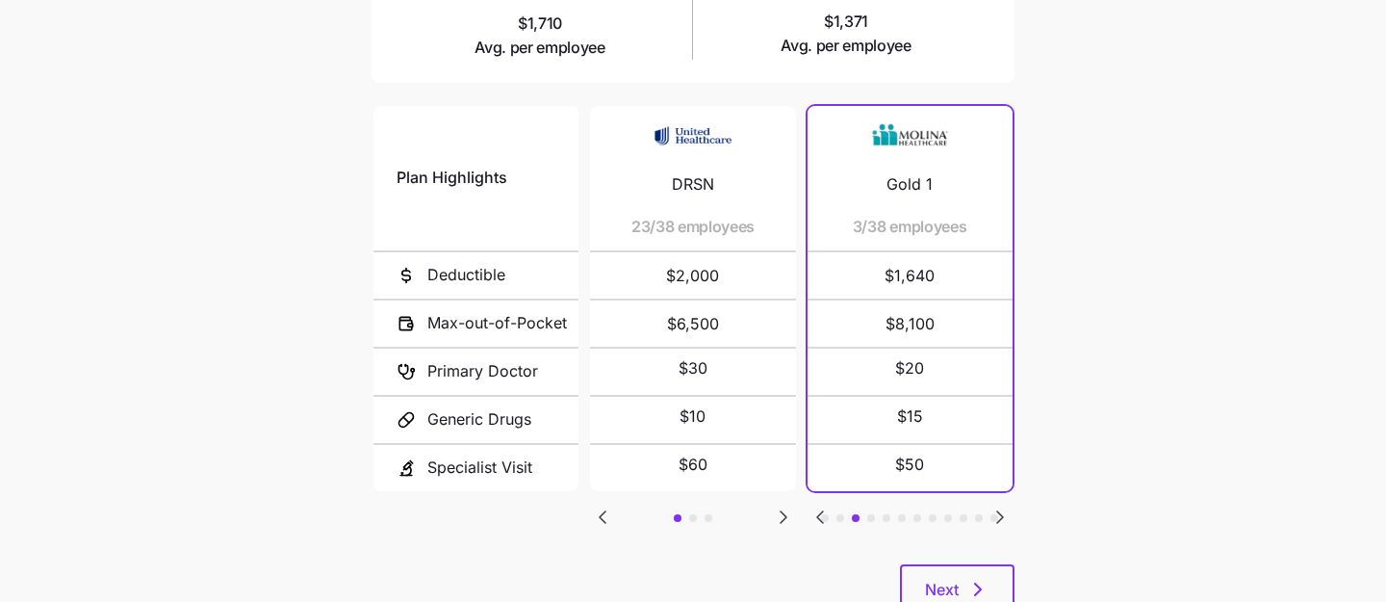
click at [1002, 508] on icon "Go to next slide" at bounding box center [1000, 516] width 23 height 23
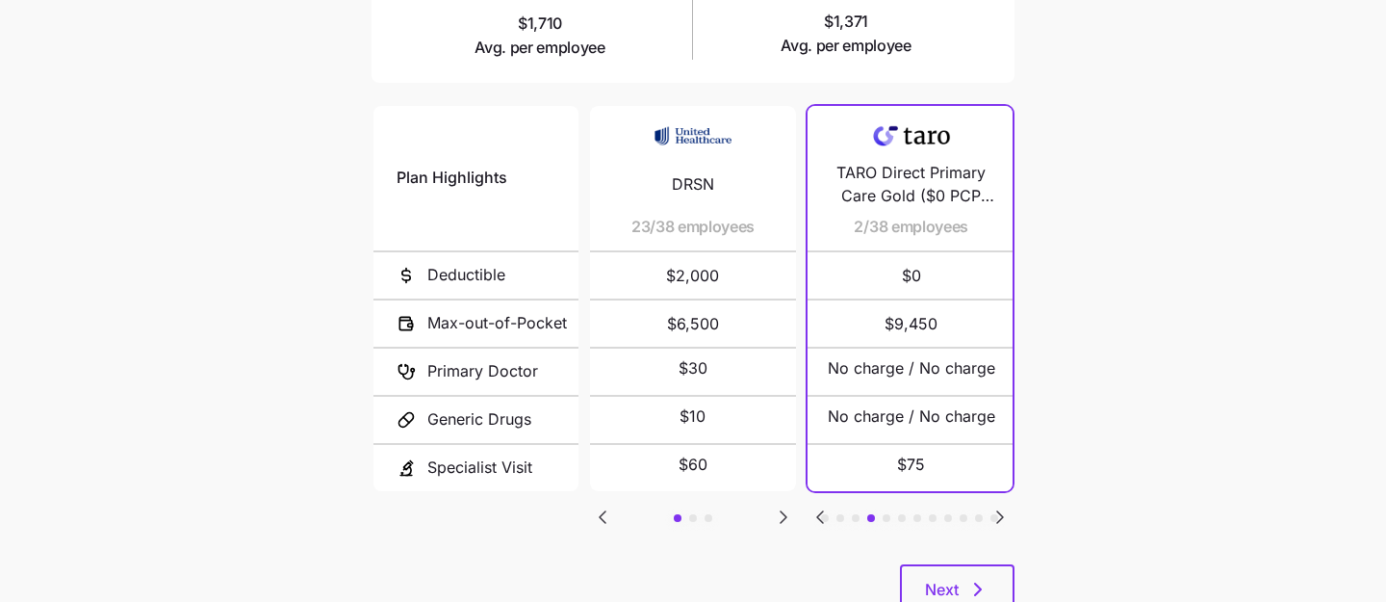
click at [1002, 508] on icon "Go to next slide" at bounding box center [1000, 516] width 23 height 23
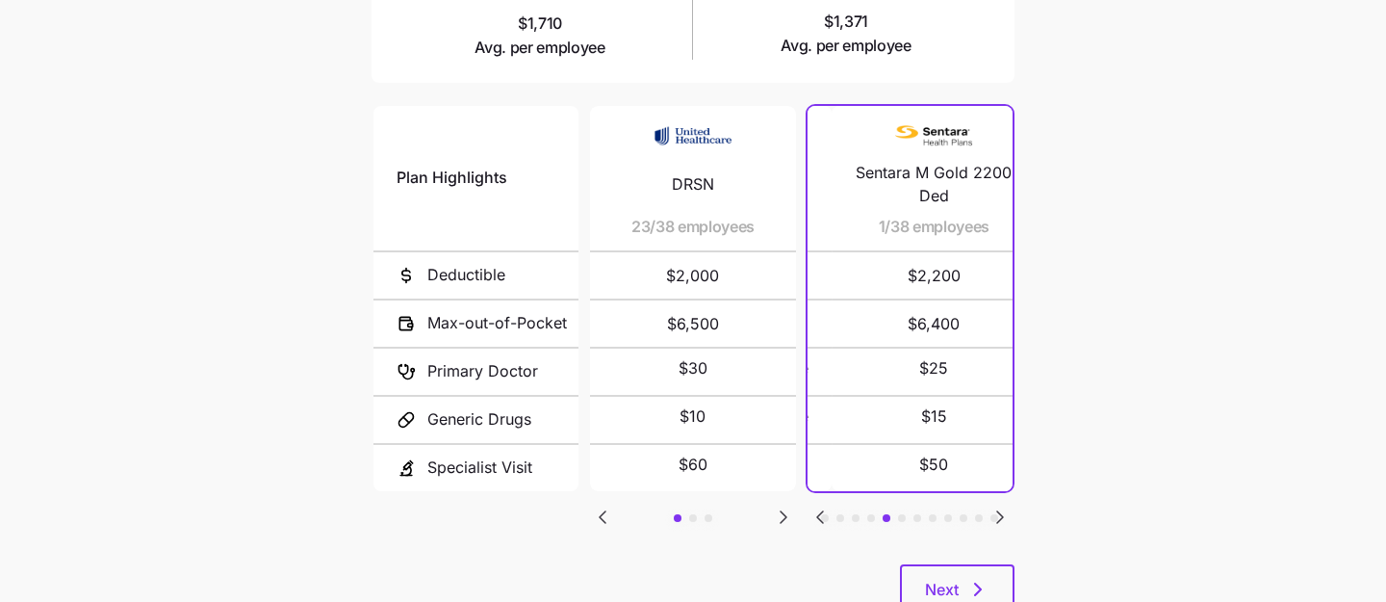
drag, startPoint x: 858, startPoint y: 227, endPoint x: 880, endPoint y: 224, distance: 22.3
click at [880, 224] on span "1/38 employees" at bounding box center [935, 227] width 112 height 24
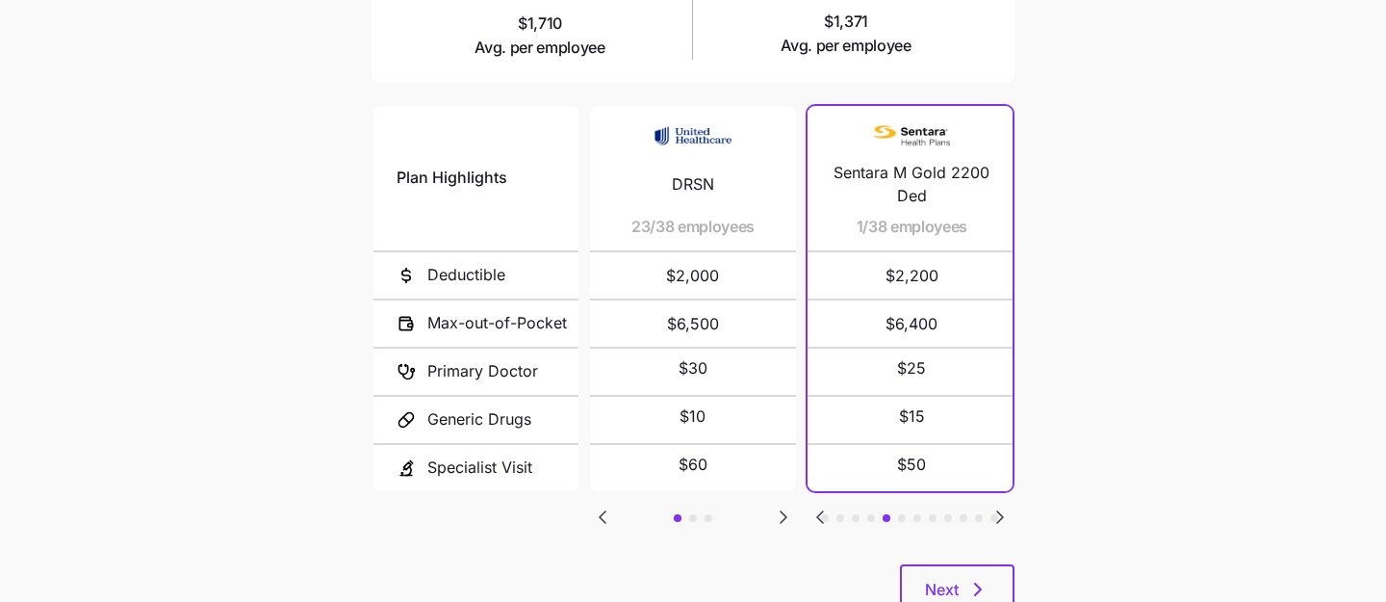
click at [1002, 513] on icon "Go to next slide" at bounding box center [1000, 516] width 23 height 23
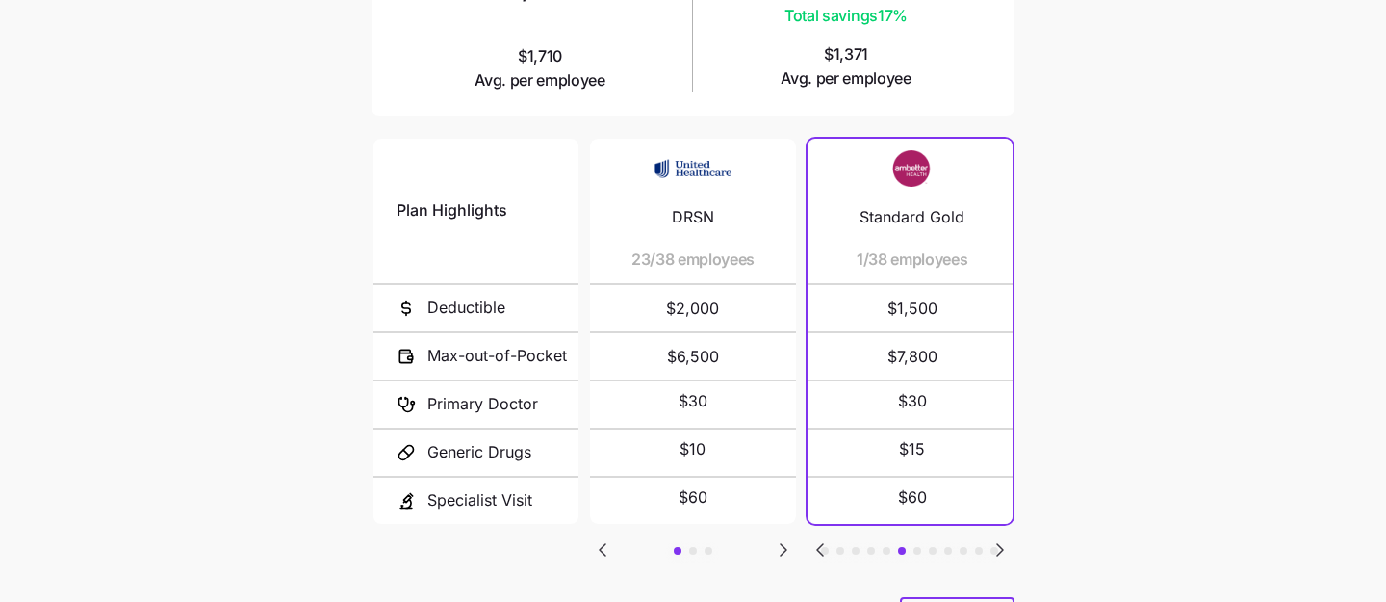
scroll to position [342, 0]
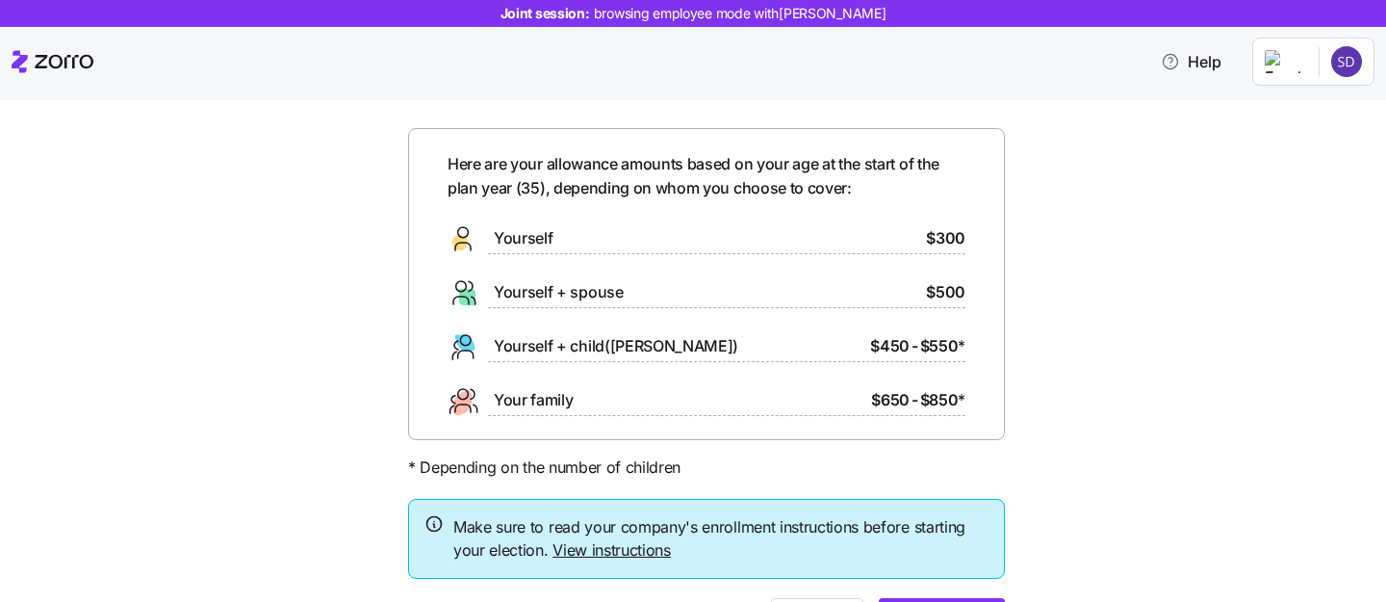
scroll to position [169, 0]
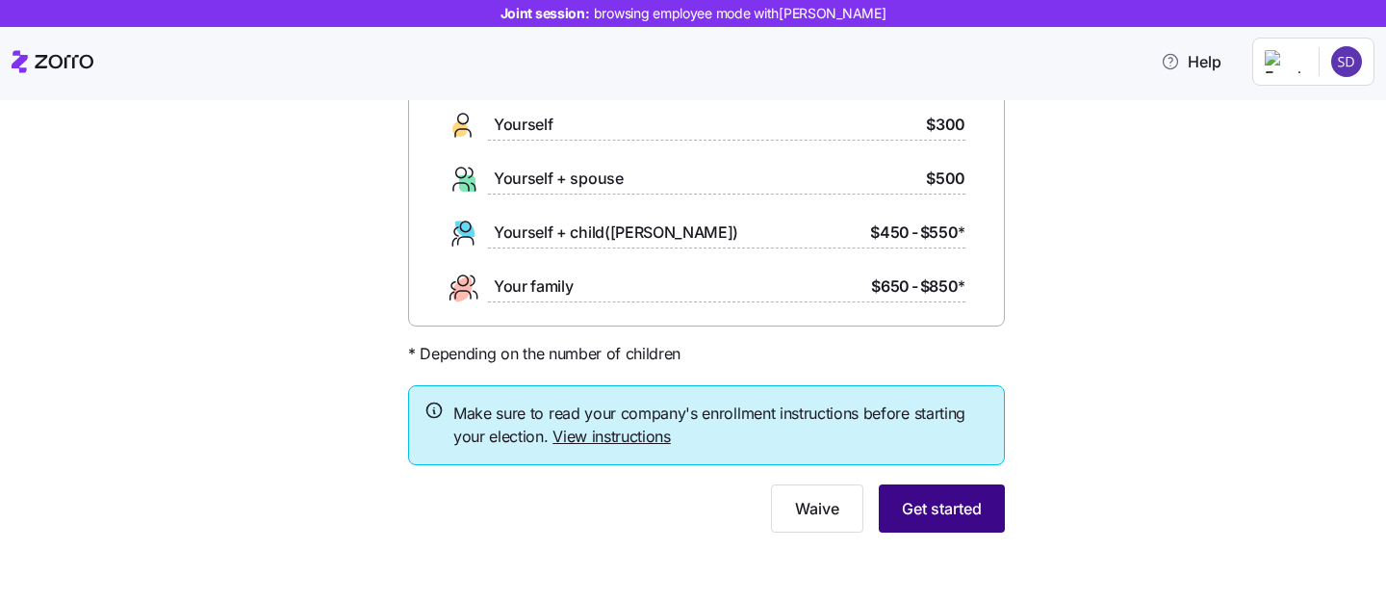
click at [928, 506] on span "Get started" at bounding box center [942, 508] width 80 height 23
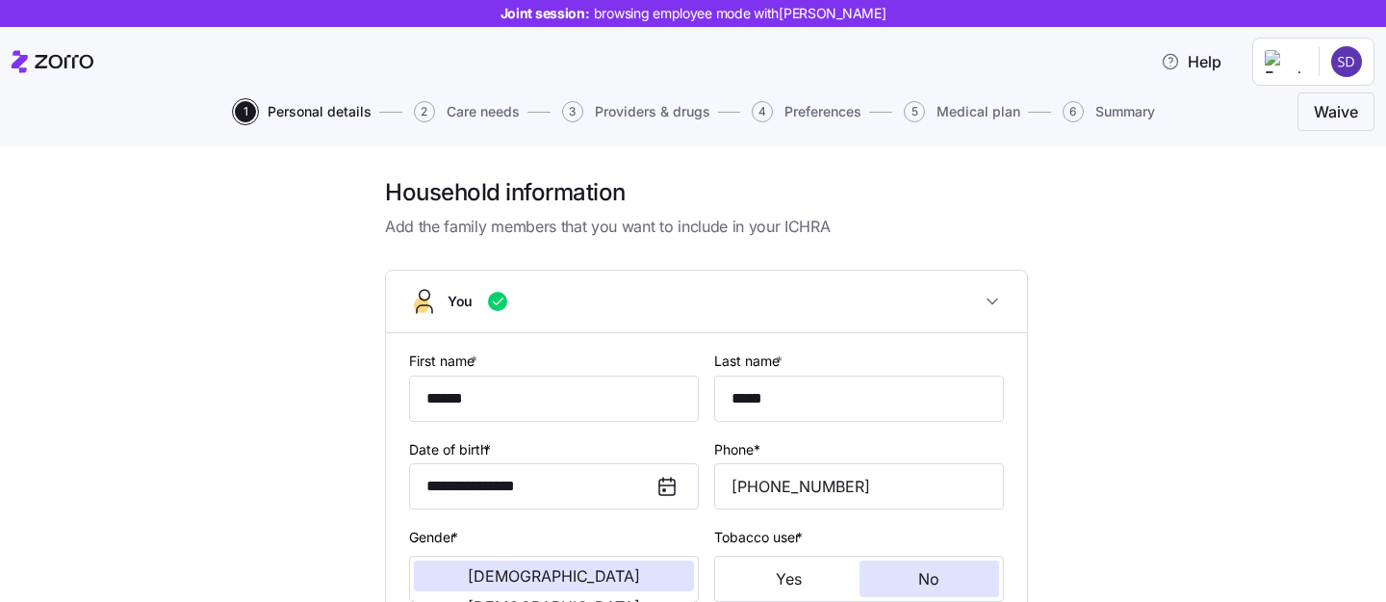
click at [300, 114] on span "Personal details" at bounding box center [320, 111] width 104 height 13
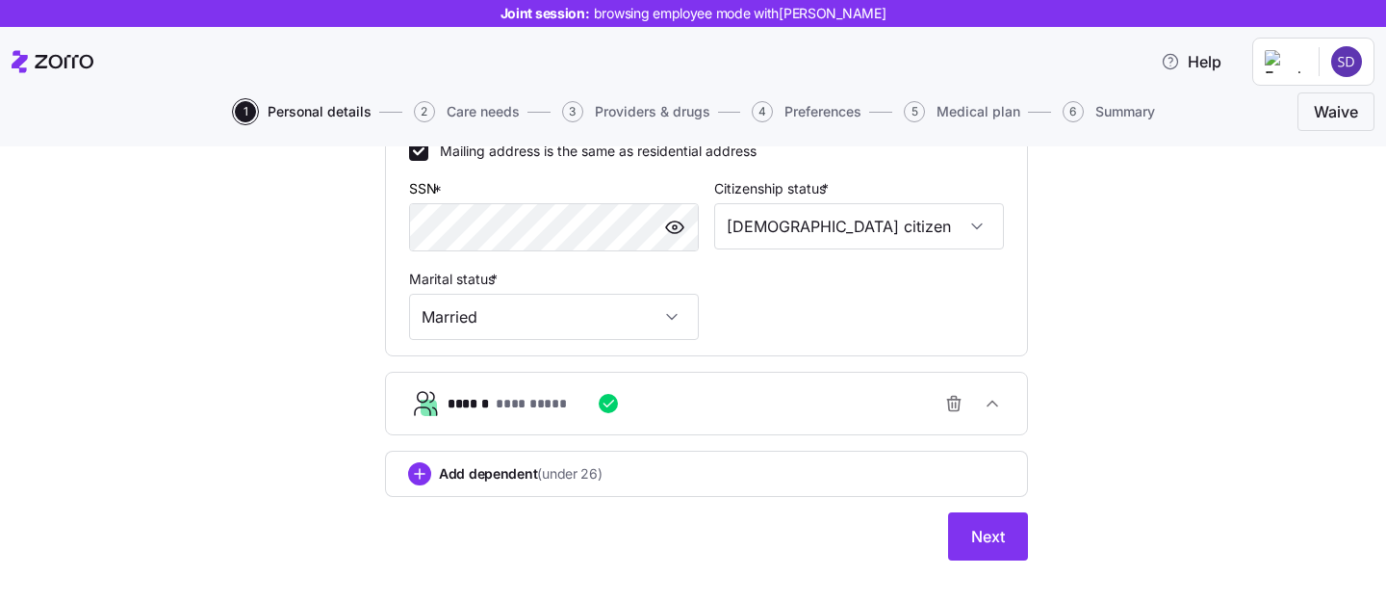
scroll to position [682, 0]
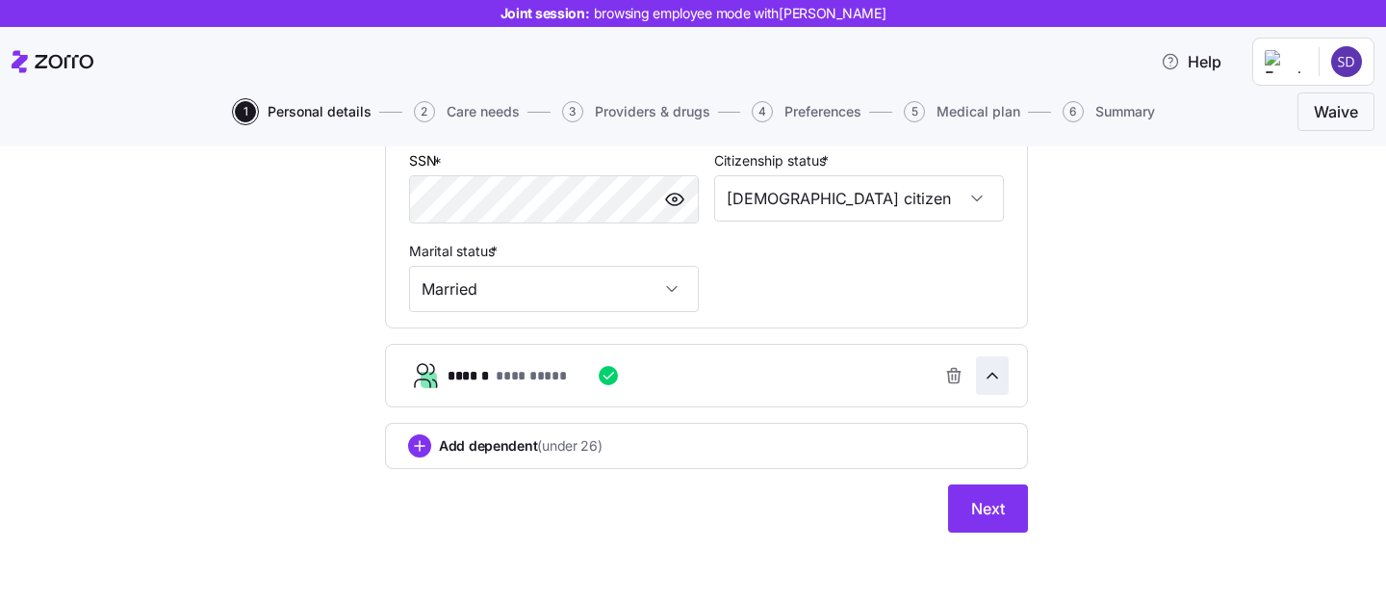
click at [991, 378] on icon "button" at bounding box center [992, 375] width 19 height 19
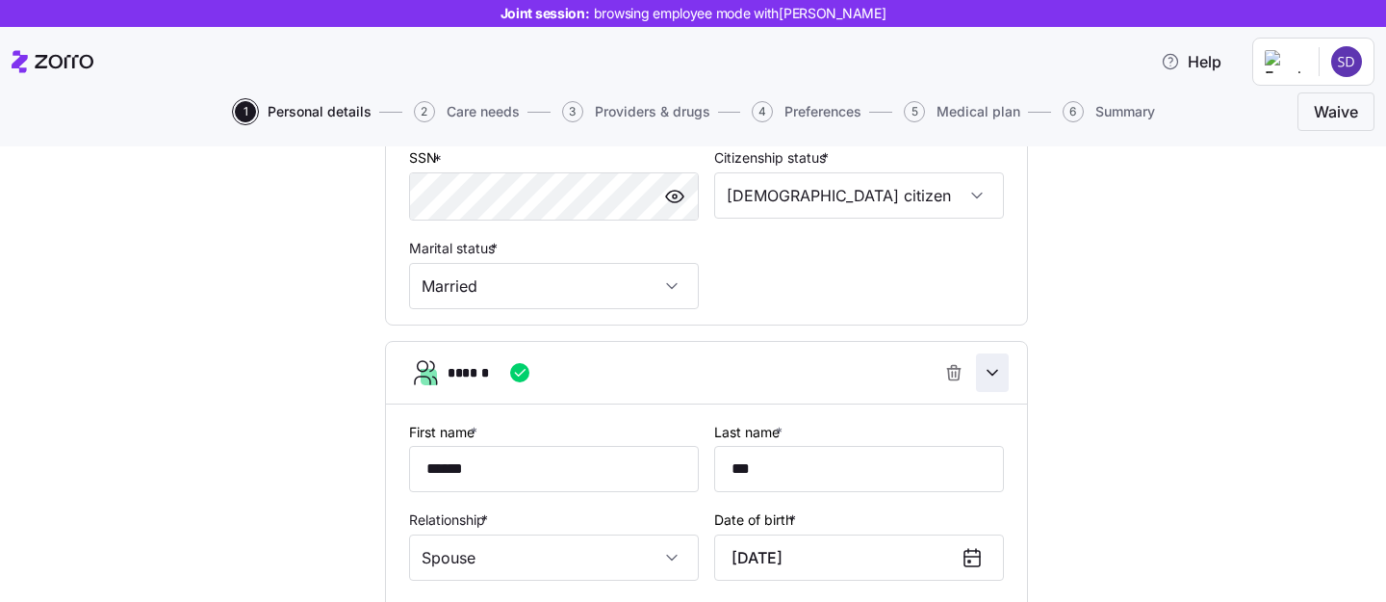
click at [991, 378] on icon "button" at bounding box center [992, 372] width 19 height 19
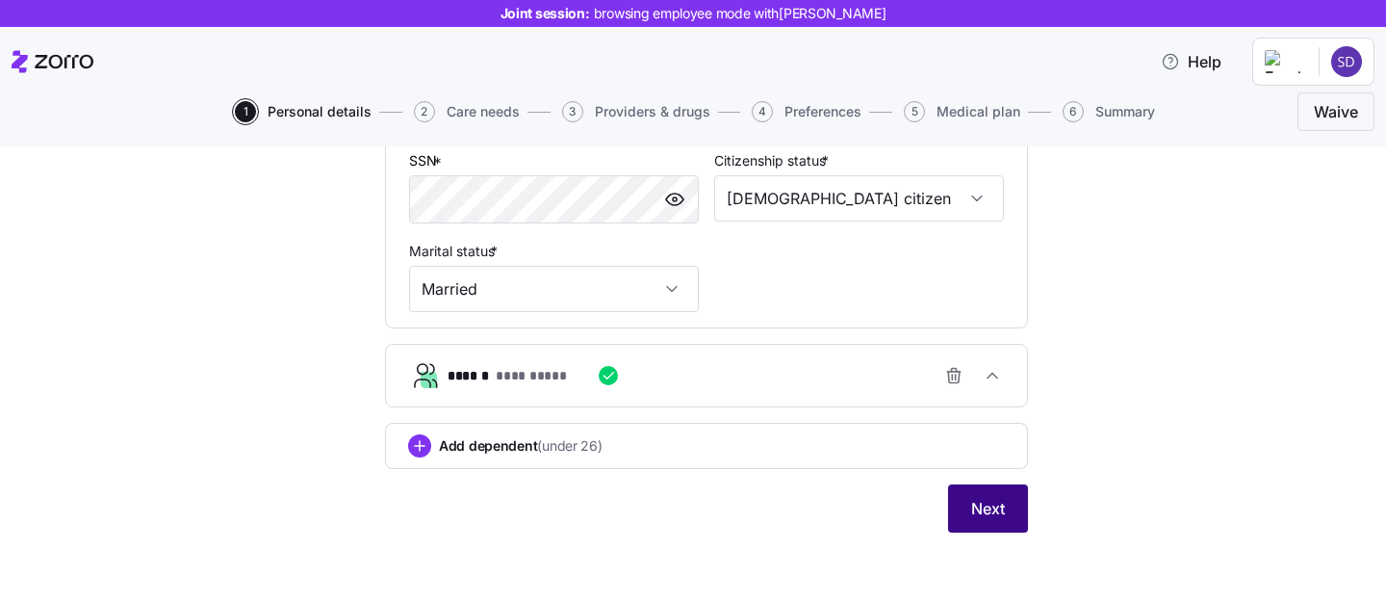
click at [992, 512] on span "Next" at bounding box center [988, 508] width 34 height 23
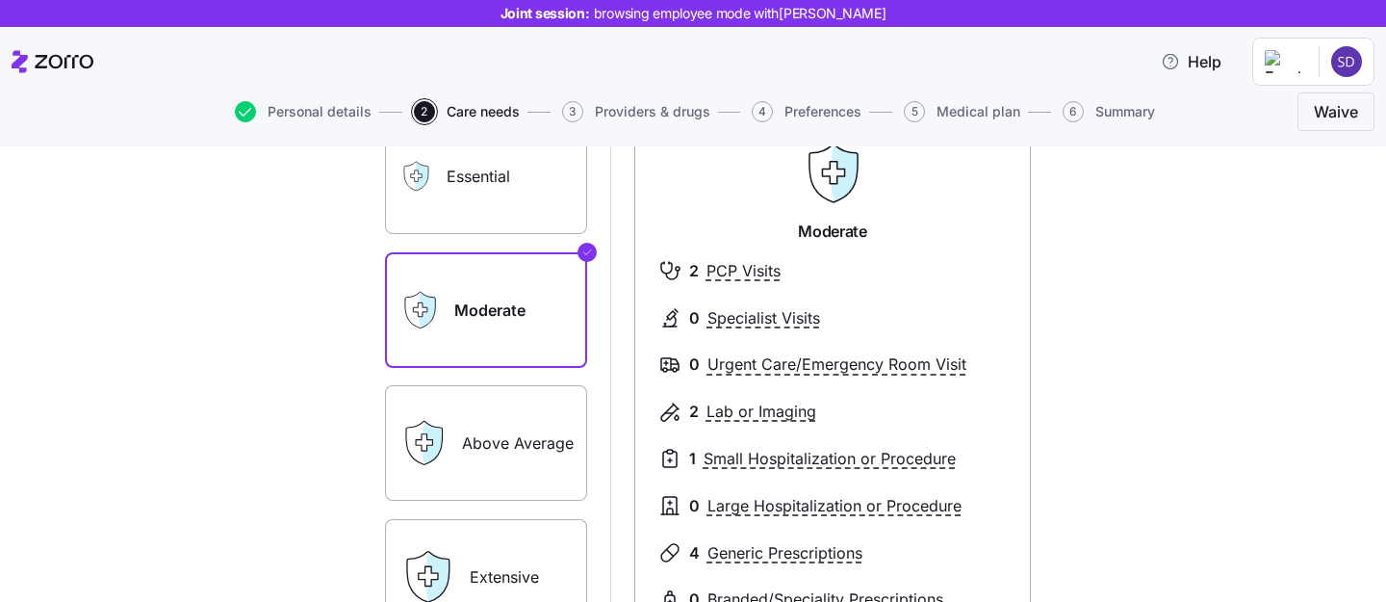
scroll to position [187, 0]
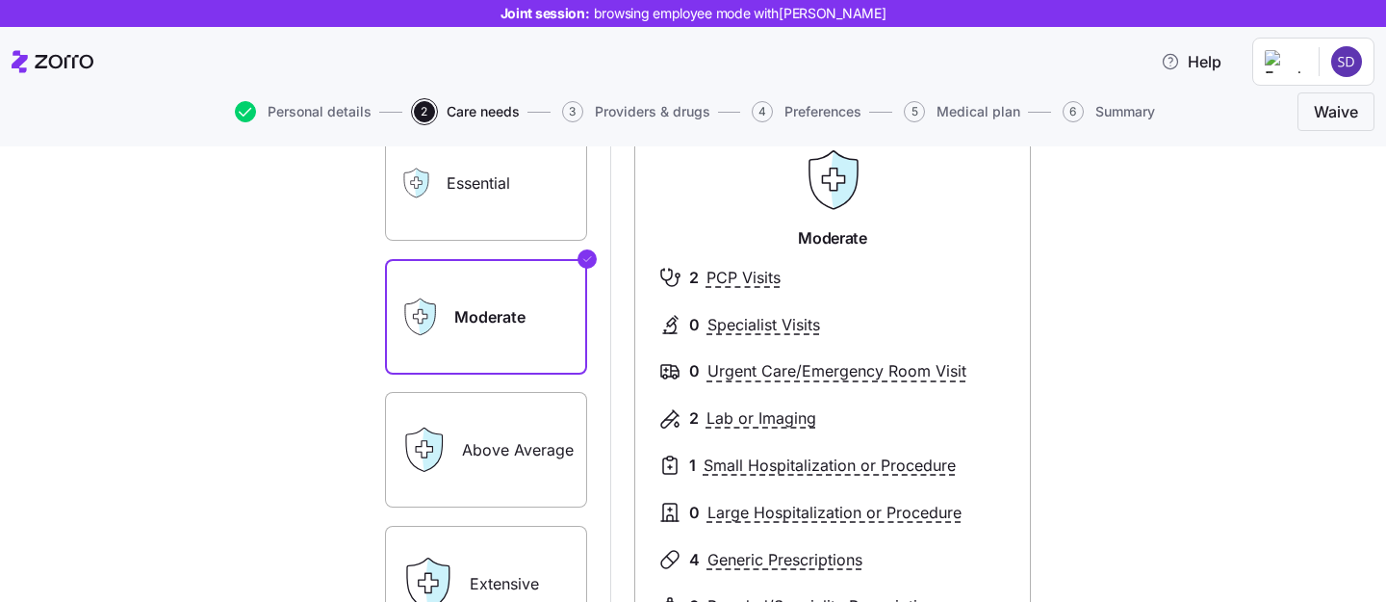
click at [525, 164] on label "Essential" at bounding box center [486, 183] width 202 height 116
click at [0, 0] on input "Essential" at bounding box center [0, 0] width 0 height 0
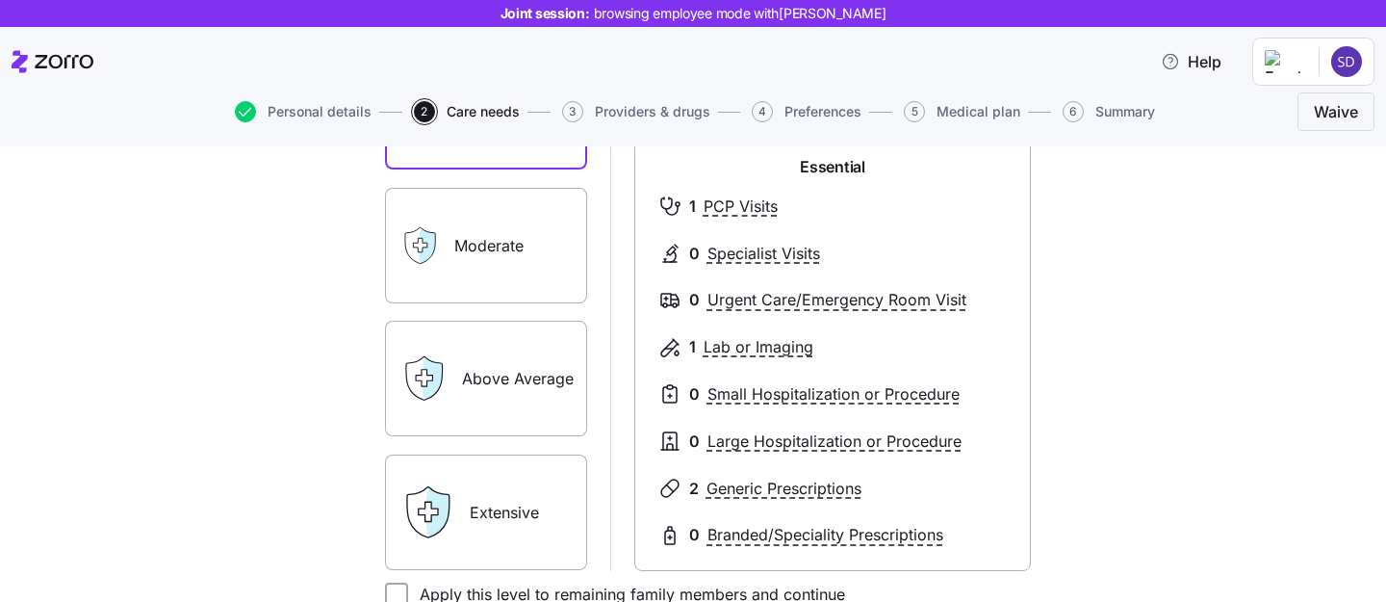
scroll to position [318, 0]
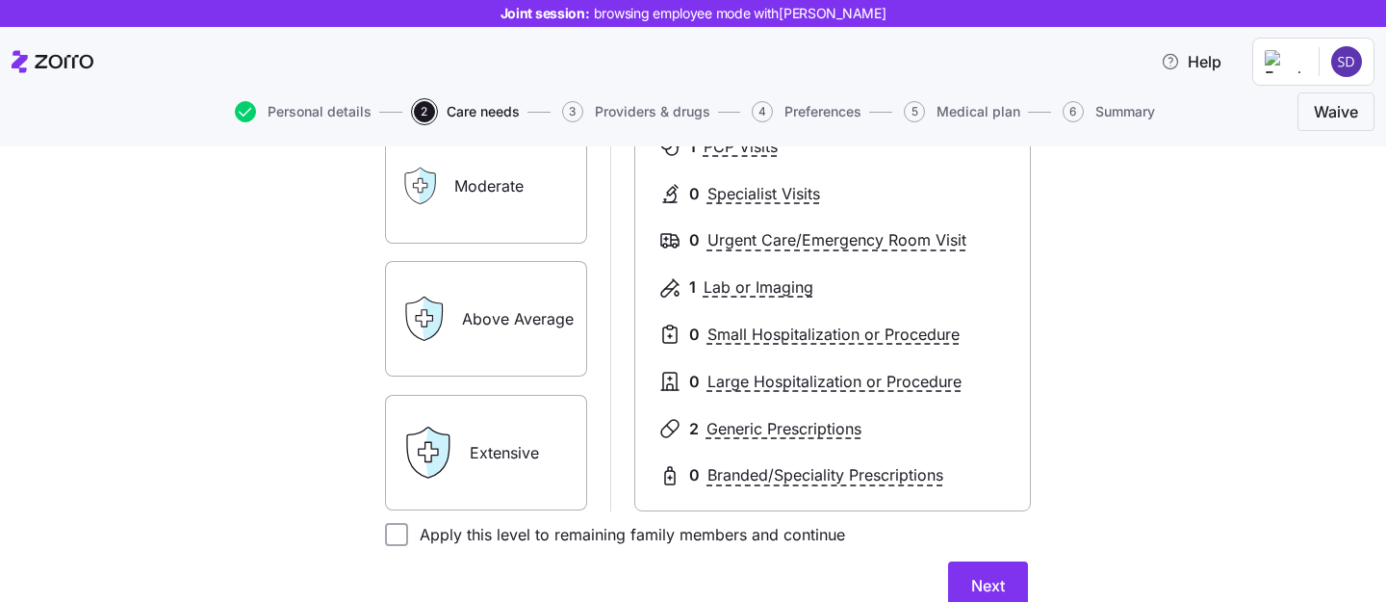
click at [472, 408] on label "Extensive" at bounding box center [486, 453] width 202 height 116
click at [0, 0] on input "Extensive" at bounding box center [0, 0] width 0 height 0
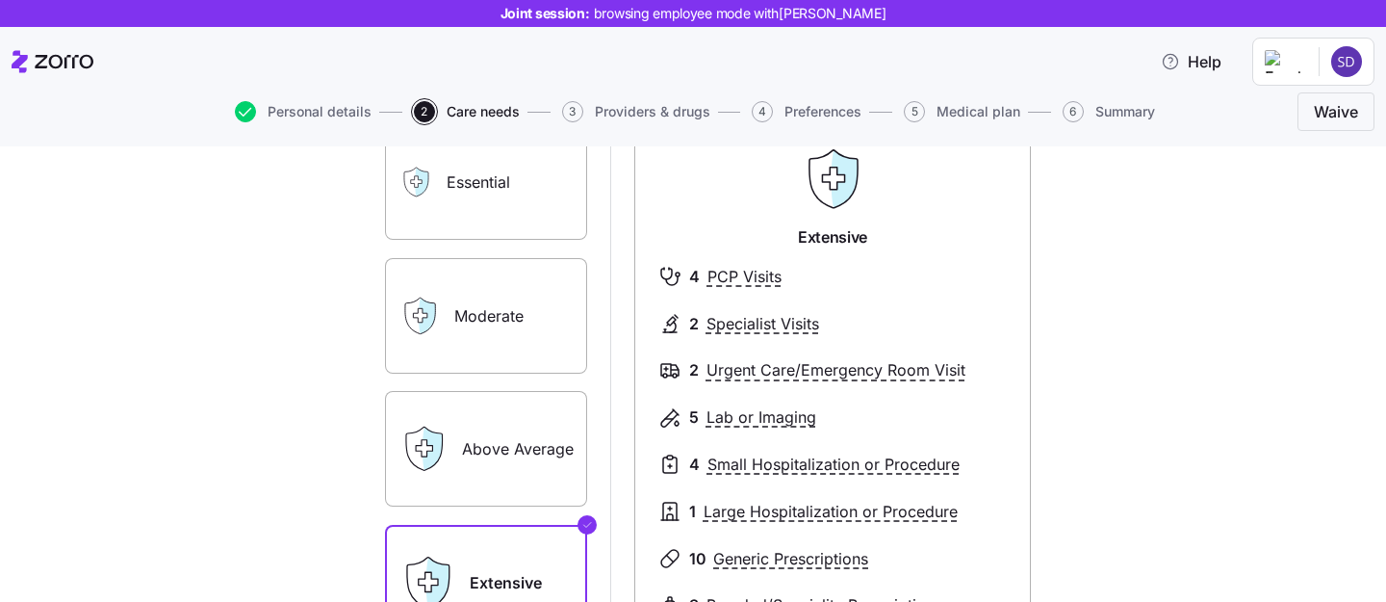
scroll to position [186, 0]
click at [490, 321] on label "Moderate" at bounding box center [486, 318] width 202 height 116
click at [0, 0] on input "Moderate" at bounding box center [0, 0] width 0 height 0
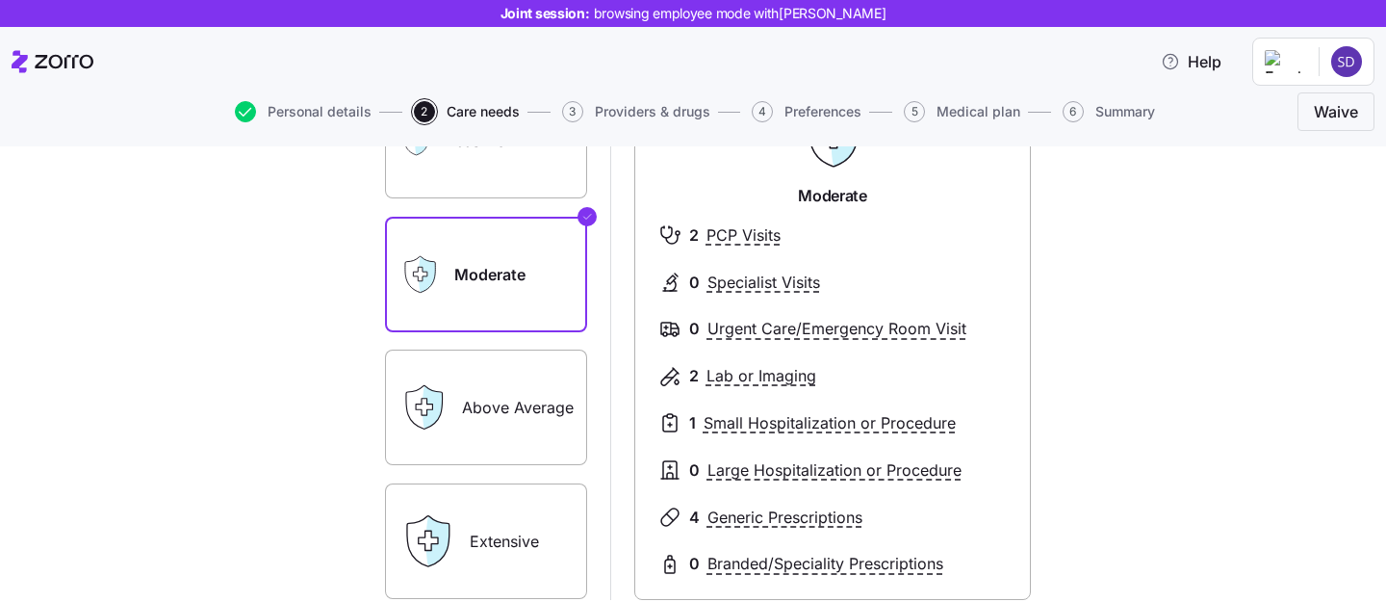
scroll to position [327, 0]
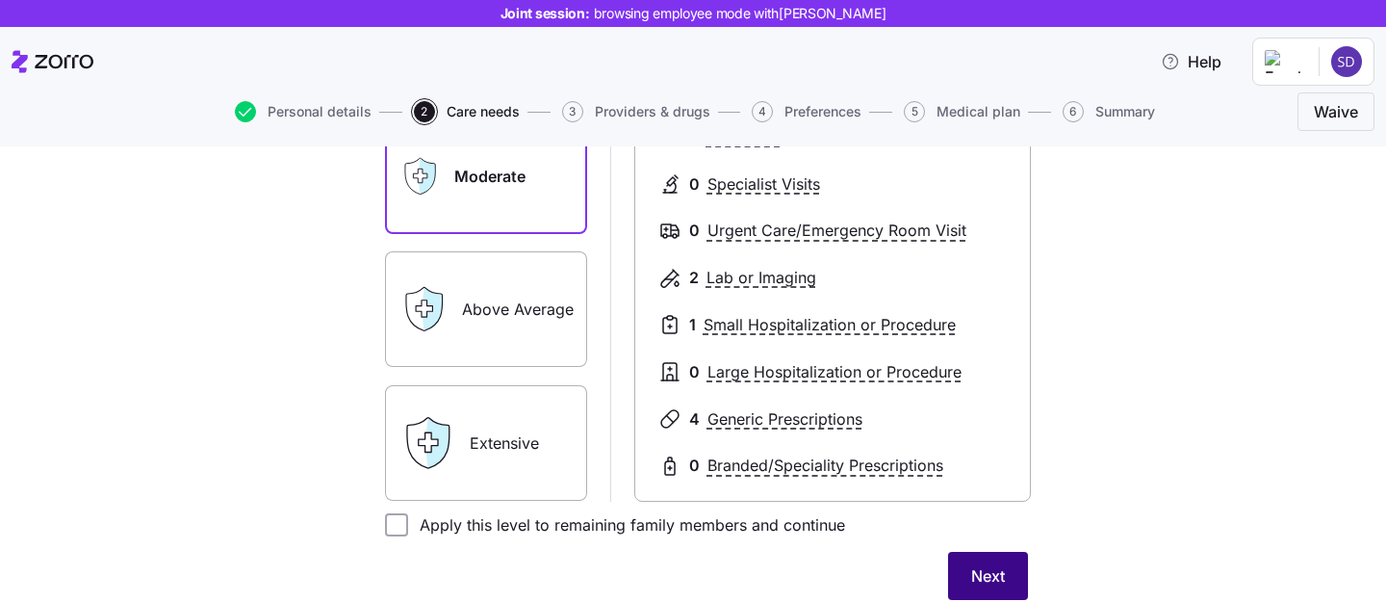
click at [989, 582] on span "Next" at bounding box center [988, 575] width 34 height 23
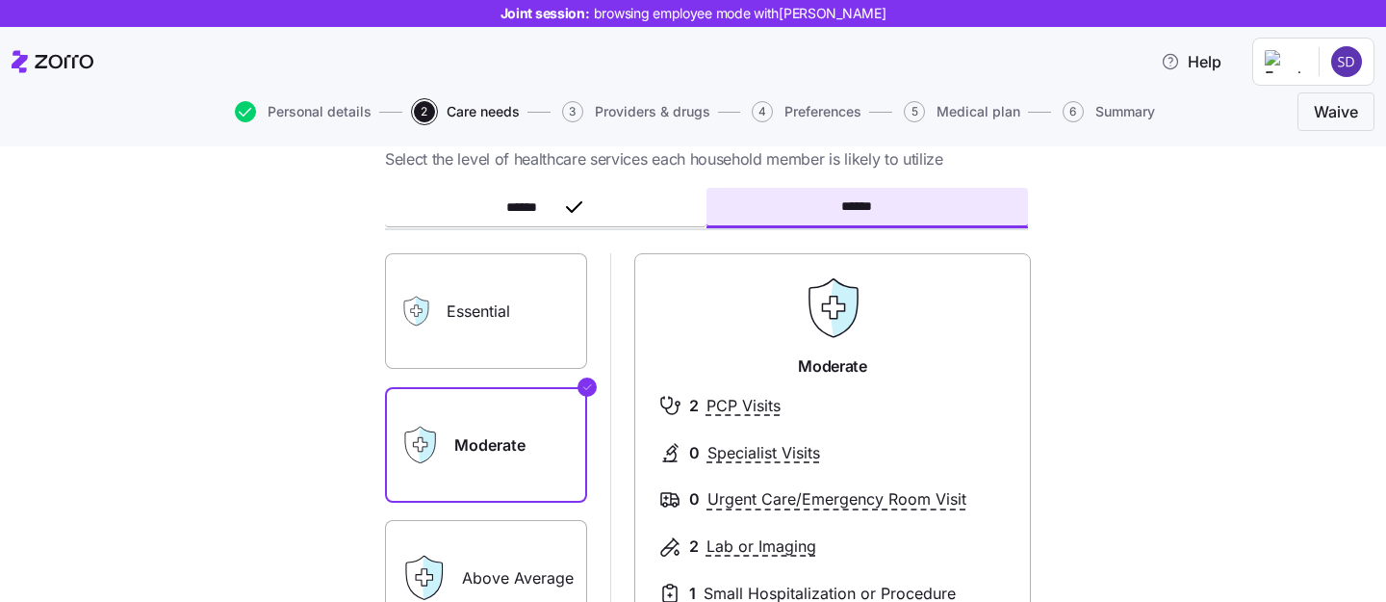
scroll to position [285, 0]
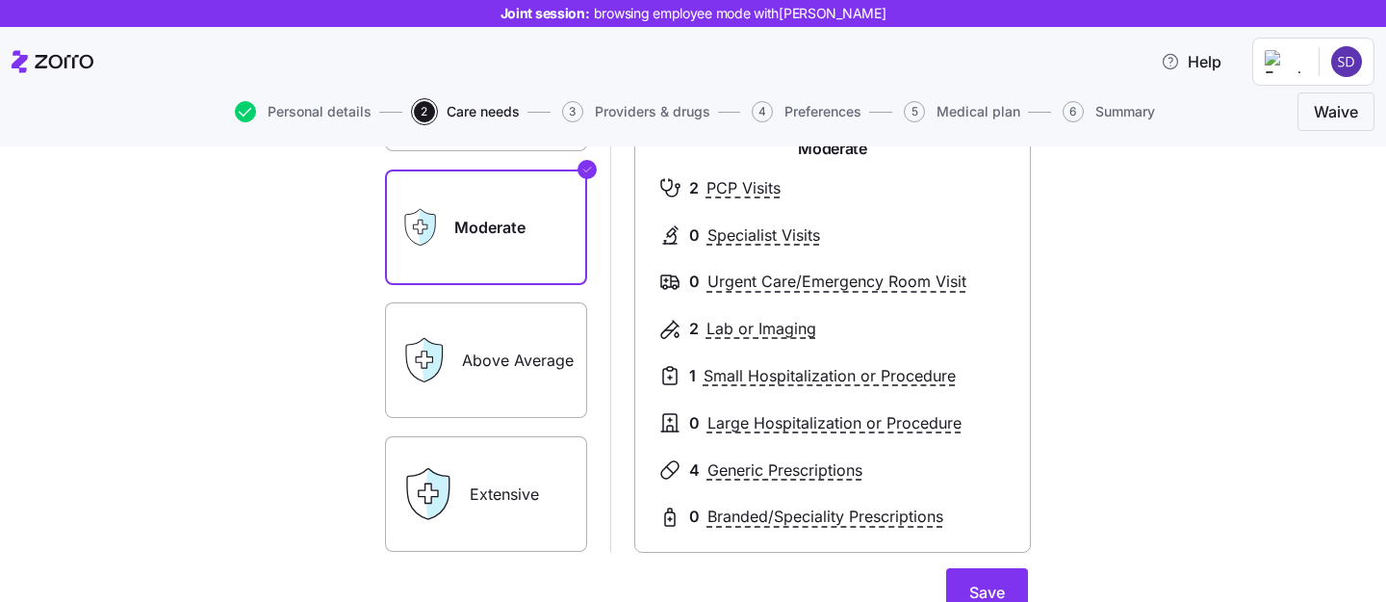
click at [527, 483] on label "Extensive" at bounding box center [486, 494] width 202 height 116
click at [0, 0] on input "Extensive" at bounding box center [0, 0] width 0 height 0
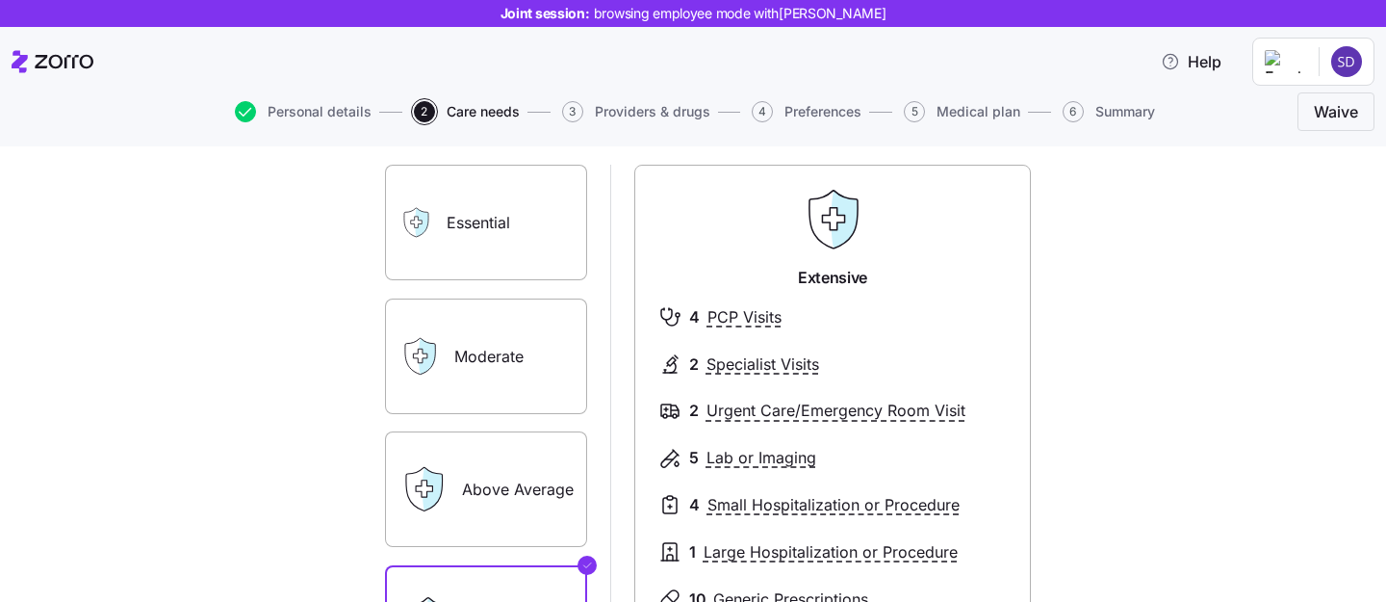
scroll to position [153, 0]
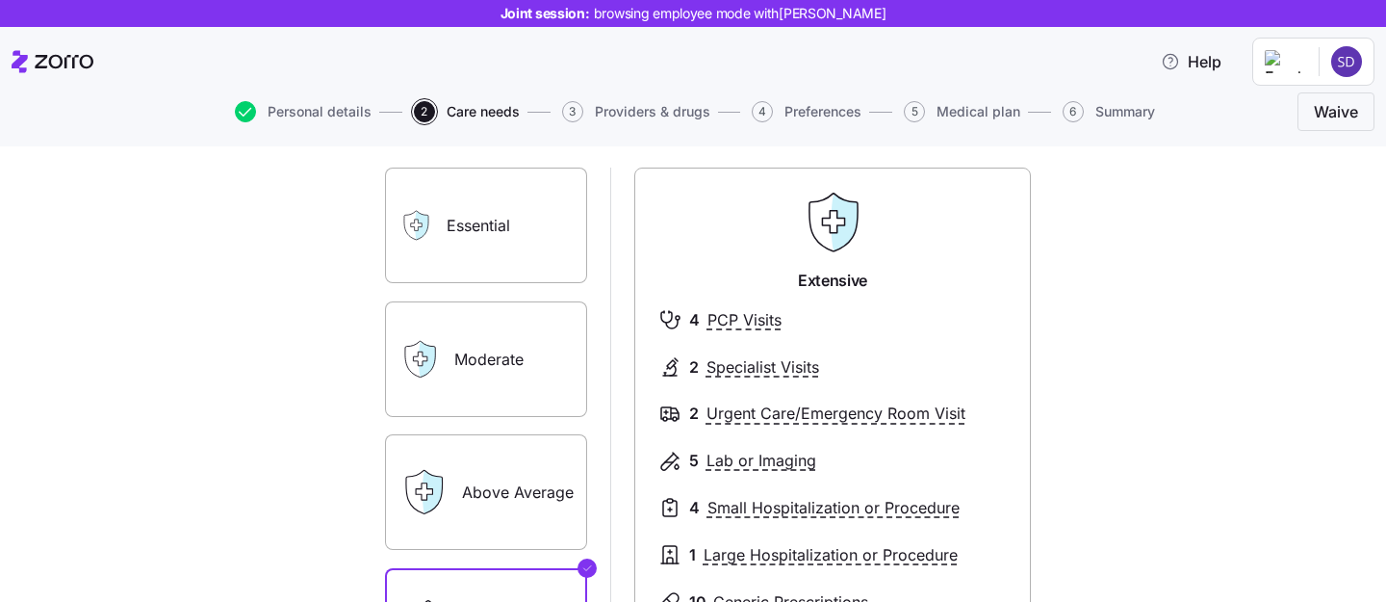
click at [528, 227] on label "Essential" at bounding box center [486, 225] width 202 height 116
click at [0, 0] on input "Essential" at bounding box center [0, 0] width 0 height 0
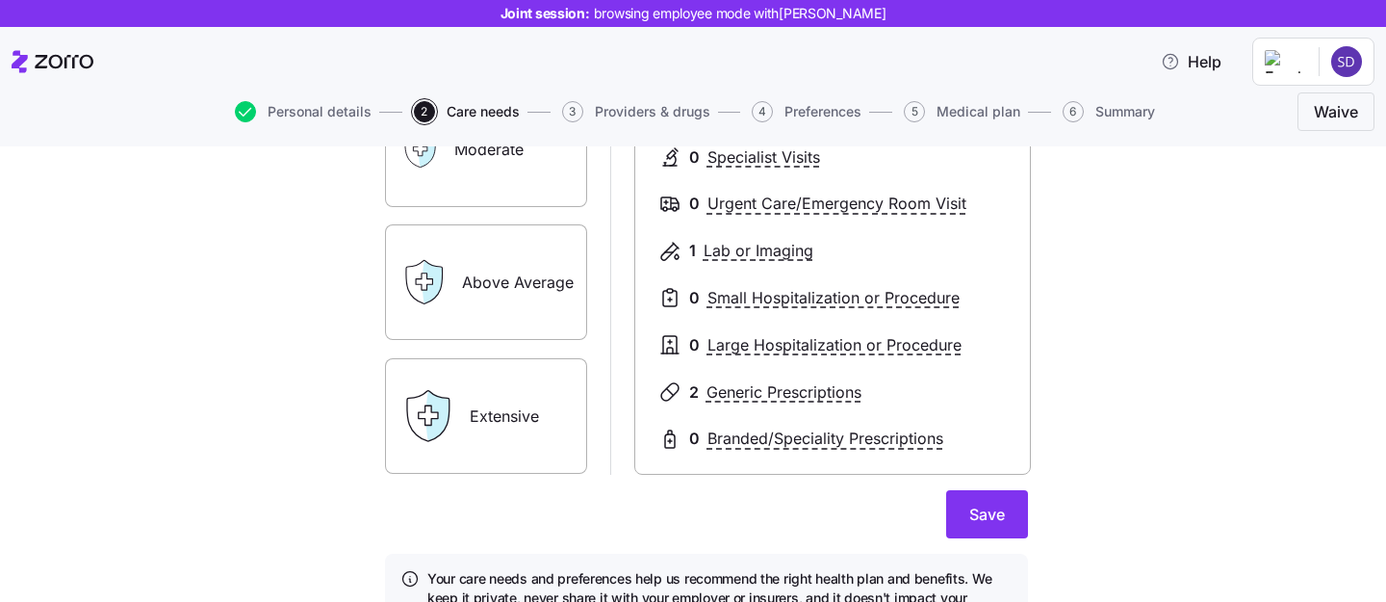
scroll to position [375, 0]
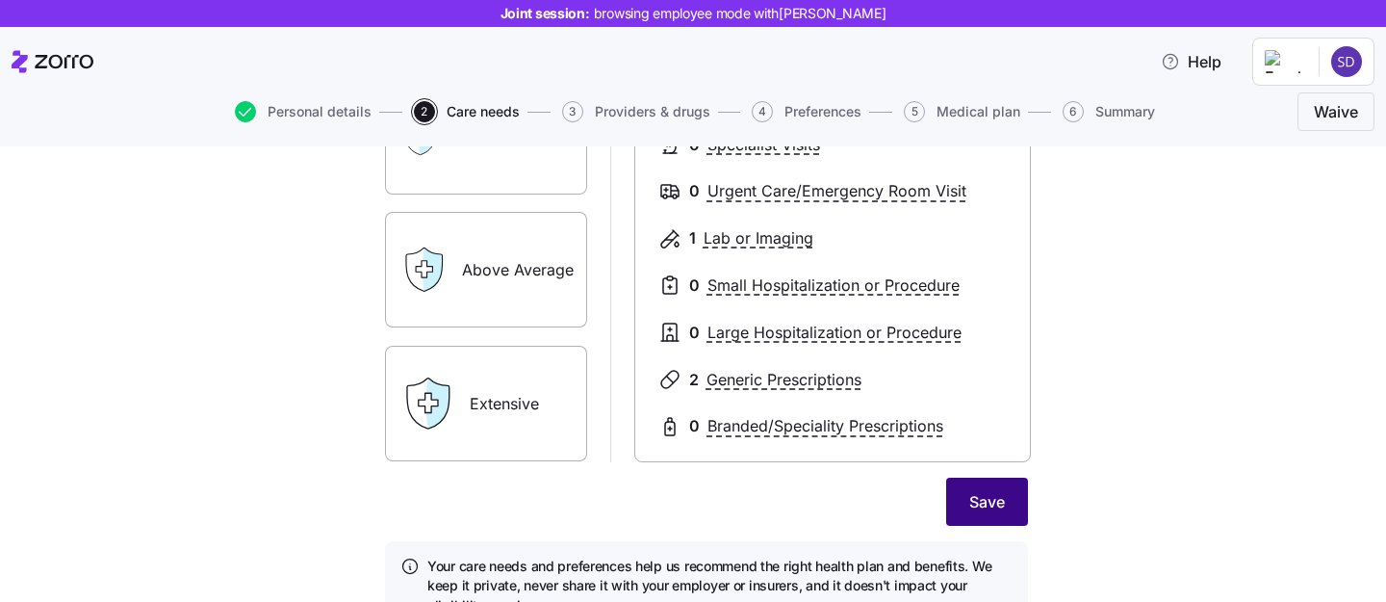
click at [993, 509] on span "Save" at bounding box center [987, 501] width 36 height 23
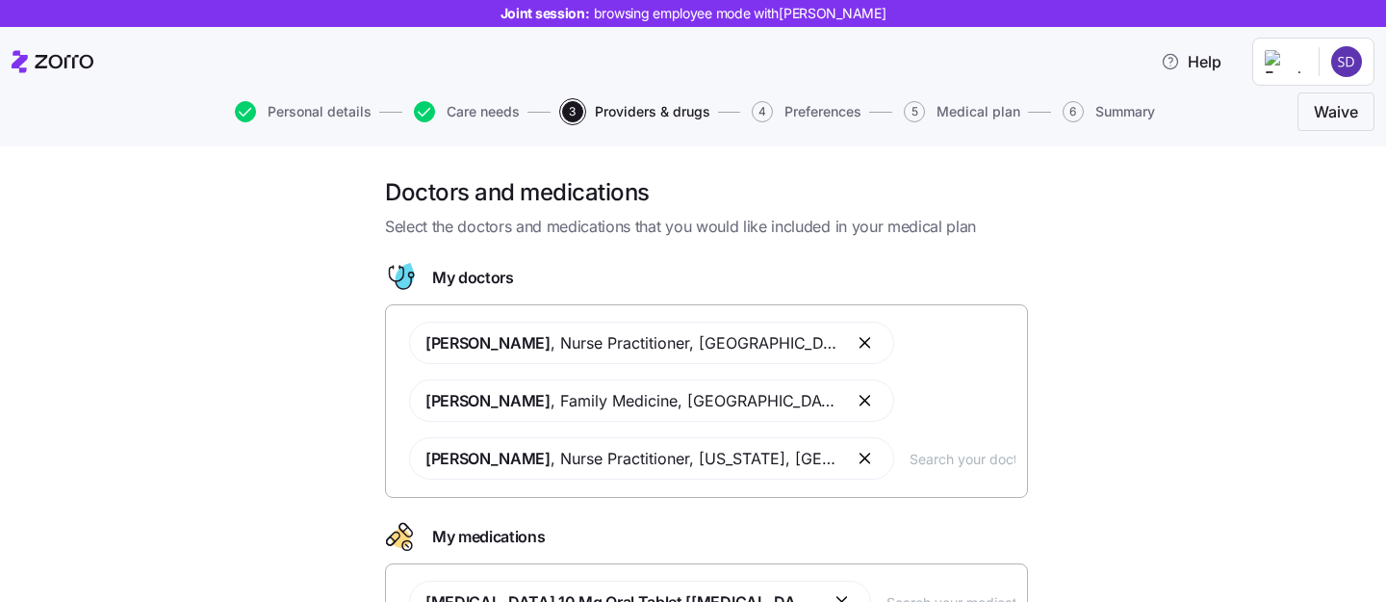
click at [910, 466] on input "text" at bounding box center [963, 458] width 106 height 21
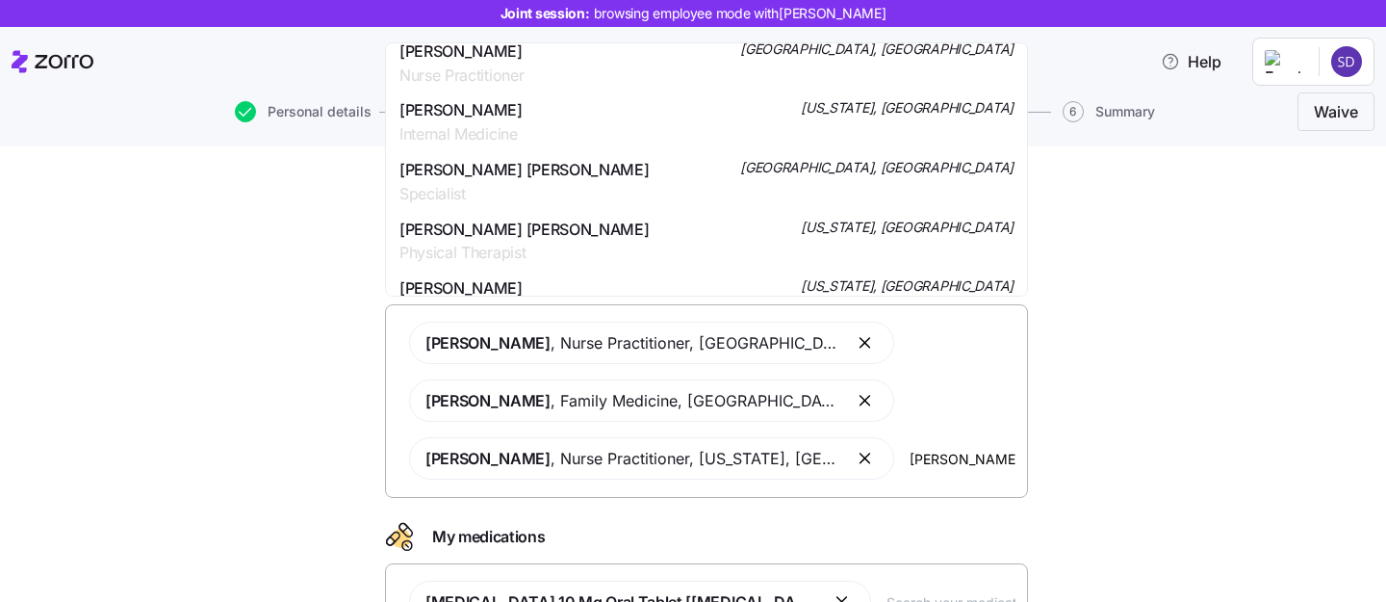
scroll to position [1323, 0]
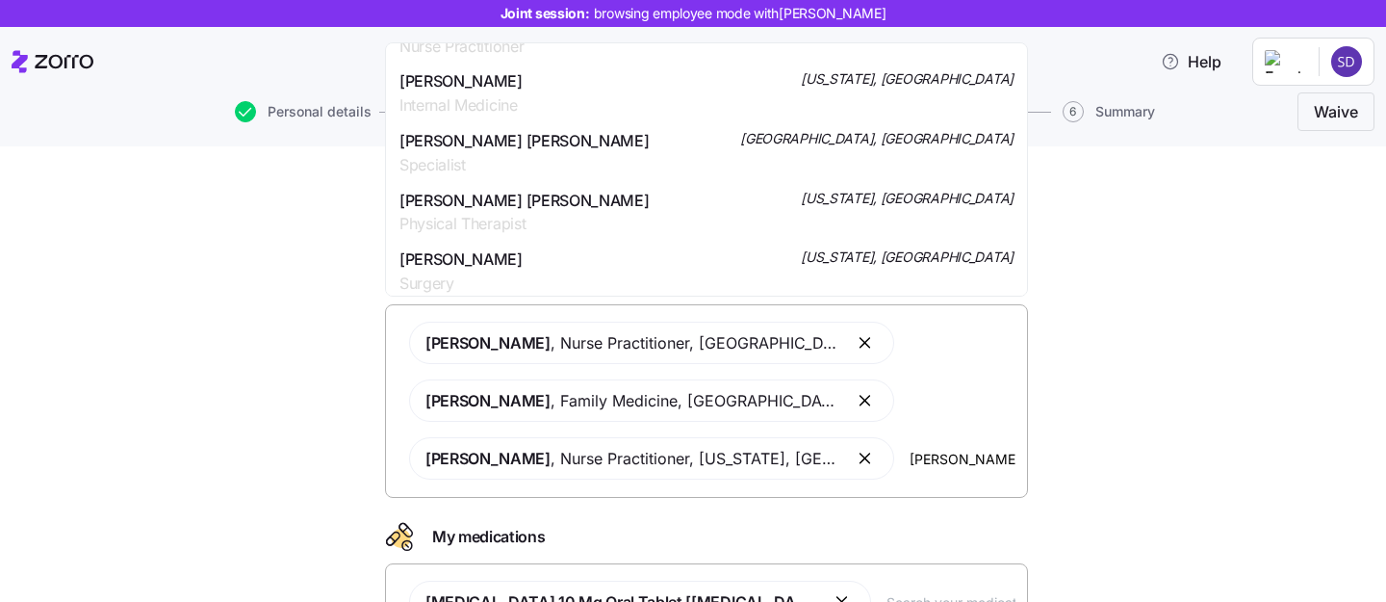
type input "[PERSON_NAME]"
click at [1112, 277] on div "Doctors and medications Select the doctors and medications that you would like …" at bounding box center [706, 456] width 1305 height 558
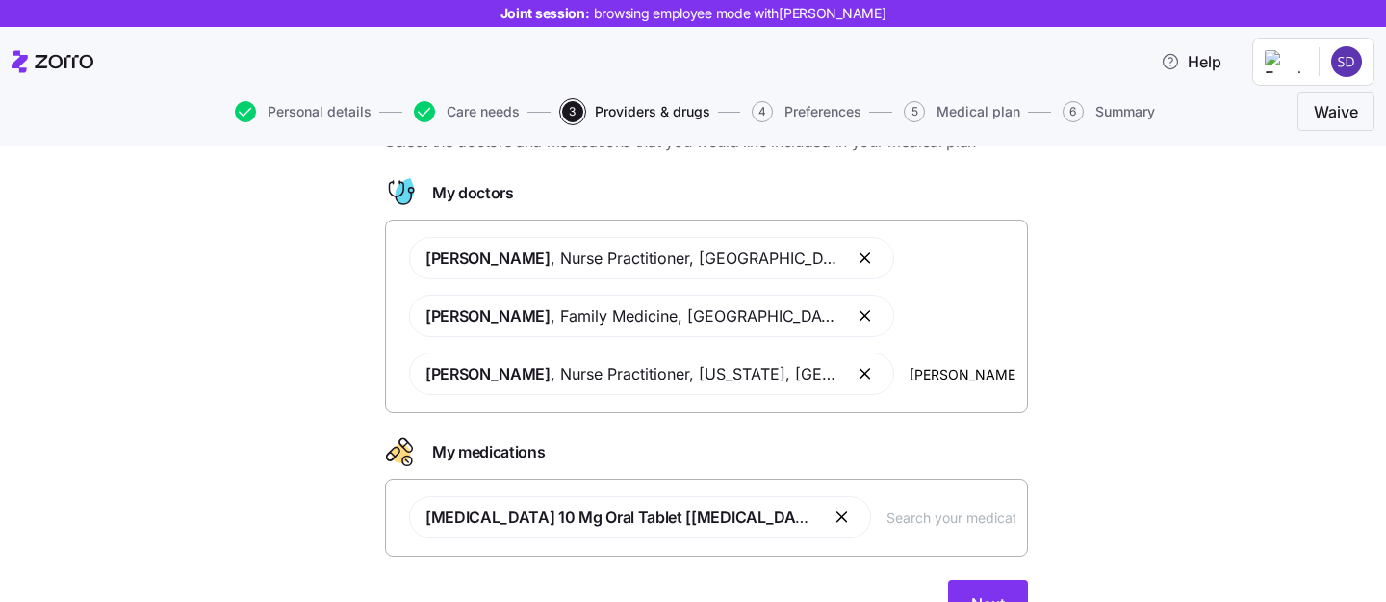
scroll to position [180, 0]
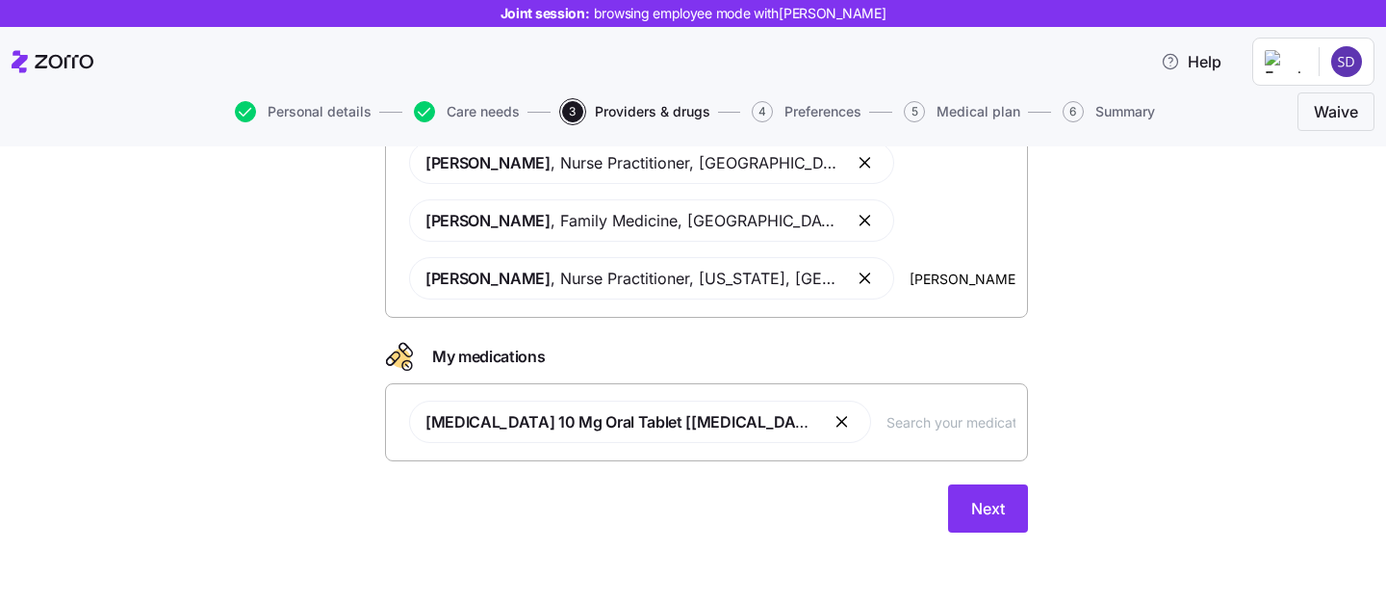
click at [887, 421] on input "text" at bounding box center [951, 421] width 129 height 21
type input "[MEDICAL_DATA]"
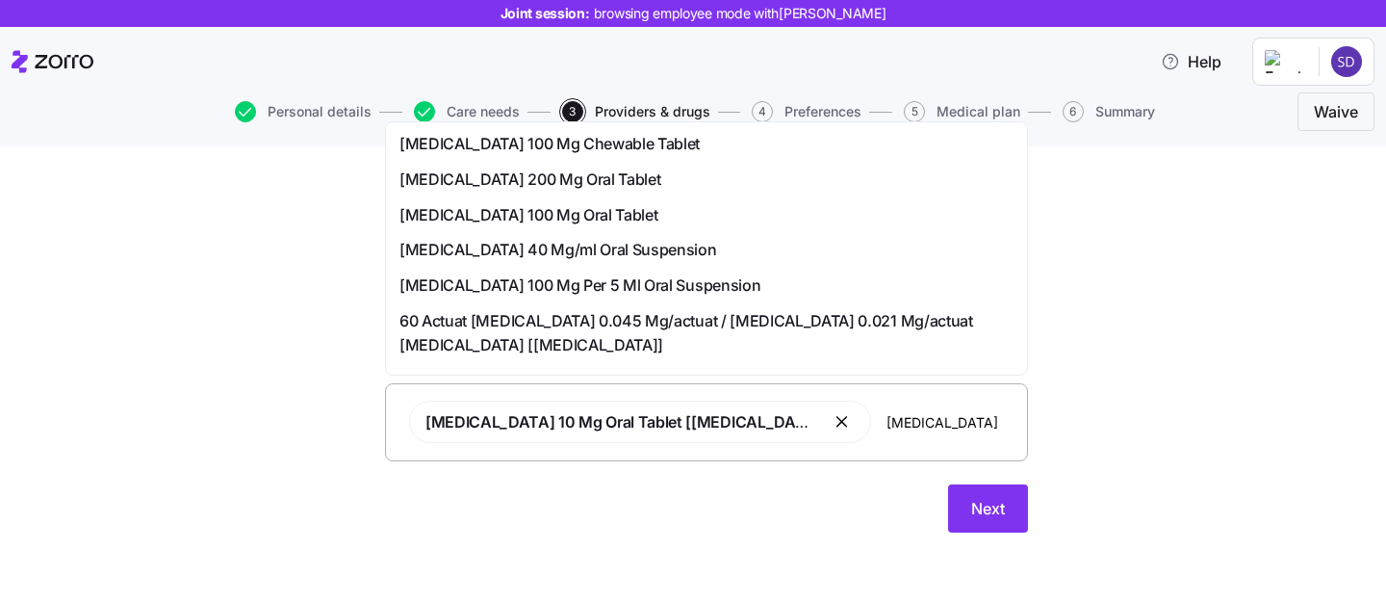
click at [709, 187] on div "[MEDICAL_DATA] 200 Mg Oral Tablet" at bounding box center [706, 179] width 614 height 24
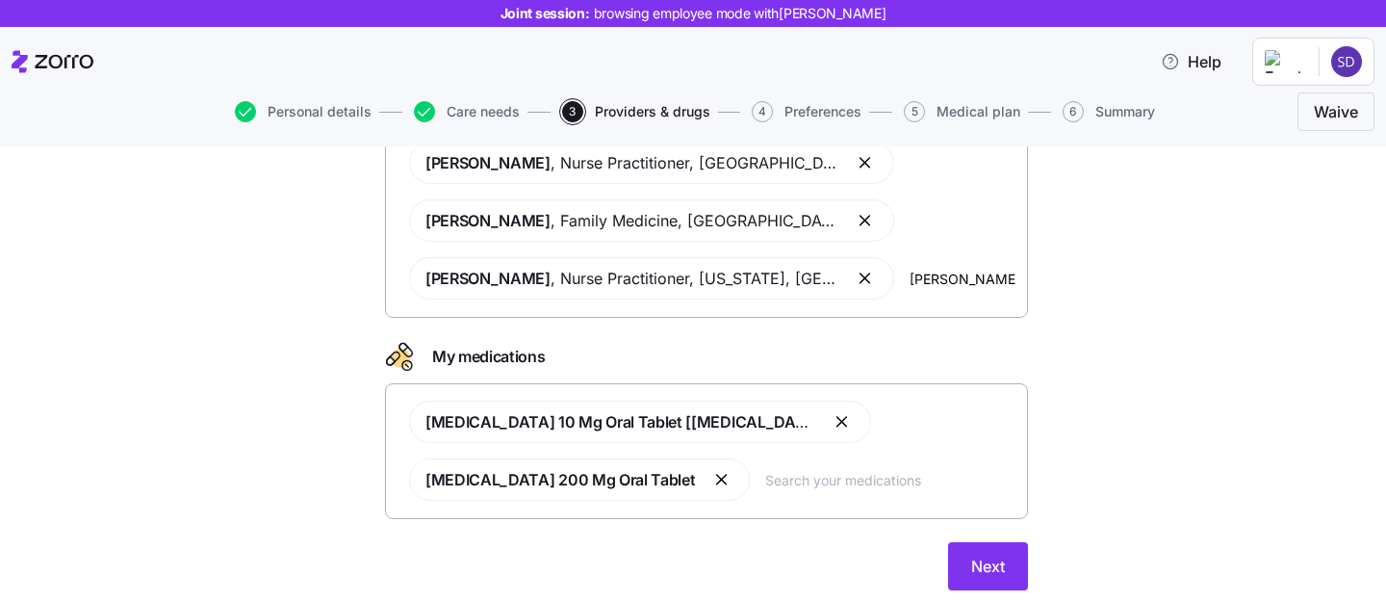
click at [832, 424] on button "button" at bounding box center [843, 421] width 23 height 23
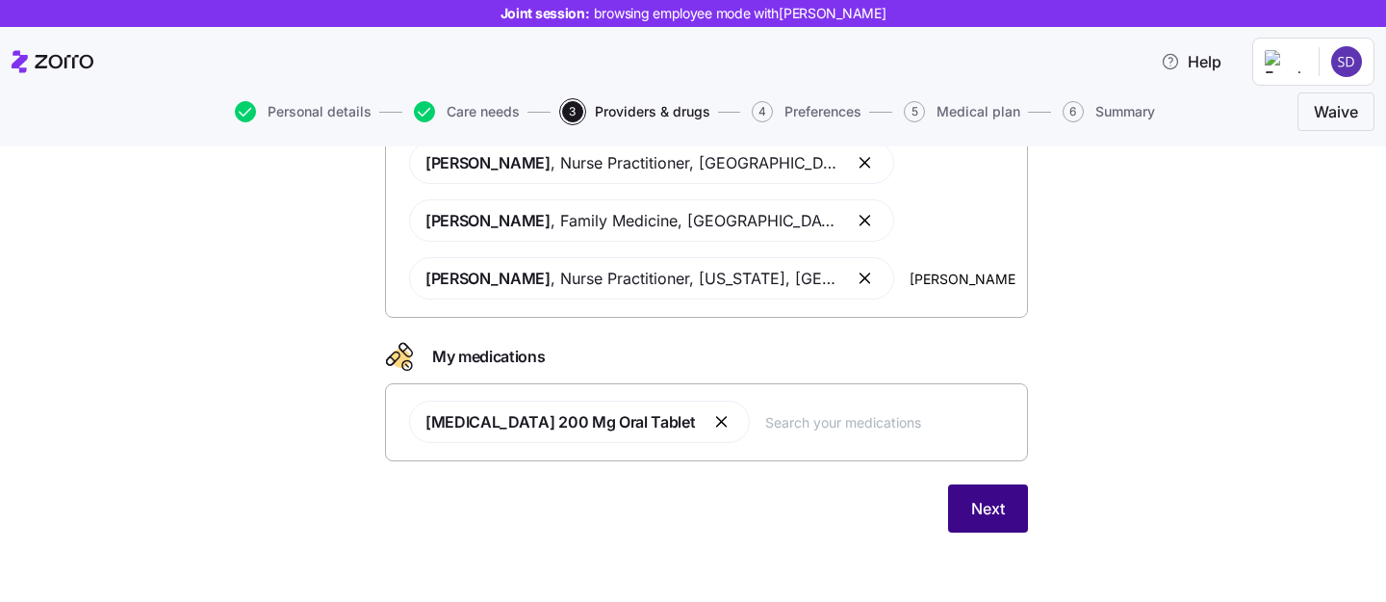
click at [992, 502] on span "Next" at bounding box center [988, 508] width 34 height 23
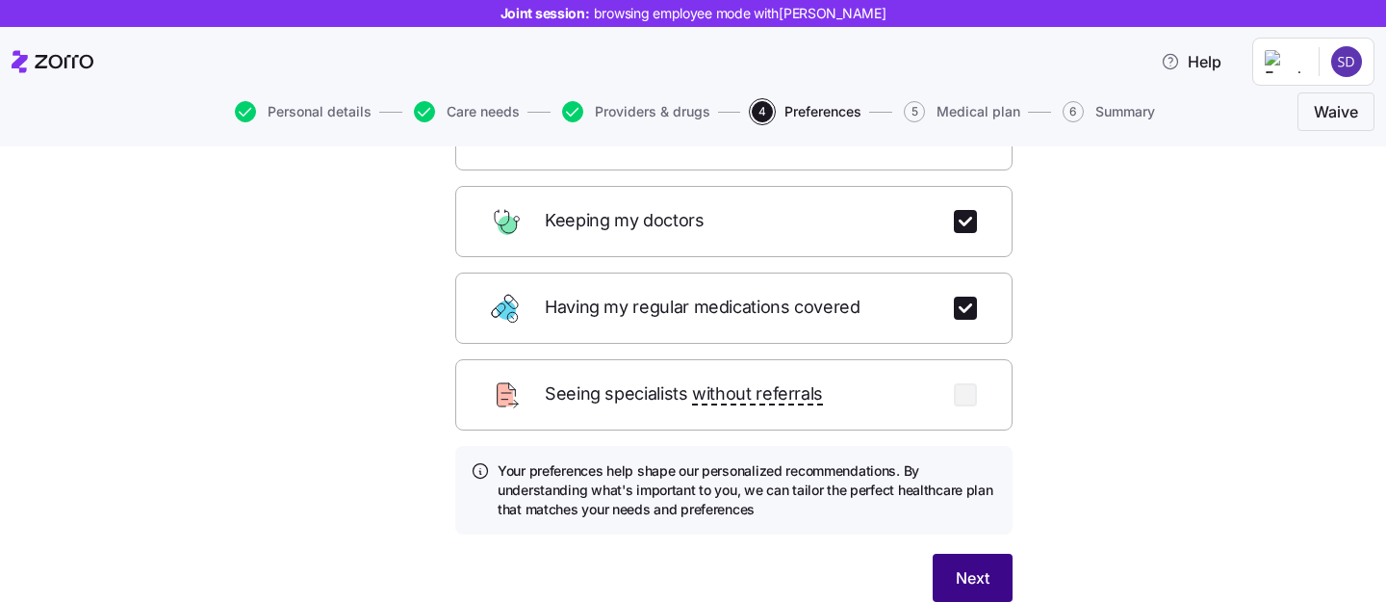
click at [971, 566] on span "Next" at bounding box center [973, 577] width 34 height 23
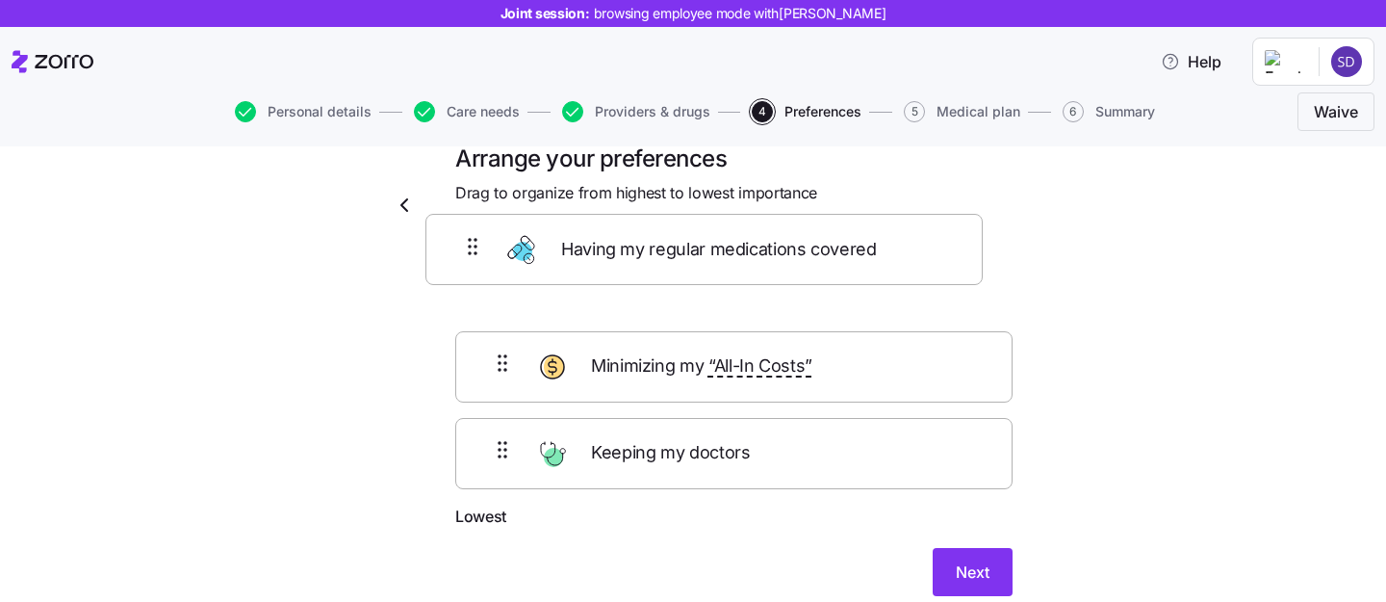
scroll to position [31, 0]
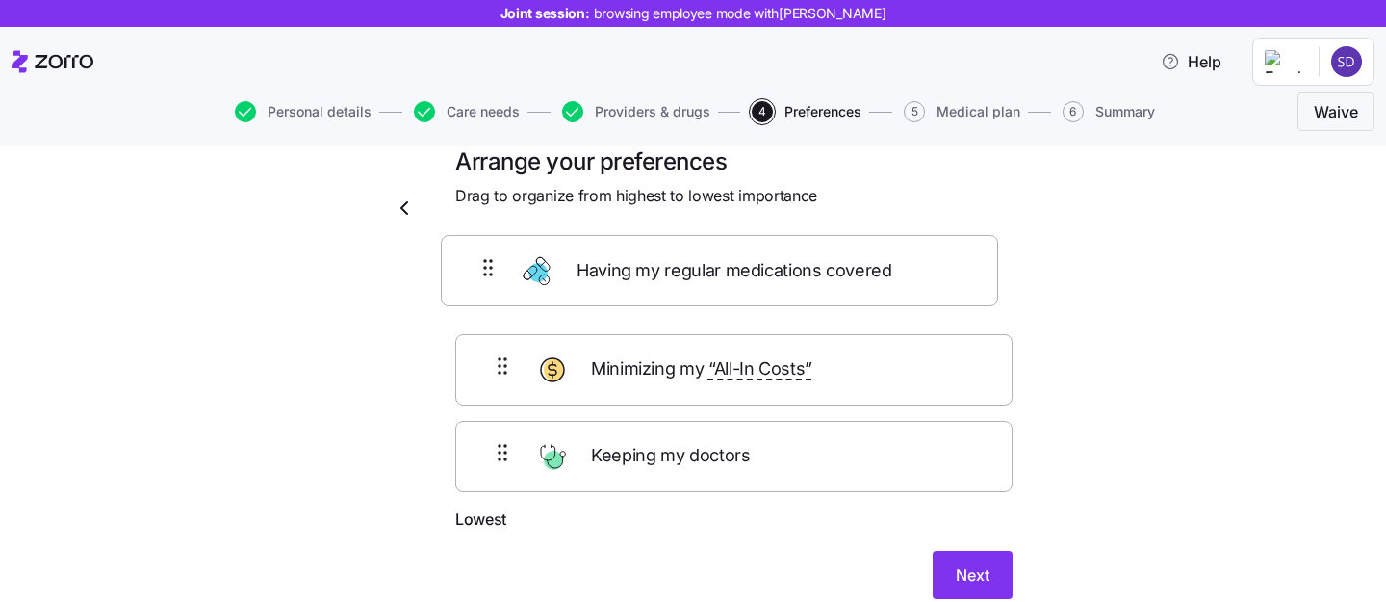
drag, startPoint x: 845, startPoint y: 462, endPoint x: 831, endPoint y: 281, distance: 181.5
click at [831, 281] on div "Minimizing my “All-In Costs” Keeping my doctors Having my regular medications c…" at bounding box center [733, 385] width 557 height 244
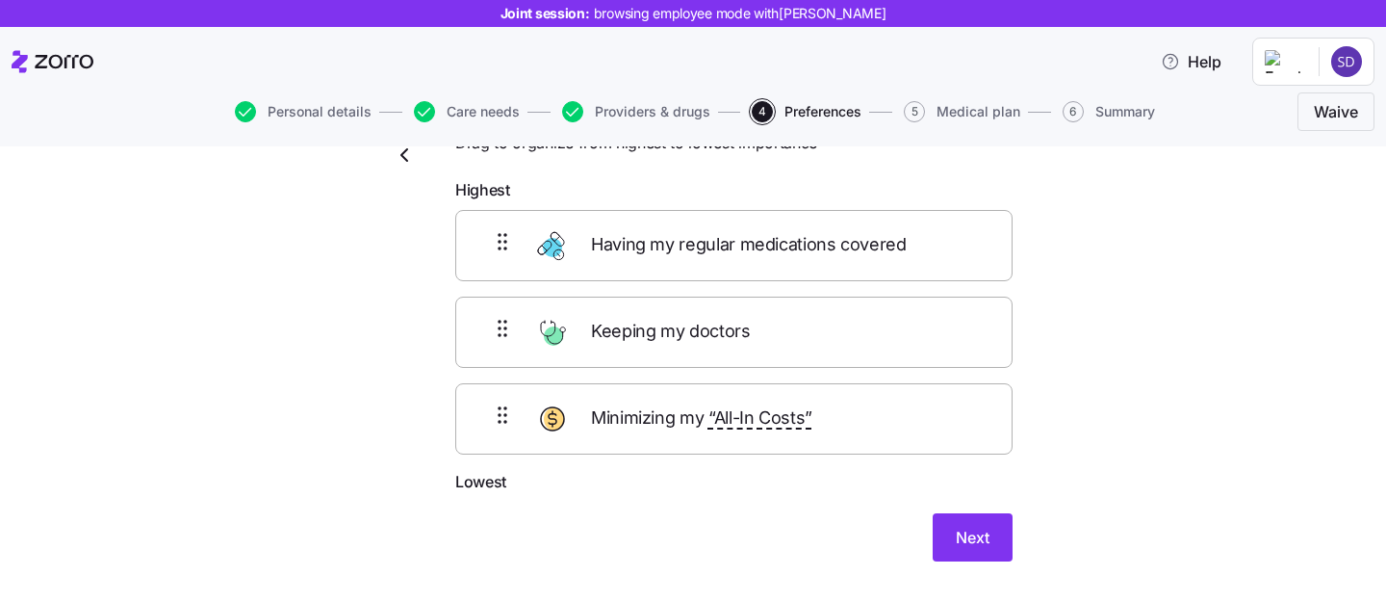
scroll to position [90, 0]
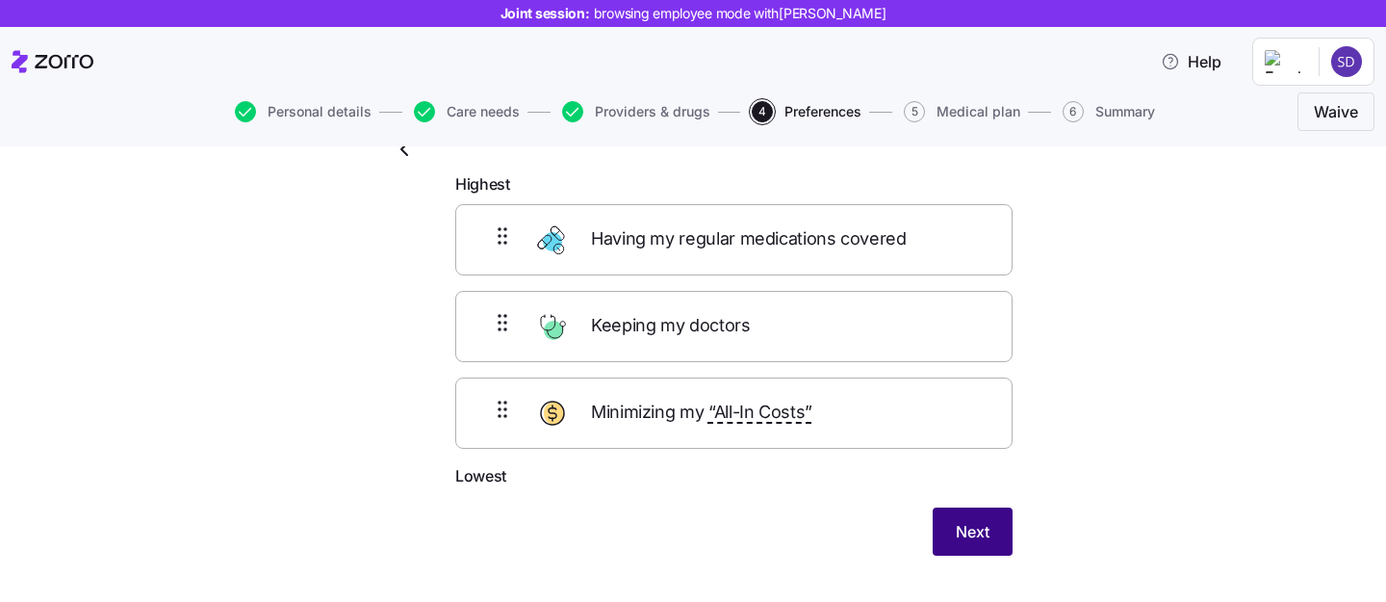
click at [960, 536] on span "Next" at bounding box center [973, 531] width 34 height 23
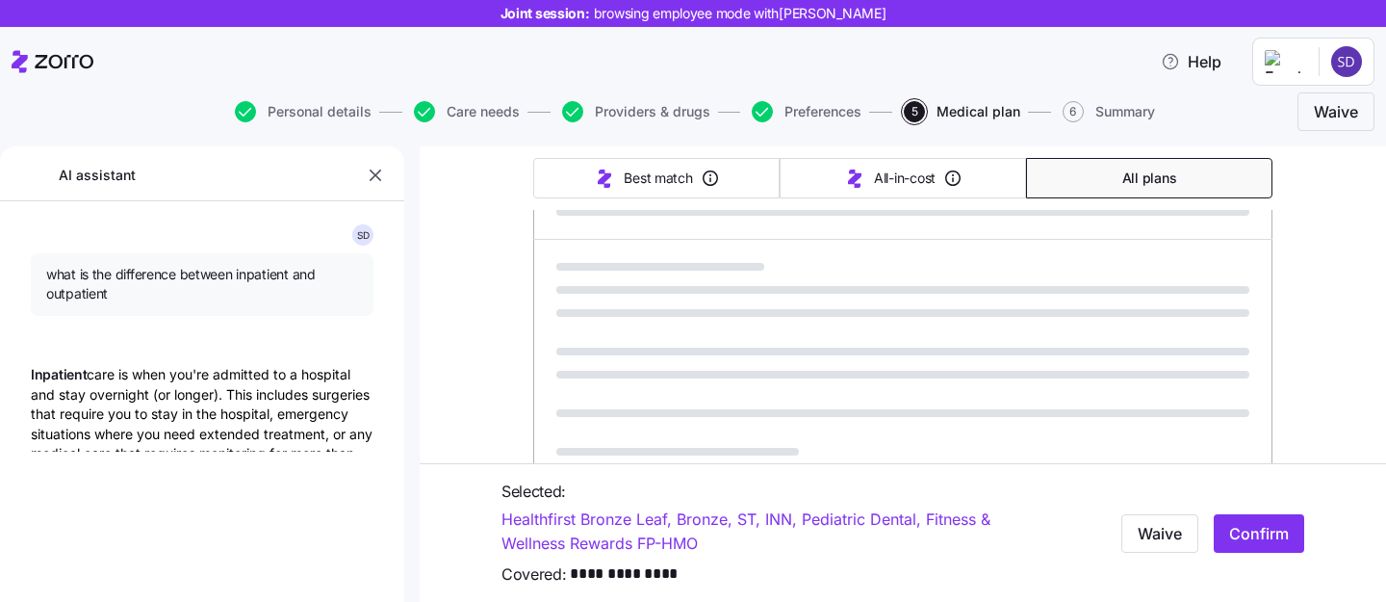
scroll to position [1365, 0]
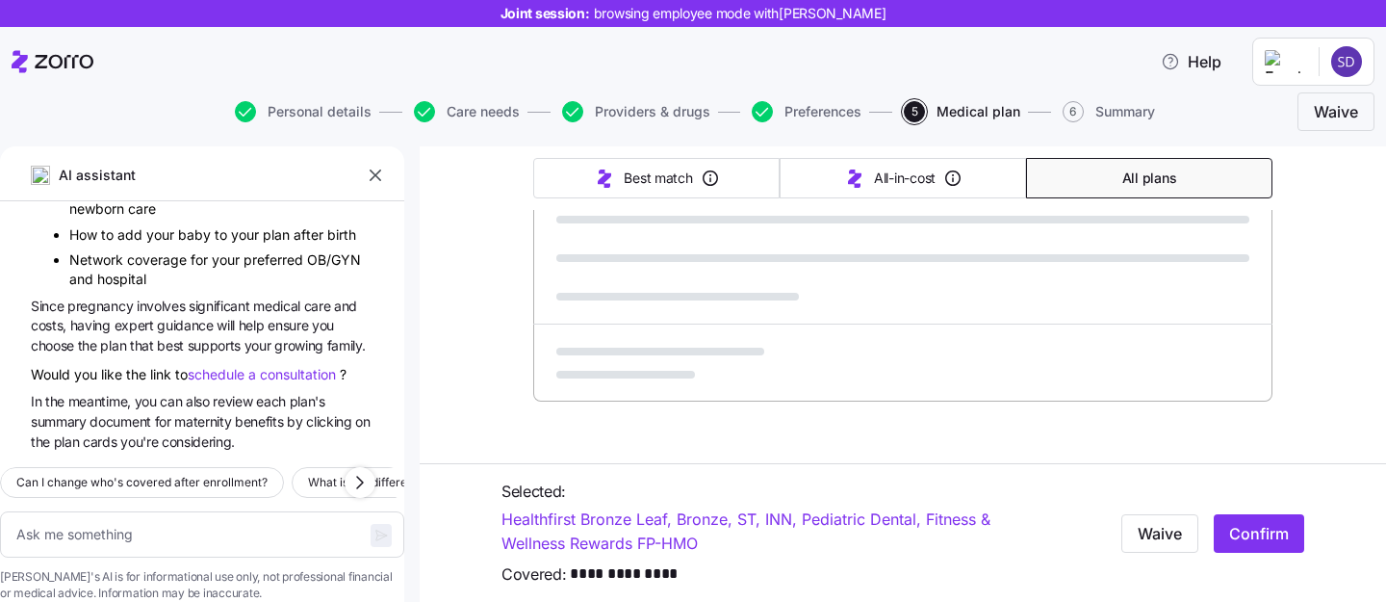
type textarea "x"
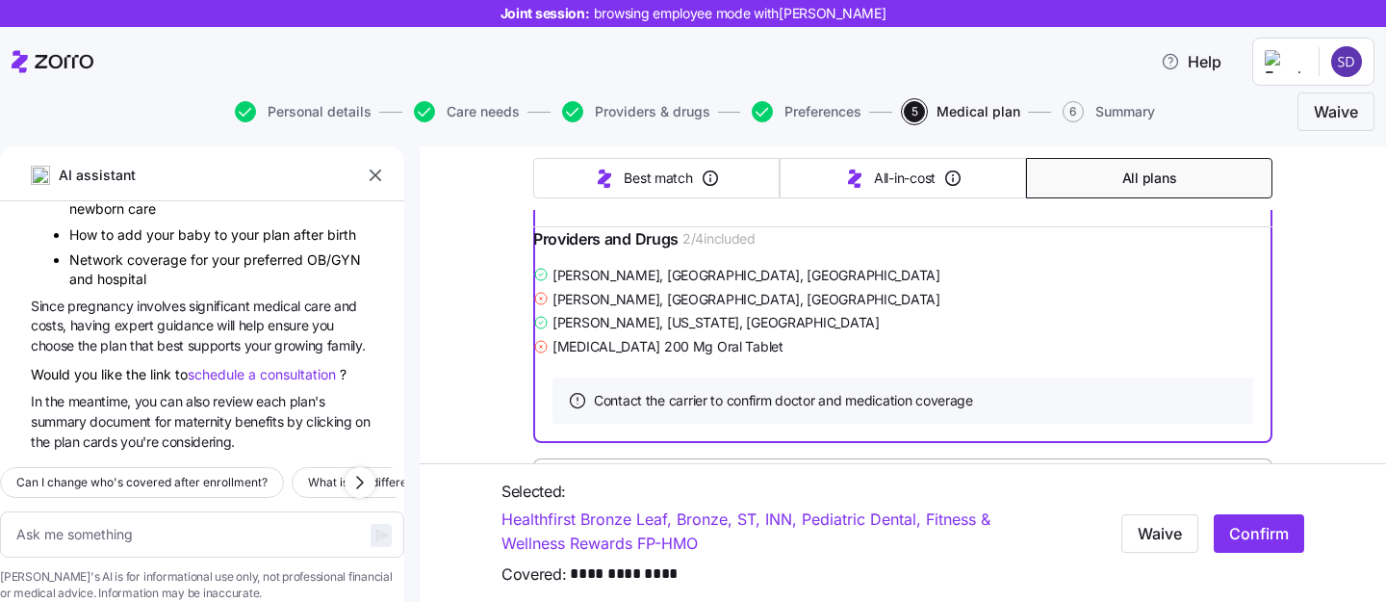
scroll to position [2040, 0]
click at [380, 175] on icon "button" at bounding box center [375, 175] width 19 height 19
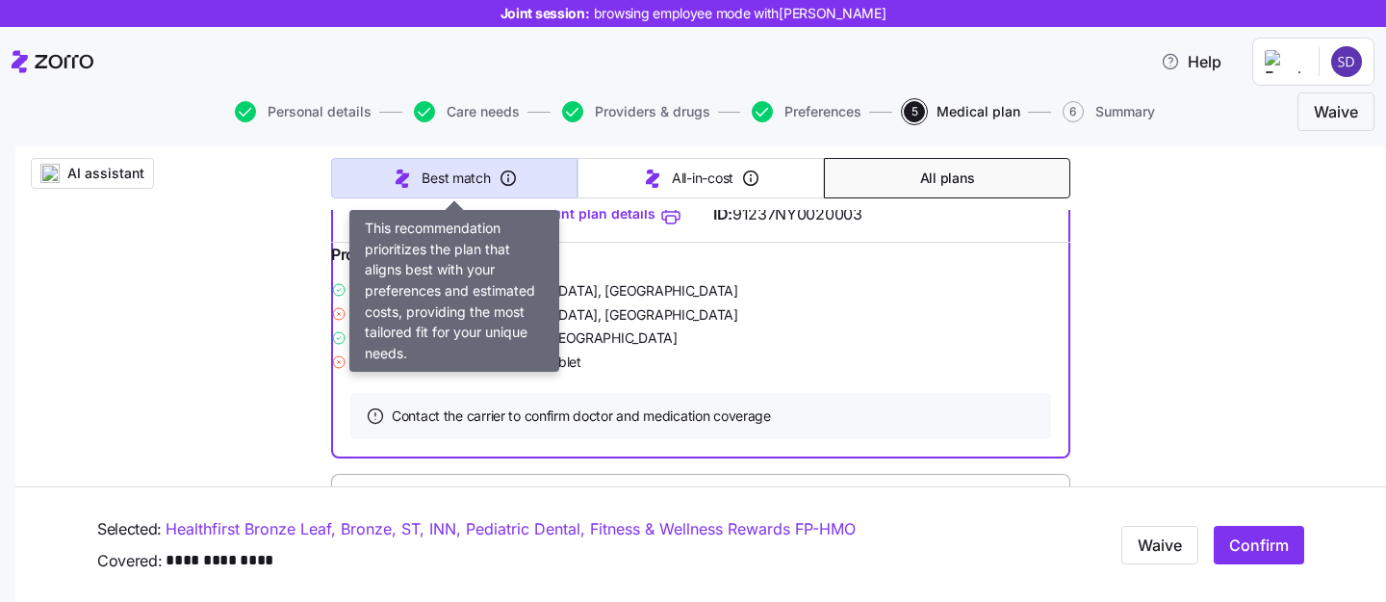
click at [430, 185] on span "Best match" at bounding box center [456, 177] width 68 height 19
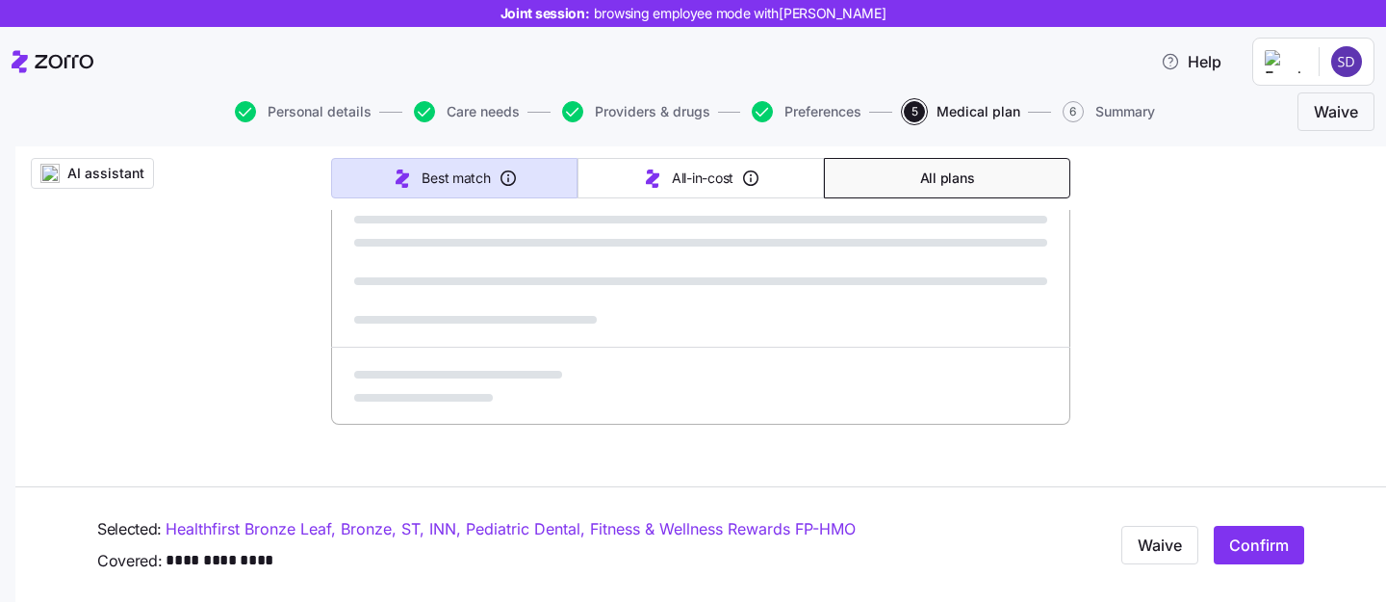
type input "Sorted by: Best match"
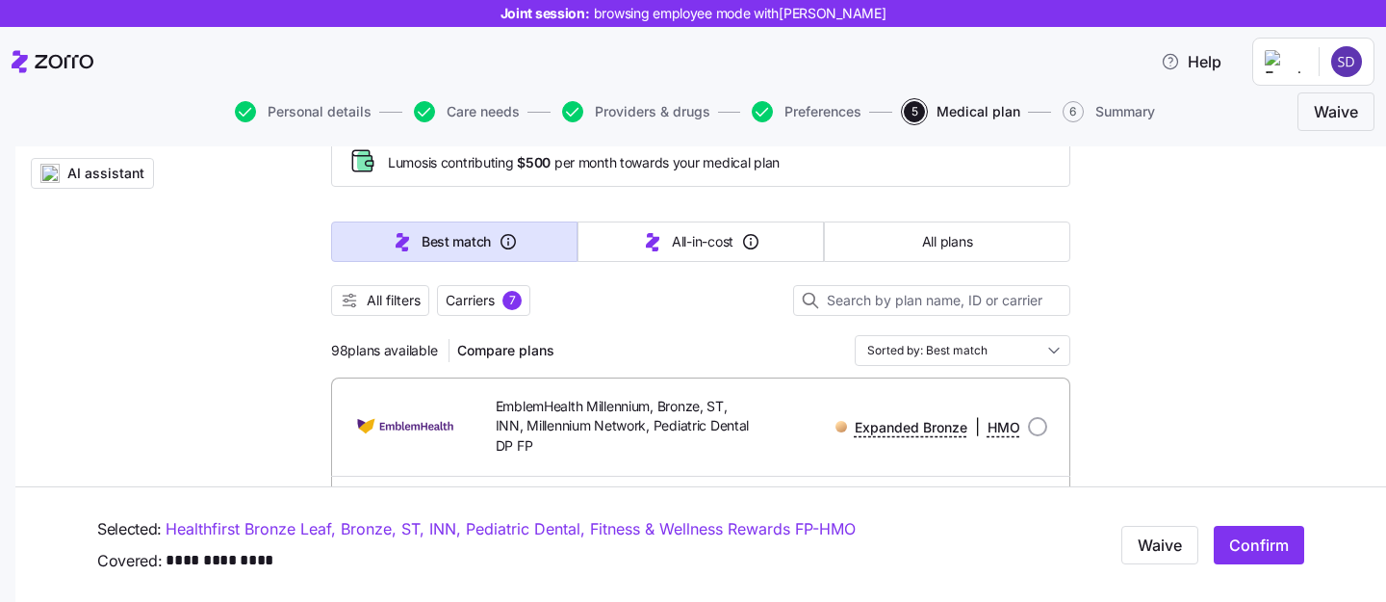
scroll to position [94, 0]
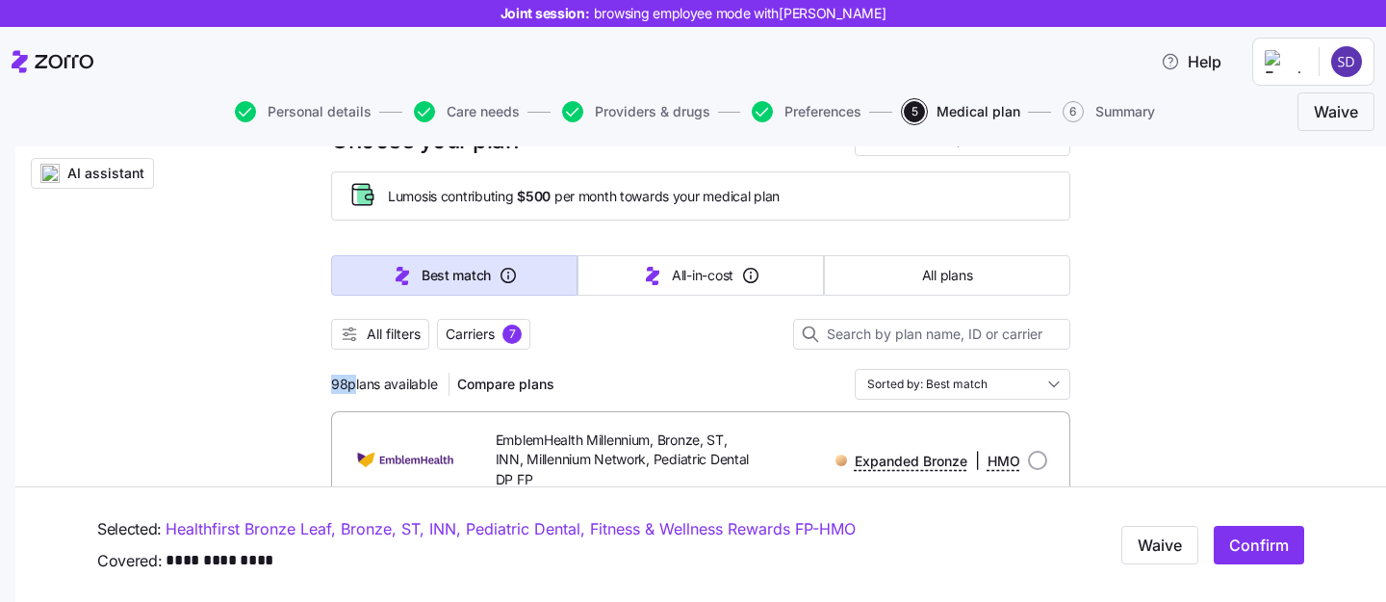
drag, startPoint x: 334, startPoint y: 383, endPoint x: 352, endPoint y: 383, distance: 18.3
click at [352, 383] on span "98 plans available" at bounding box center [384, 383] width 106 height 19
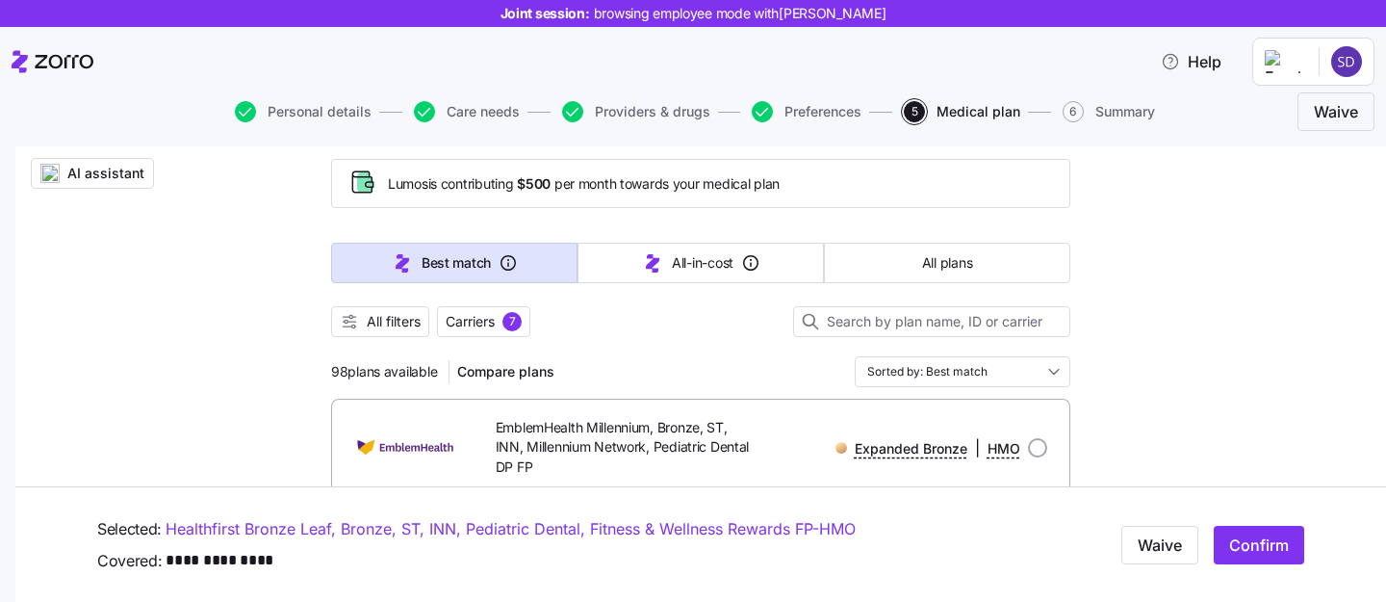
scroll to position [190, 0]
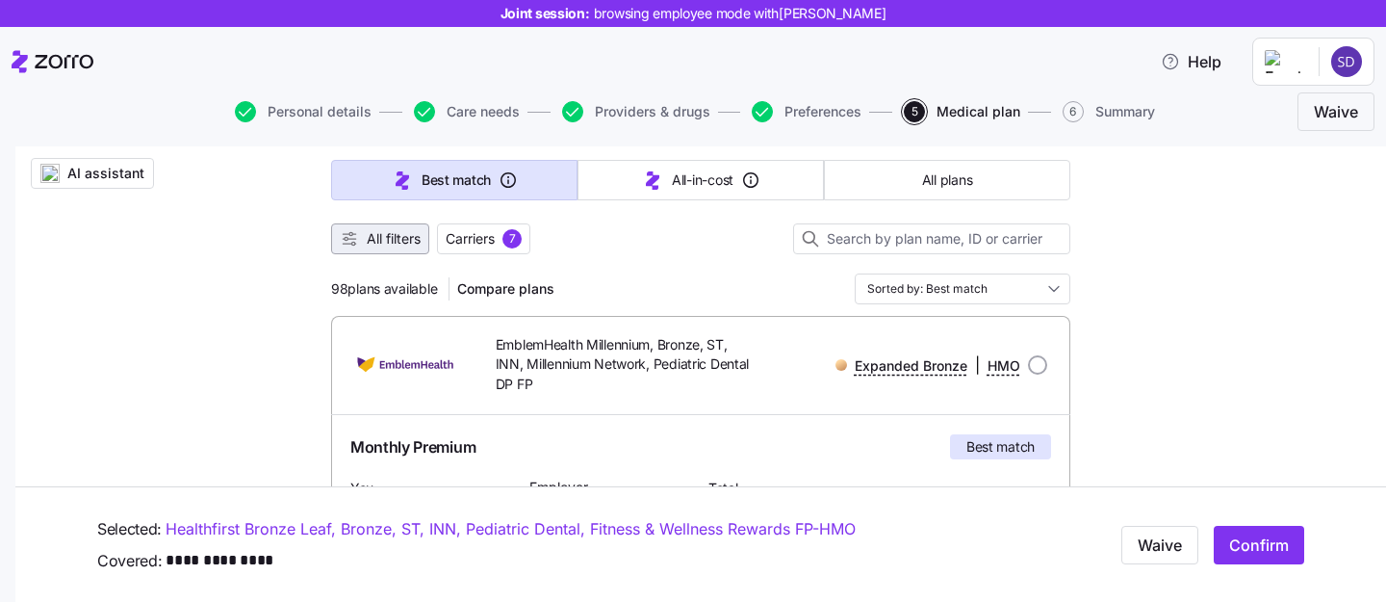
click at [369, 230] on span "All filters" at bounding box center [394, 238] width 54 height 19
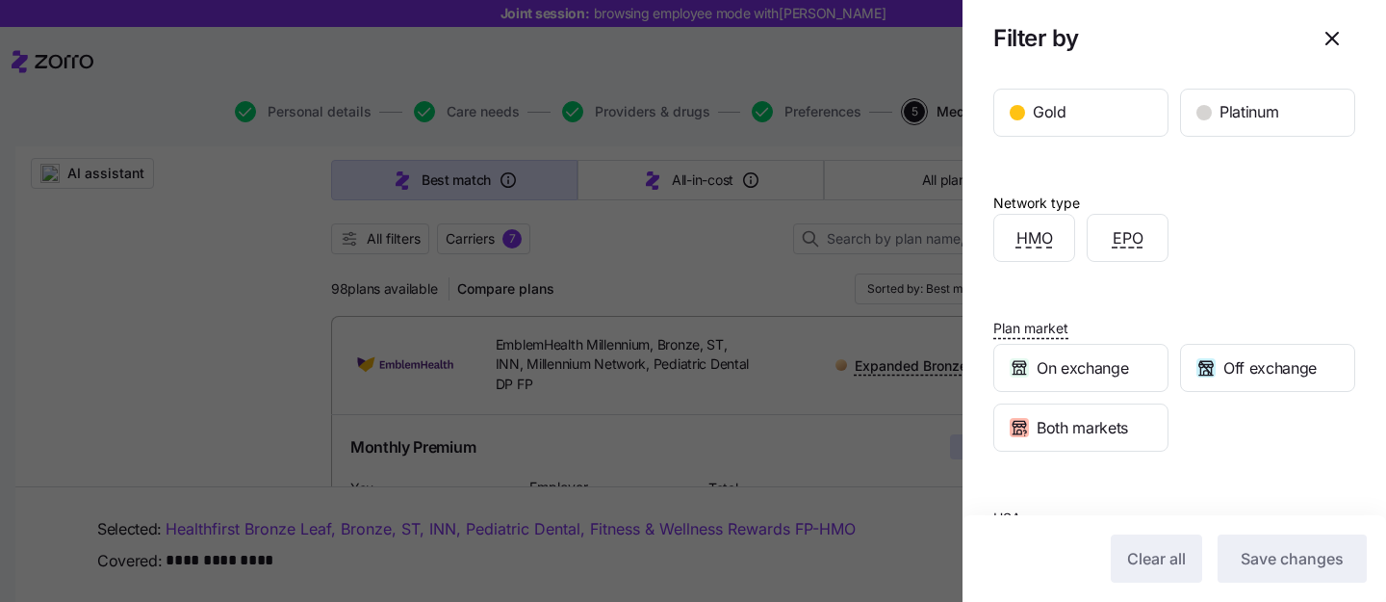
scroll to position [398, 0]
click at [1331, 39] on icon "button" at bounding box center [1332, 39] width 12 height 12
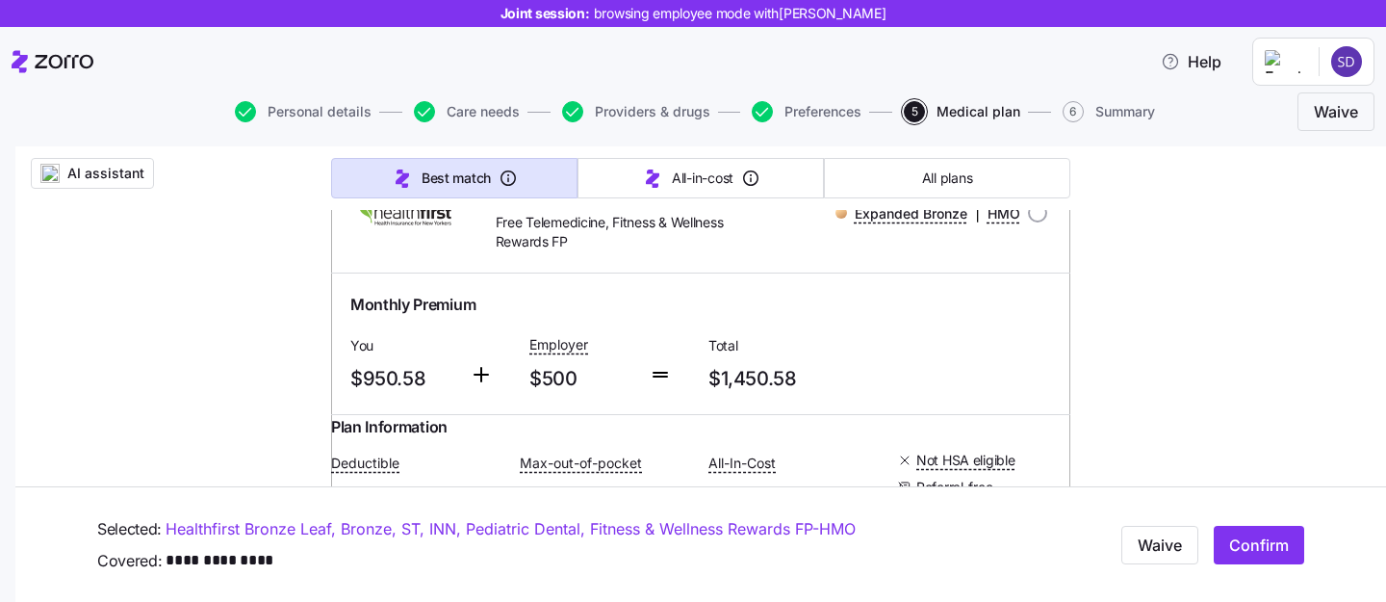
scroll to position [1721, 0]
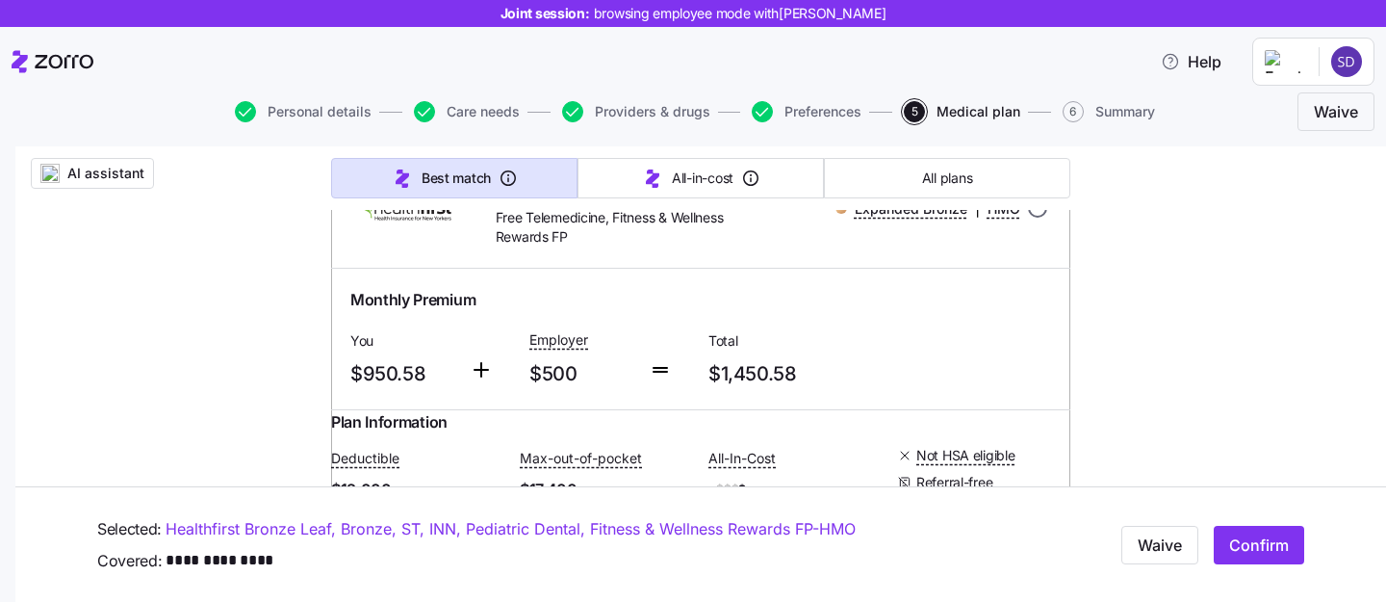
click at [1034, 218] on input "radio" at bounding box center [1037, 207] width 19 height 19
radio input "true"
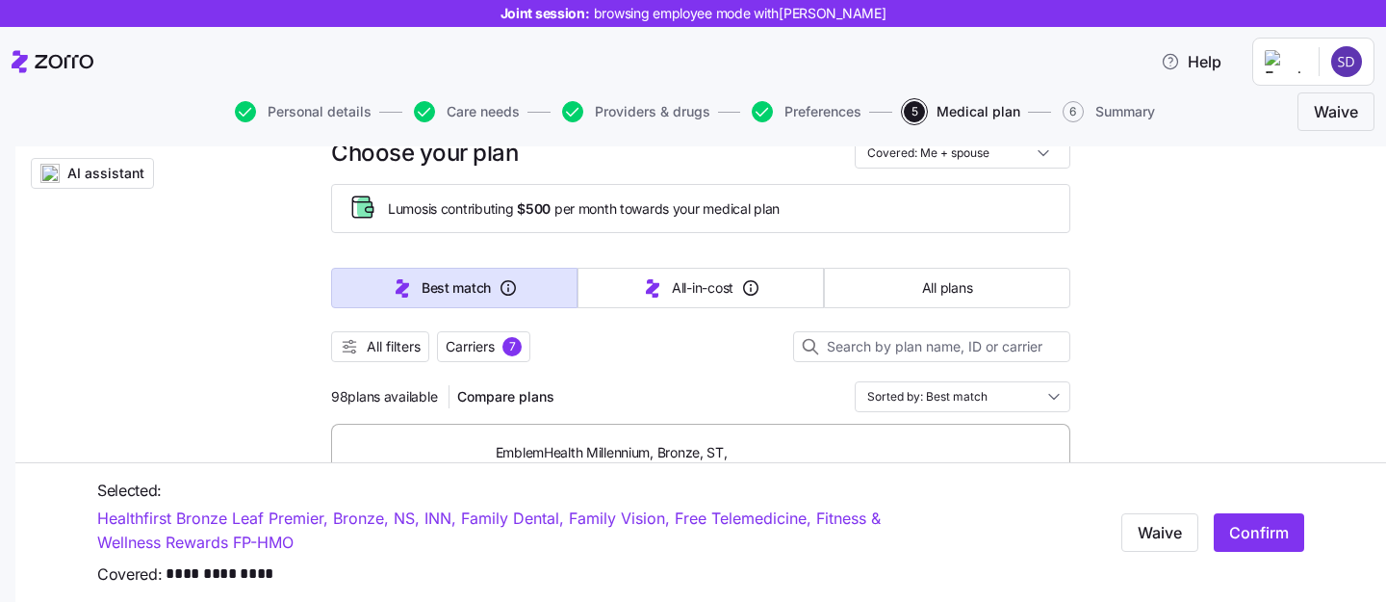
scroll to position [149, 0]
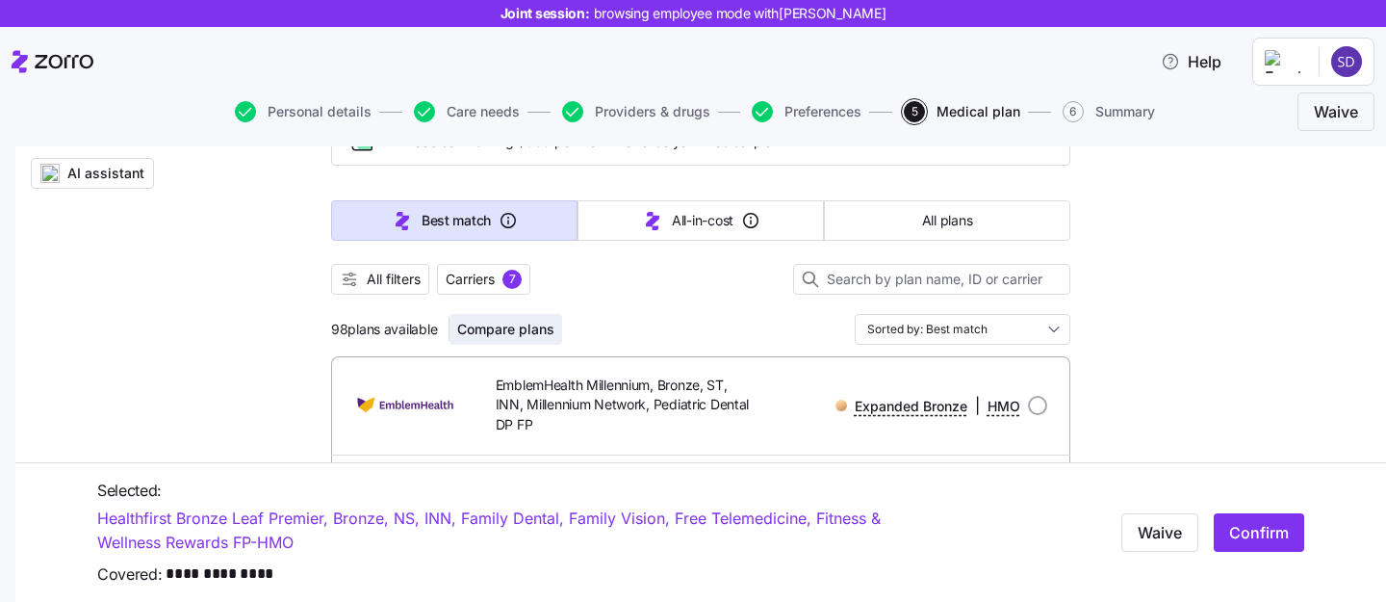
click at [507, 332] on span "Compare plans" at bounding box center [505, 329] width 97 height 19
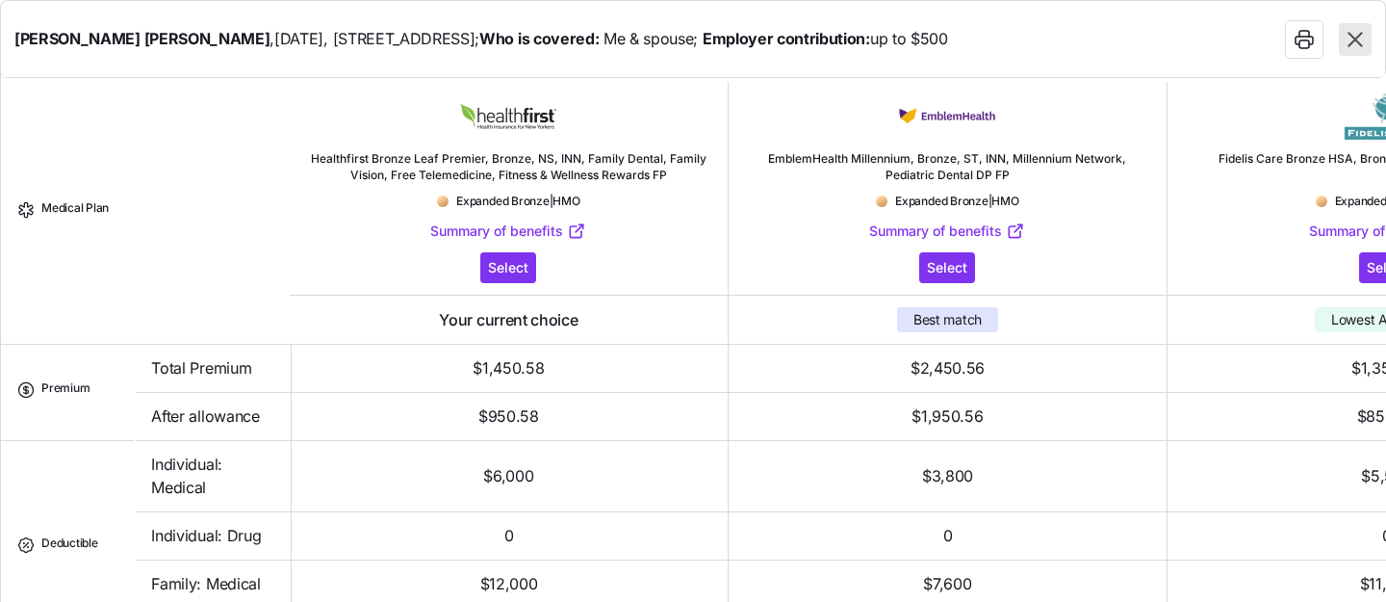
scroll to position [0, 0]
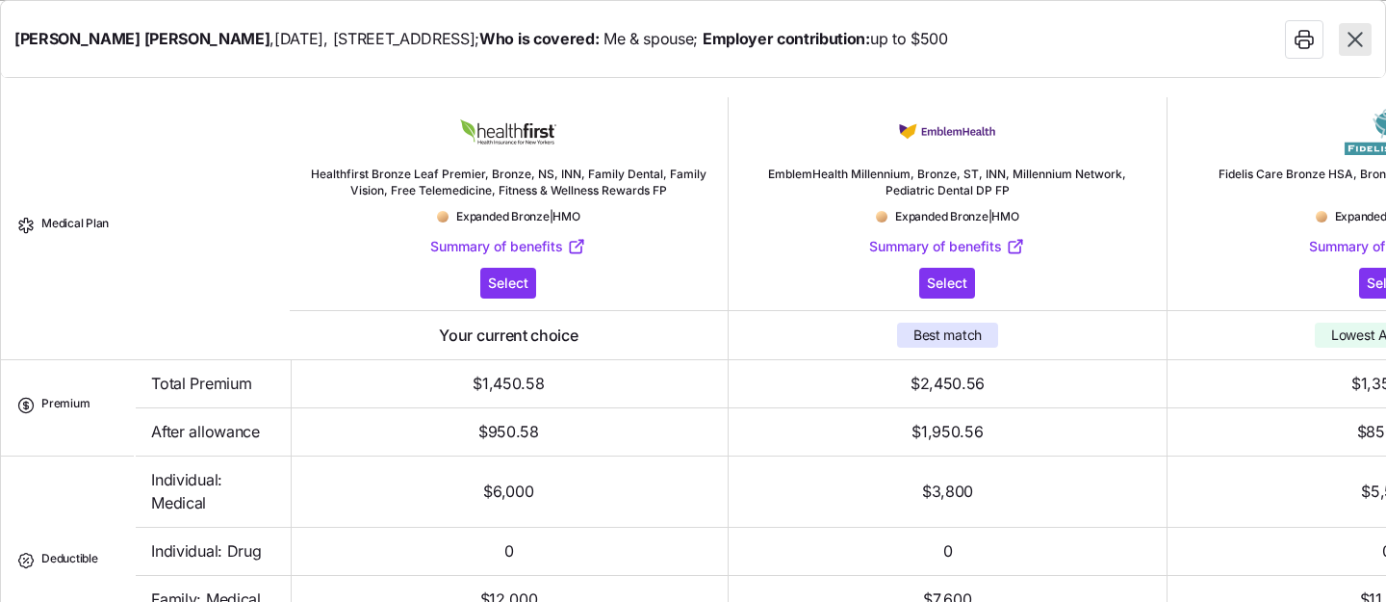
click at [1356, 51] on icon "button" at bounding box center [1355, 39] width 25 height 25
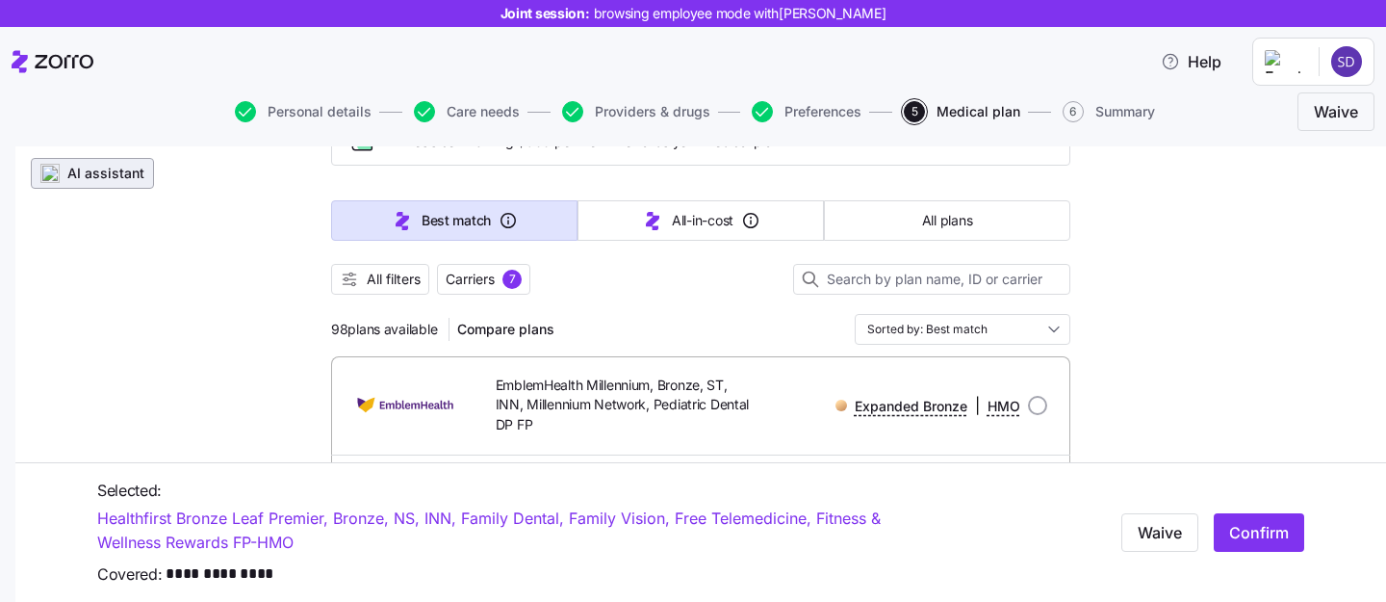
click at [87, 176] on span "AI assistant" at bounding box center [105, 173] width 77 height 19
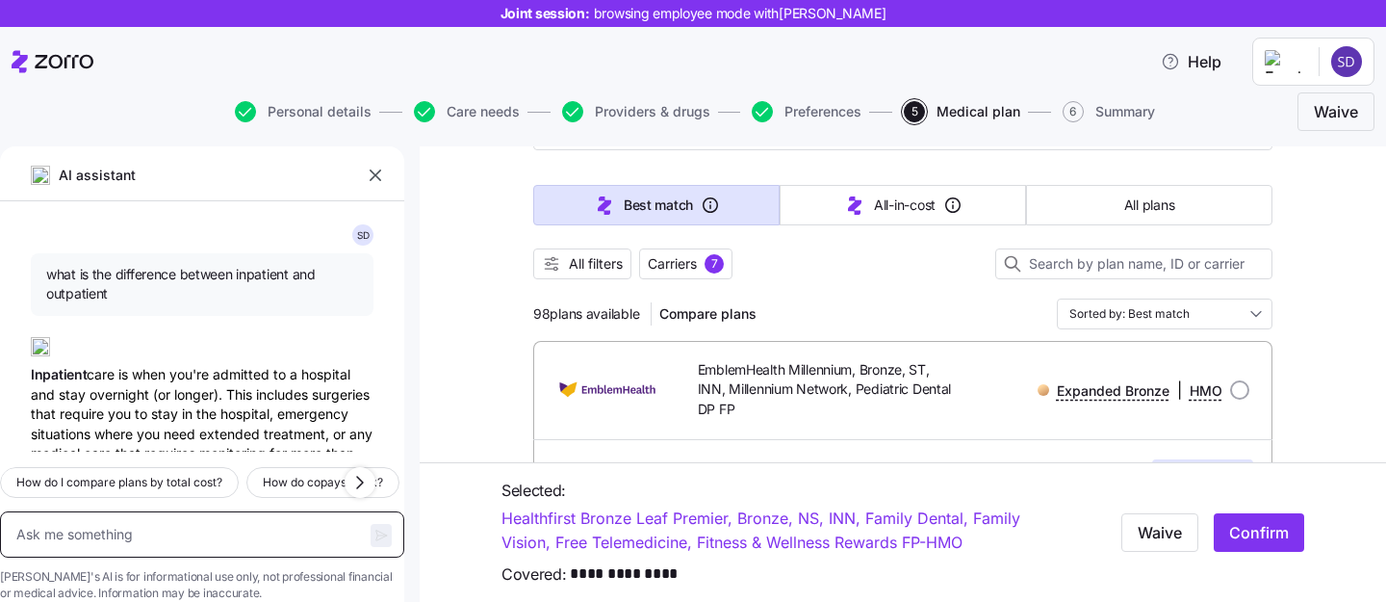
click at [178, 511] on textarea at bounding box center [202, 534] width 404 height 46
type textarea "x"
type textarea "w"
type textarea "x"
type textarea "wha"
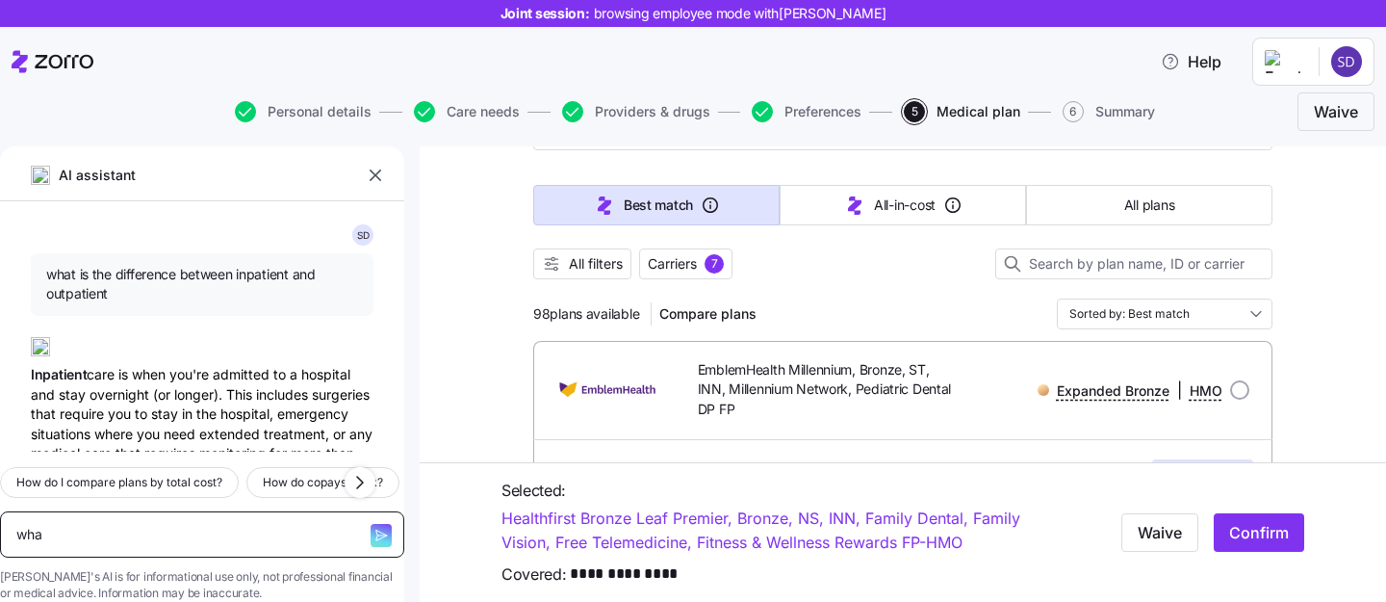
type textarea "x"
type textarea "what"
type textarea "x"
type textarea "what"
type textarea "x"
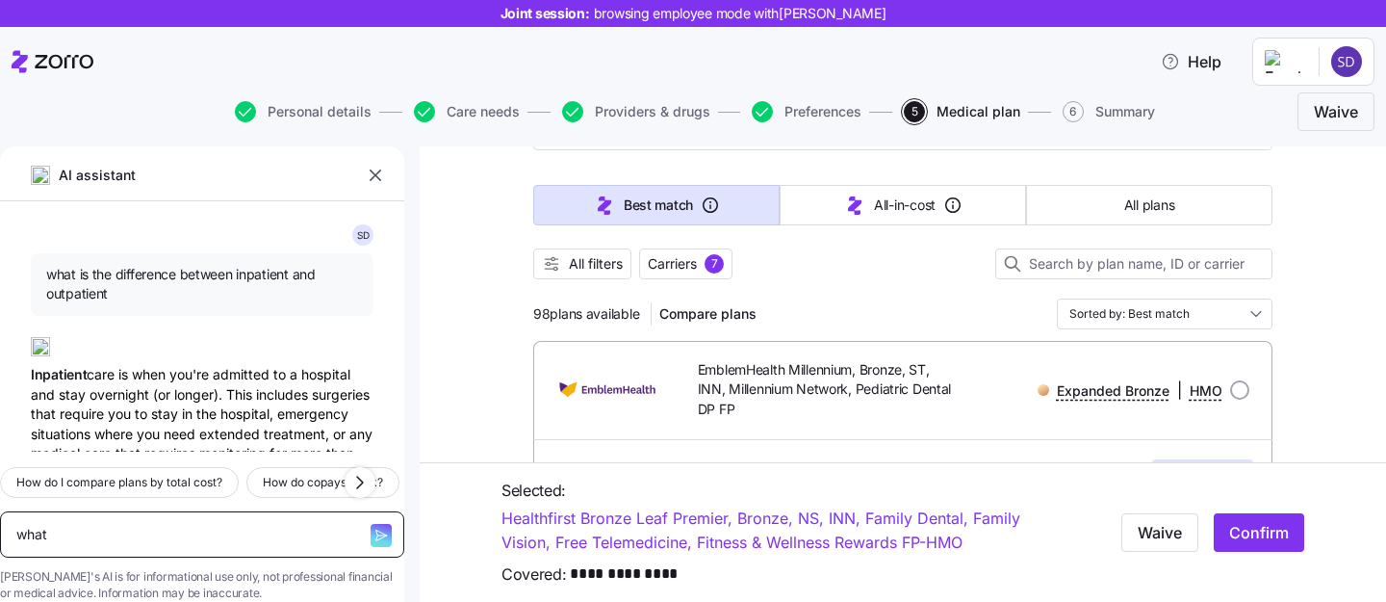
type textarea "what i"
type textarea "x"
type textarea "what is"
type textarea "x"
type textarea "what is"
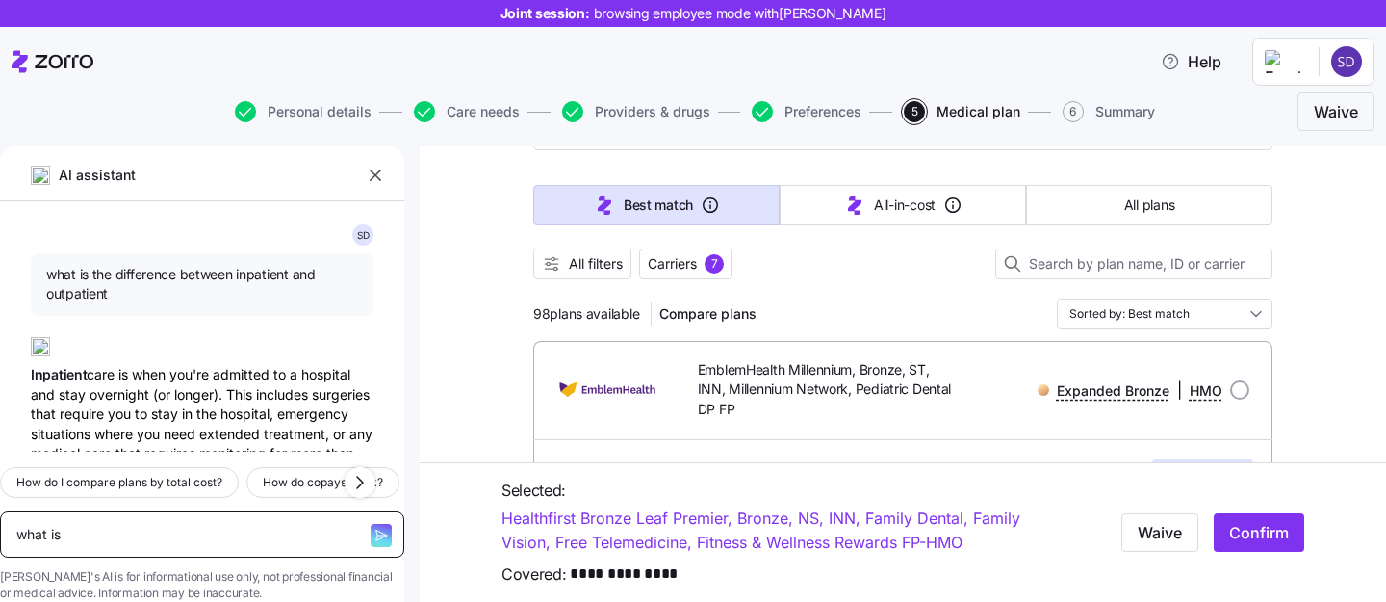
type textarea "x"
type textarea "what is th"
type textarea "x"
type textarea "what is the"
type textarea "x"
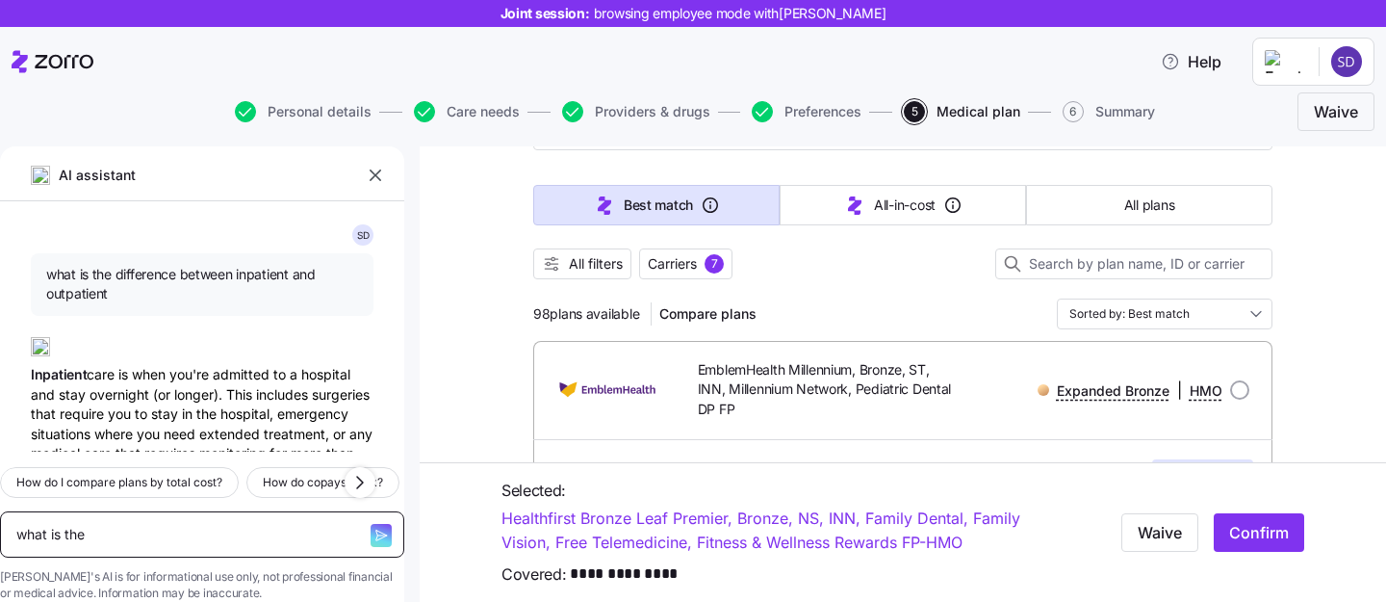
type textarea "what is the d"
type textarea "x"
type textarea "what is the di"
type textarea "x"
type textarea "what is the dif"
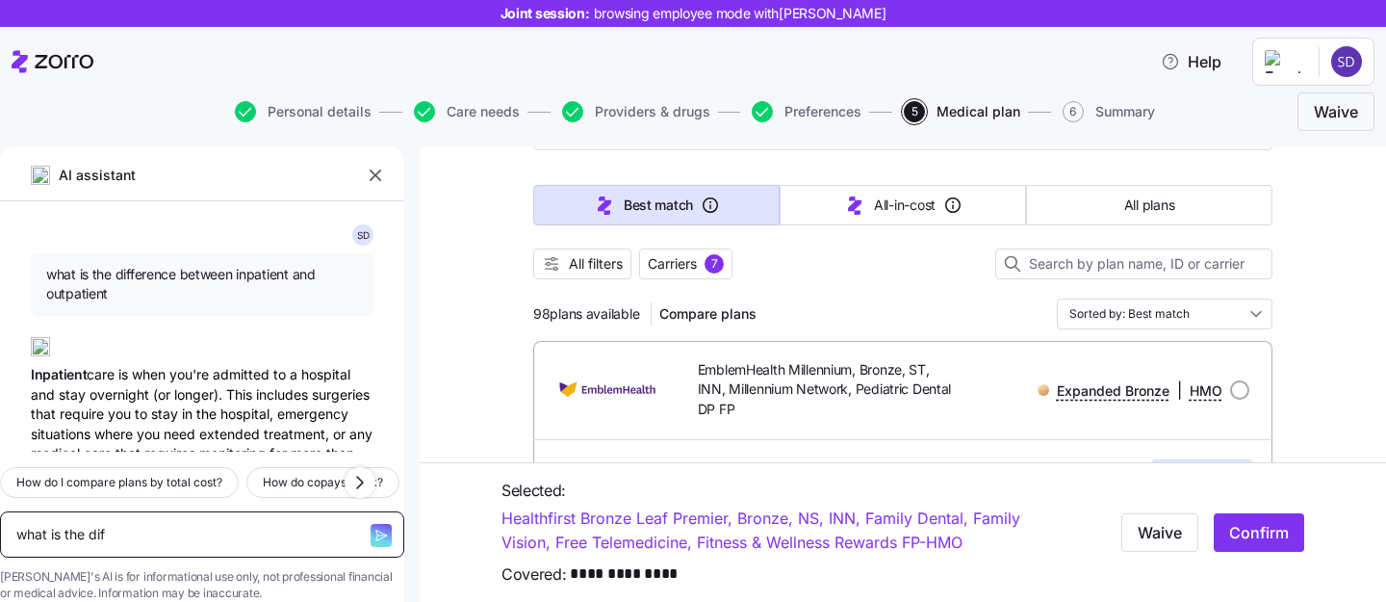
type textarea "x"
type textarea "what is the diff"
type textarea "x"
type textarea "what is the diffe"
type textarea "x"
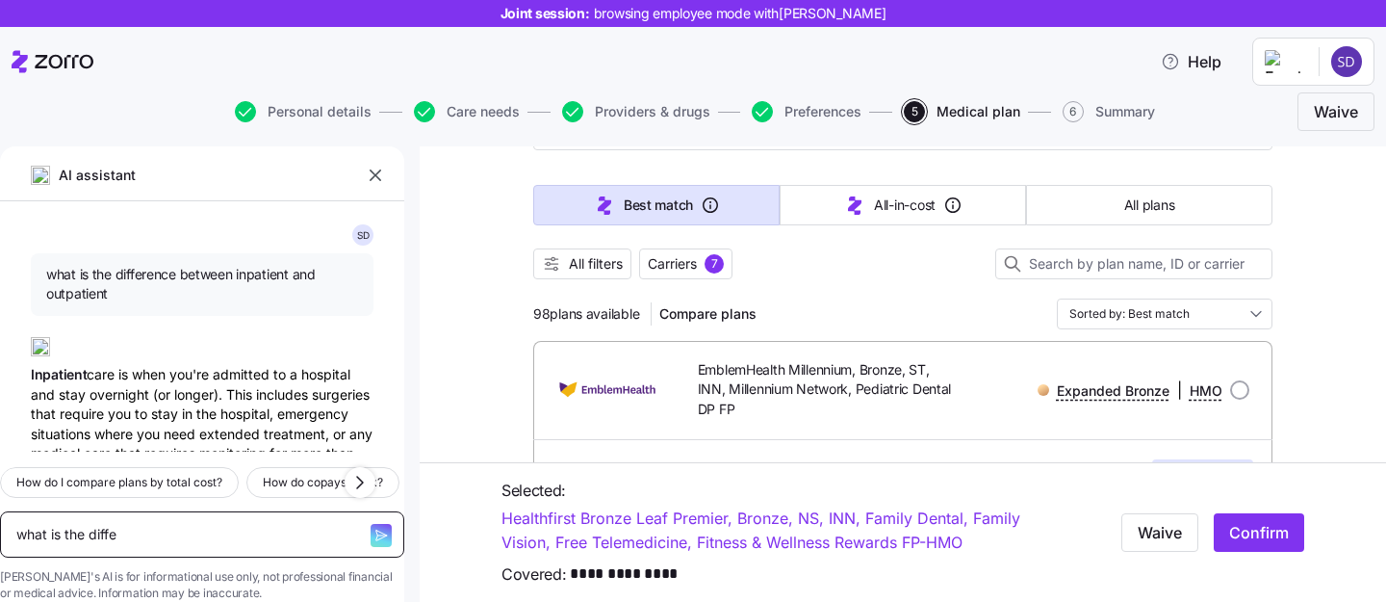
type textarea "what is the differ"
type textarea "x"
type textarea "what is the differe"
type textarea "x"
type textarea "what is the differen"
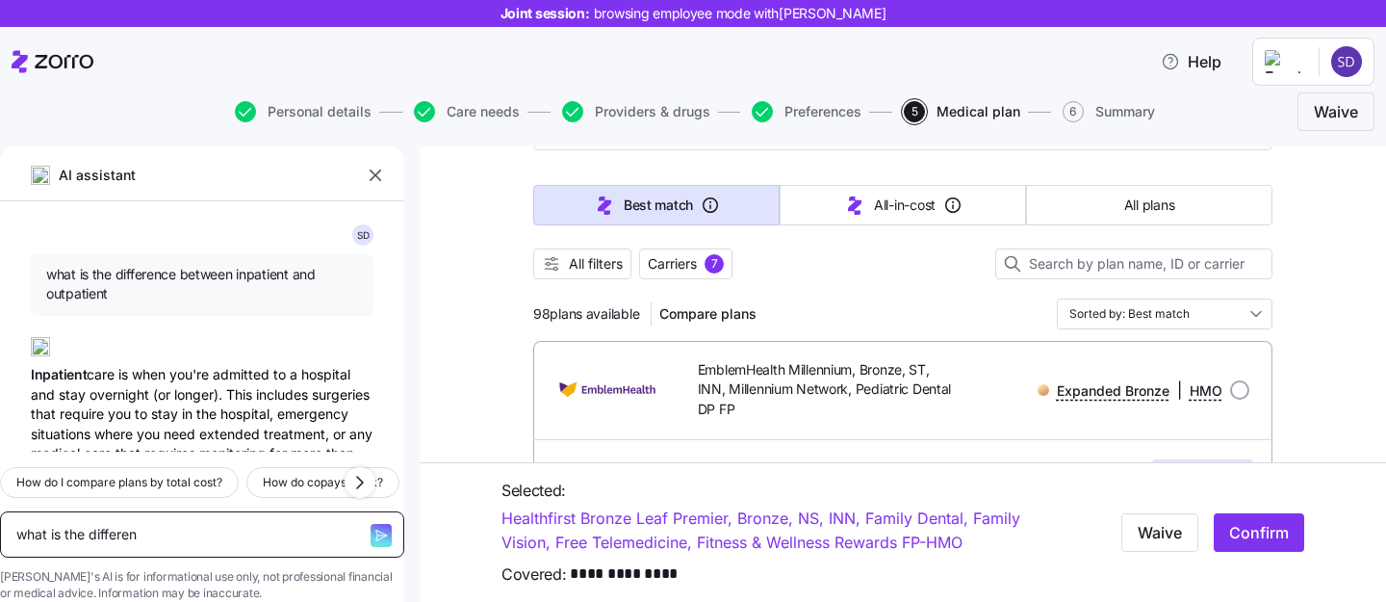
type textarea "x"
type textarea "what is the differenc"
type textarea "x"
type textarea "what is the difference"
type textarea "x"
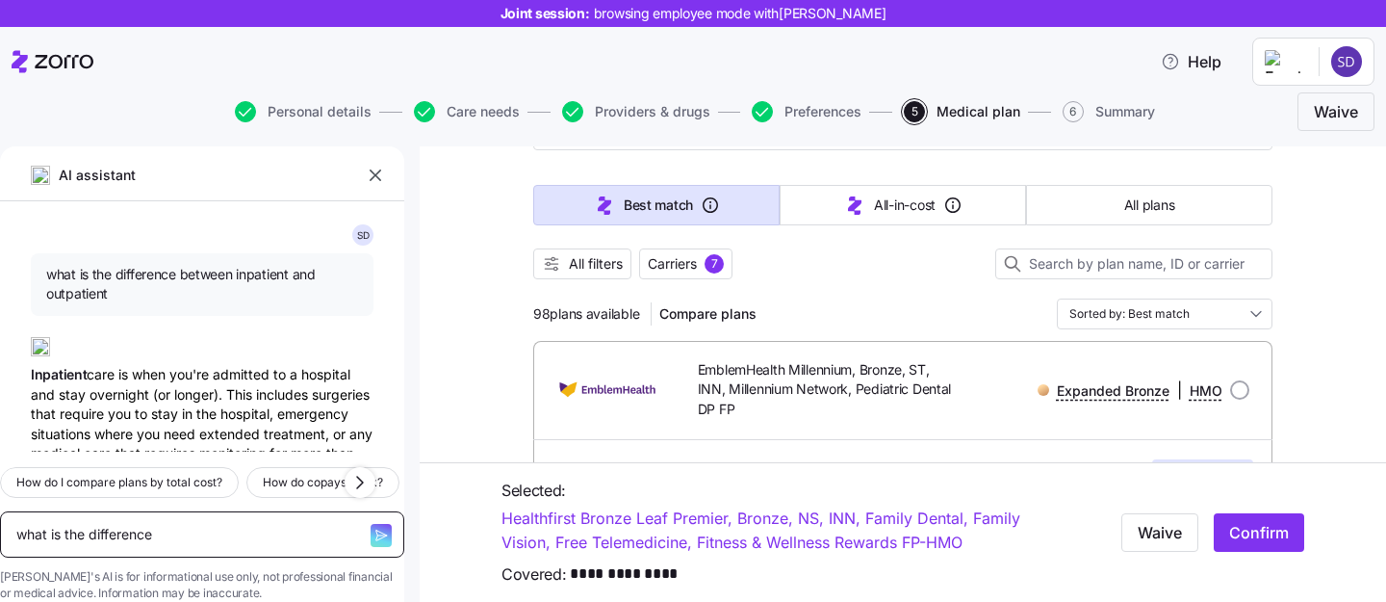
type textarea "what is the difference b"
type textarea "x"
type textarea "what is the difference be"
type textarea "x"
type textarea "what is the difference bet"
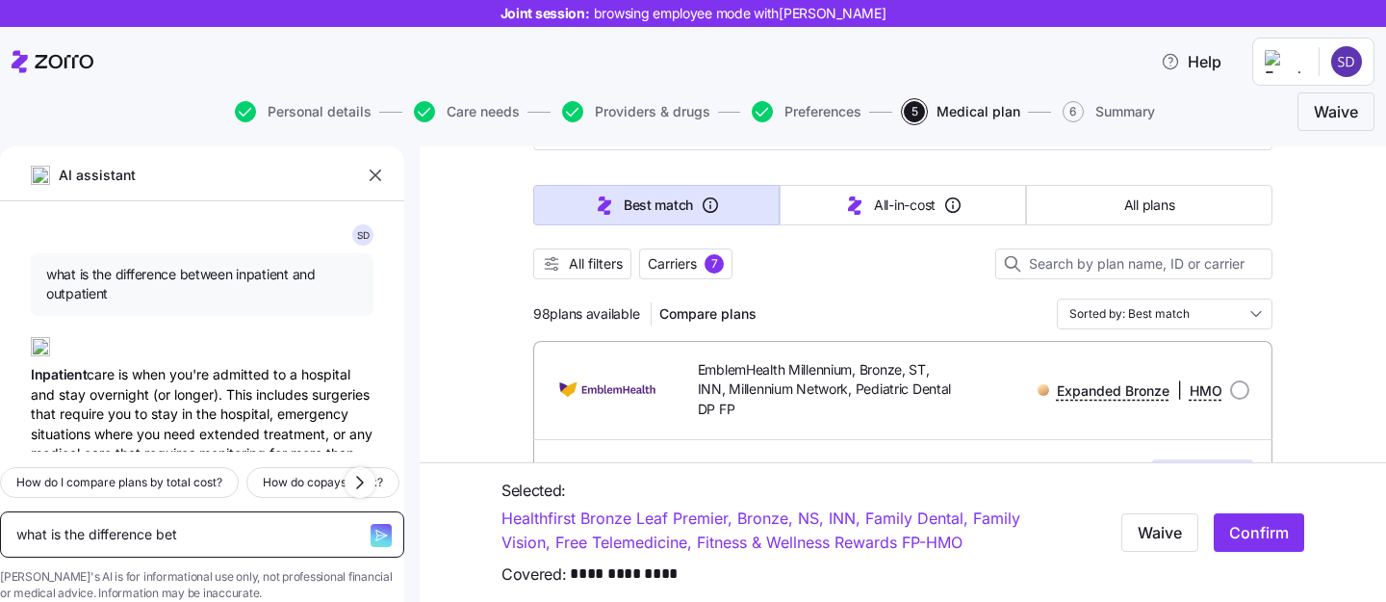
type textarea "x"
type textarea "what is the difference betw"
type textarea "x"
type textarea "what is the difference betwe"
type textarea "x"
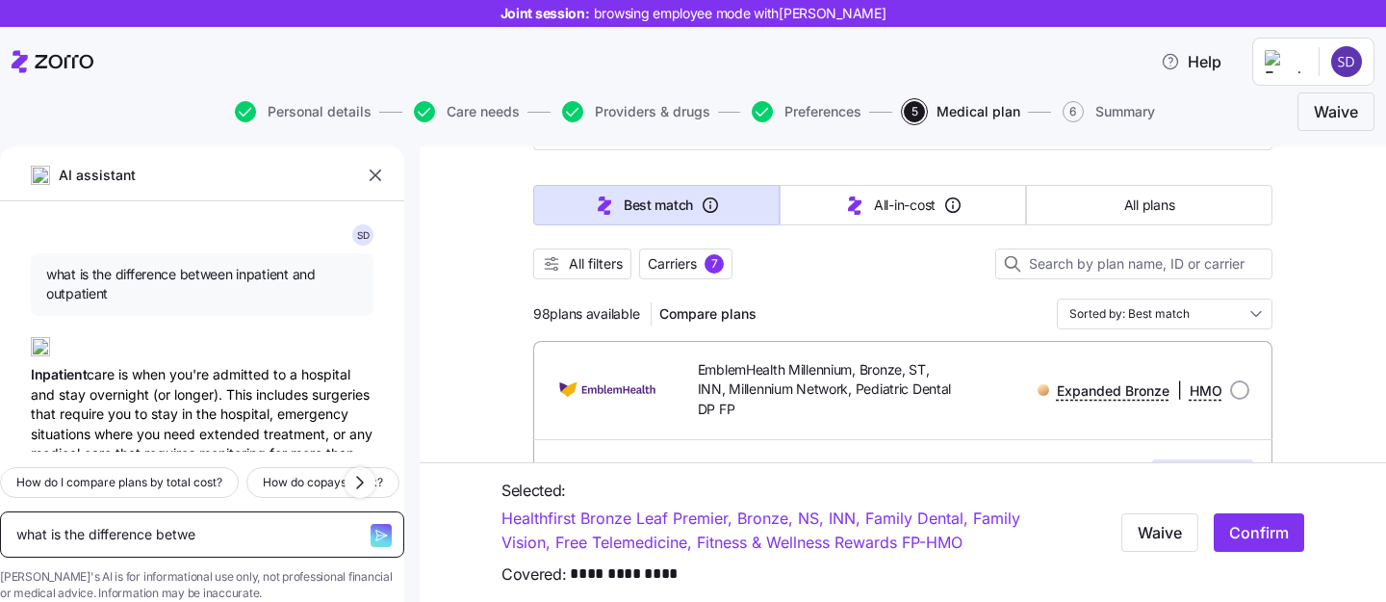
type textarea "what is the difference betwee"
type textarea "x"
type textarea "what is the difference between"
type textarea "x"
type textarea "what is the difference between"
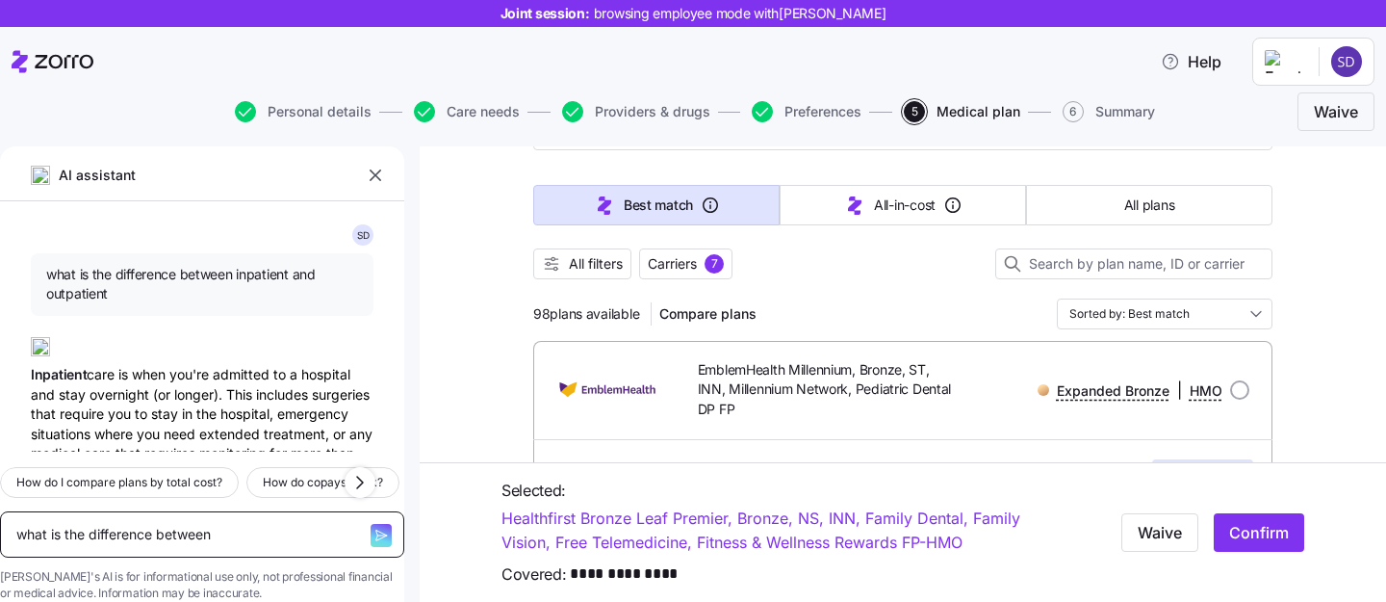
type textarea "x"
type textarea "what is the difference between a"
type textarea "x"
type textarea "what is the difference between an"
type textarea "x"
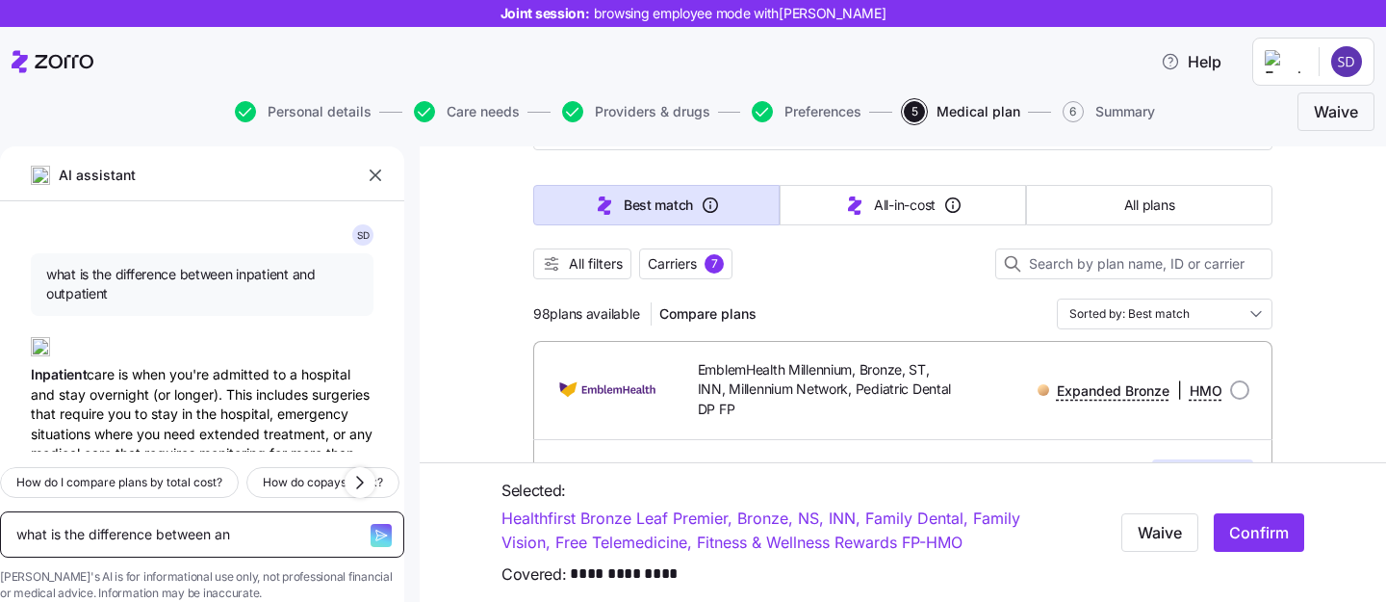
type textarea "what is the difference between an"
type textarea "x"
type textarea "what is the difference between an i"
type textarea "x"
type textarea "what is the difference between an im"
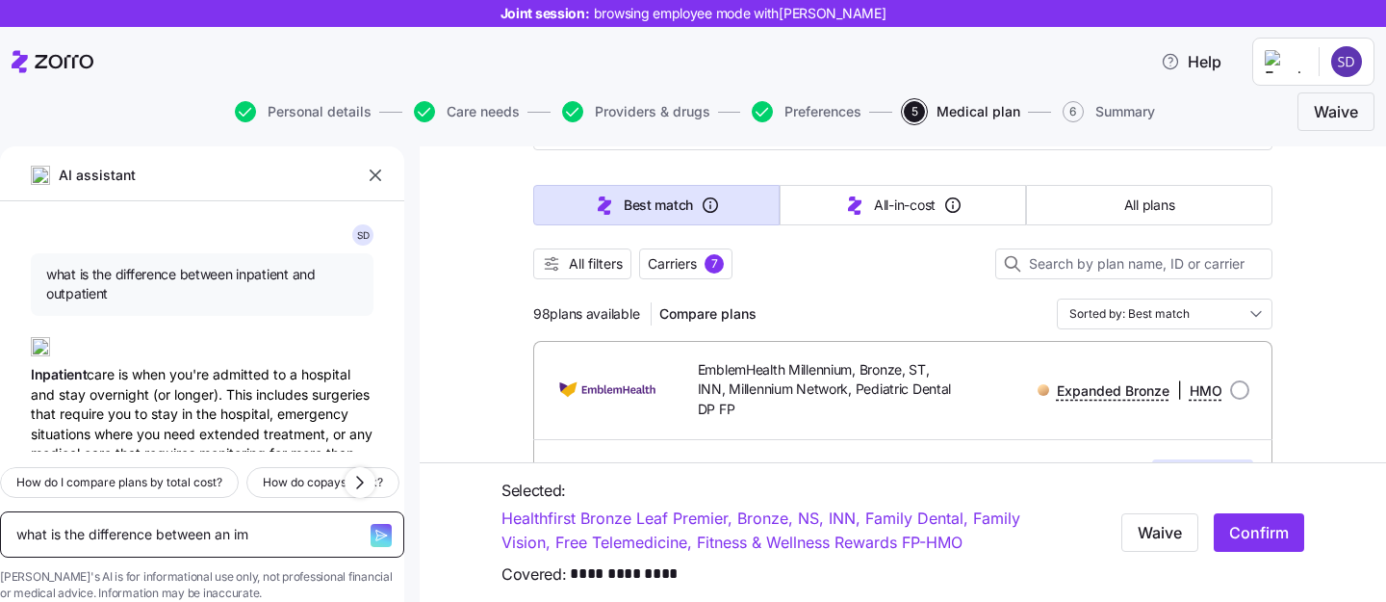
type textarea "x"
type textarea "what is the difference between an imb"
type textarea "x"
type textarea "what is the difference between an imbe"
type textarea "x"
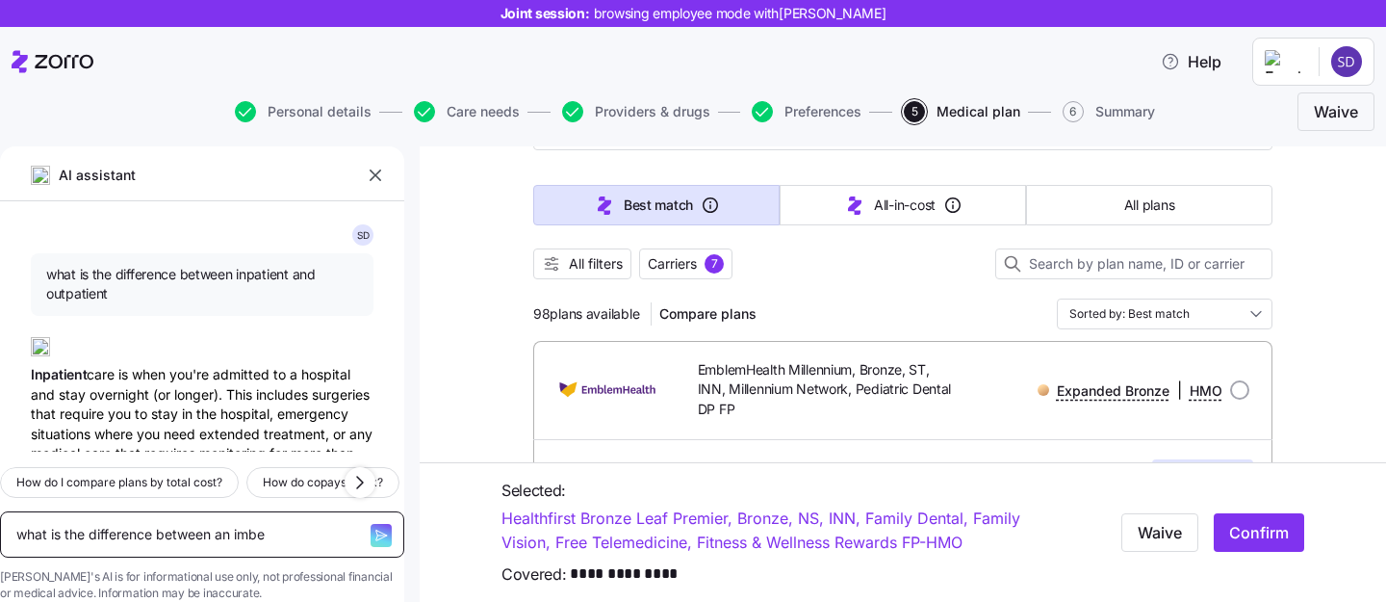
type textarea "what is the difference between an imbed"
type textarea "x"
type textarea "what is the difference between an imbedd"
type textarea "x"
type textarea "what is the difference between an imbedde"
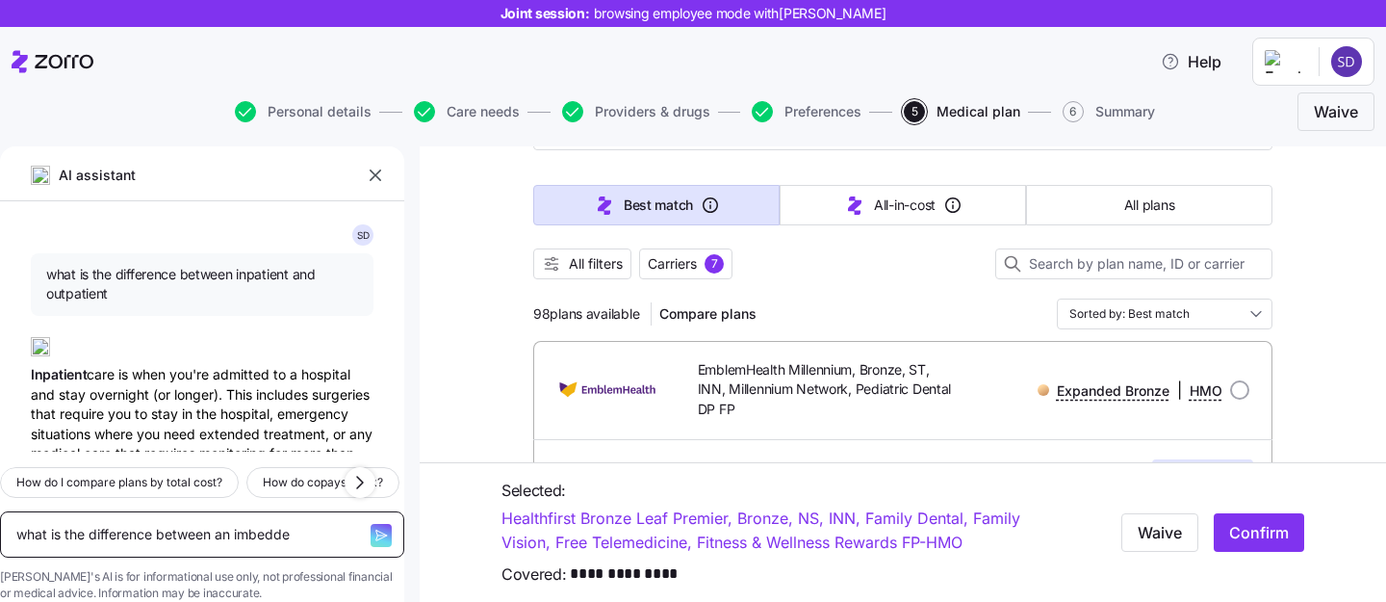
type textarea "x"
type textarea "what is the difference between an imbedded"
type textarea "x"
type textarea "what is the difference between an imbedded"
type textarea "x"
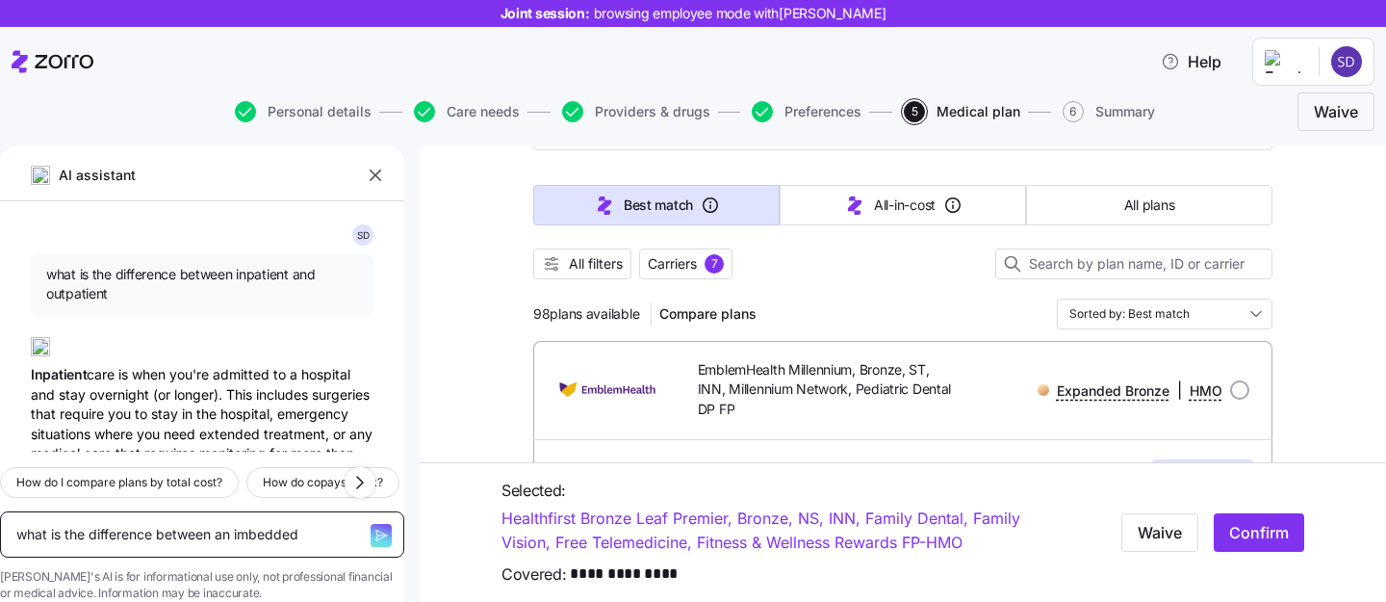
type textarea "what is the difference between an imbedded d"
type textarea "x"
type textarea "what is the difference between an imbedded de"
type textarea "x"
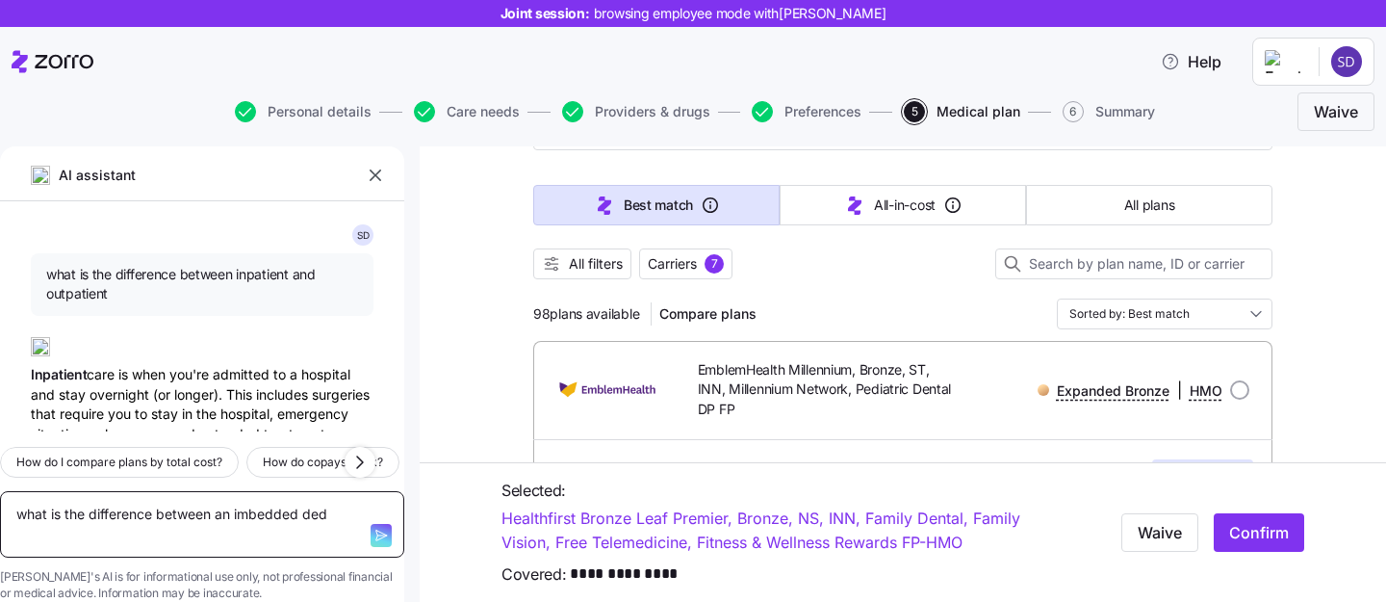
type textarea "what is the difference between an imbedded dedu"
type textarea "x"
type textarea "what is the difference between an imbedded deduc"
type textarea "x"
type textarea "what is the difference between an imbedded deduct"
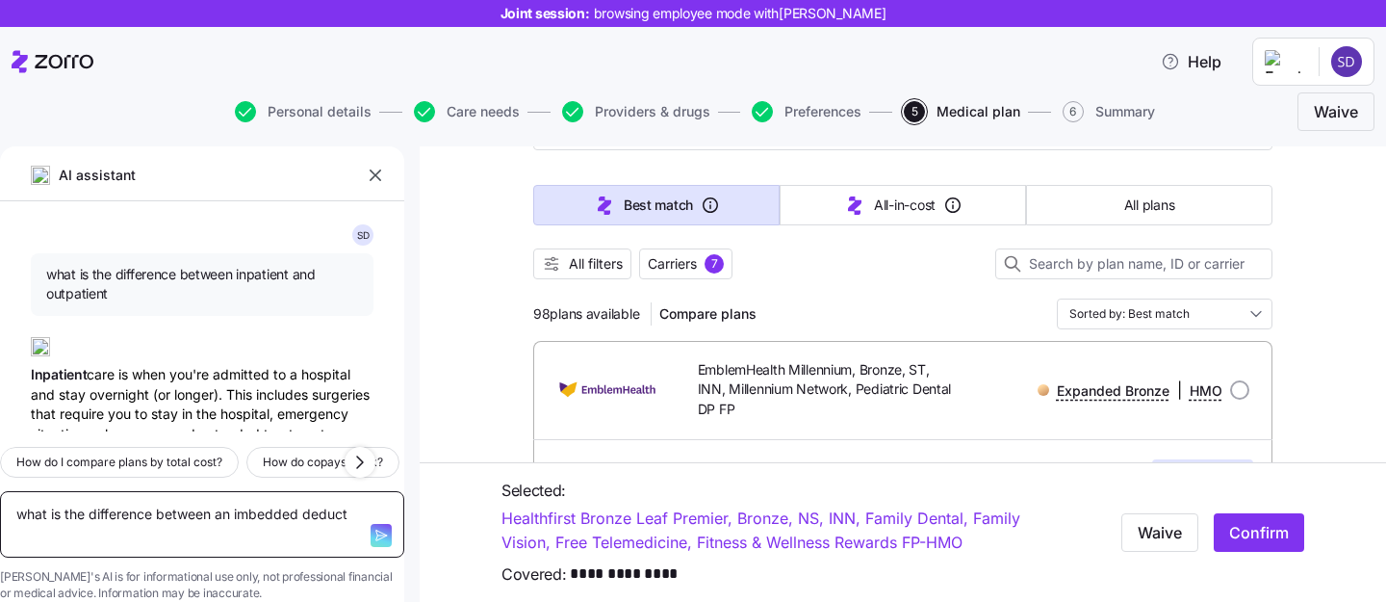
type textarea "x"
type textarea "what is the difference between an imbedded deducti"
type textarea "x"
type textarea "what is the difference between an imbedded deductib"
type textarea "x"
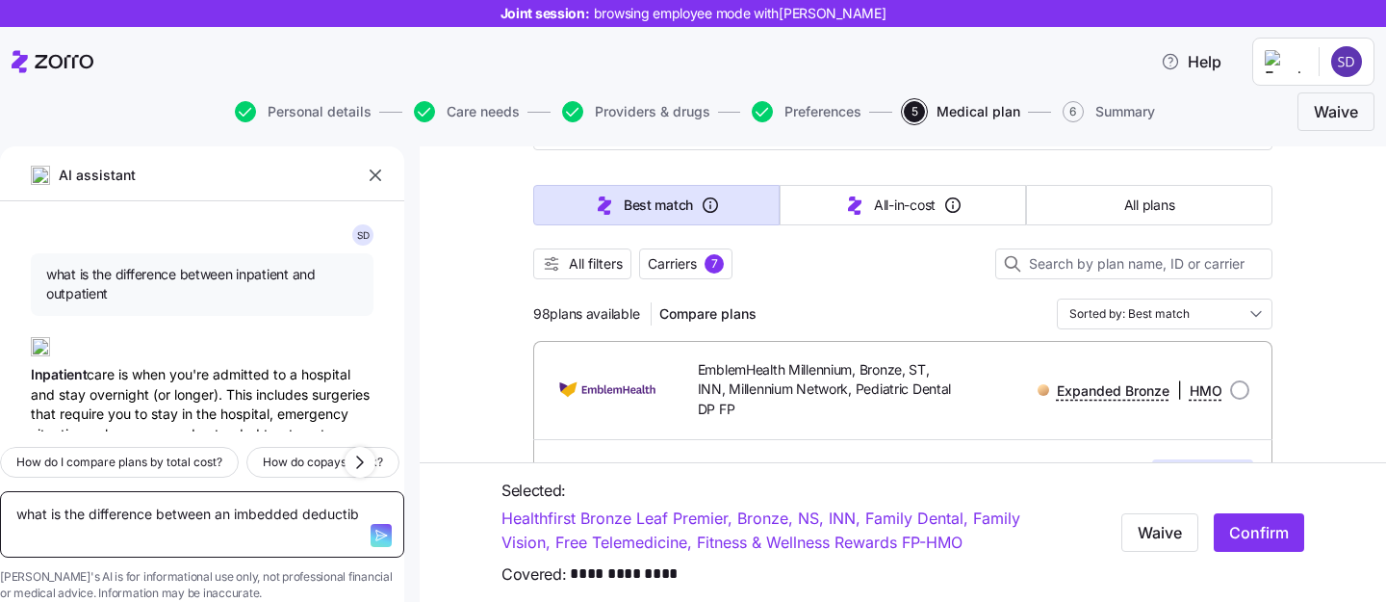
type textarea "what is the difference between an imbedded deductibl"
type textarea "x"
type textarea "what is the difference between an imbedded deductible"
type textarea "x"
type textarea "what is the difference between an imbedded deductible"
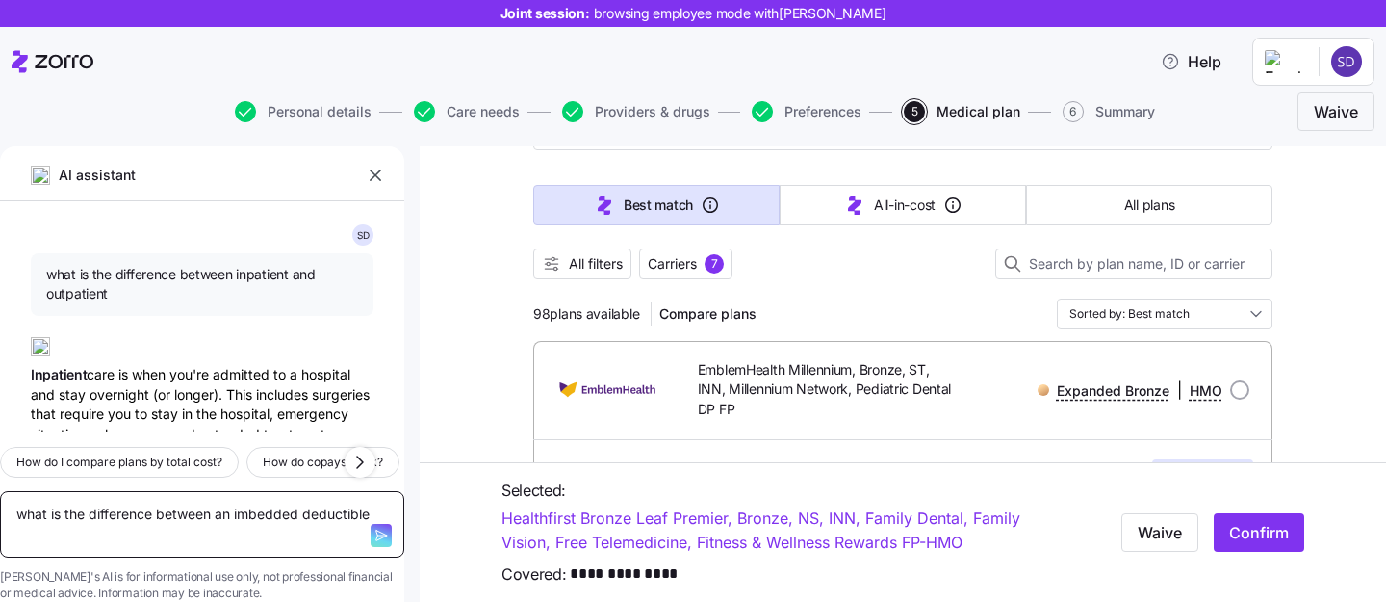
type textarea "x"
type textarea "what is the difference between an imbedded deductible a"
type textarea "x"
type textarea "what is the difference between an imbedded deductible and"
type textarea "x"
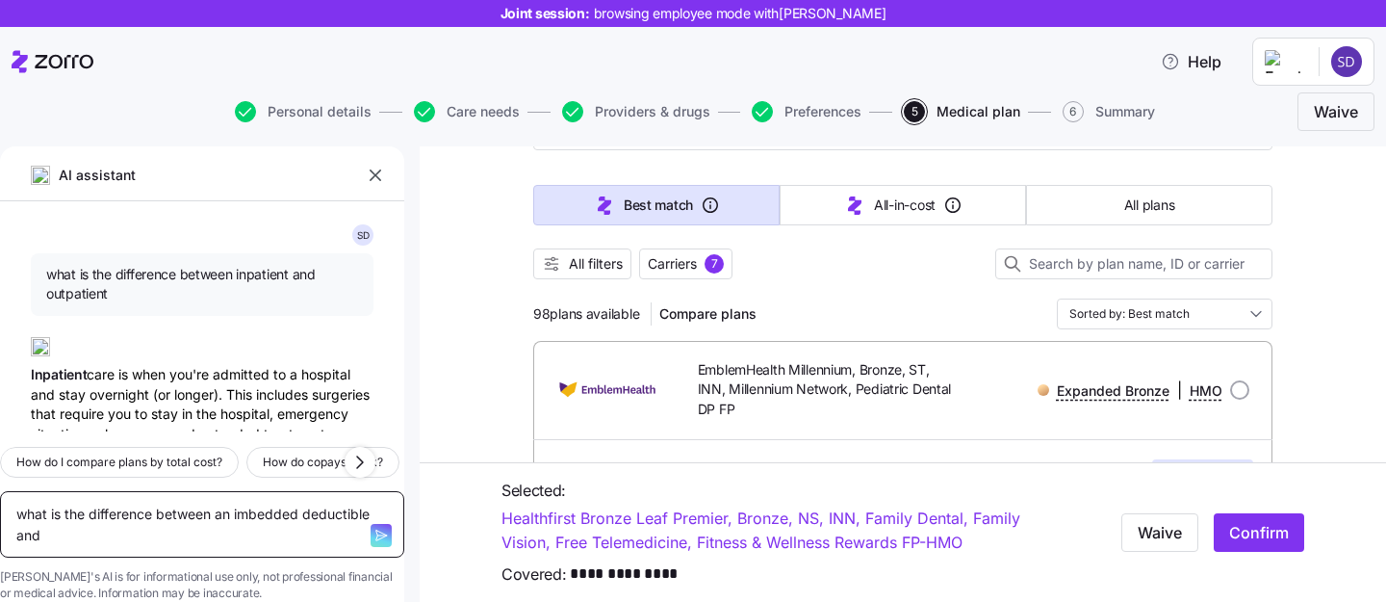
type textarea "what is the difference between an imbedded deductible and"
type textarea "x"
type textarea "what is the difference between an imbedded deductible and n"
type textarea "x"
type textarea "what is the difference between an imbedded deductible and no"
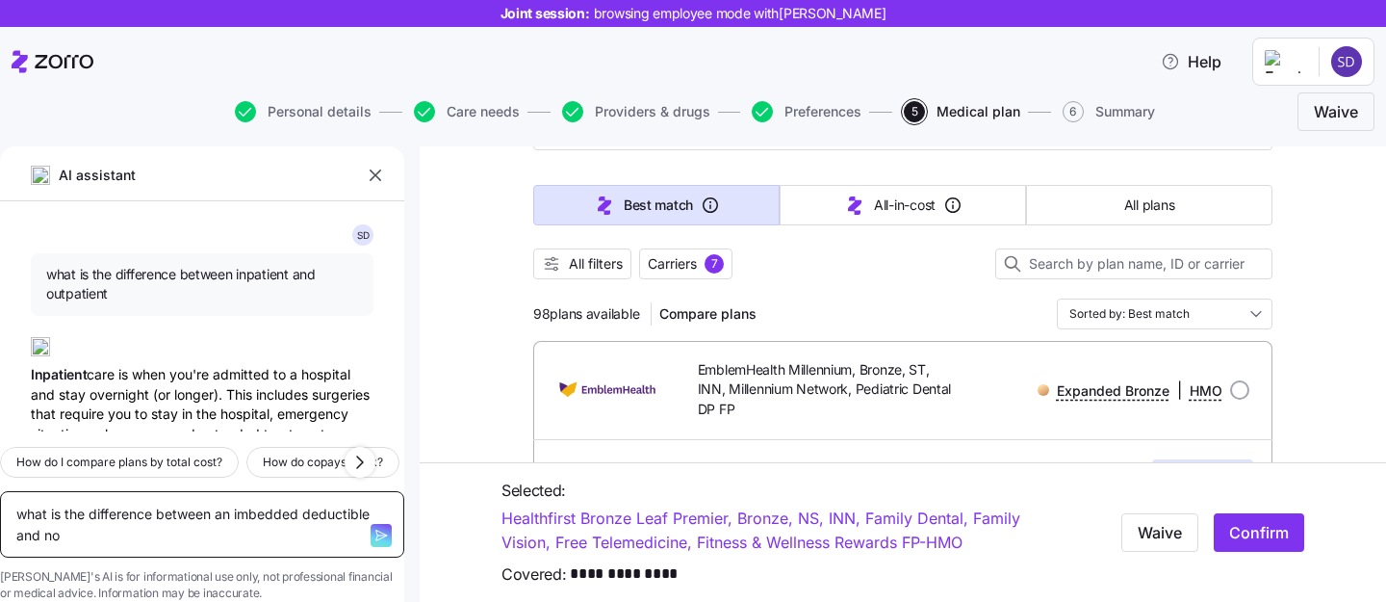
type textarea "x"
type textarea "what is the difference between an imbedded deductible and non"
type textarea "x"
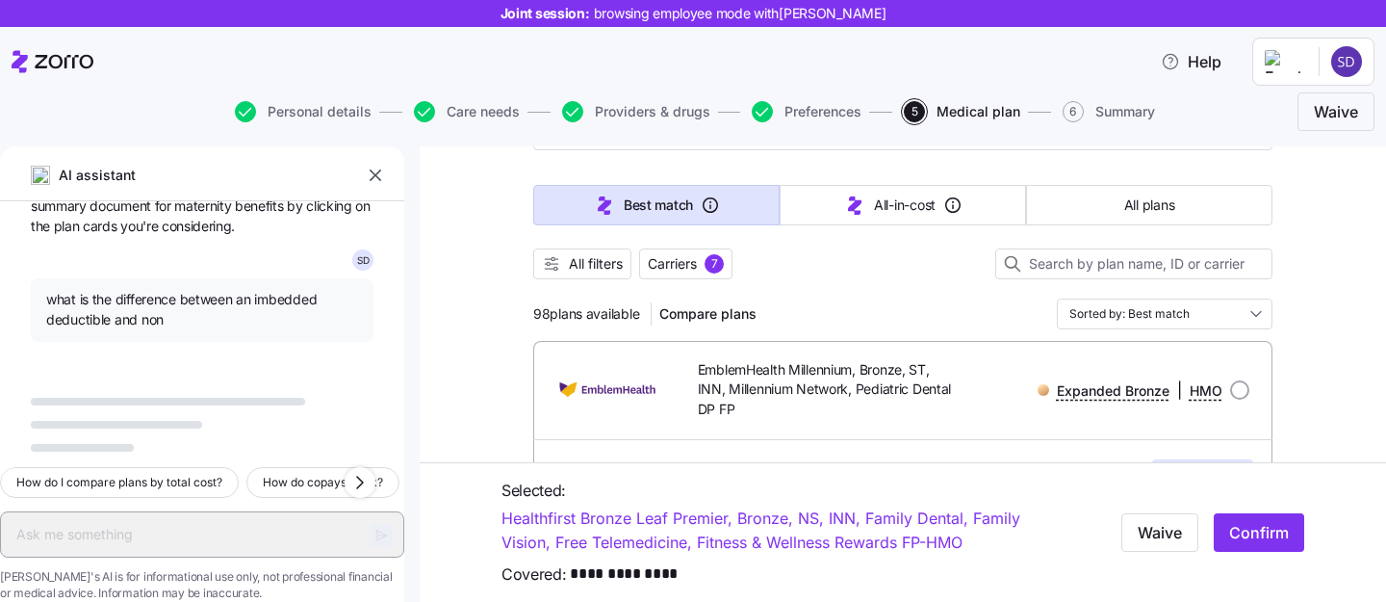
scroll to position [6302, 0]
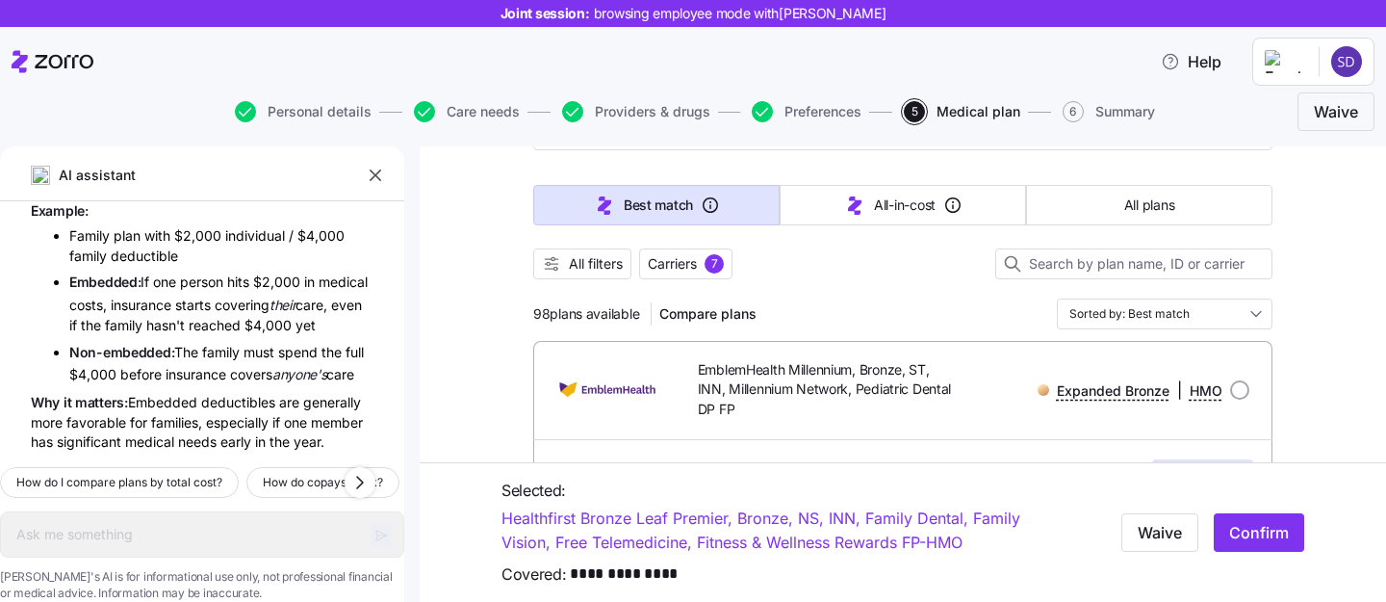
type textarea "x"
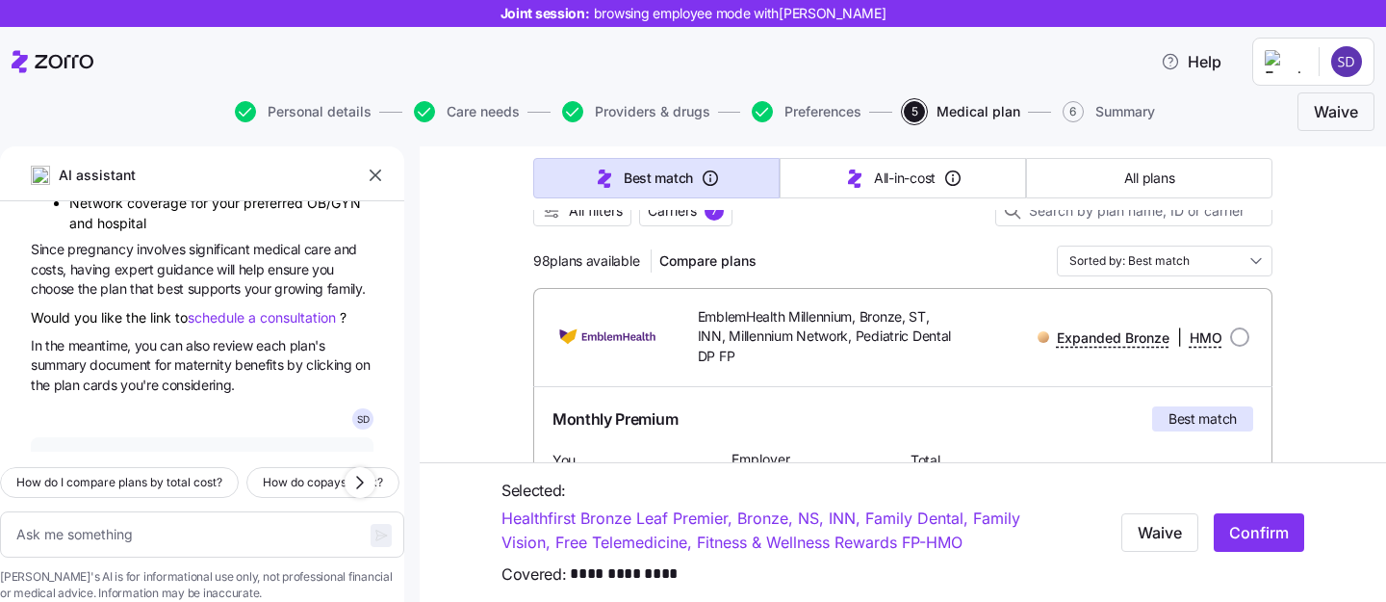
scroll to position [233, 0]
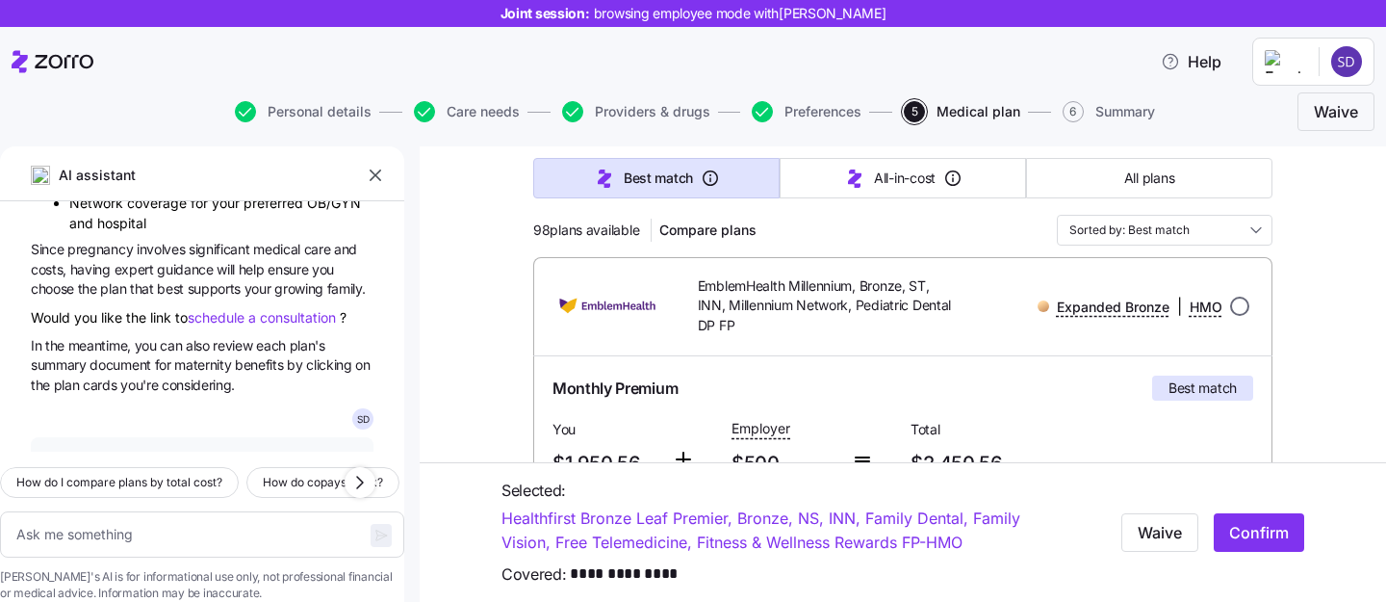
click at [1243, 303] on input "radio" at bounding box center [1239, 305] width 19 height 19
radio input "true"
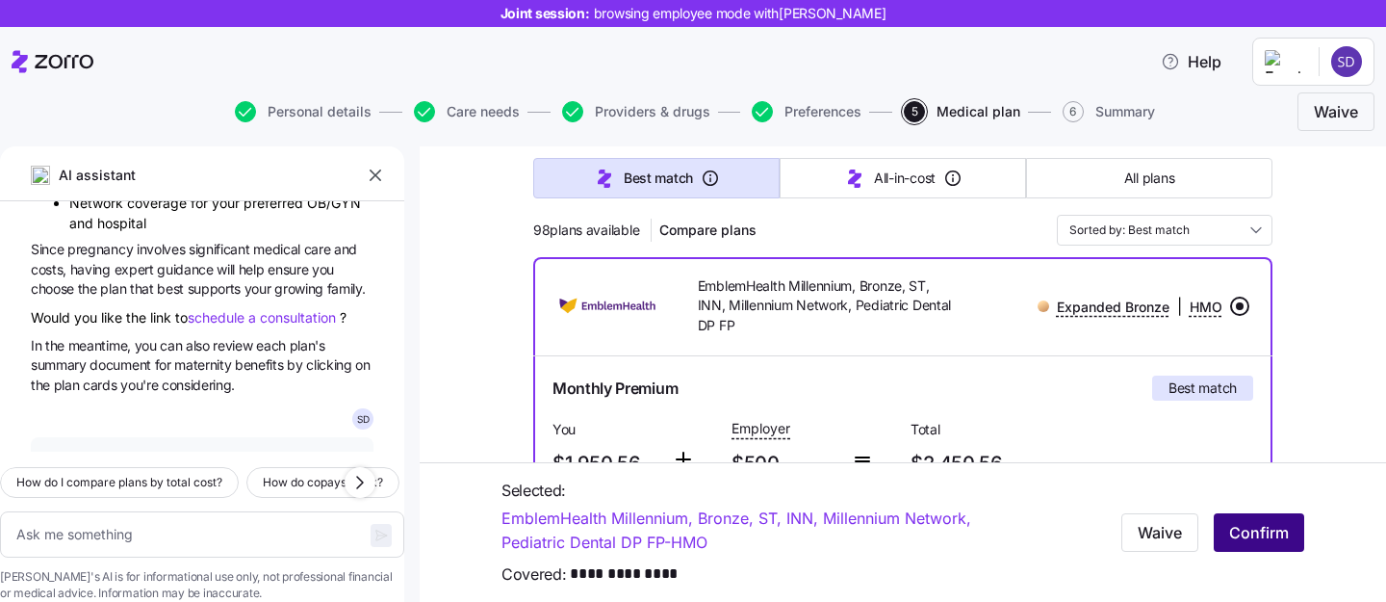
click at [1270, 537] on span "Confirm" at bounding box center [1259, 532] width 60 height 23
type textarea "x"
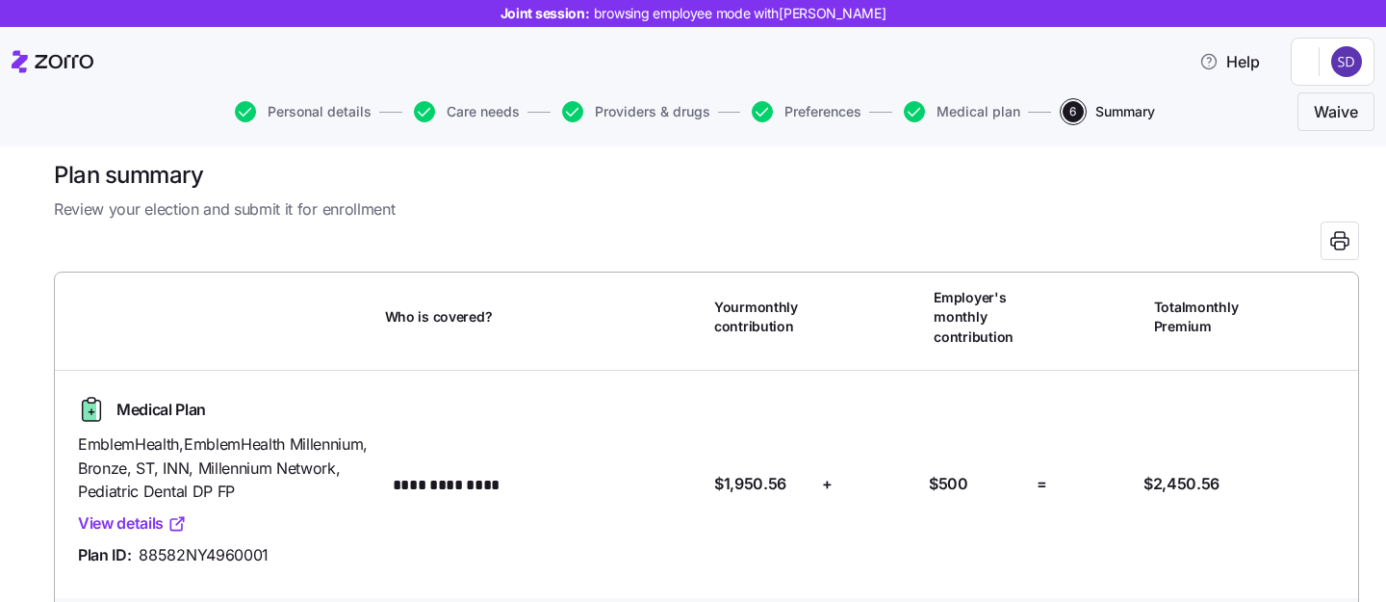
scroll to position [21, 0]
